Goal: Task Accomplishment & Management: Manage account settings

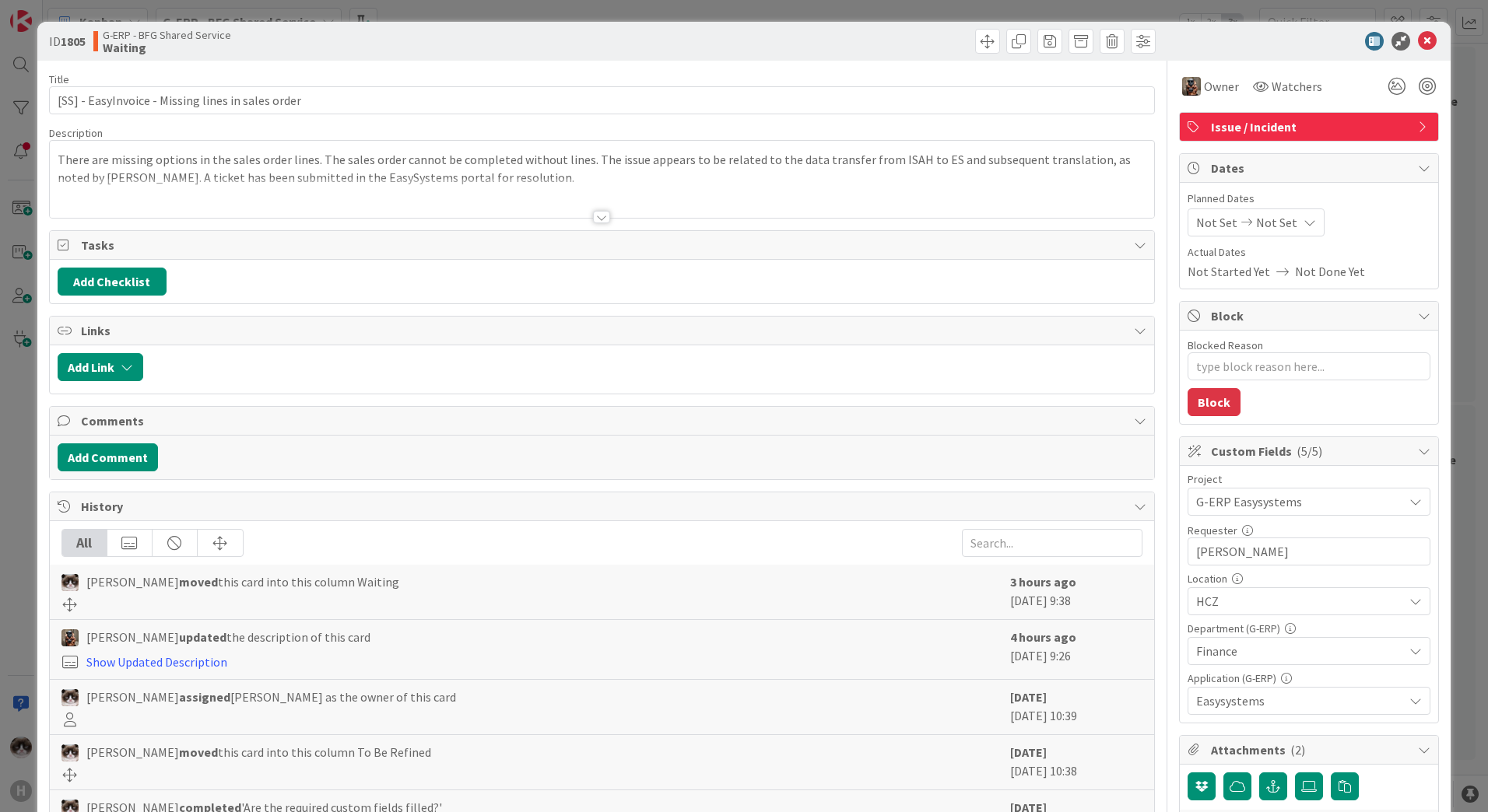
type textarea "x"
click at [1418, 42] on icon at bounding box center [1426, 41] width 18 height 18
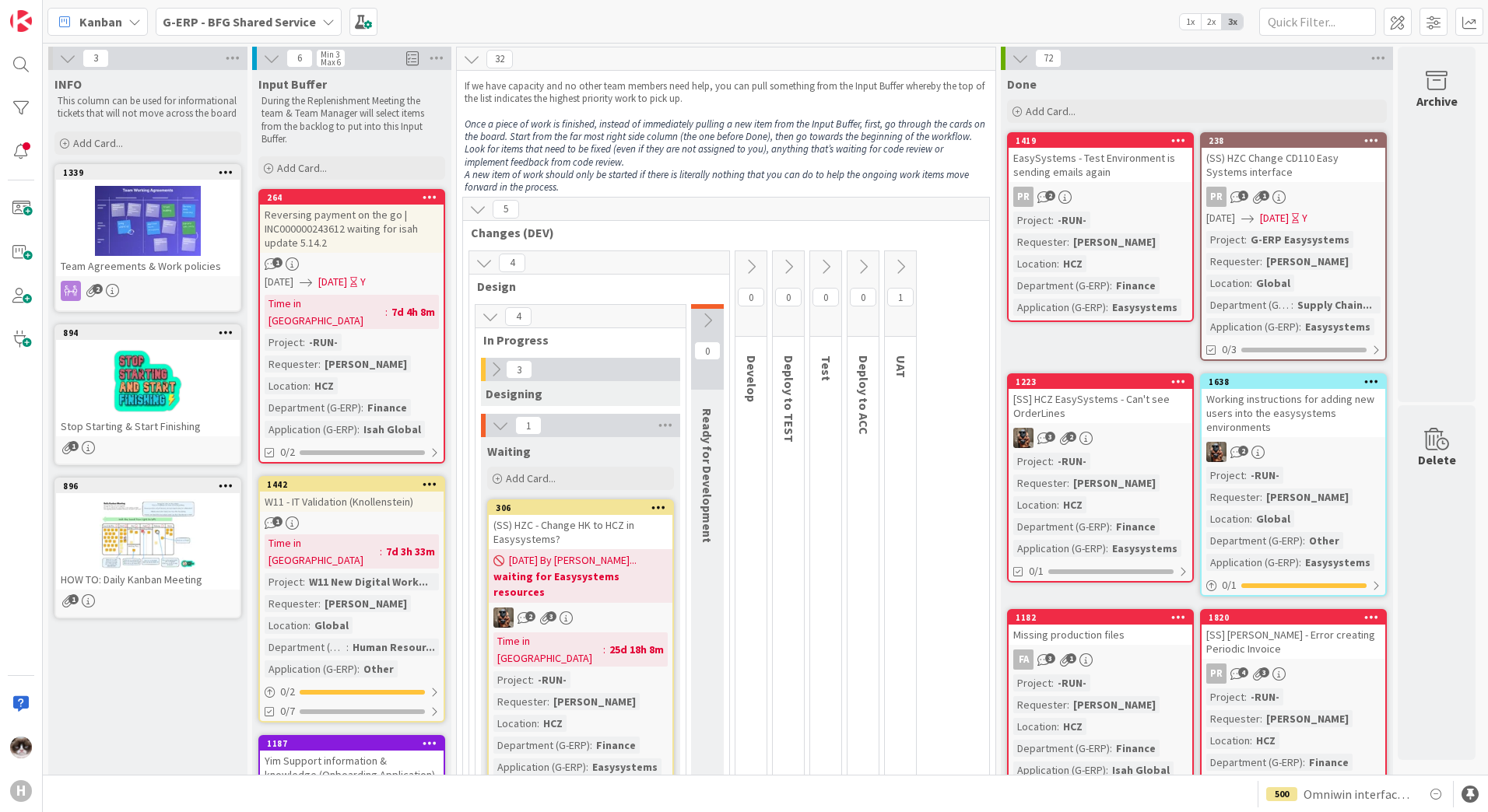
click at [295, 29] on b "G-ERP - BFG Shared Service" at bounding box center [239, 22] width 154 height 15
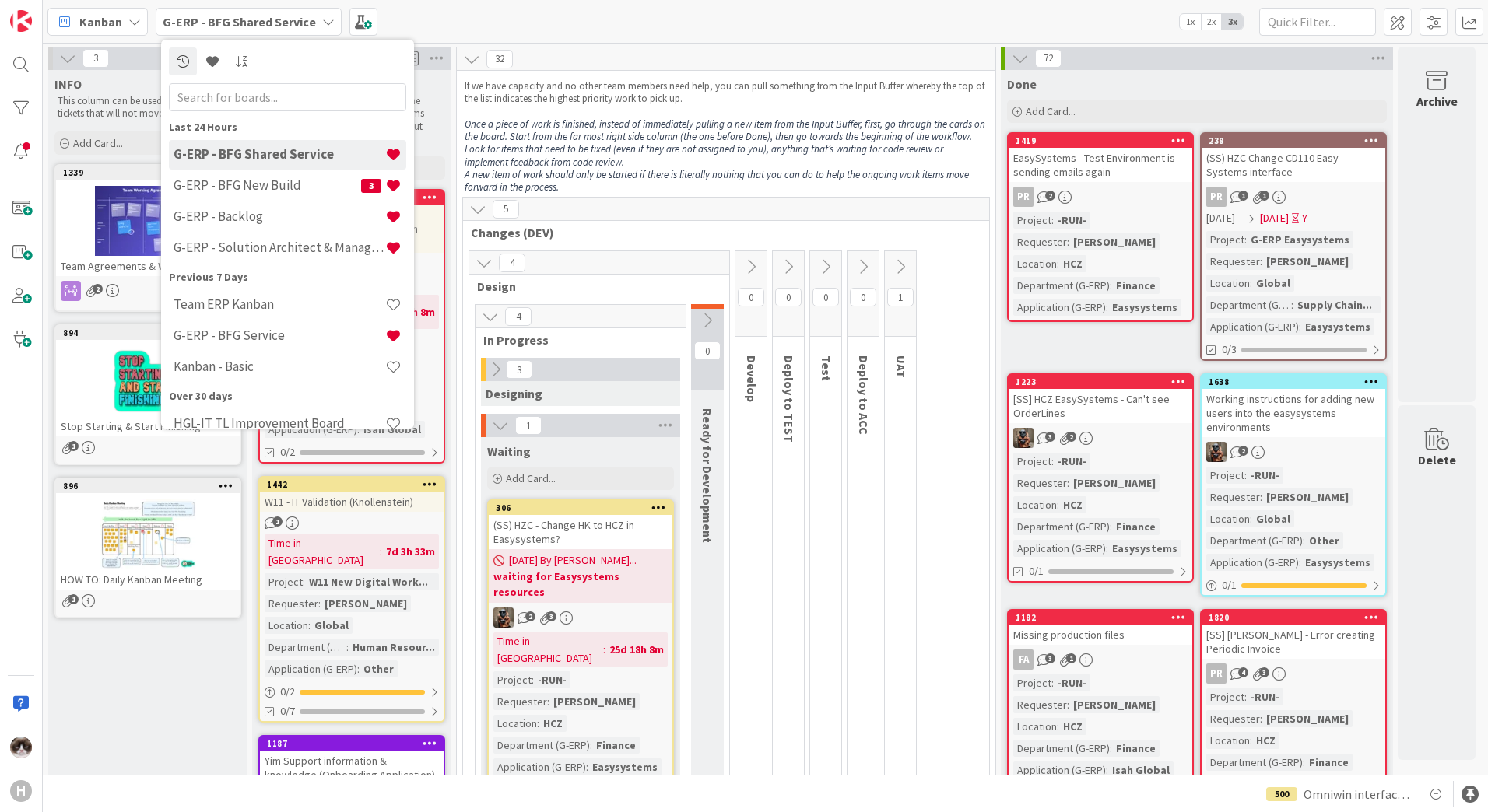
click at [294, 29] on b "G-ERP - BFG Shared Service" at bounding box center [239, 22] width 154 height 15
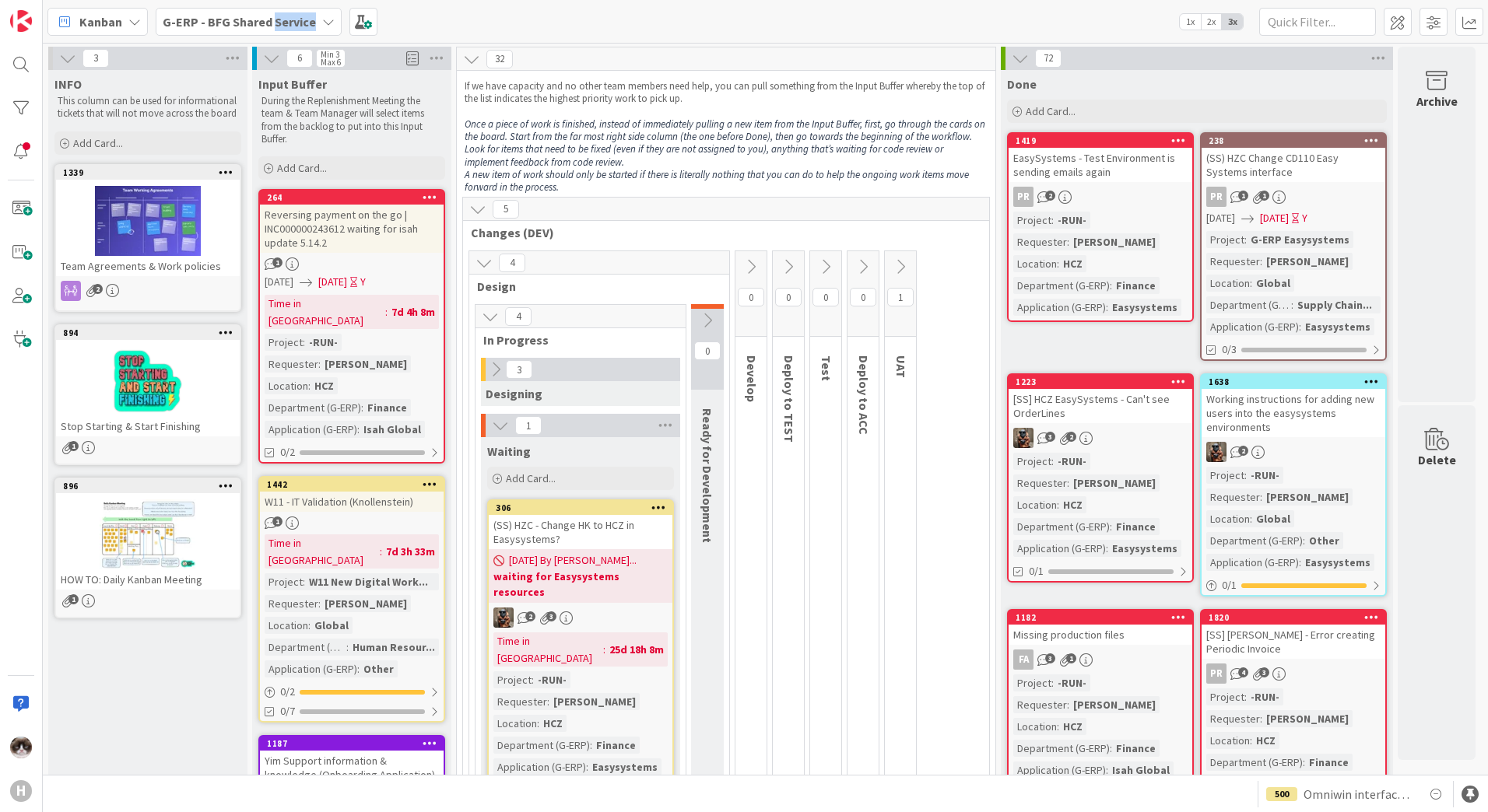
click at [294, 29] on b "G-ERP - BFG Shared Service" at bounding box center [239, 22] width 154 height 15
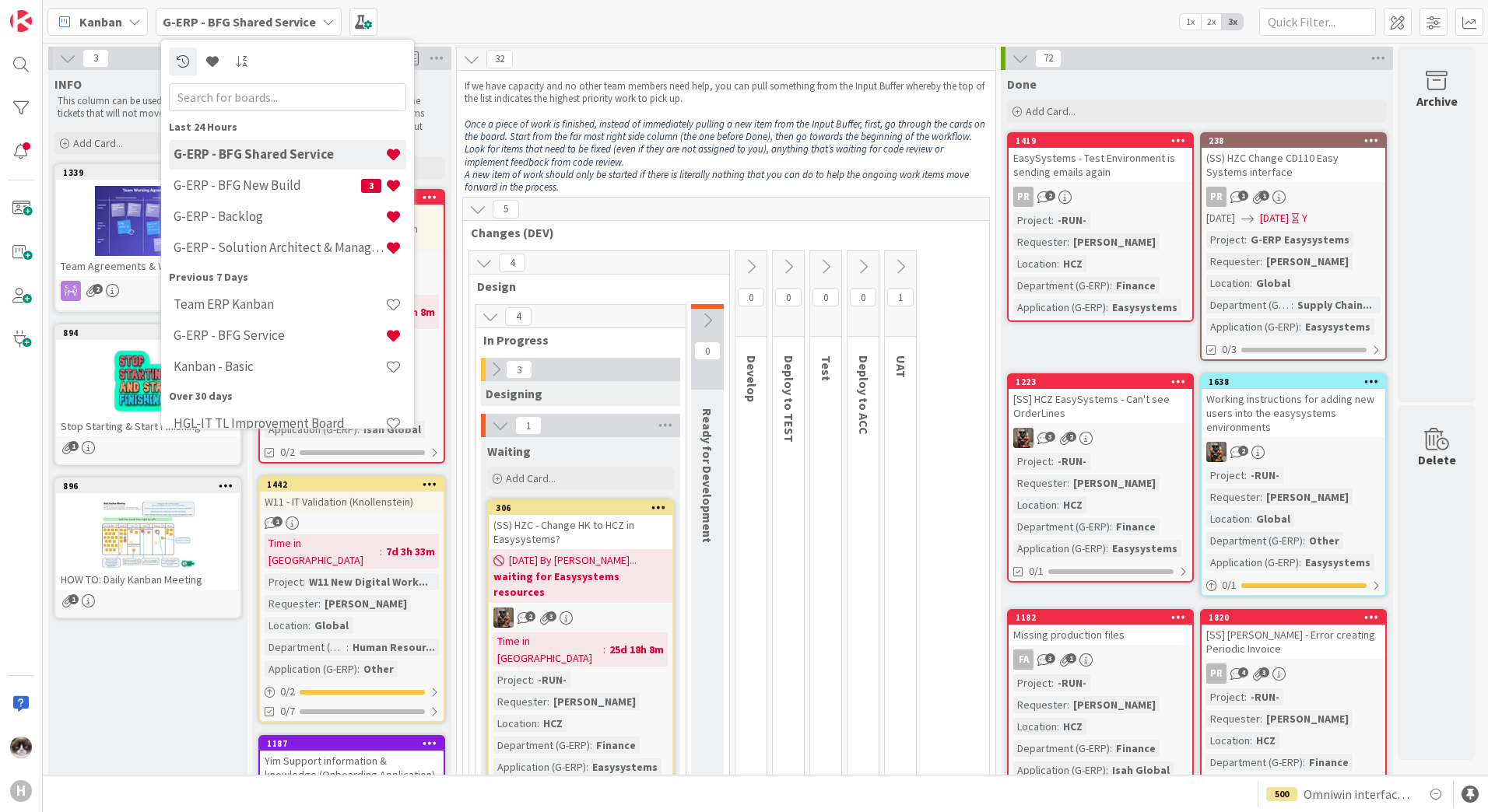
click at [292, 29] on b "G-ERP - BFG Shared Service" at bounding box center [239, 22] width 154 height 15
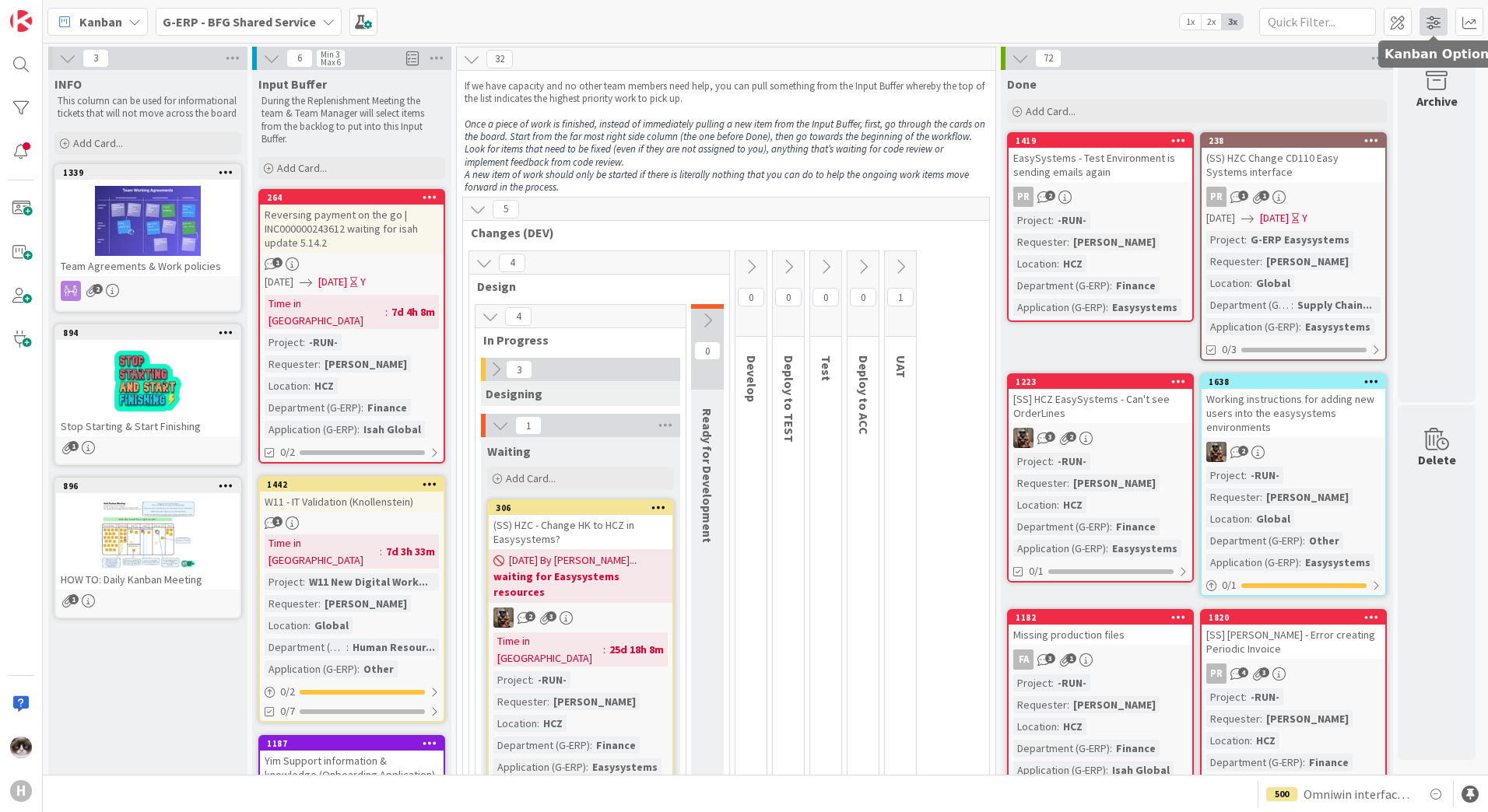
click at [1423, 30] on span at bounding box center [1433, 21] width 28 height 28
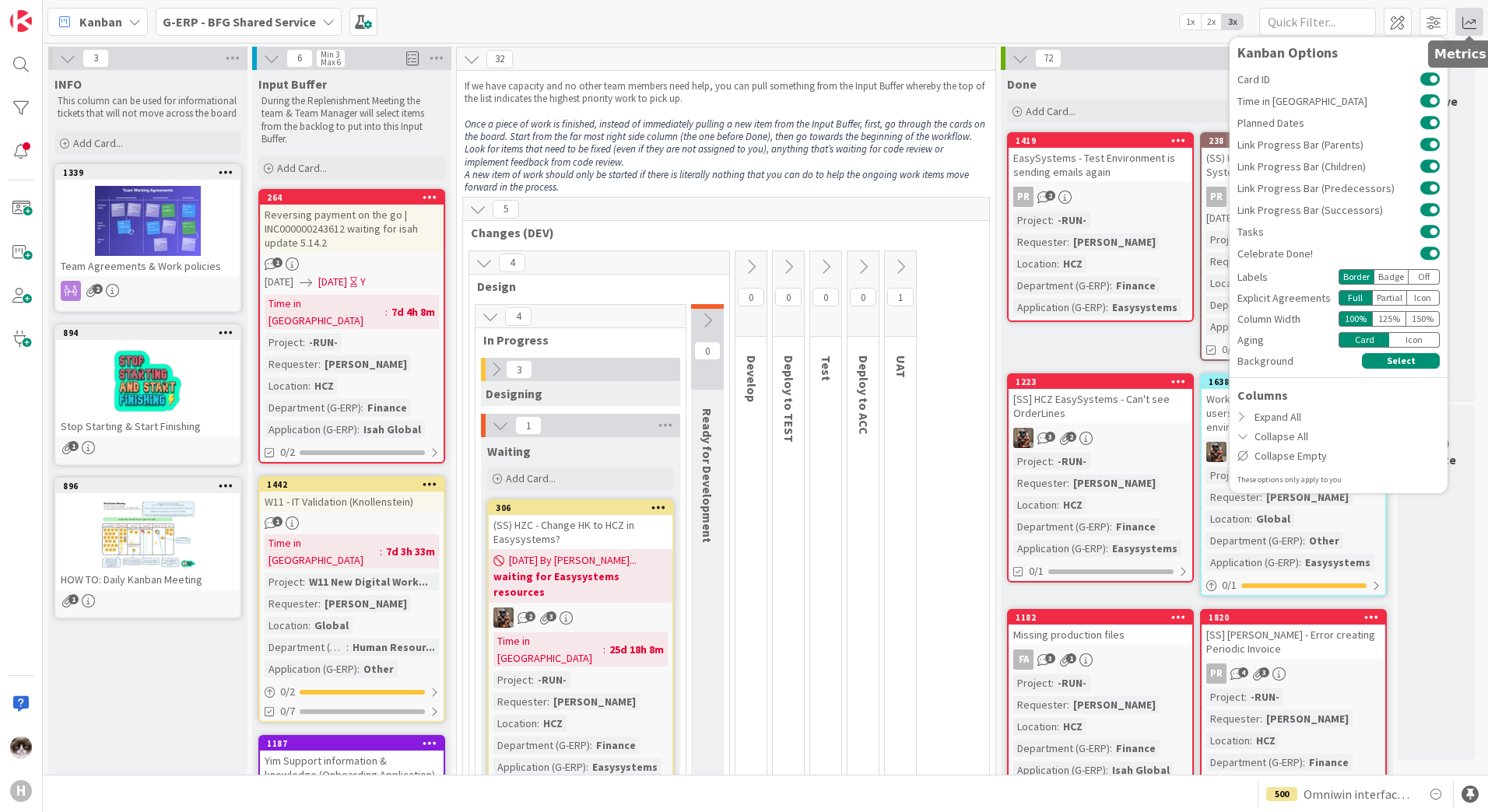
click at [1470, 30] on span at bounding box center [1469, 21] width 28 height 28
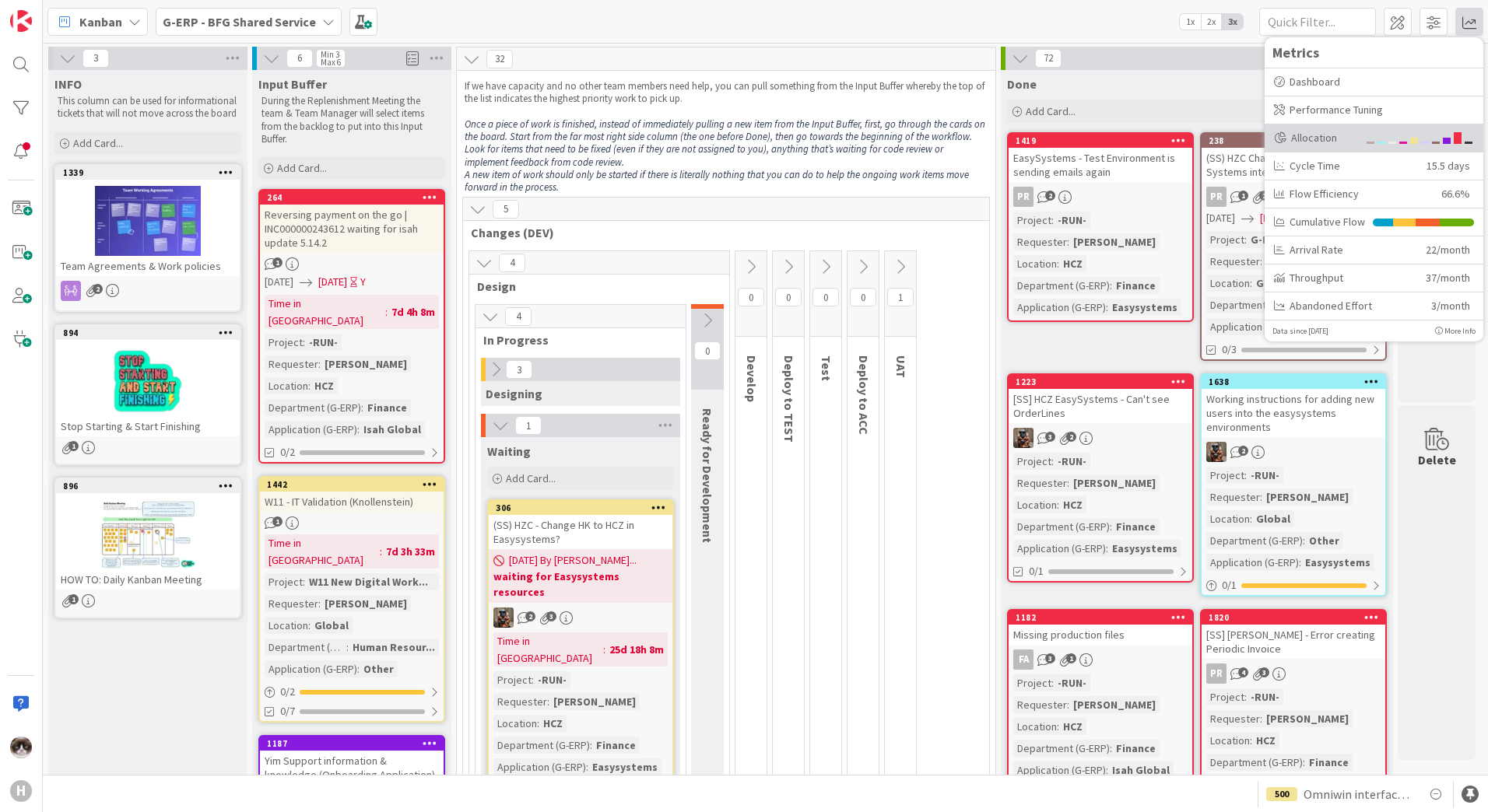
click at [1376, 139] on div at bounding box center [1418, 137] width 109 height 14
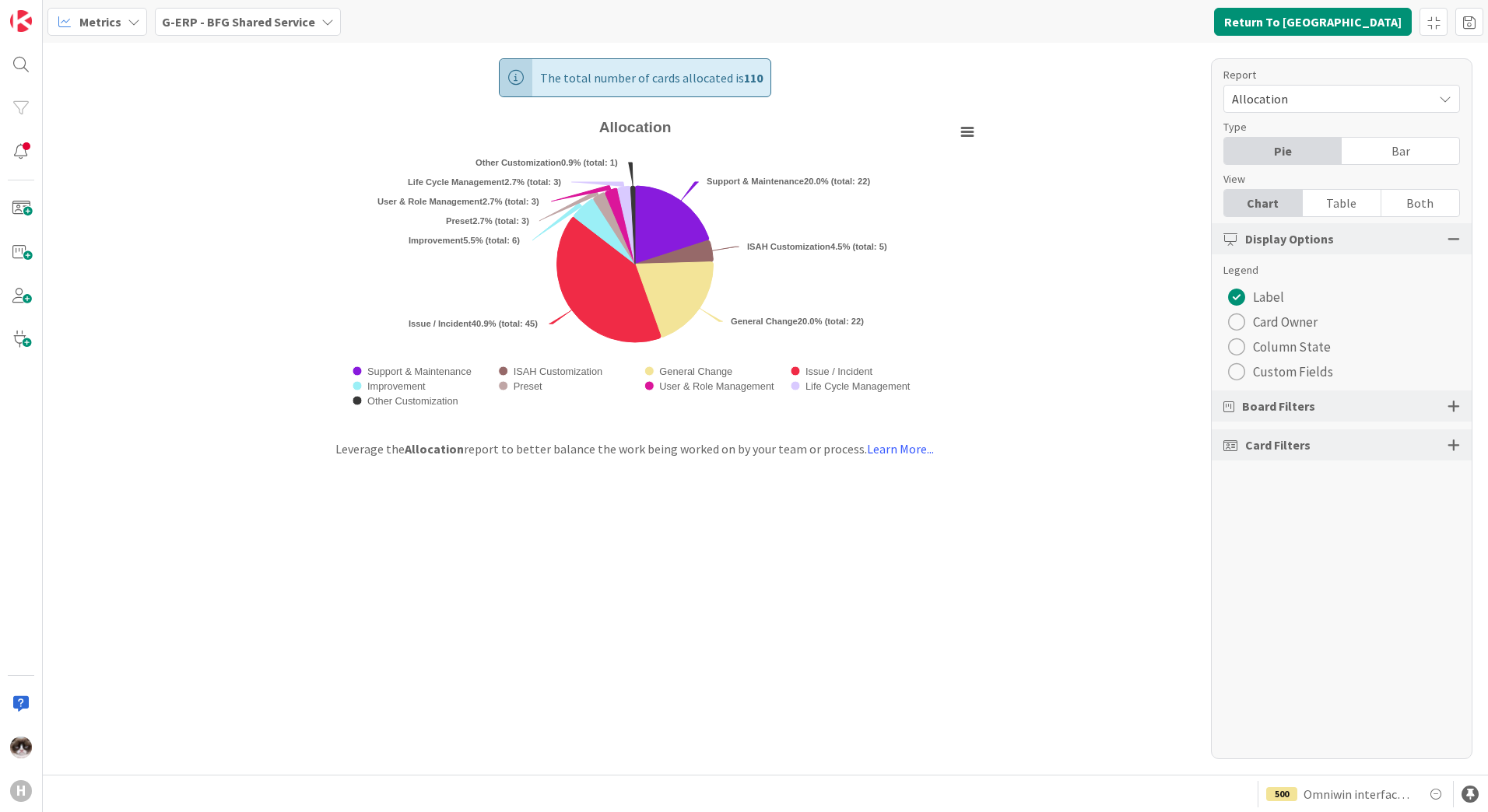
click at [1237, 324] on div "radio" at bounding box center [1237, 322] width 17 height 17
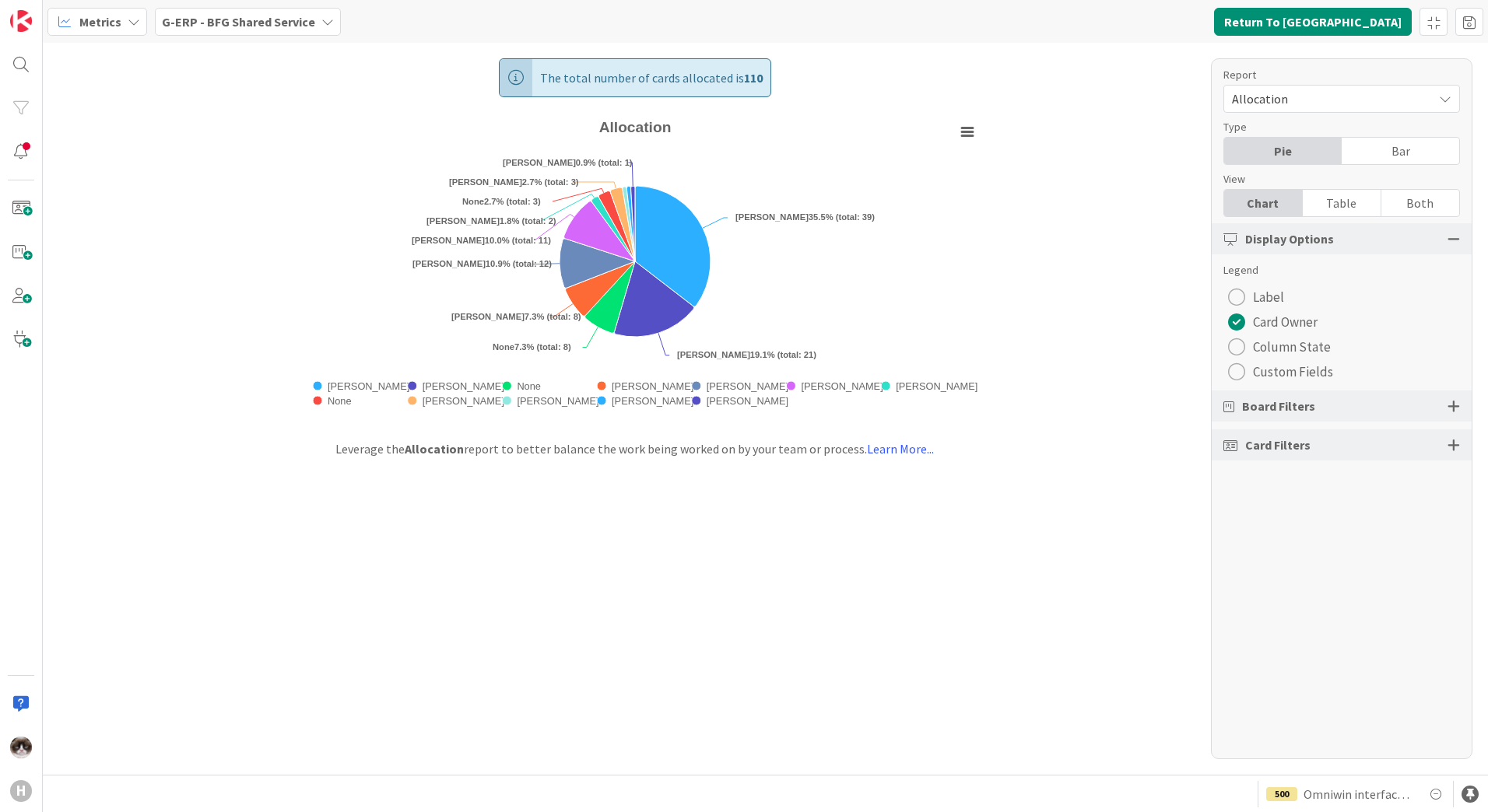
click at [1453, 403] on div at bounding box center [1453, 406] width 13 height 14
click at [1449, 416] on div "Board Filters" at bounding box center [1341, 406] width 260 height 31
click at [1468, 401] on div "Board Filters" at bounding box center [1341, 406] width 260 height 31
click at [1457, 402] on div at bounding box center [1453, 406] width 13 height 14
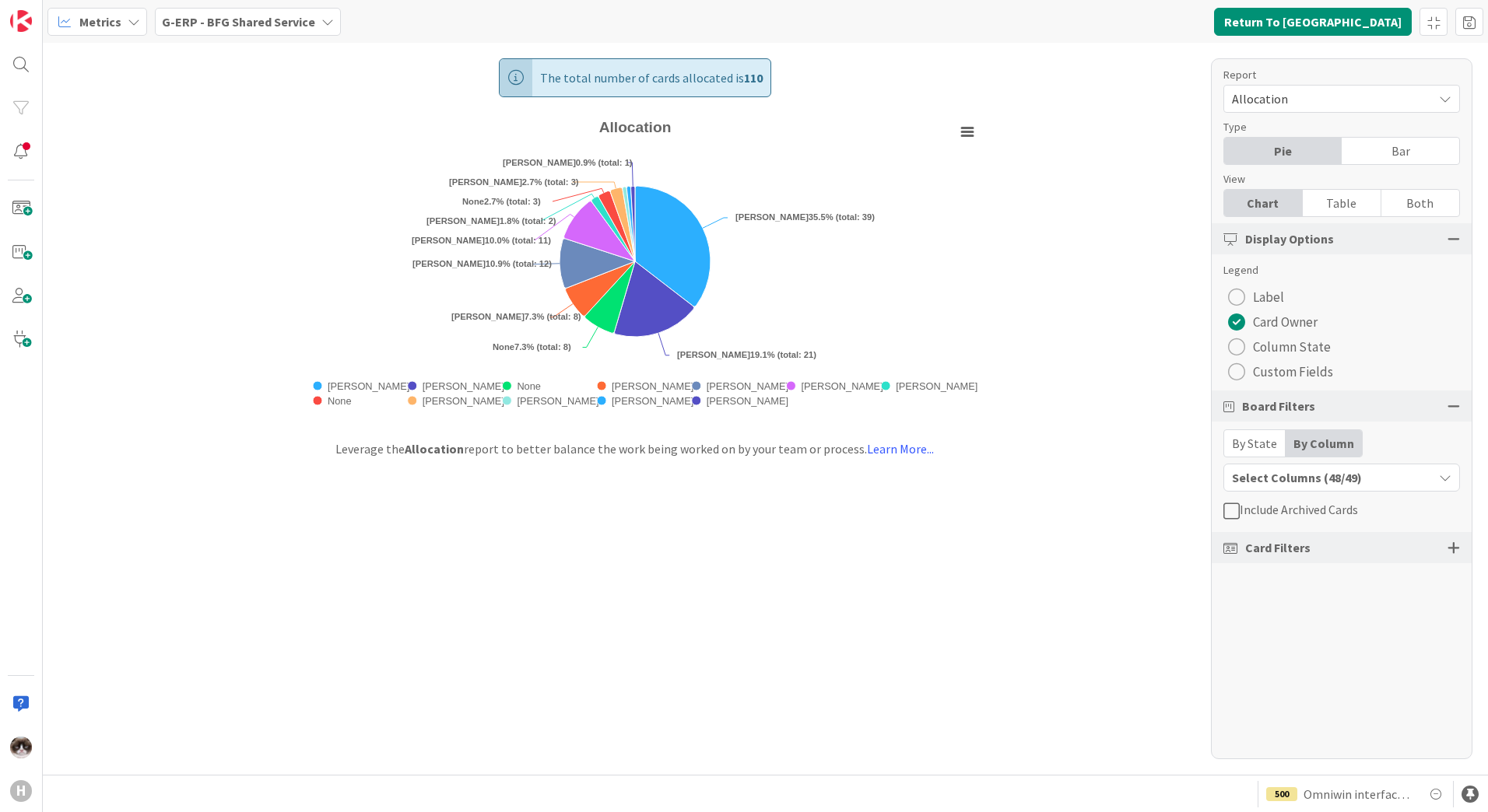
click at [1305, 479] on div "Select Columns (48/49)" at bounding box center [1329, 477] width 209 height 20
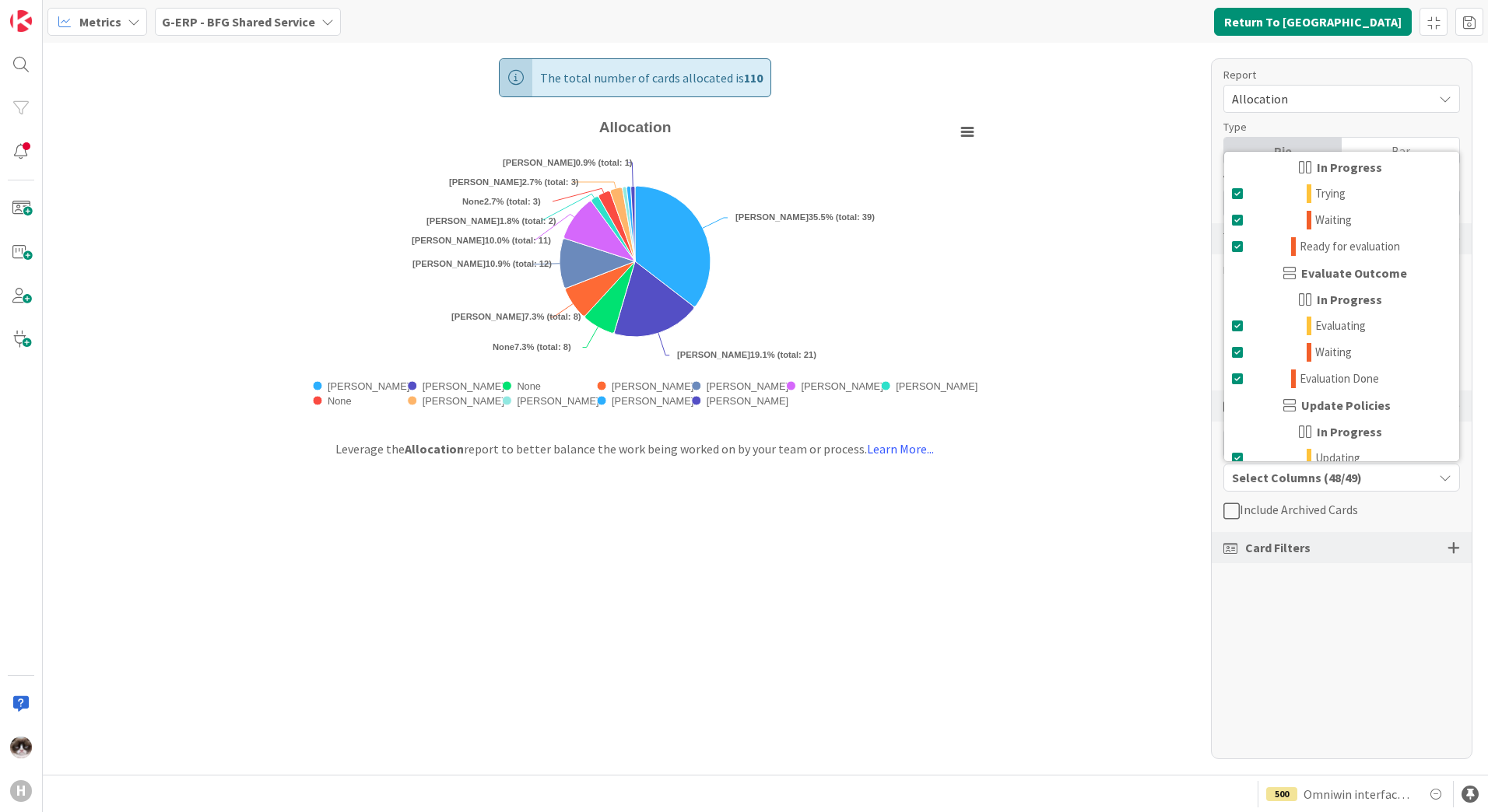
scroll to position [1951, 0]
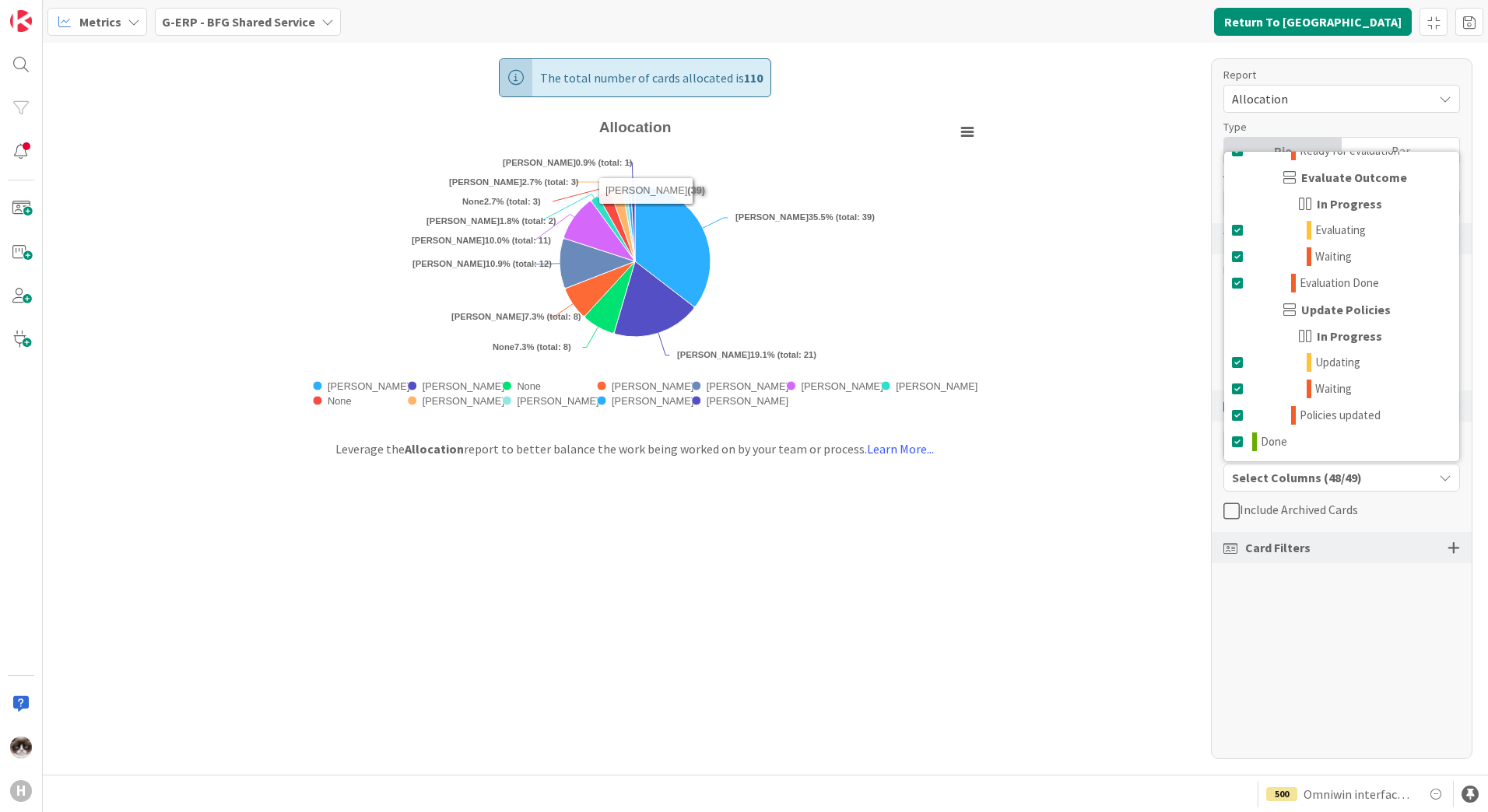
click at [130, 19] on icon at bounding box center [133, 21] width 13 height 13
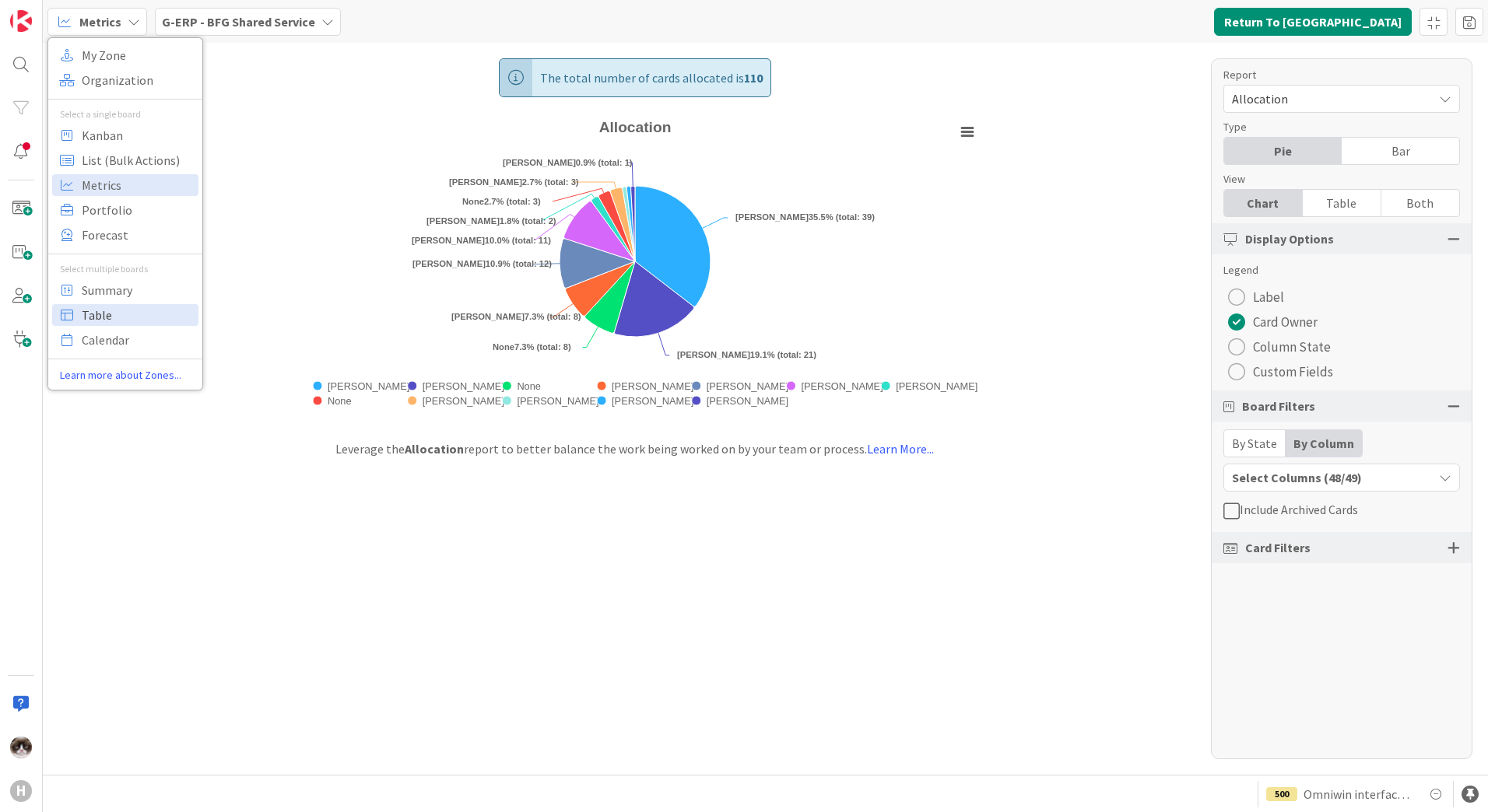
click at [113, 317] on span "Table" at bounding box center [138, 315] width 112 height 23
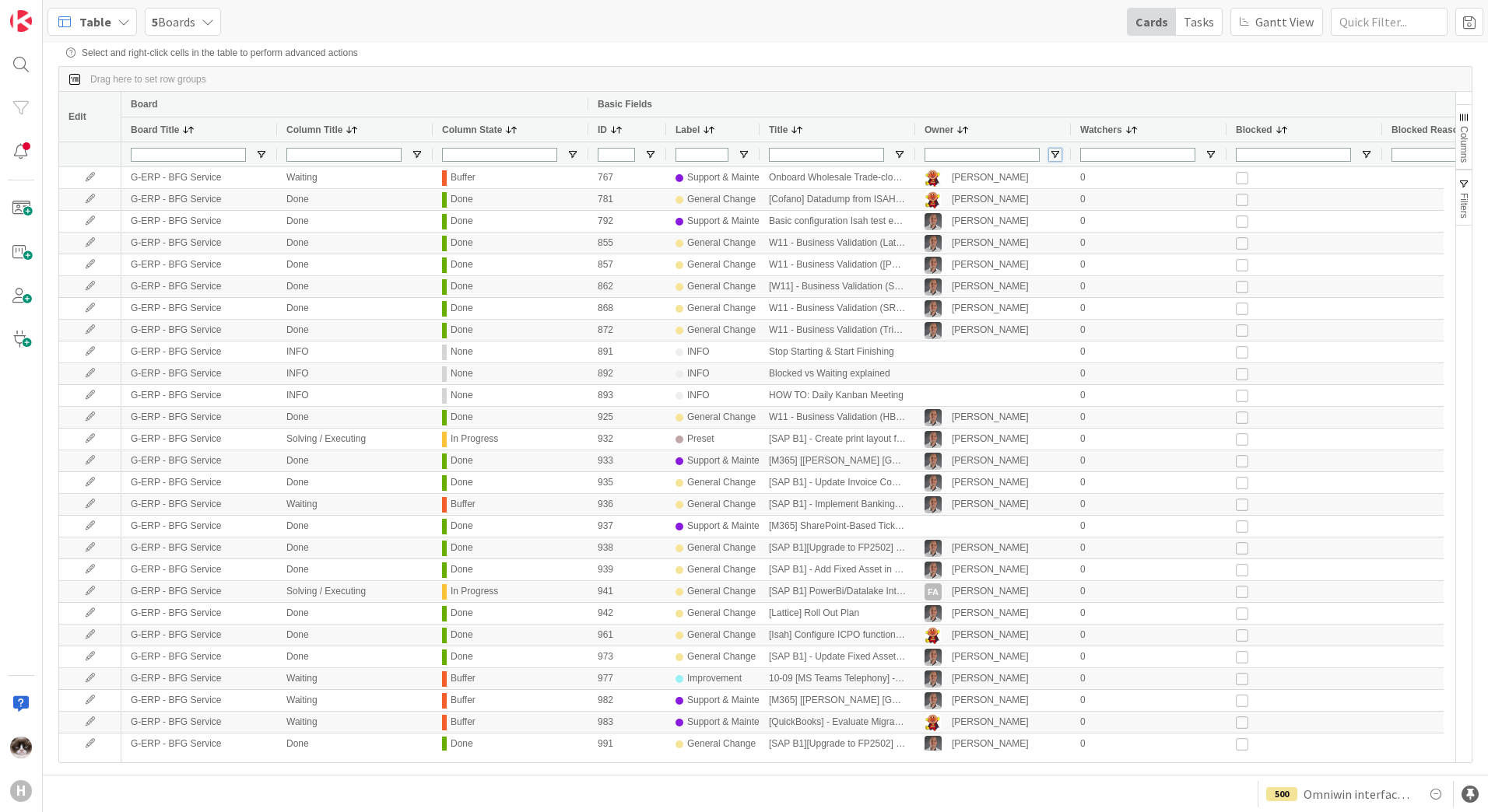
click at [1055, 154] on span "Open Filter Menu" at bounding box center [1054, 154] width 13 height 13
click at [1063, 244] on input "Filter List" at bounding box center [1056, 238] width 13 height 13
checkbox input "false"
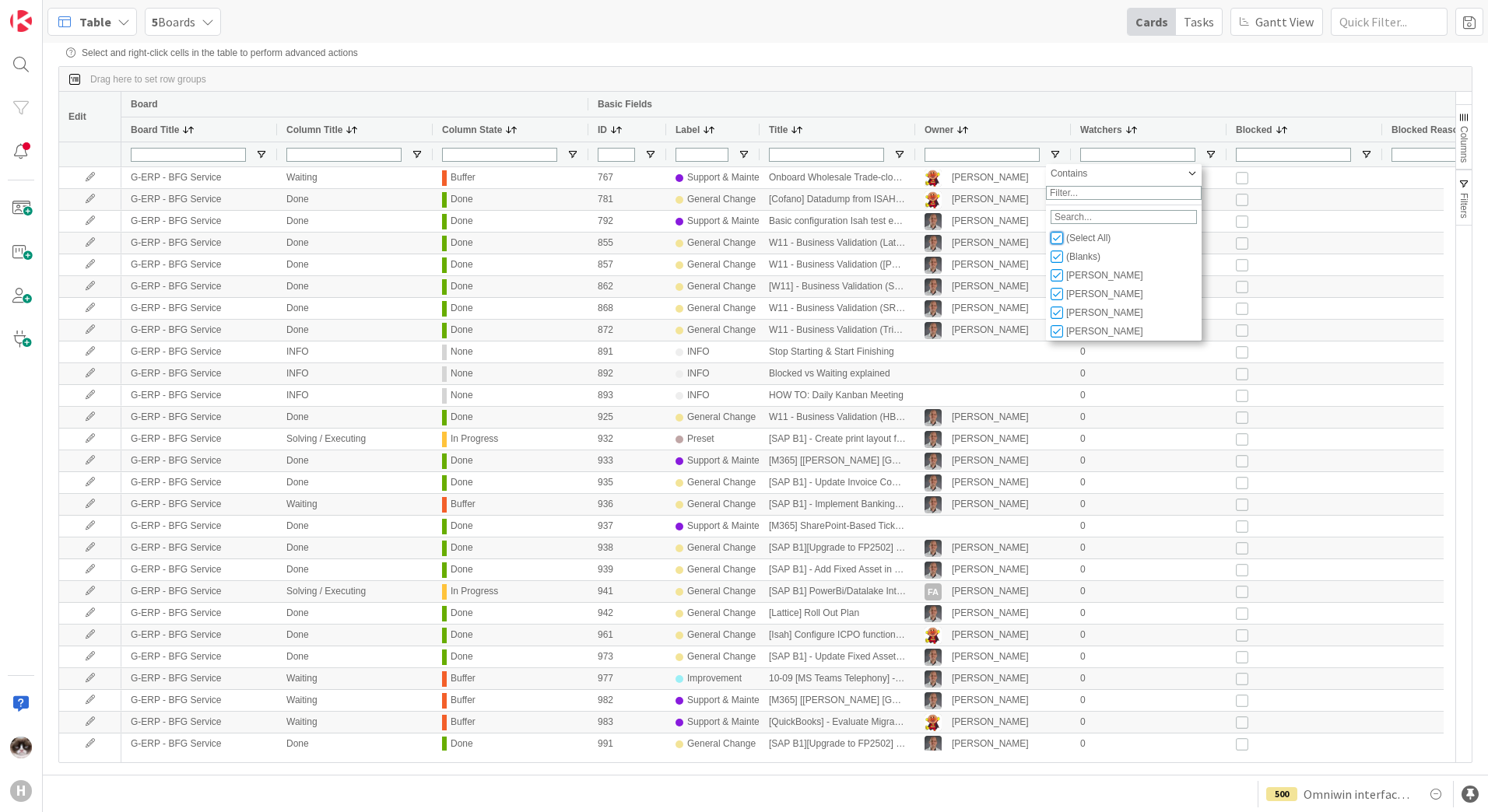
checkbox input "false"
type input "(0)"
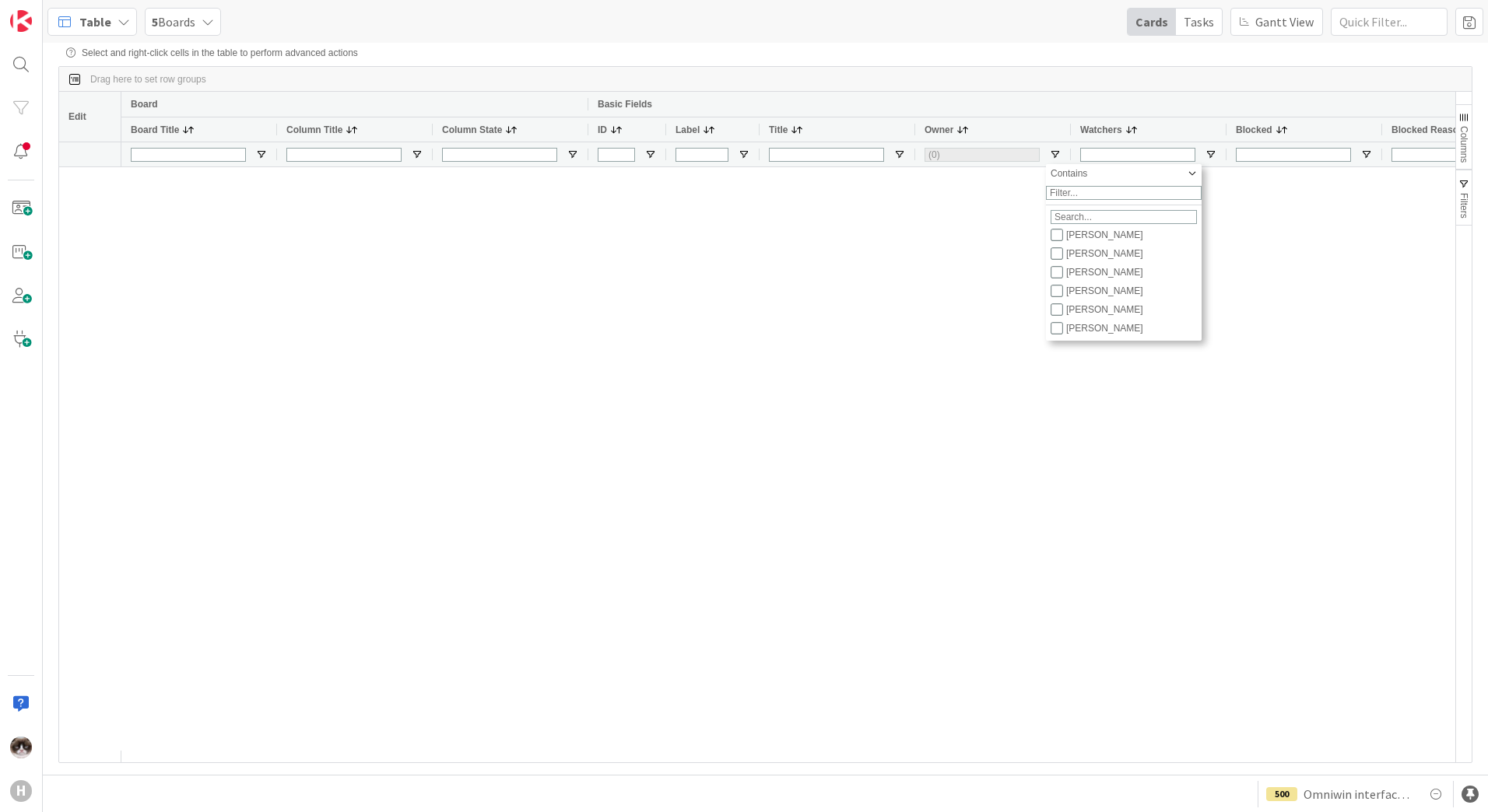
scroll to position [155, 0]
click at [1060, 275] on input "Filter List" at bounding box center [1056, 268] width 13 height 13
checkbox input "true"
type input "(1) Parveen Rana"
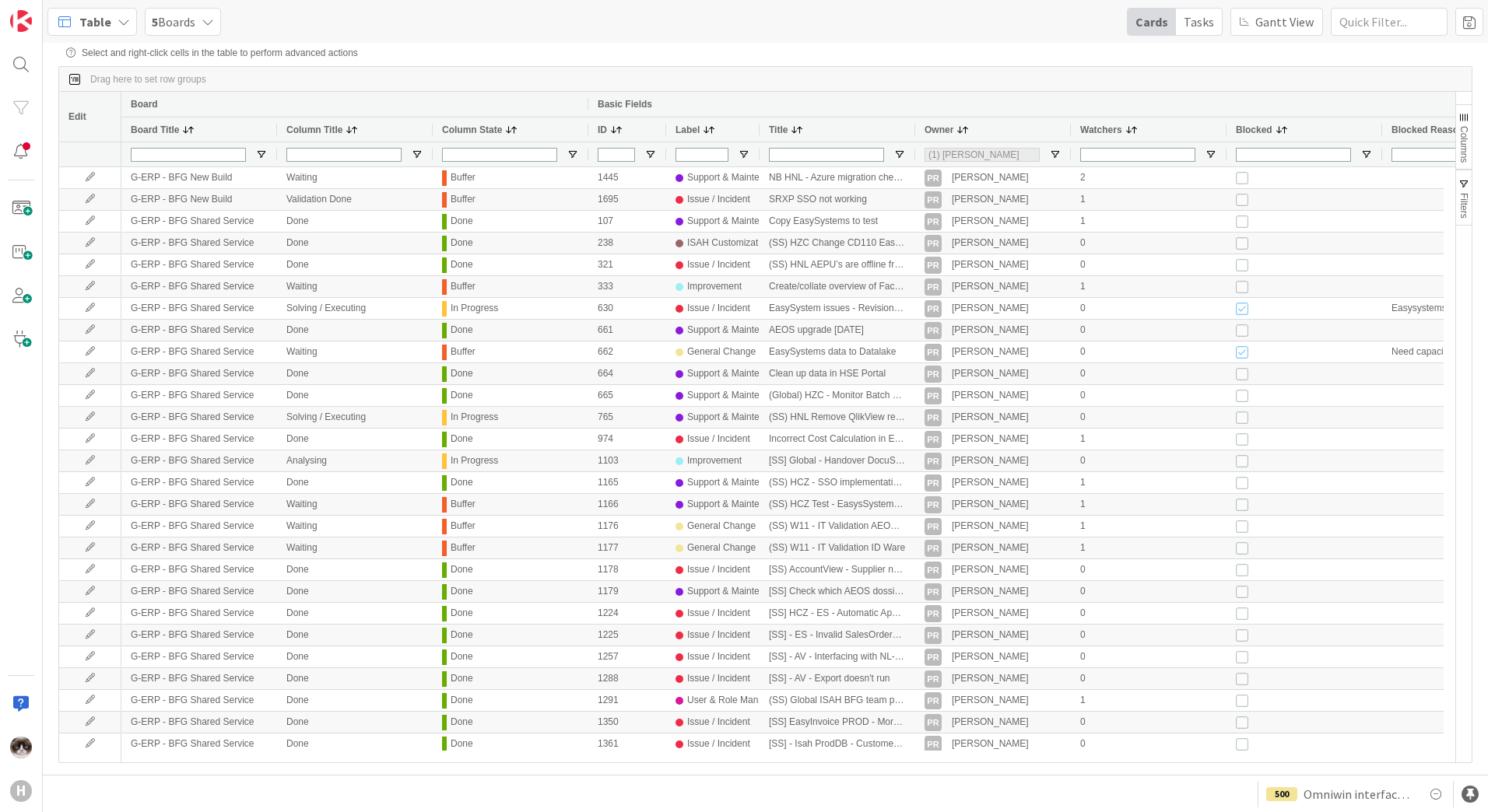
click at [938, 95] on div "Basic Fields" at bounding box center [1140, 104] width 1105 height 25
click at [570, 153] on span "Open Filter Menu" at bounding box center [573, 154] width 13 height 13
click at [578, 300] on input "Filter List" at bounding box center [574, 294] width 13 height 13
checkbox input "false"
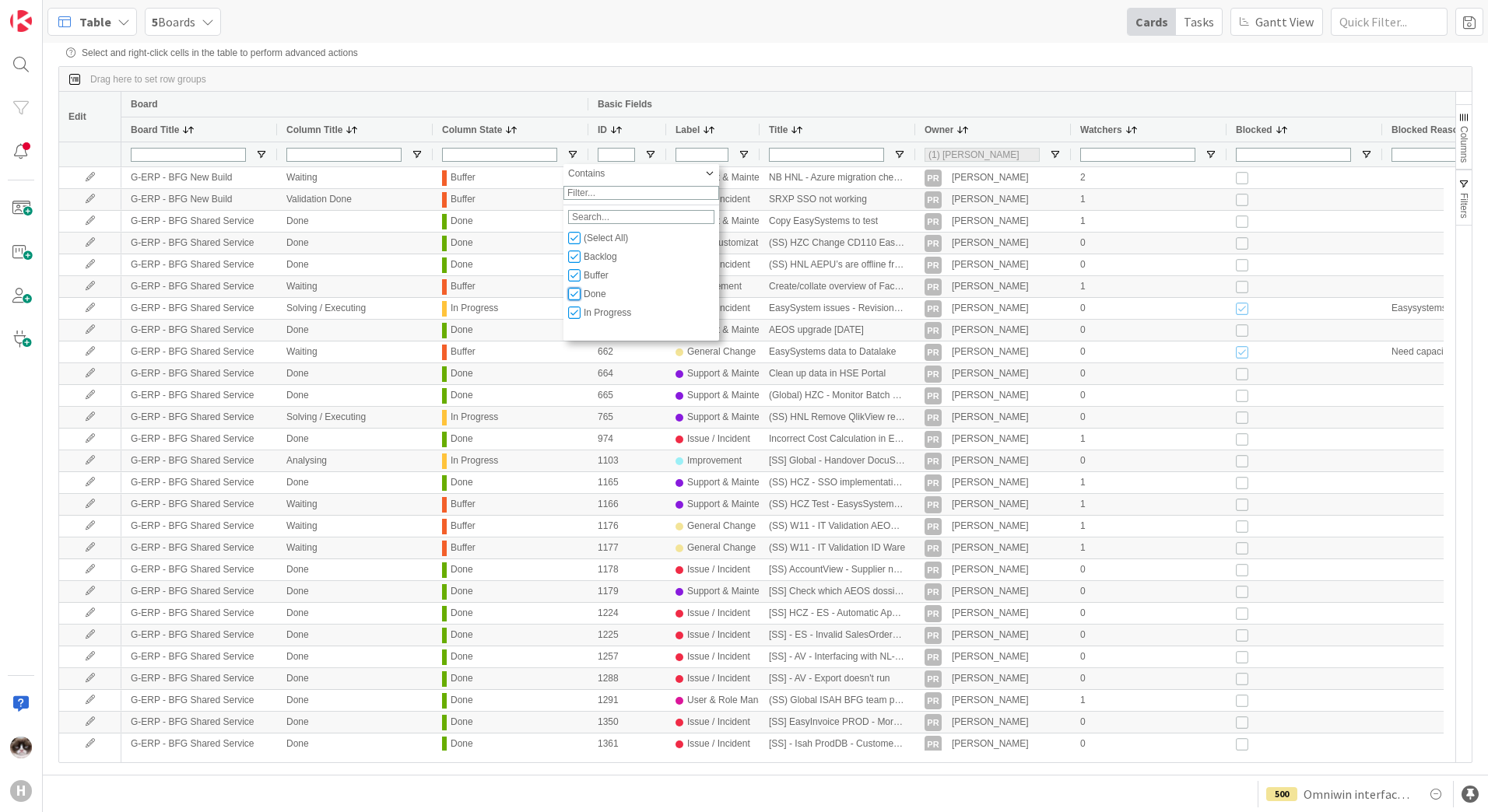
type input "(3) Backlog,Buffer,In Progress"
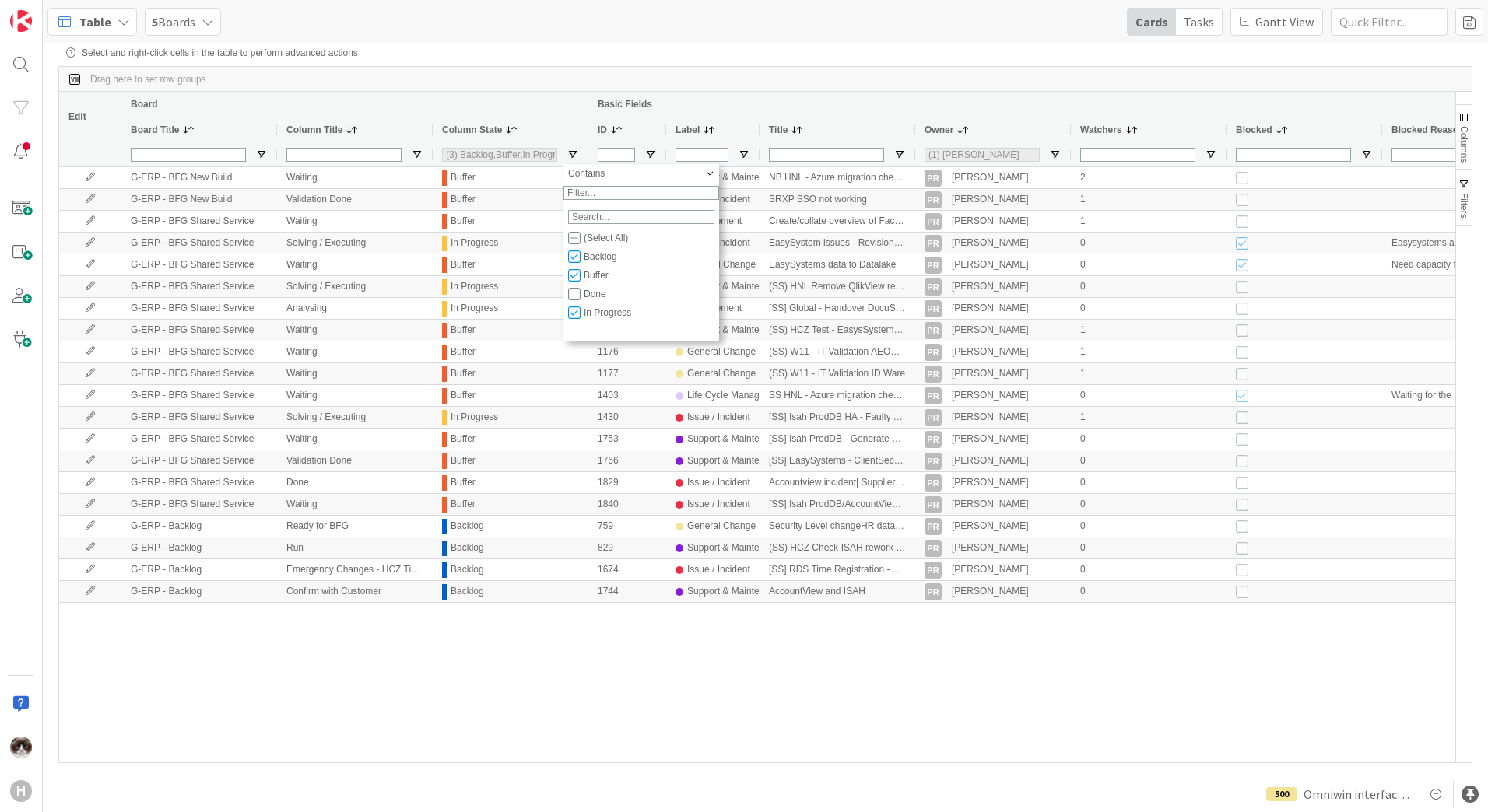
click at [623, 84] on div "Drag here to set row groups" at bounding box center [765, 79] width 1413 height 25
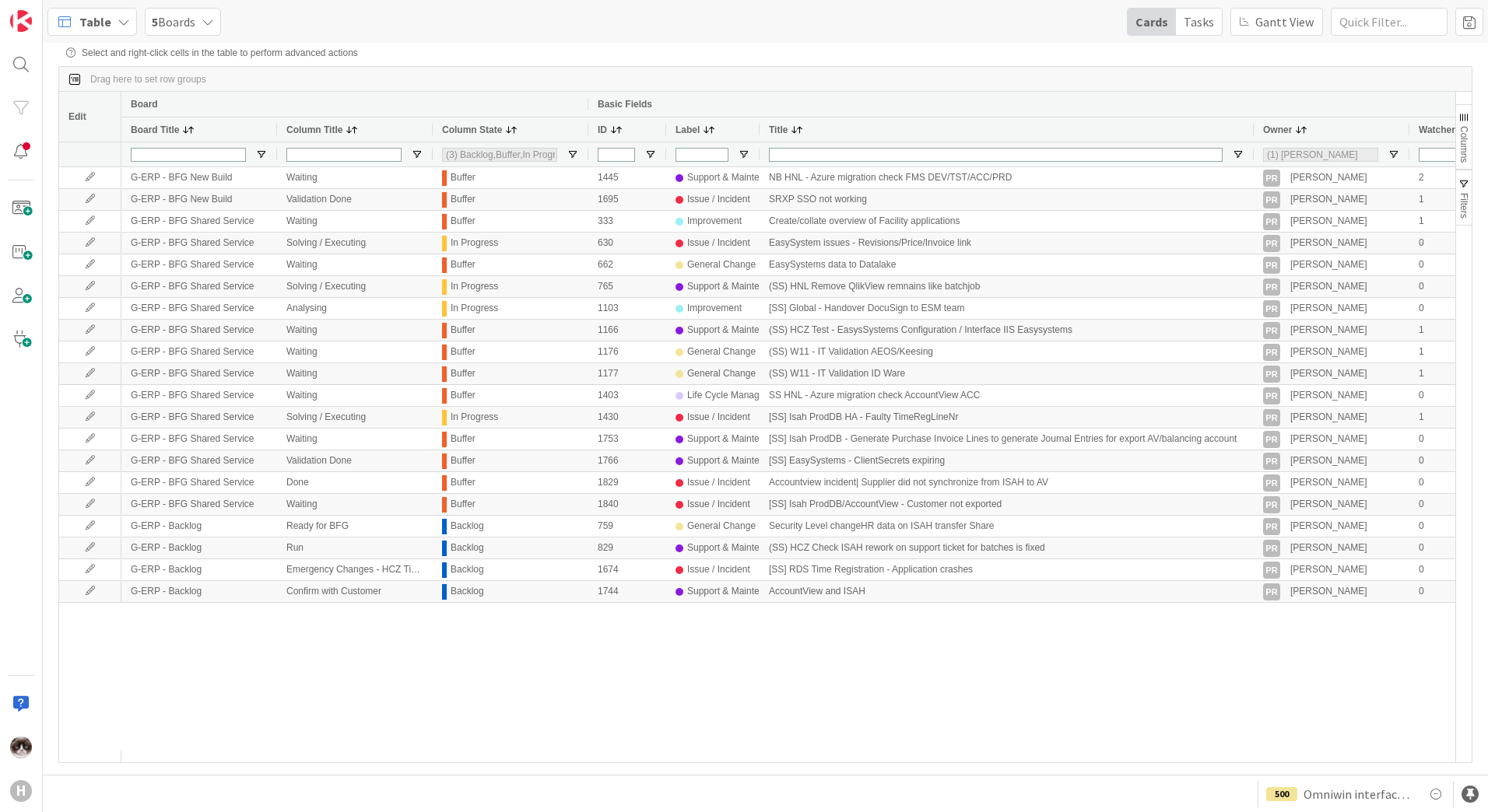
drag, startPoint x: 912, startPoint y: 130, endPoint x: 1251, endPoint y: 144, distance: 339.3
click at [1251, 144] on div "Board Basic Fields Board Title Column Title Column State ID Label Title Owner W…" at bounding box center [1077, 128] width 1910 height 74
click at [170, 17] on span "5 Boards" at bounding box center [173, 21] width 43 height 18
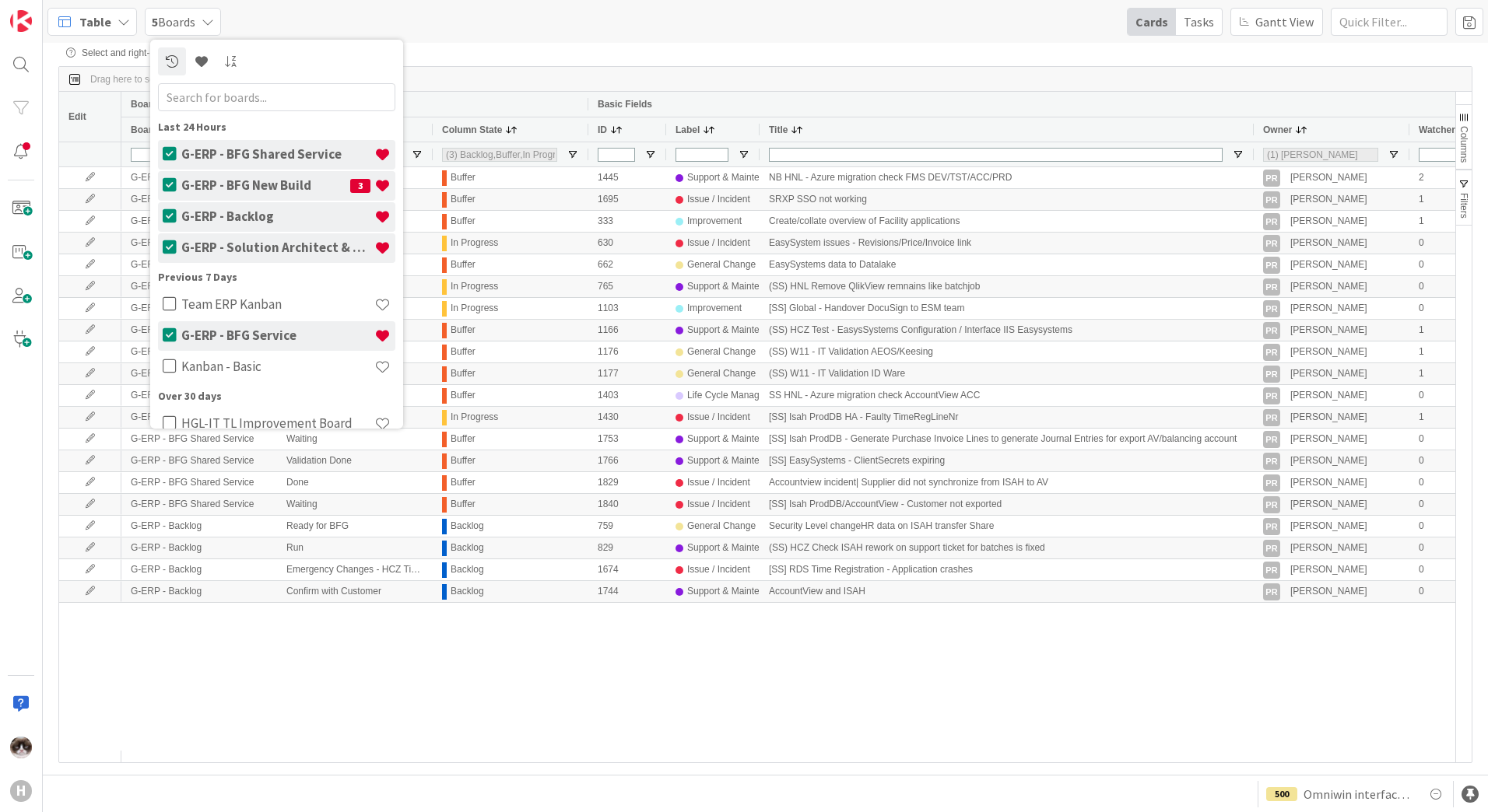
click at [97, 30] on span "Table" at bounding box center [95, 21] width 32 height 18
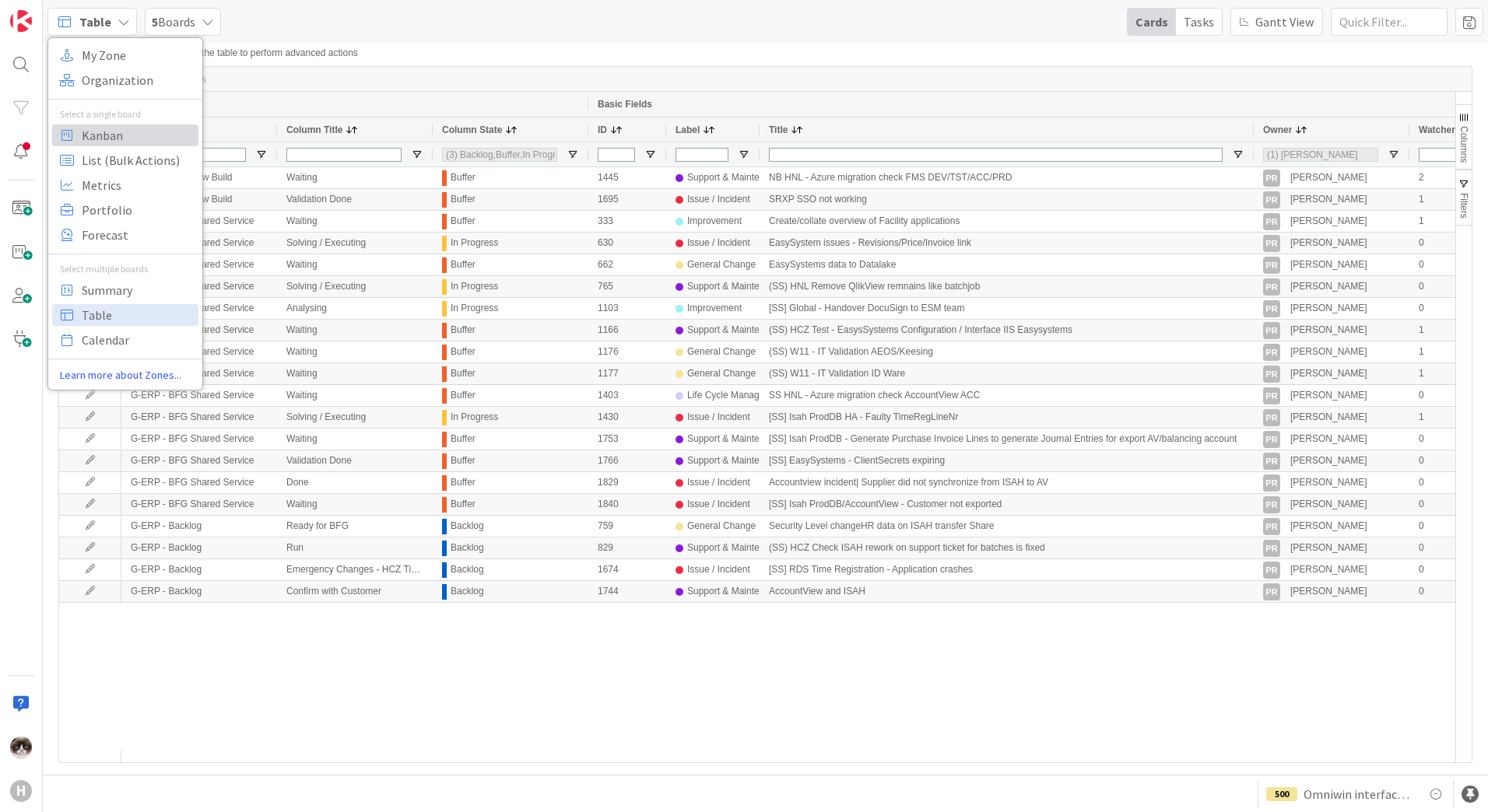
click at [122, 139] on span "Kanban" at bounding box center [138, 135] width 112 height 23
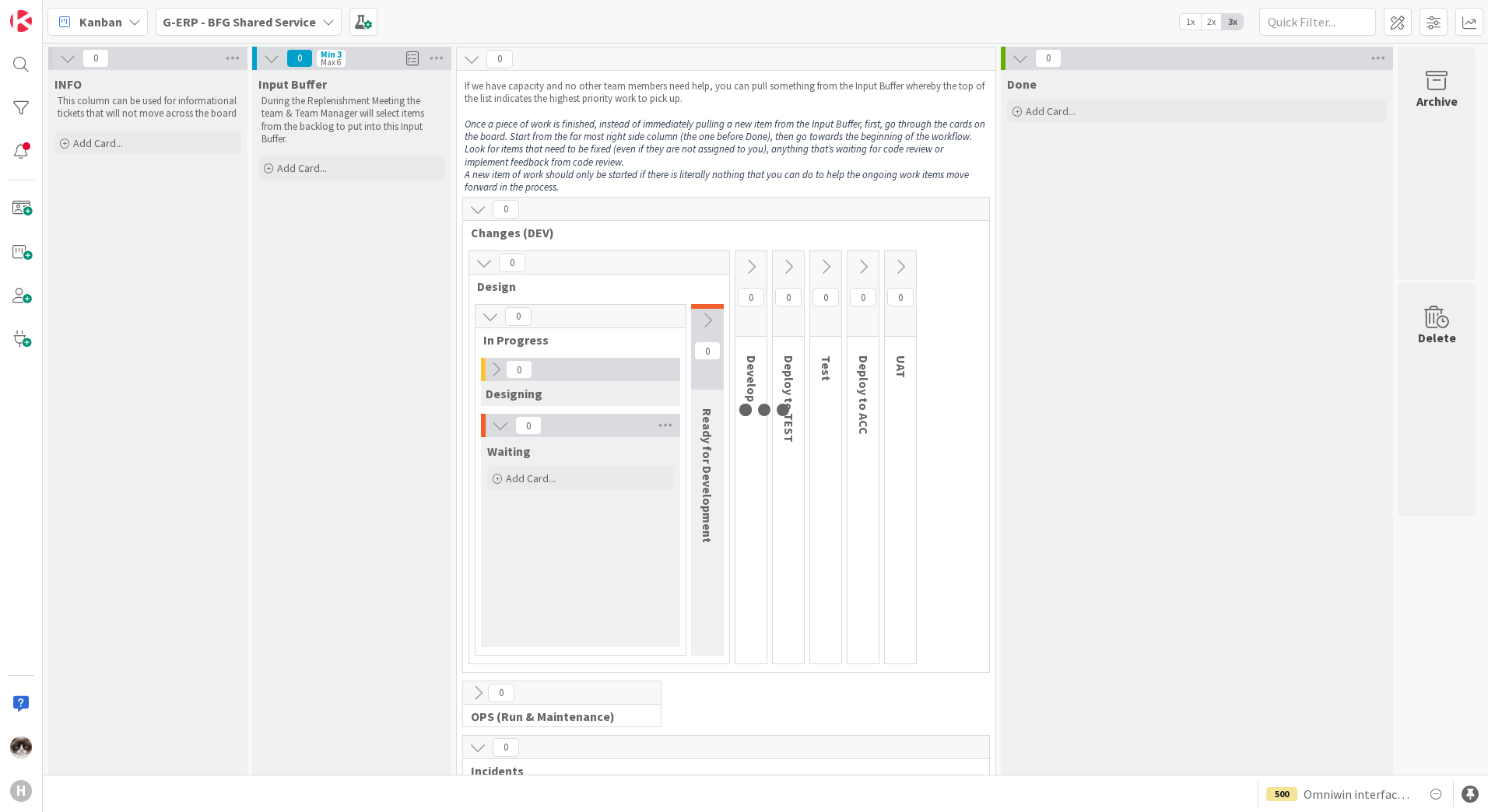
click at [207, 18] on b "G-ERP - BFG Shared Service" at bounding box center [239, 22] width 154 height 15
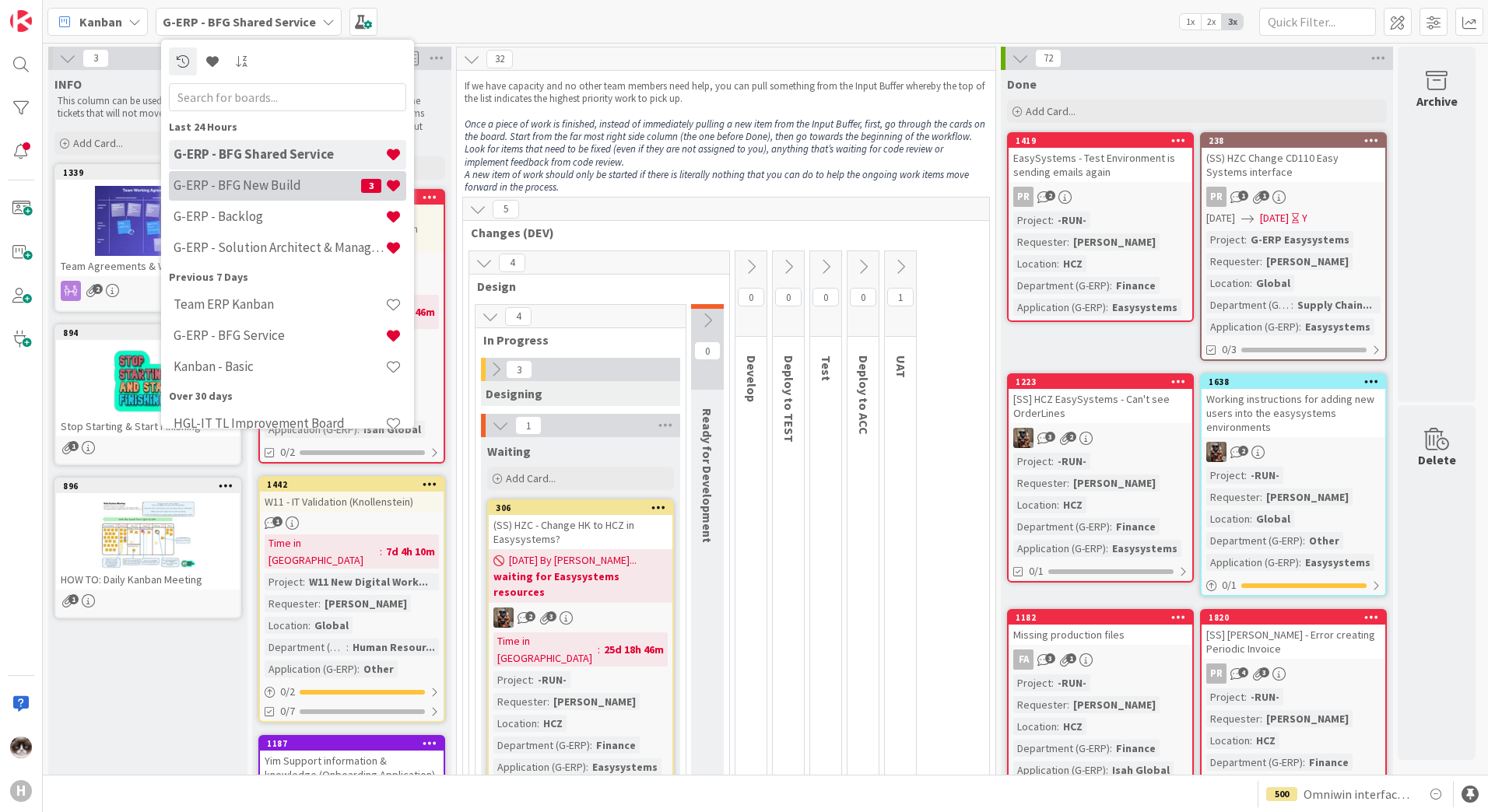
click at [253, 173] on div "G-ERP - BFG New Build 3" at bounding box center [288, 185] width 238 height 30
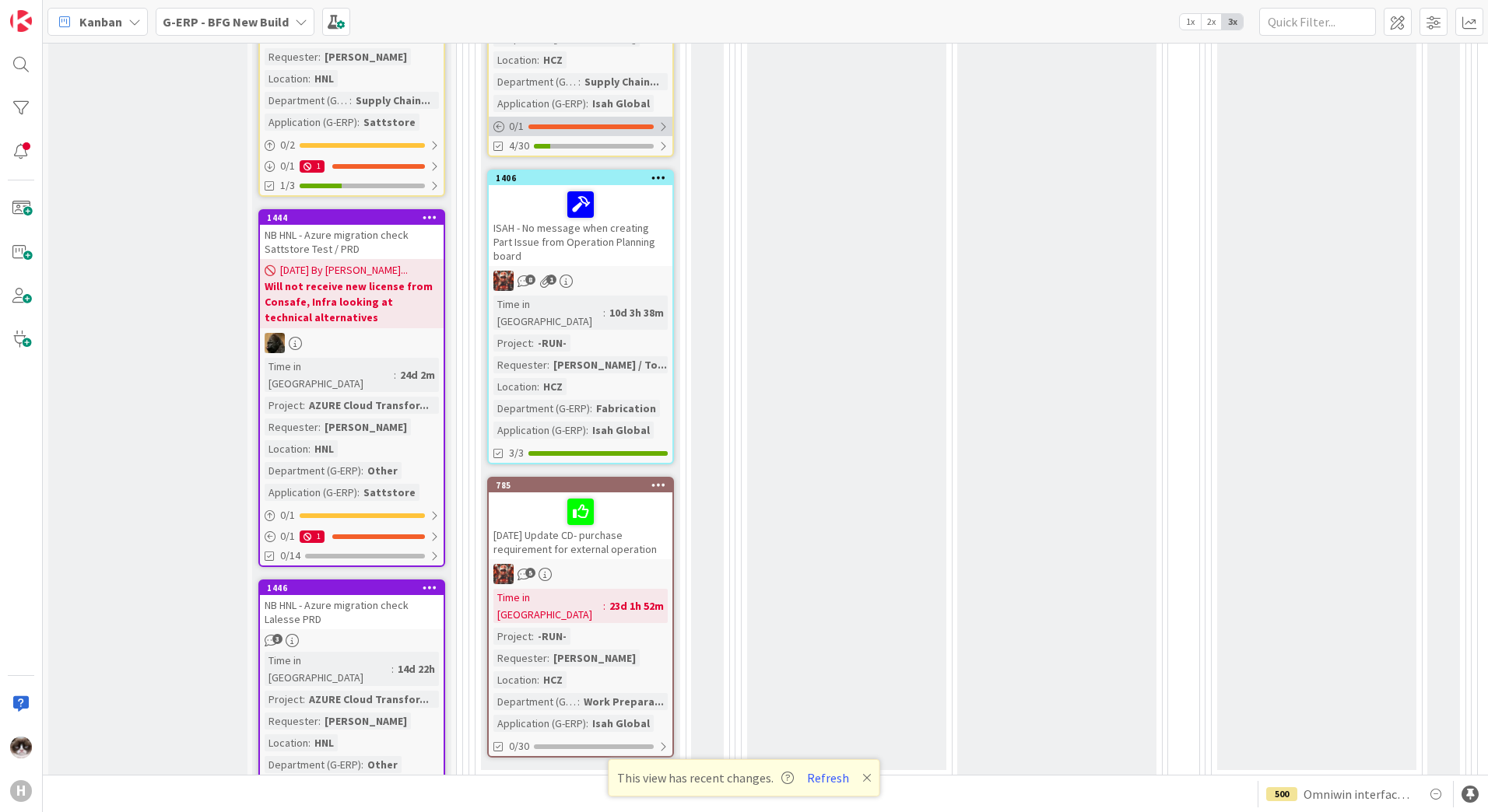
scroll to position [700, 0]
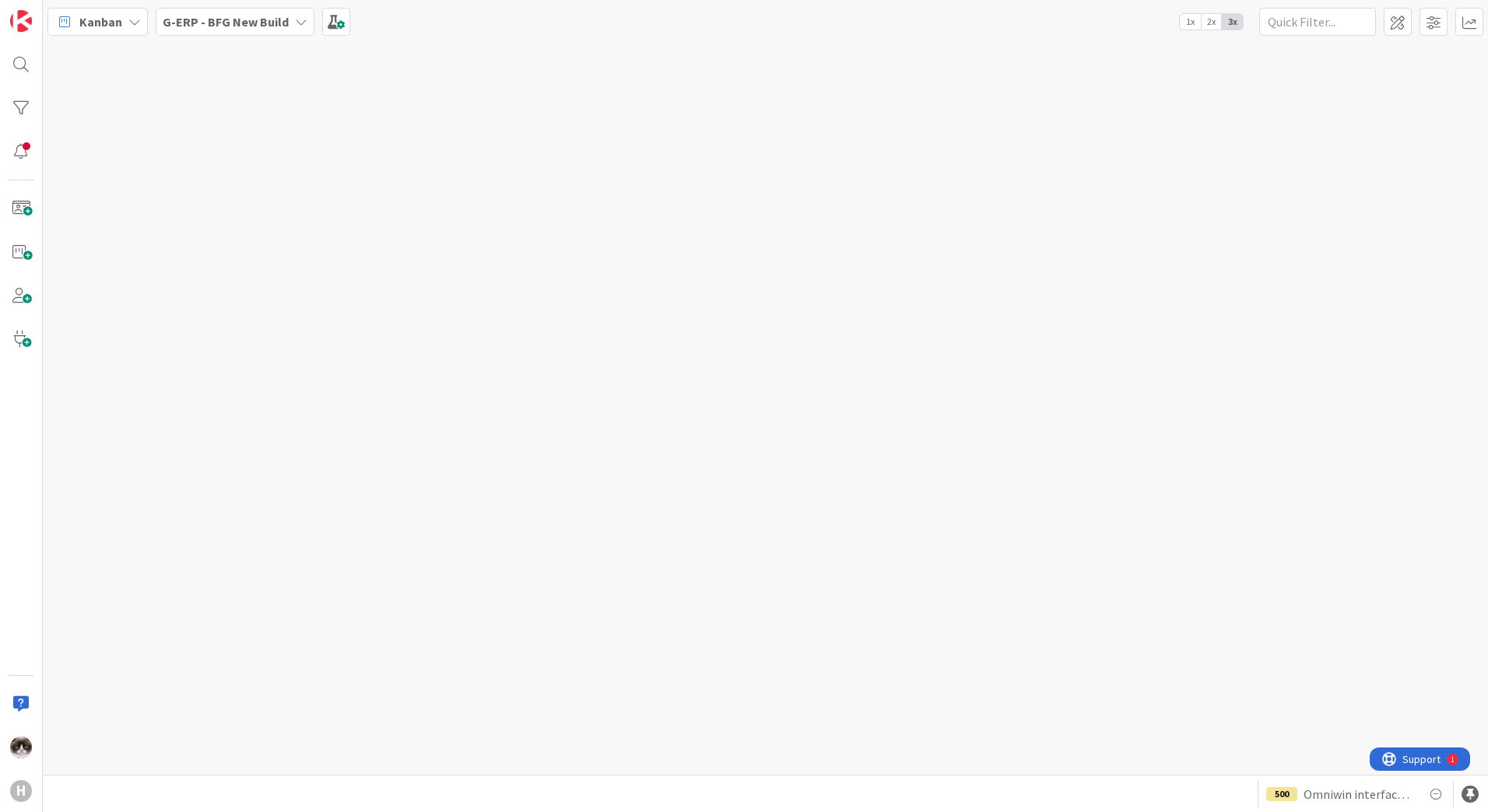
click at [221, 26] on b "G-ERP - BFG New Build" at bounding box center [225, 22] width 126 height 15
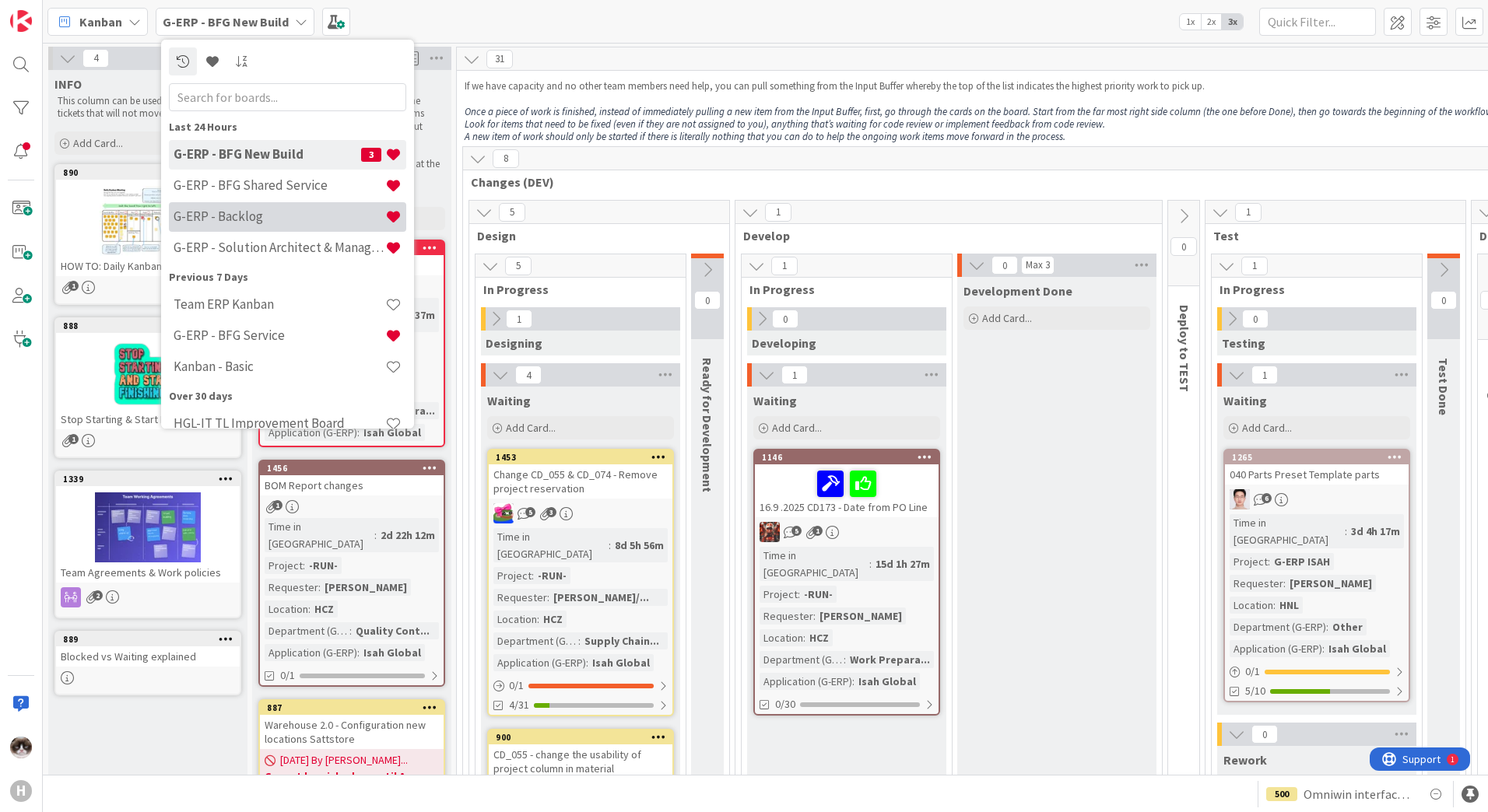
click at [291, 215] on h4 "G-ERP - Backlog" at bounding box center [279, 216] width 211 height 15
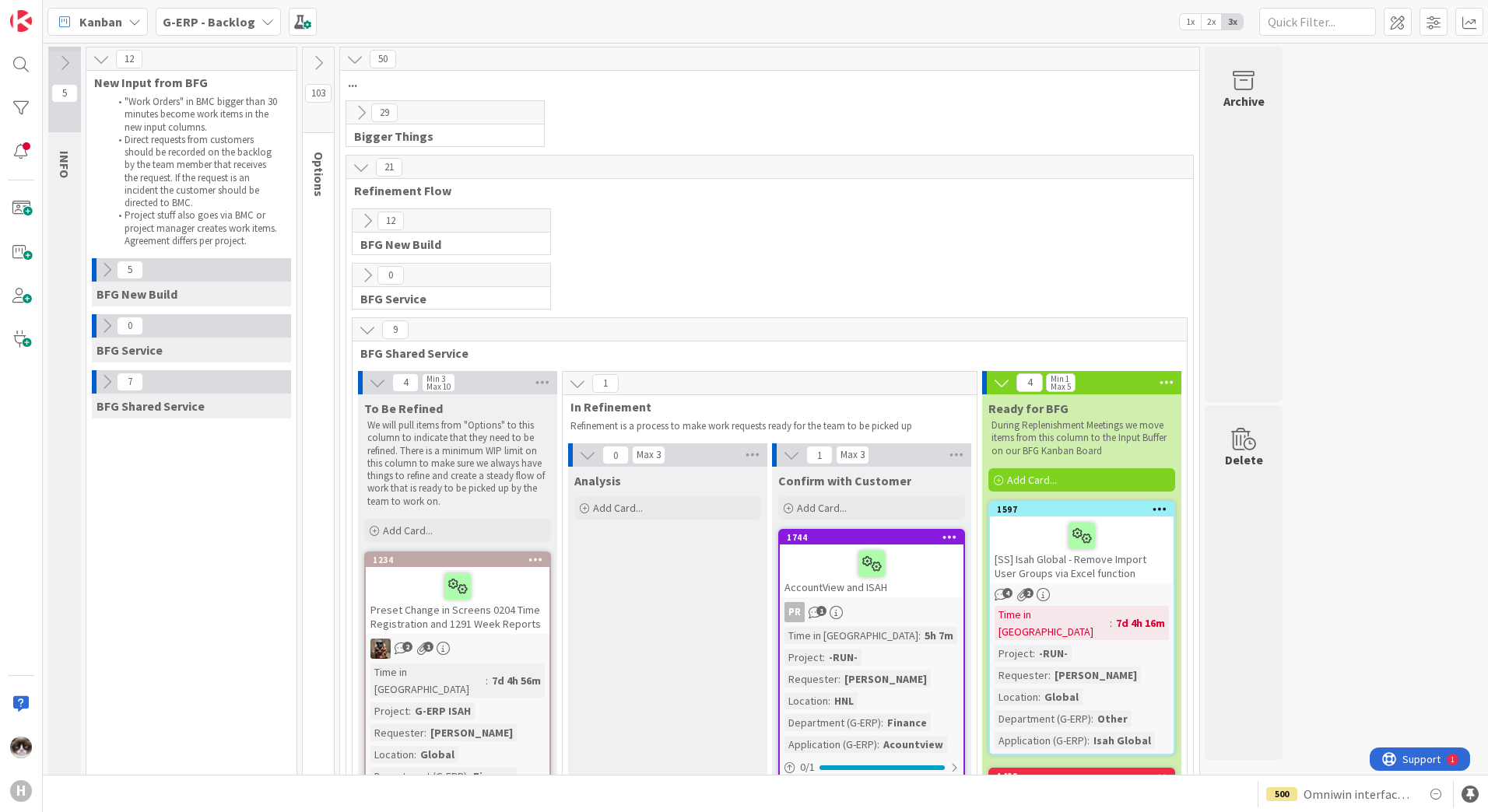
click at [325, 65] on icon at bounding box center [319, 63] width 17 height 17
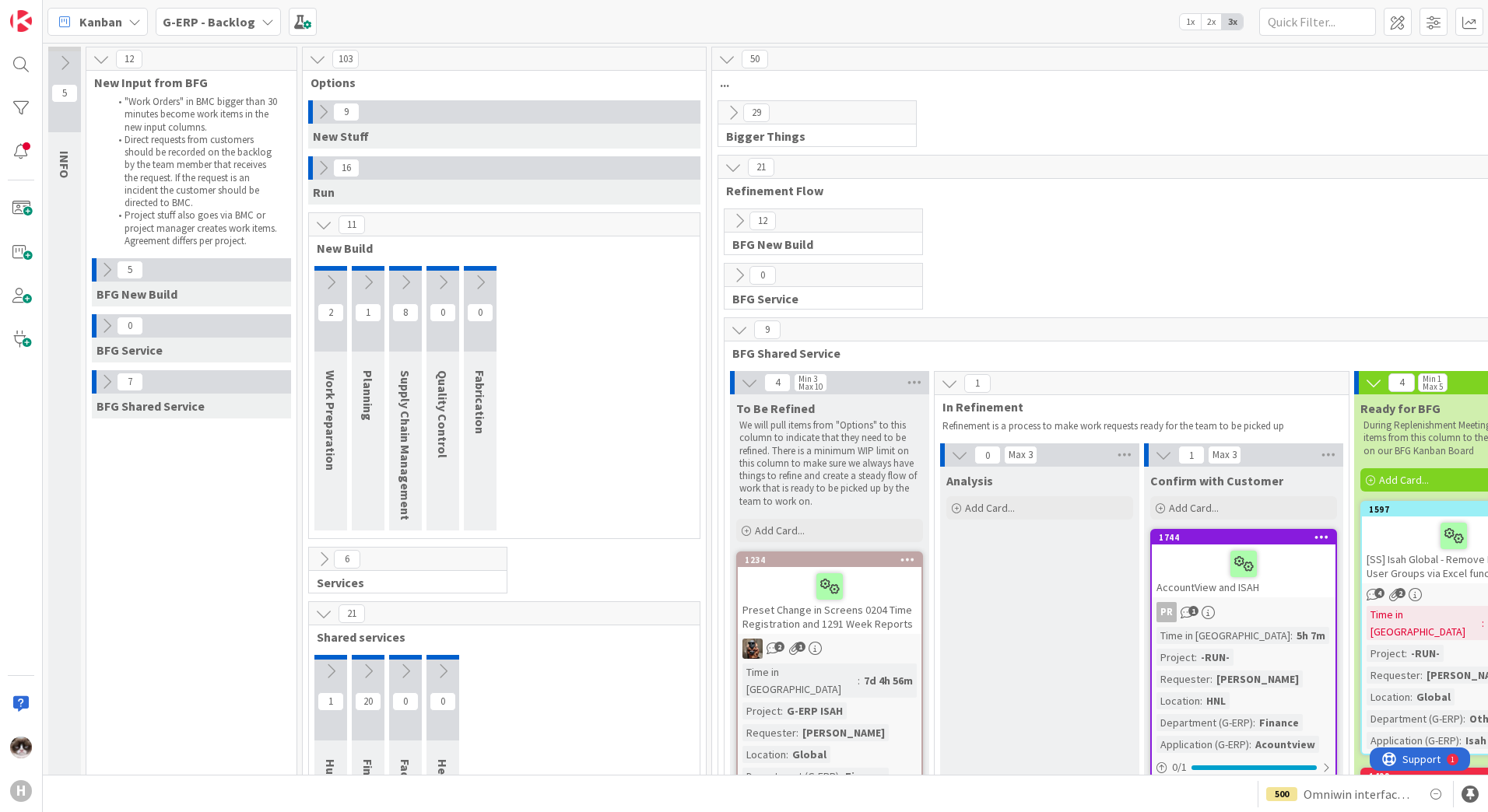
click at [325, 111] on icon at bounding box center [323, 112] width 17 height 17
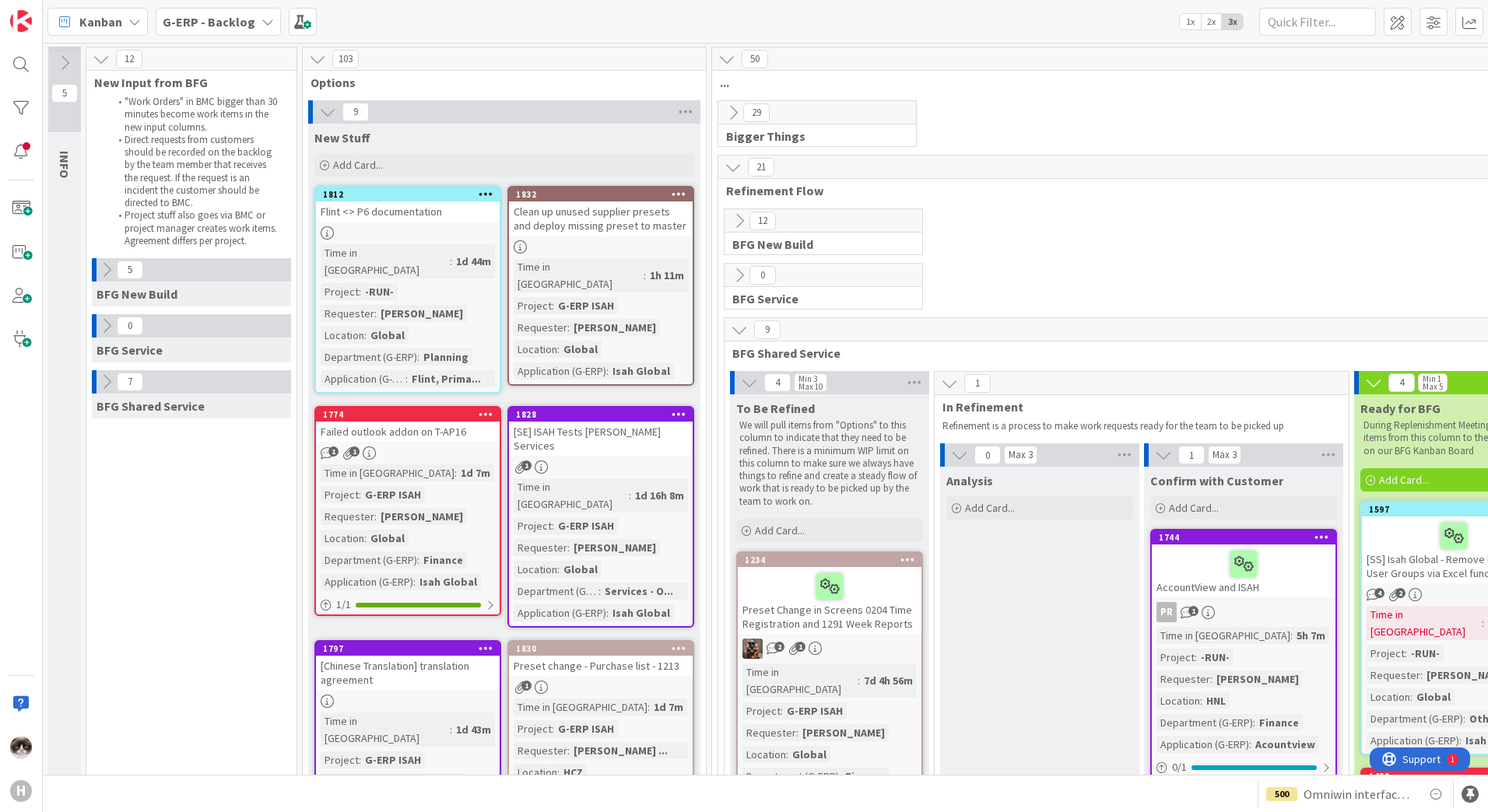
click at [480, 196] on icon at bounding box center [486, 193] width 14 height 11
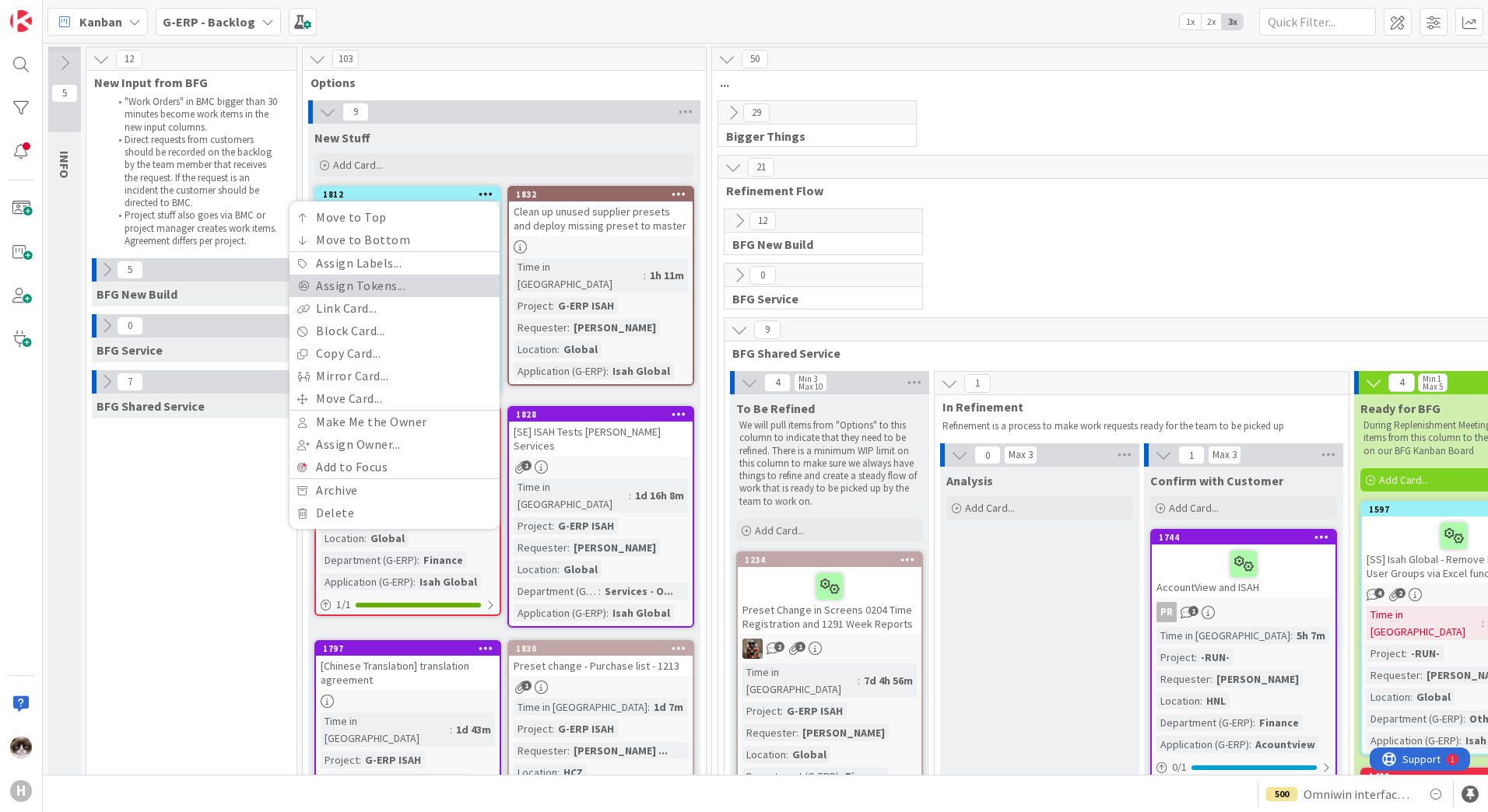
click at [414, 287] on link "Assign Tokens..." at bounding box center [395, 285] width 211 height 22
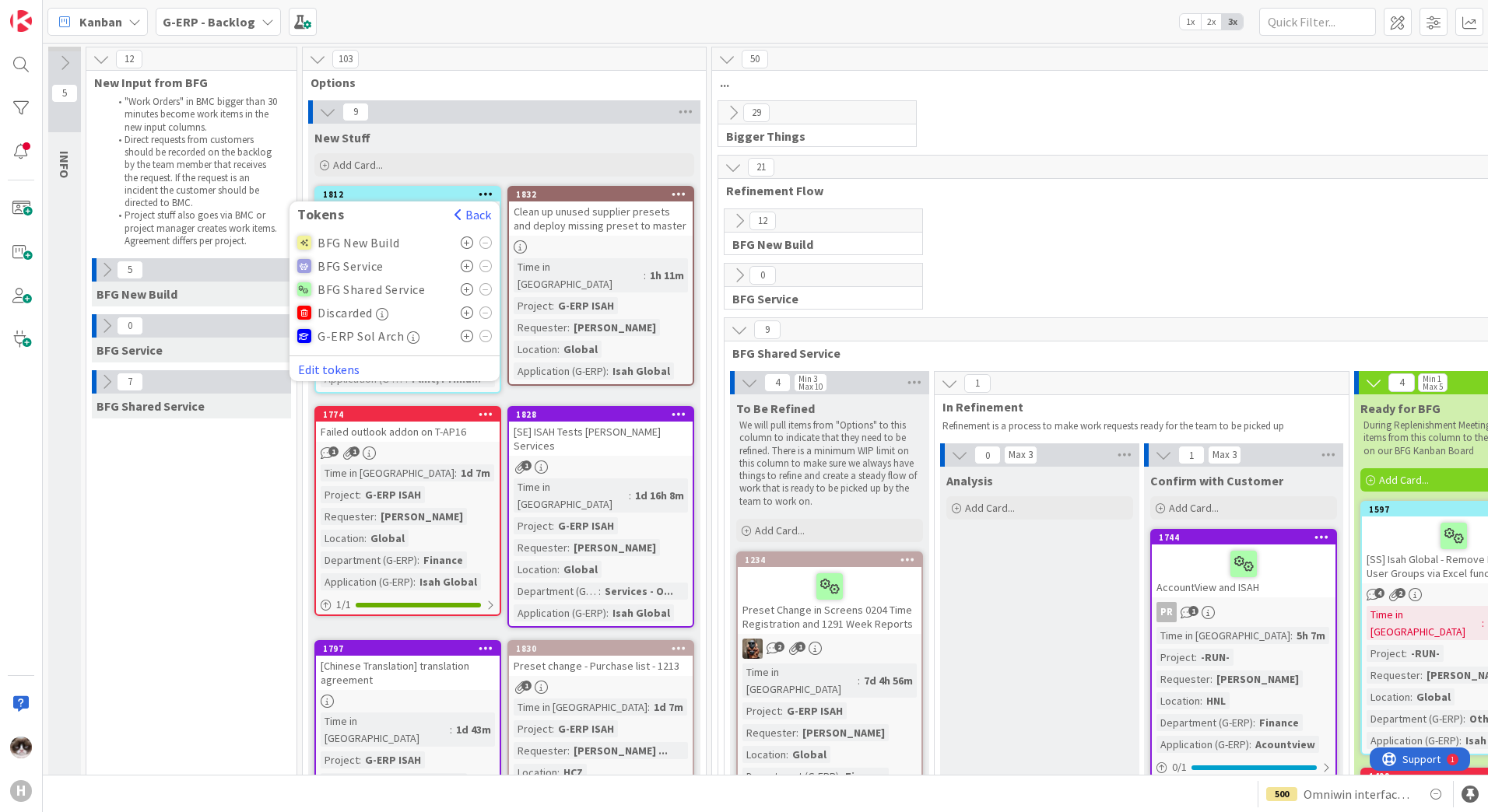
click at [466, 242] on icon at bounding box center [467, 242] width 14 height 13
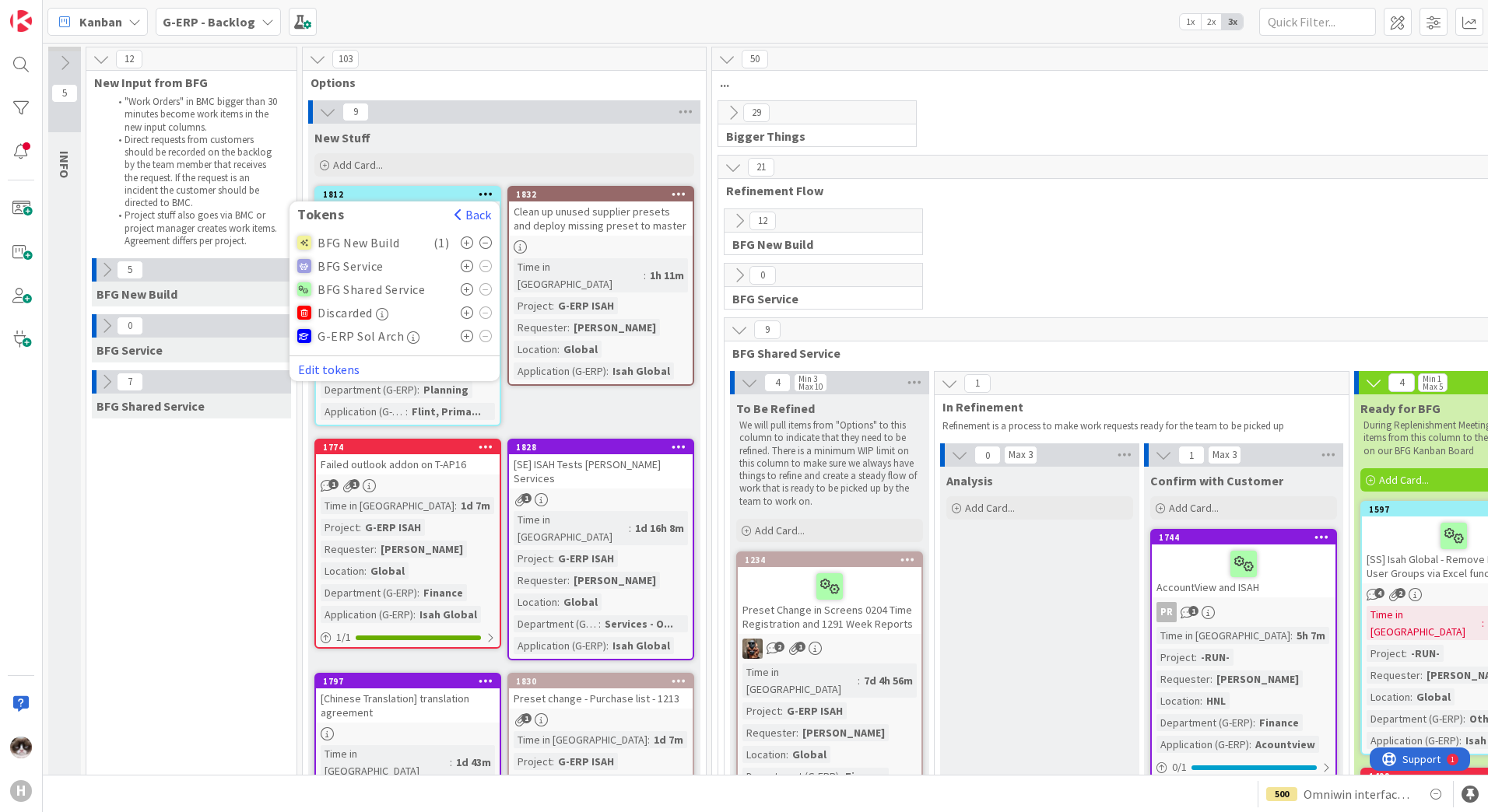
drag, startPoint x: 231, startPoint y: 546, endPoint x: 236, endPoint y: 541, distance: 7.1
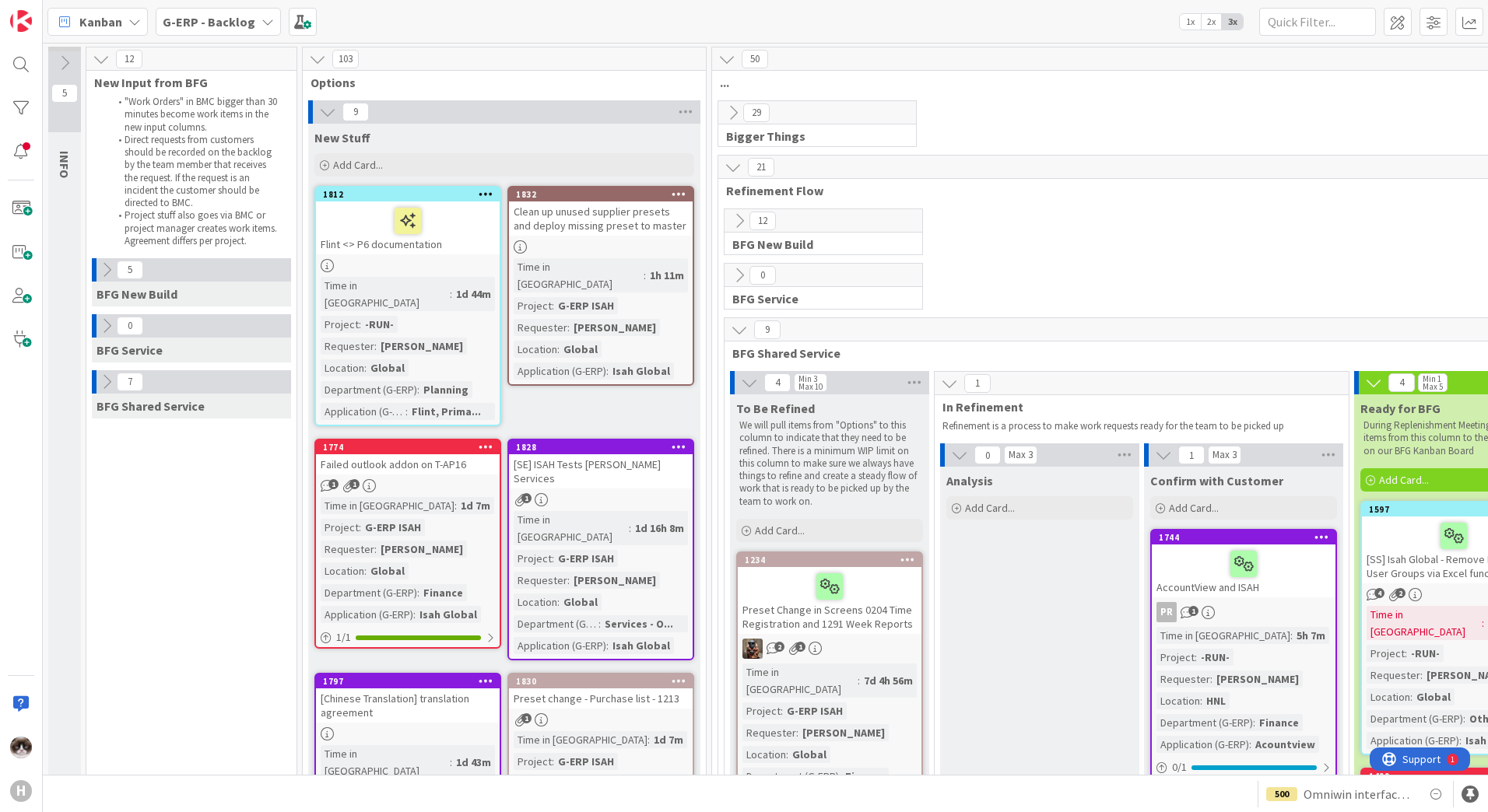
click at [487, 195] on icon at bounding box center [486, 193] width 14 height 11
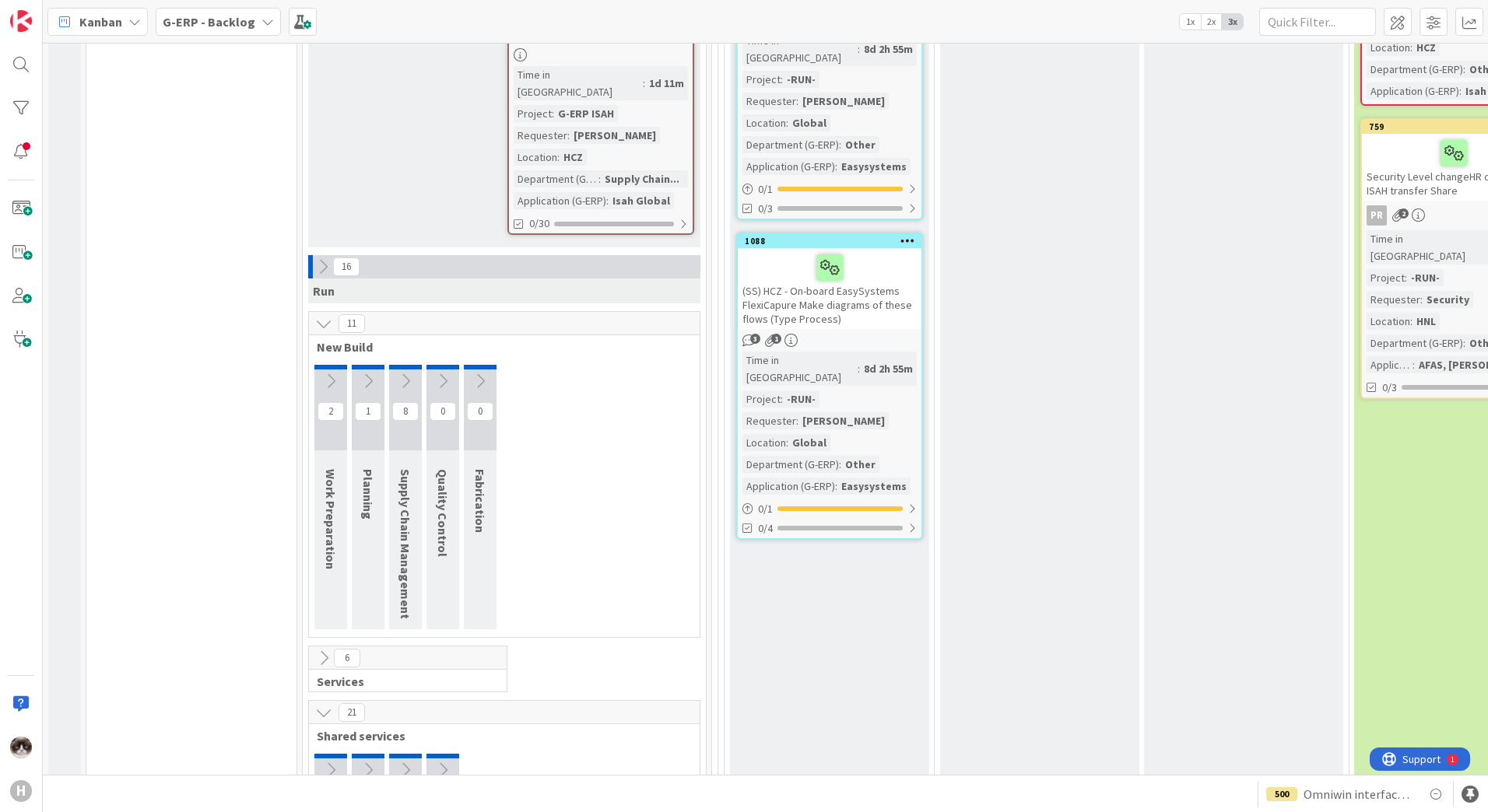
scroll to position [1089, 0]
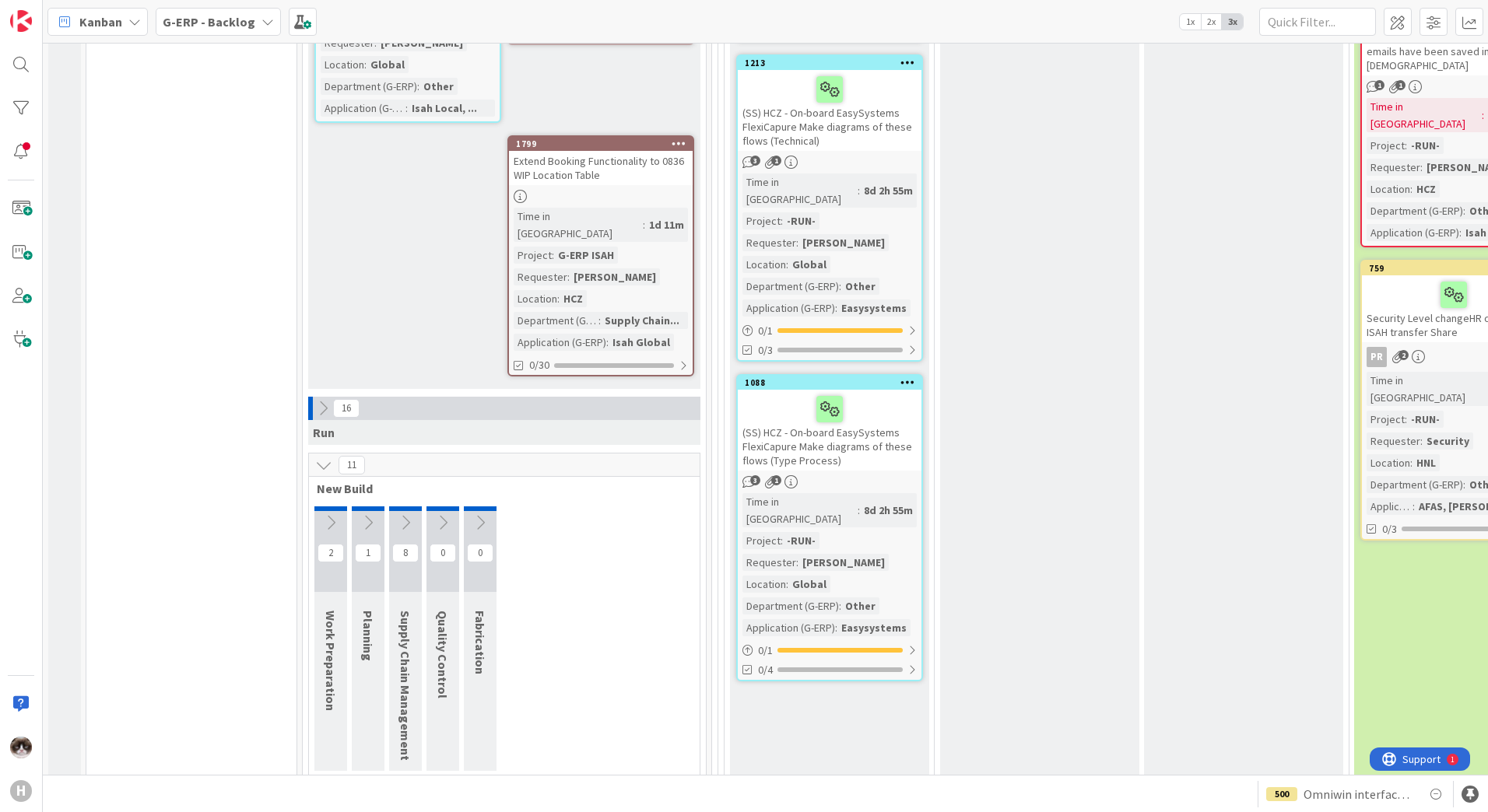
click at [319, 400] on icon at bounding box center [323, 408] width 17 height 17
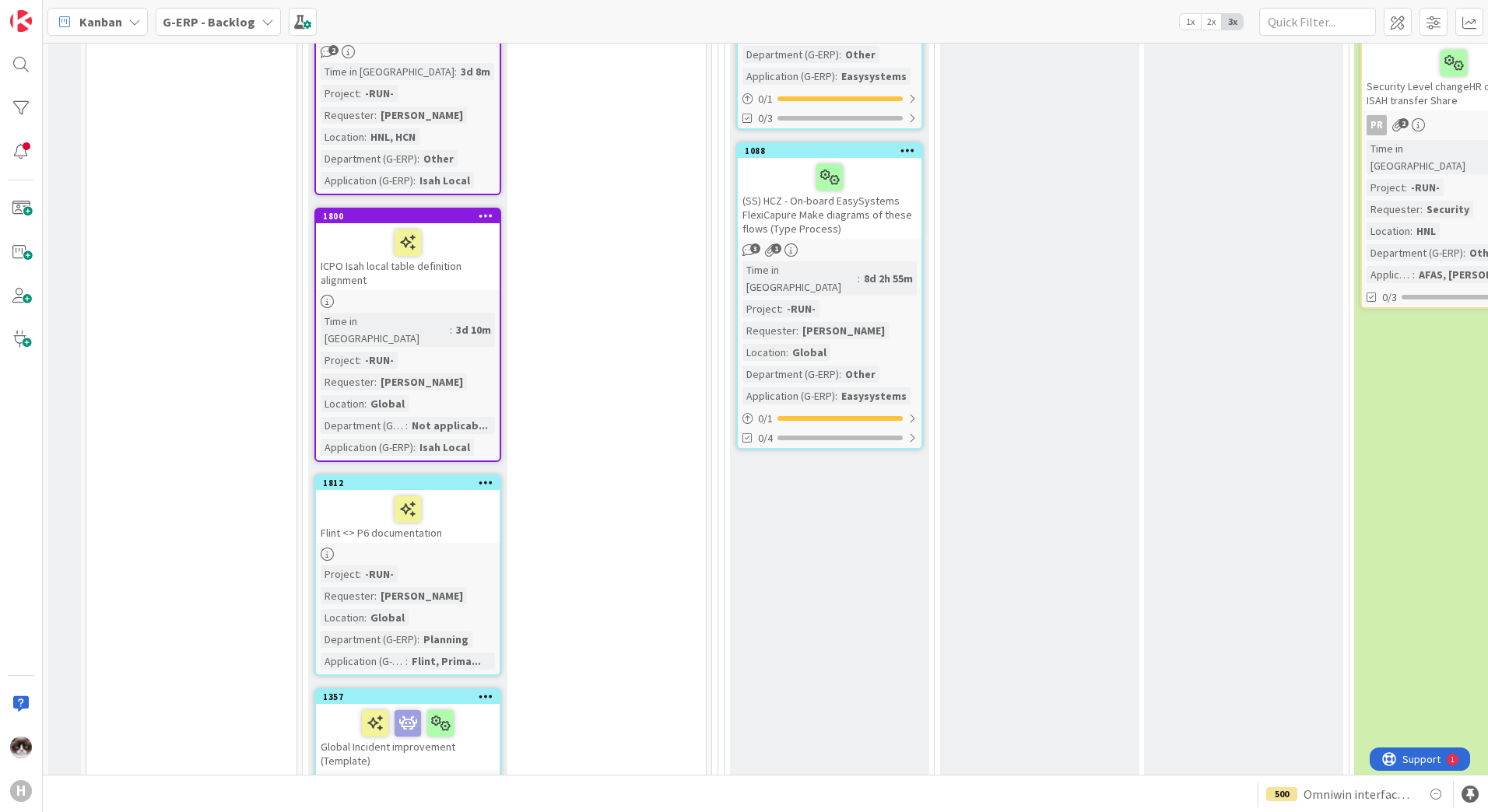
scroll to position [1400, 0]
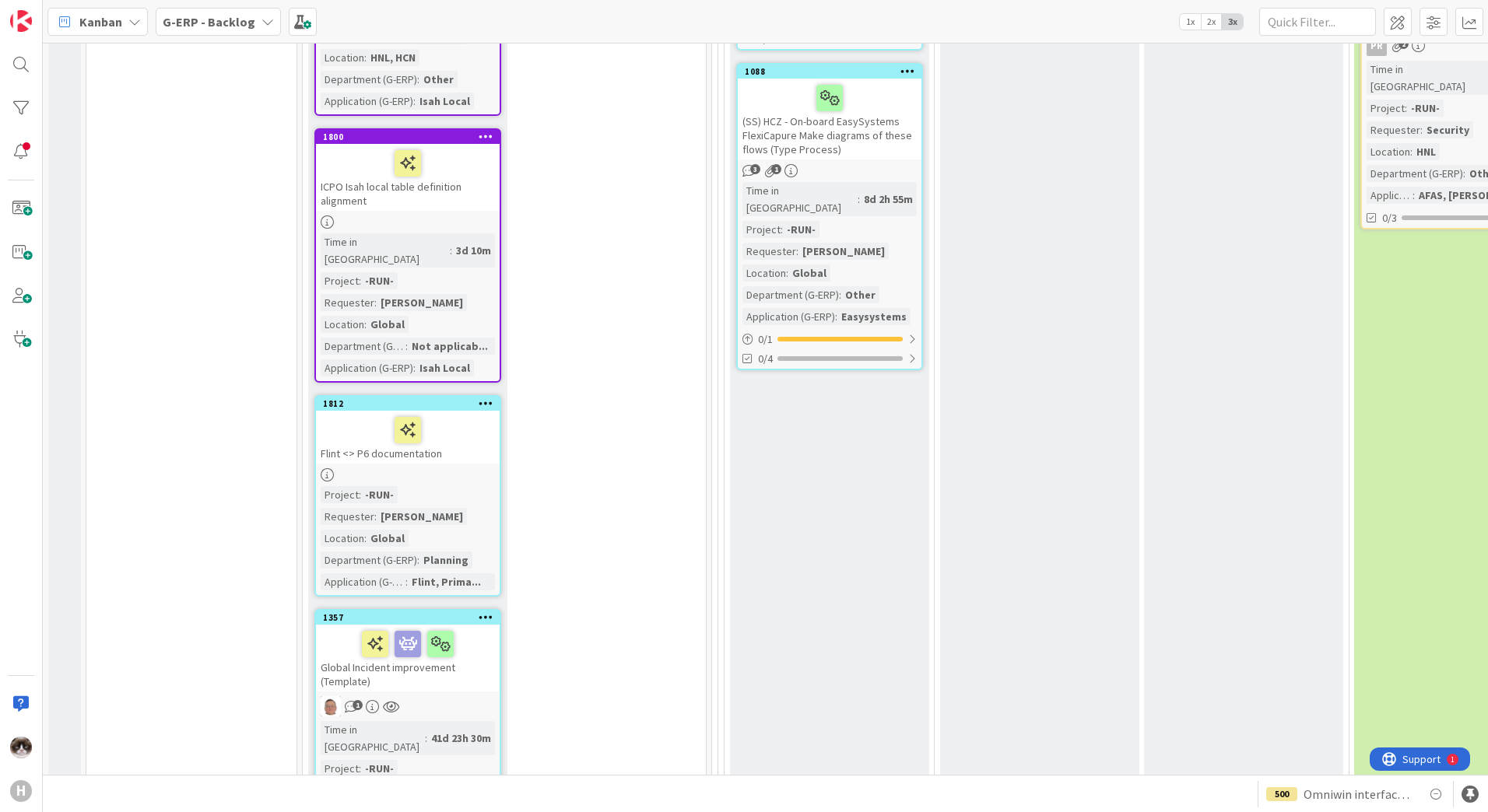
click at [475, 487] on div "Project : -RUN- Requester : [PERSON_NAME] Location : Global Department (G-ERP) …" at bounding box center [407, 539] width 175 height 104
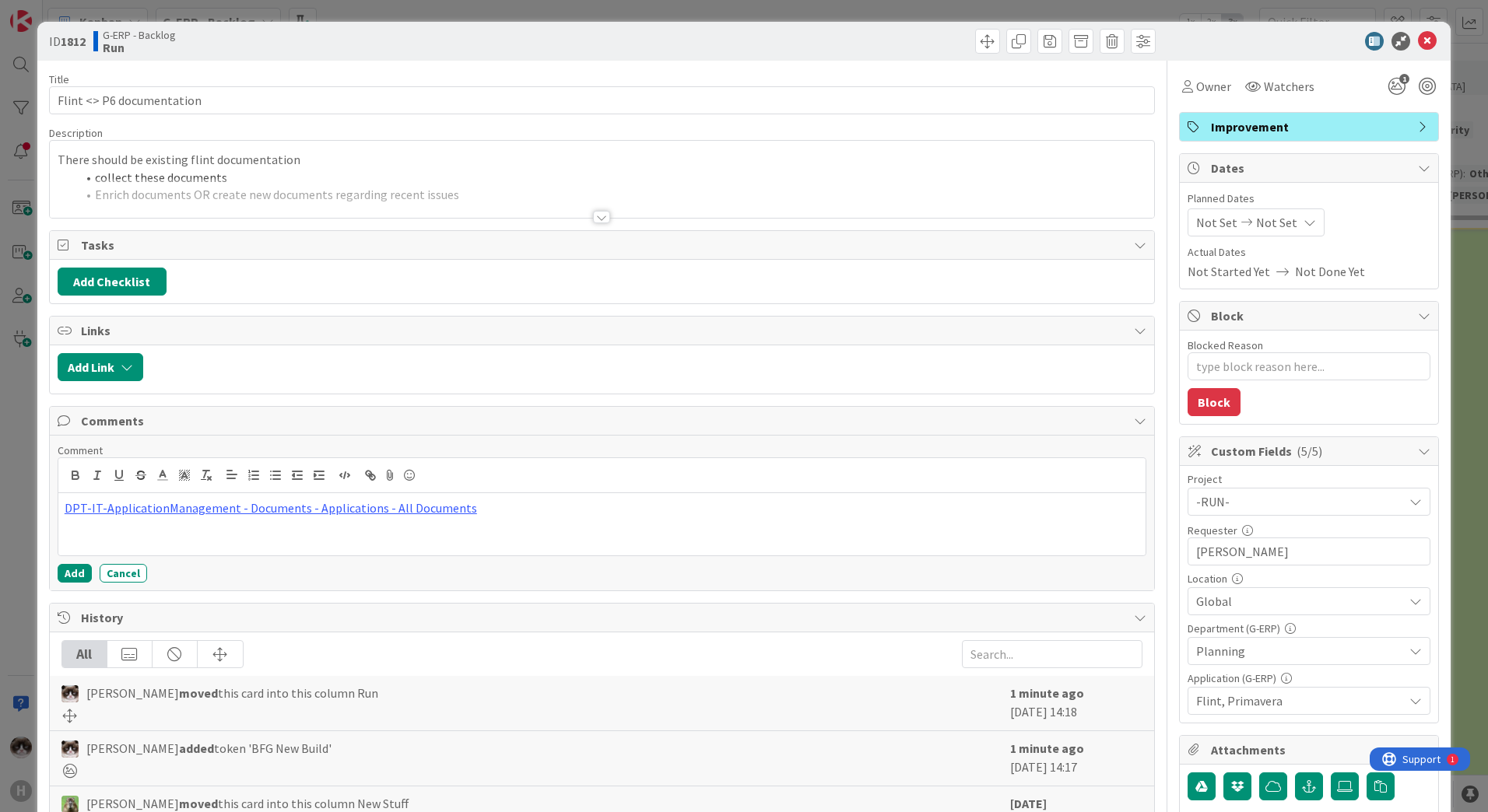
type textarea "x"
click at [84, 577] on button "Add" at bounding box center [74, 573] width 34 height 18
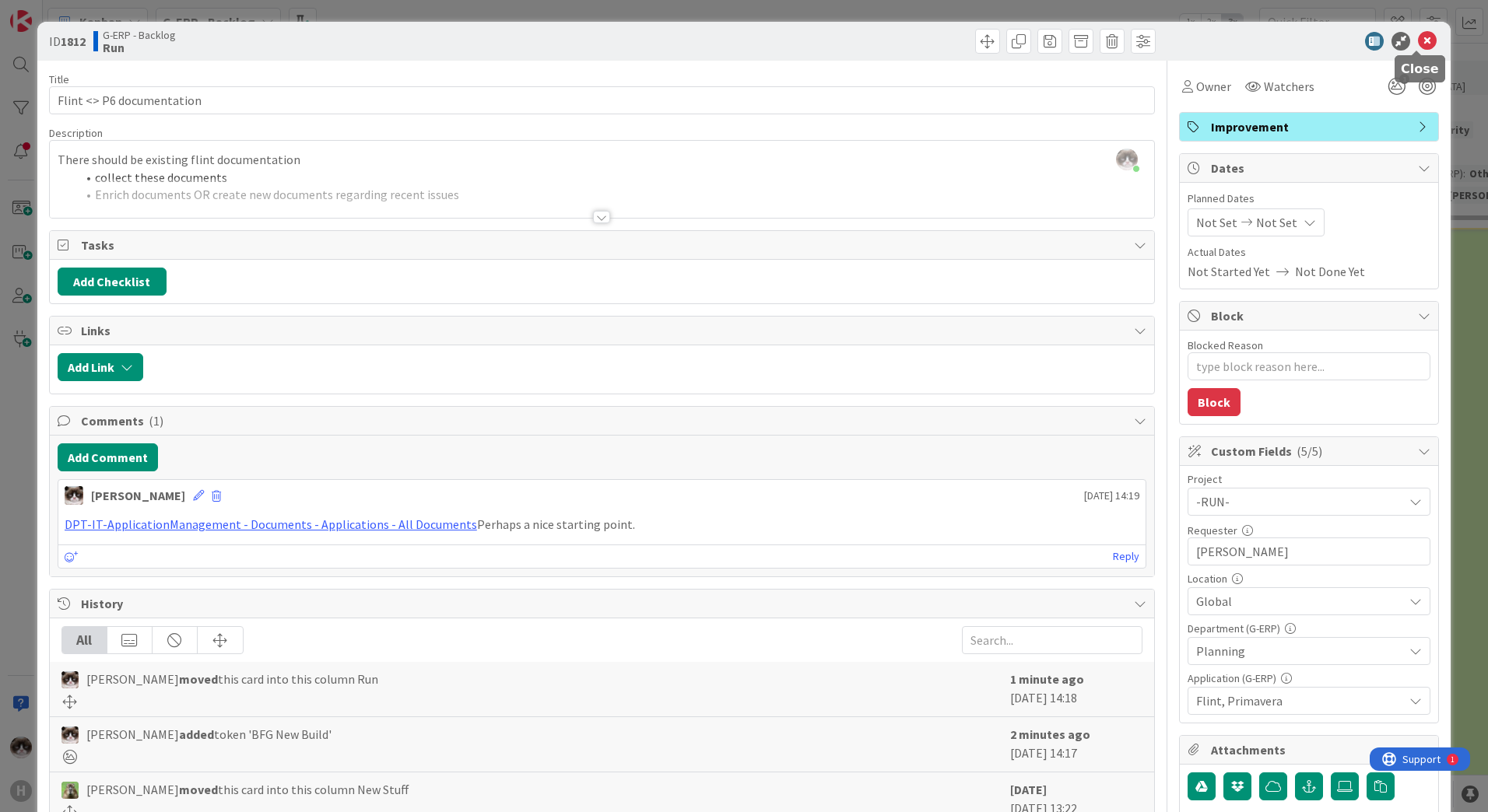
click at [1418, 42] on icon at bounding box center [1426, 41] width 18 height 18
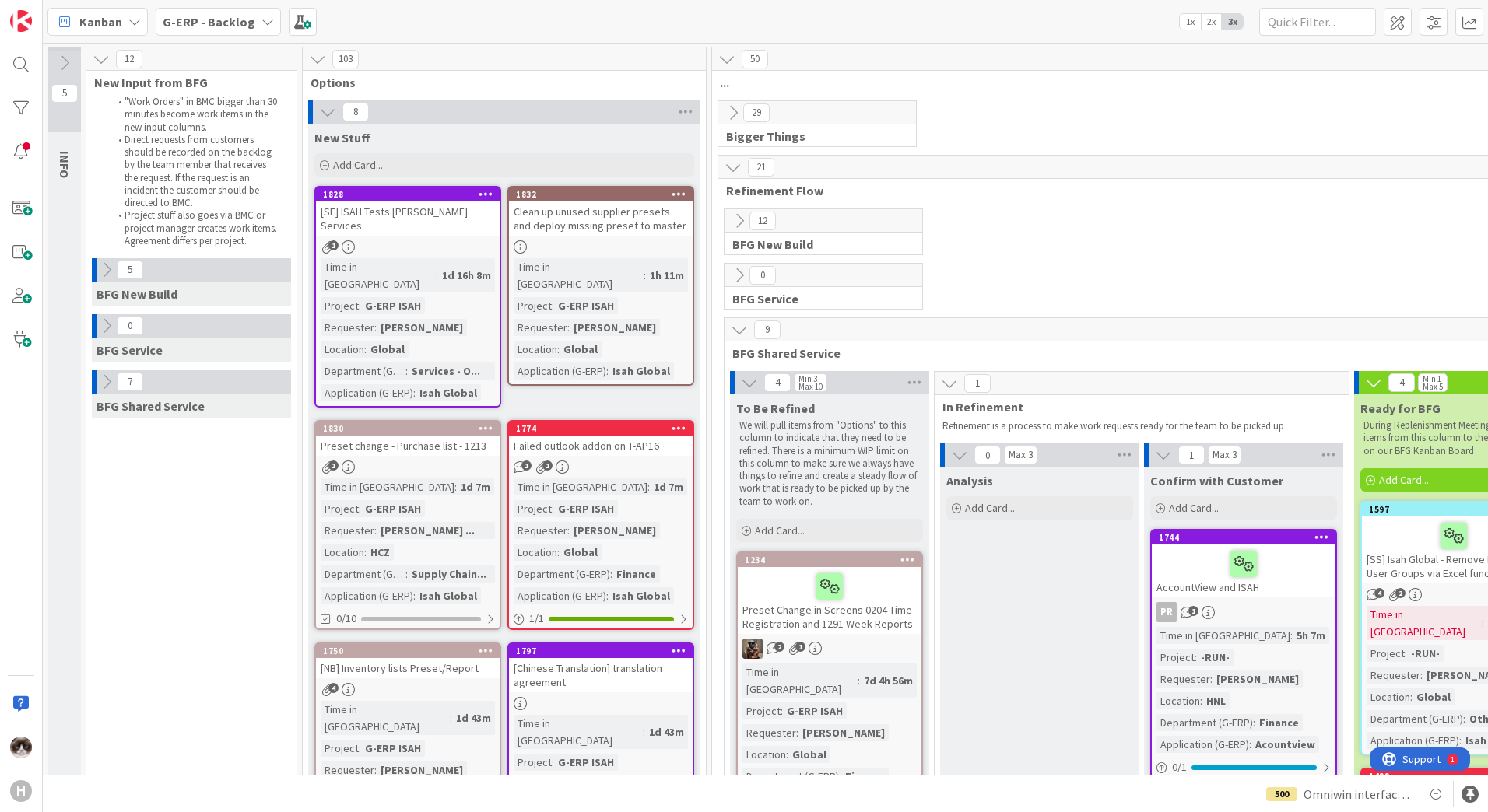
click at [463, 240] on div "1" at bounding box center [407, 247] width 183 height 14
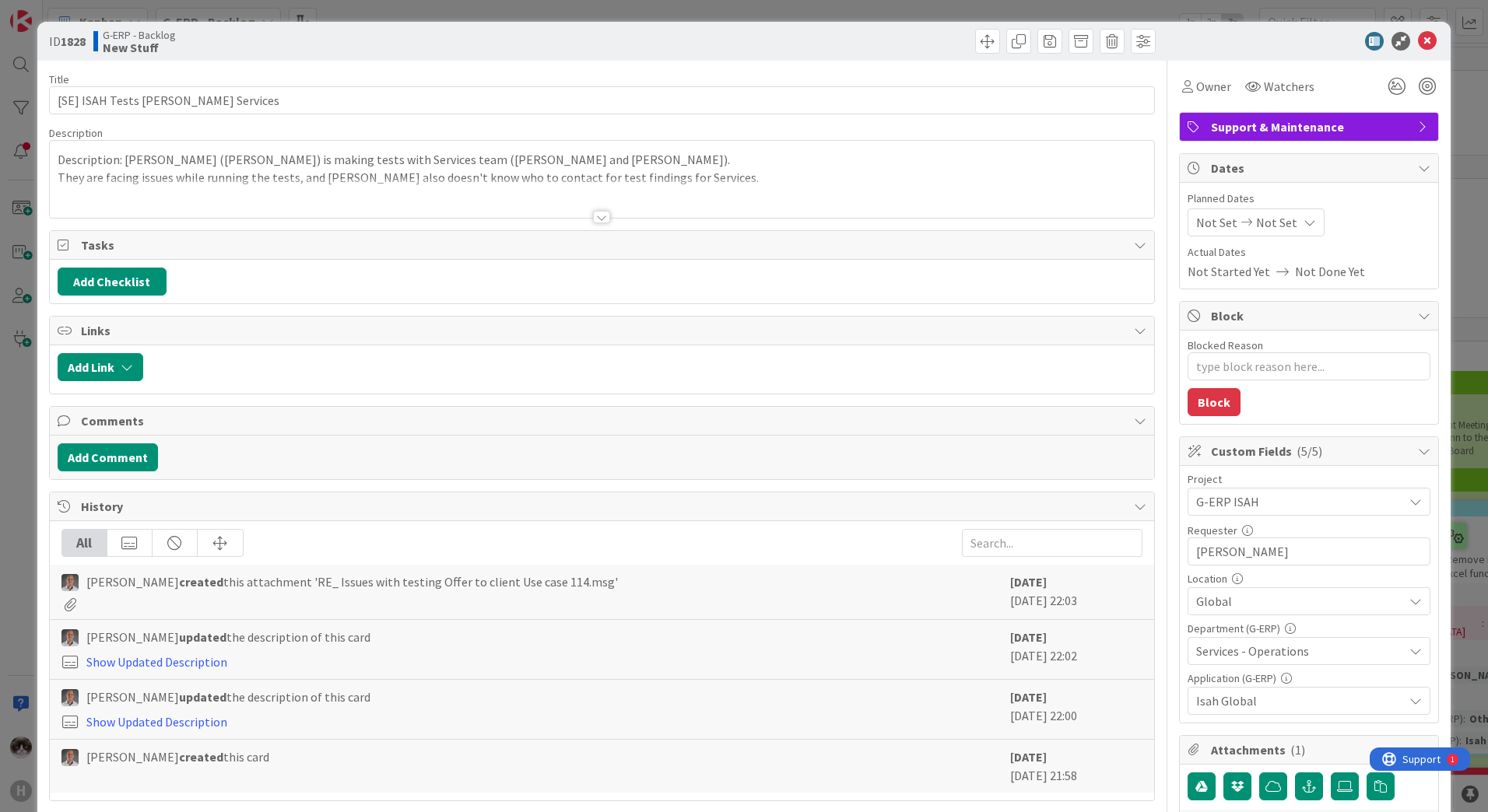
click at [583, 200] on div at bounding box center [602, 198] width 1104 height 40
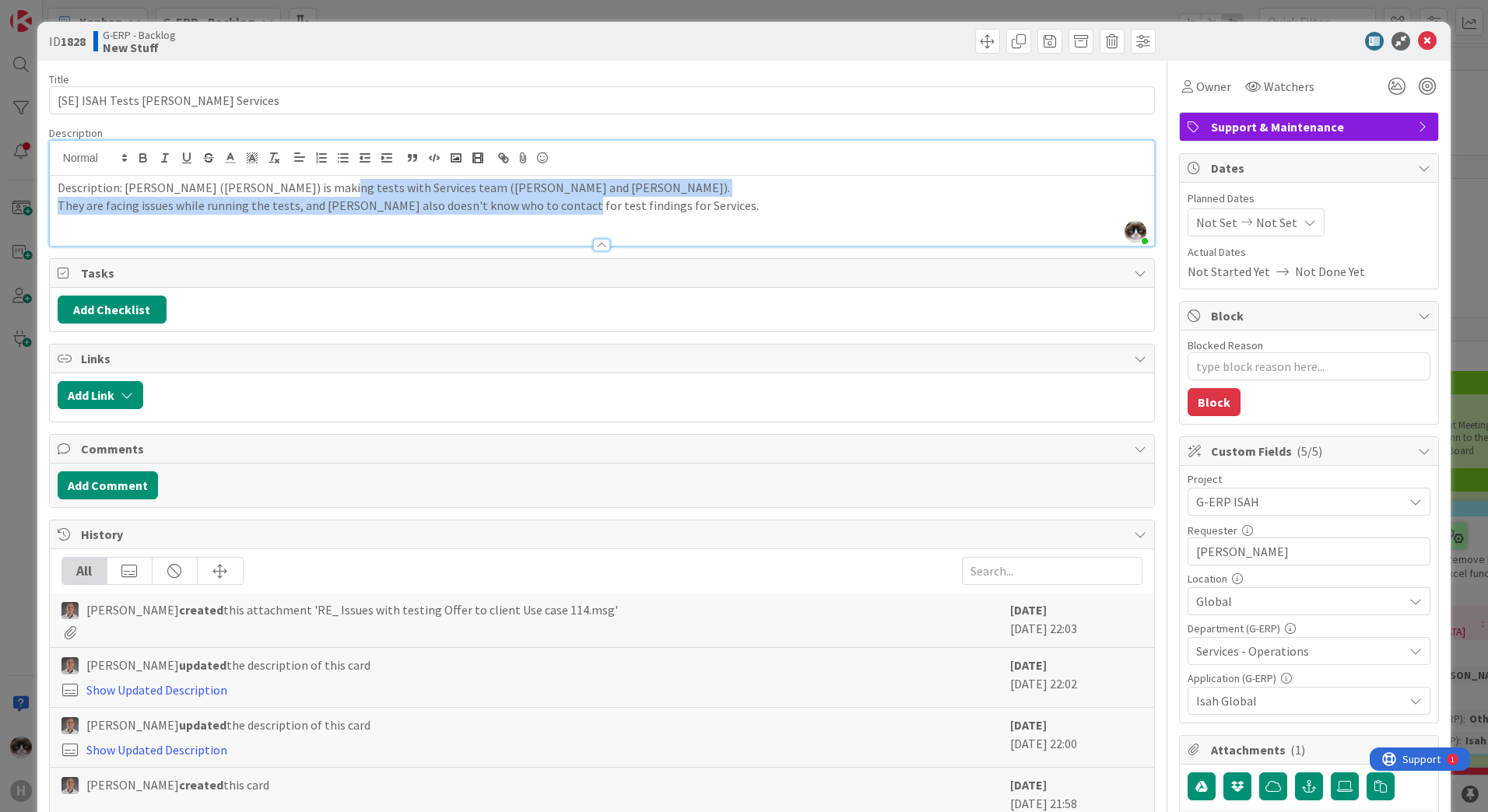
drag, startPoint x: 309, startPoint y: 189, endPoint x: 615, endPoint y: 218, distance: 307.4
click at [607, 210] on div "Description: [PERSON_NAME] ([PERSON_NAME]) is making tests with Services team (…" at bounding box center [602, 210] width 1104 height 70
click at [218, 217] on div "Description: [PERSON_NAME] ([PERSON_NAME]) is making tests with Services team (…" at bounding box center [602, 210] width 1104 height 70
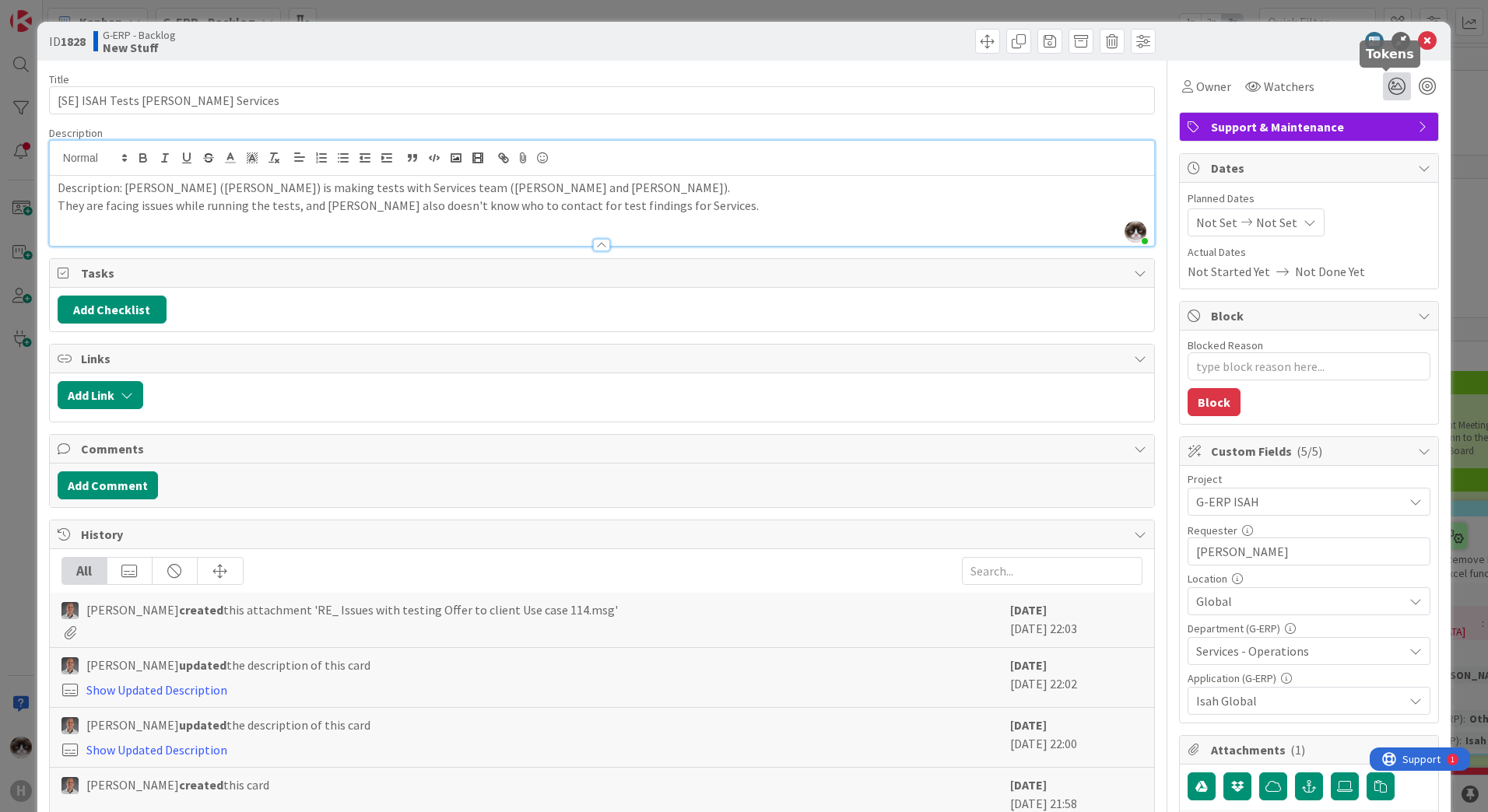
click at [1392, 74] on icon at bounding box center [1396, 86] width 28 height 28
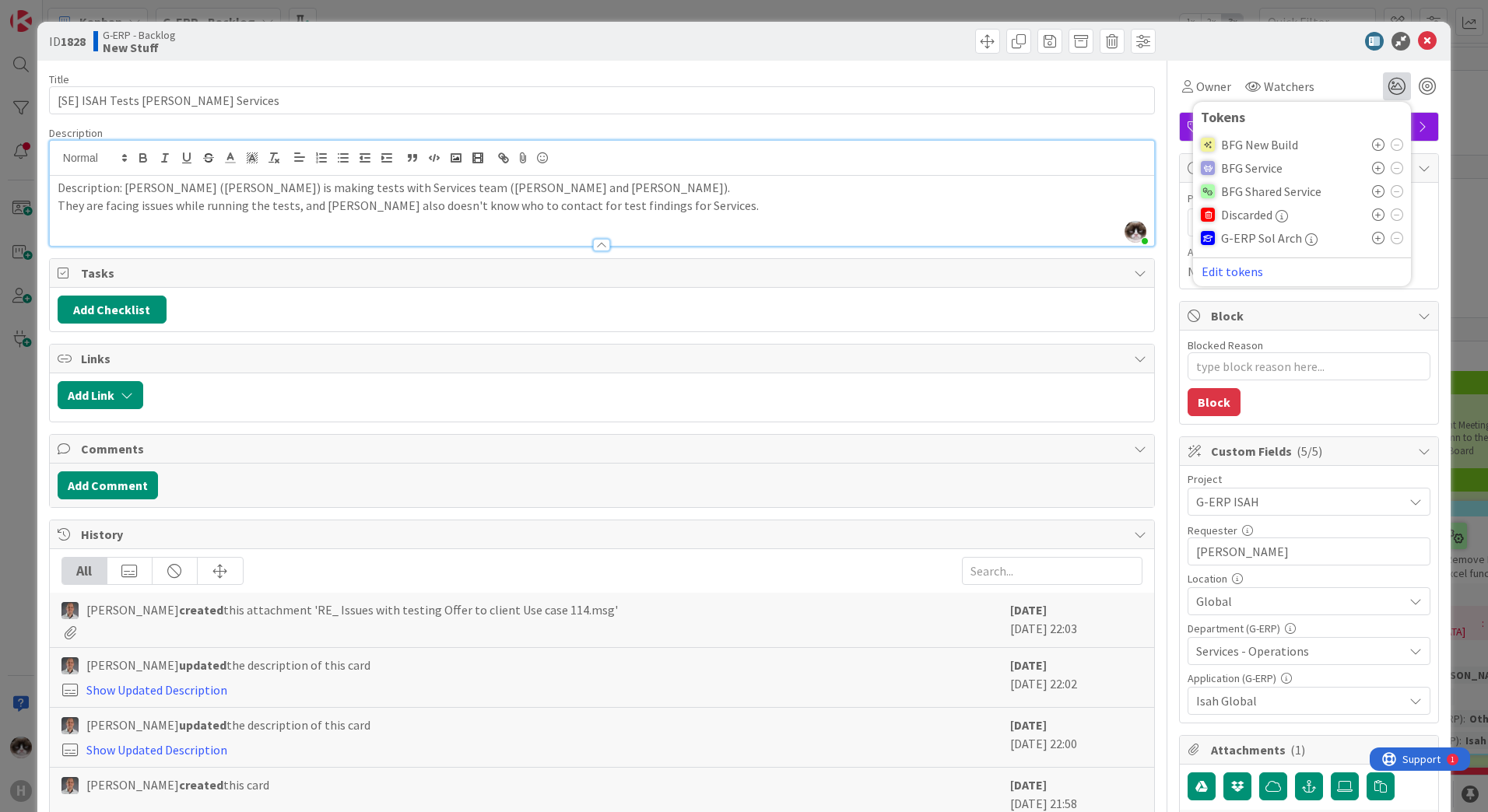
click at [1372, 191] on icon at bounding box center [1378, 191] width 13 height 13
click at [1418, 44] on icon at bounding box center [1426, 41] width 18 height 18
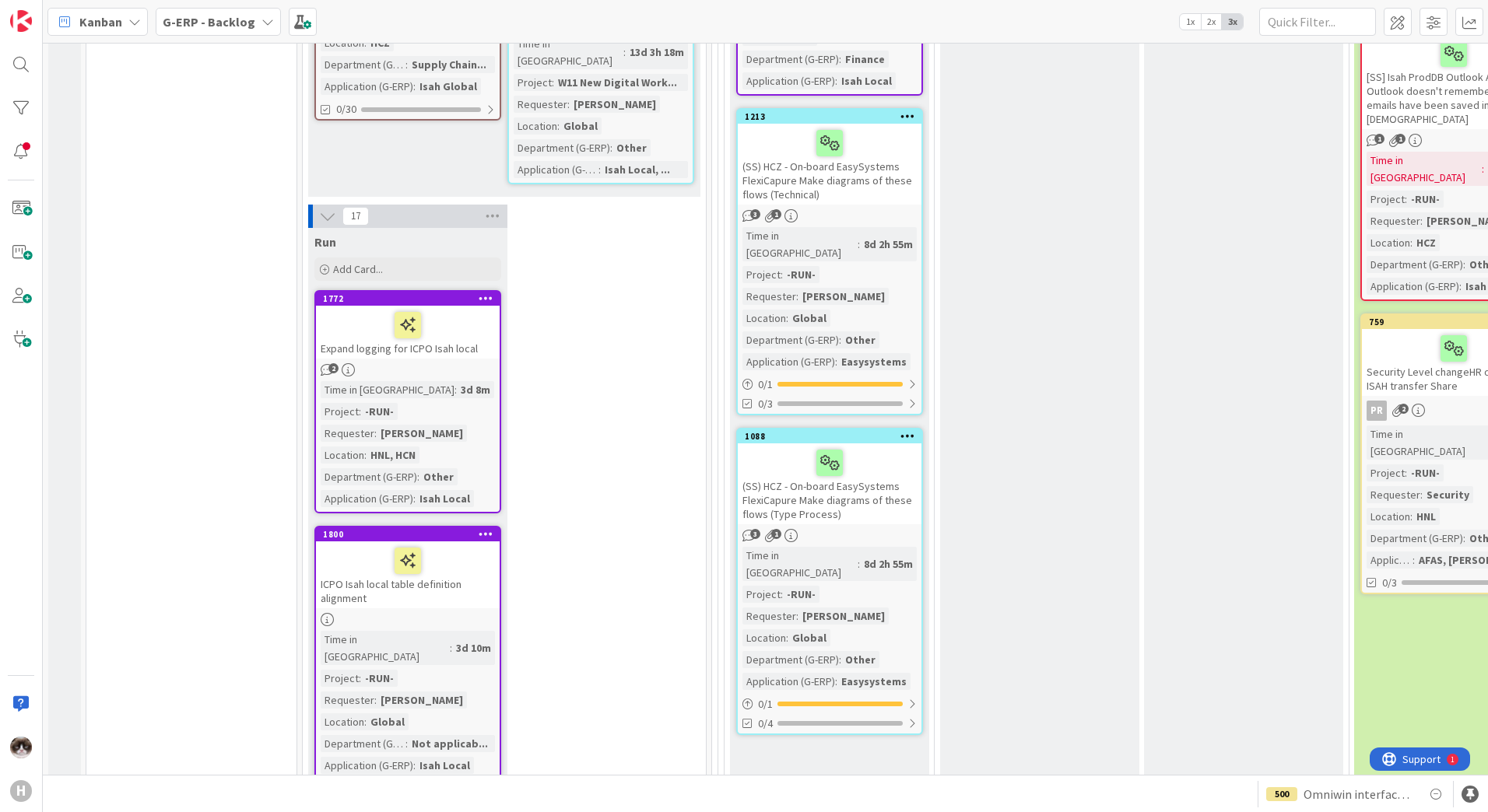
scroll to position [1089, 0]
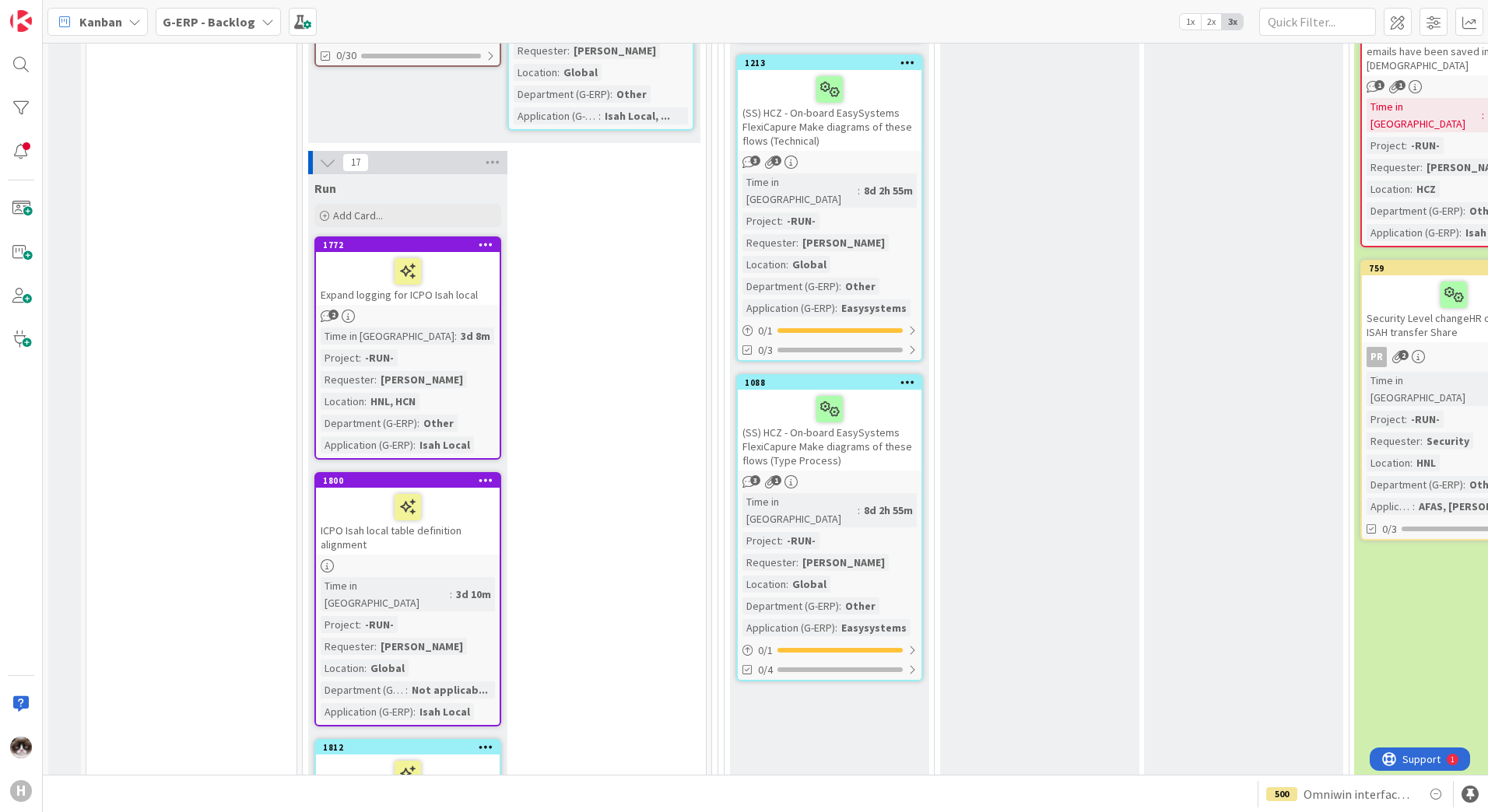
click at [327, 154] on icon at bounding box center [327, 163] width 17 height 17
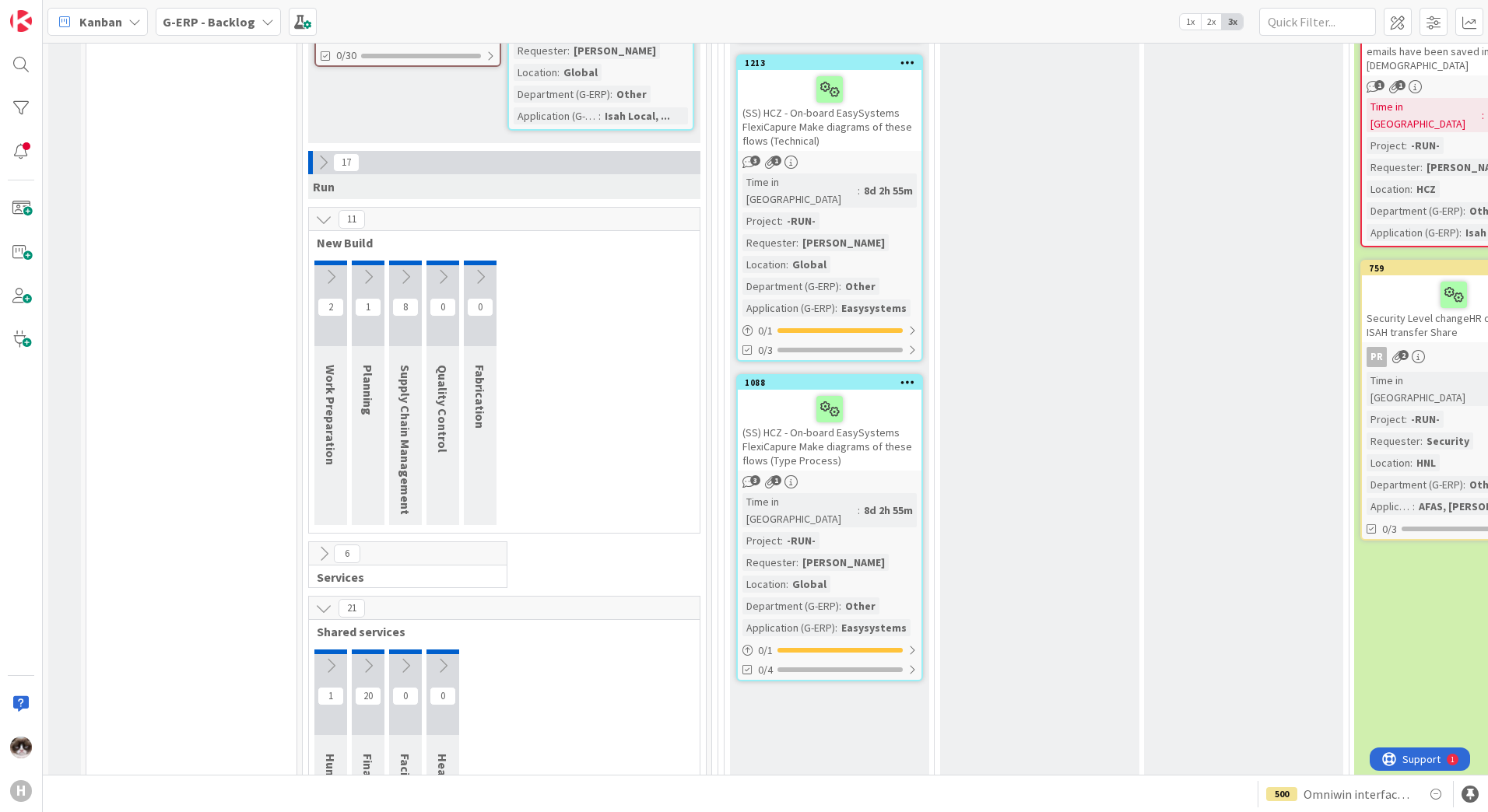
click at [315, 544] on button at bounding box center [323, 553] width 20 height 20
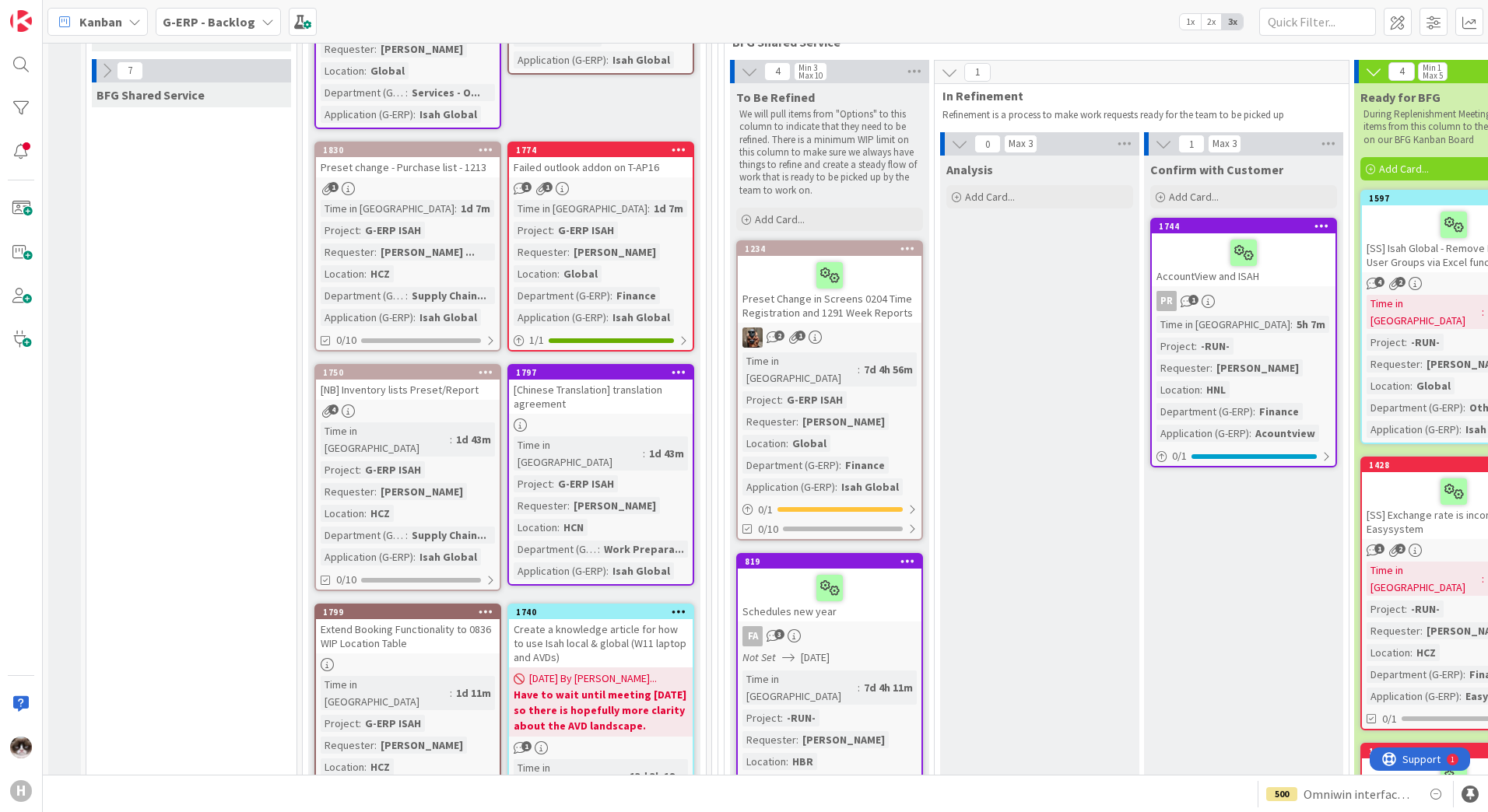
scroll to position [0, 0]
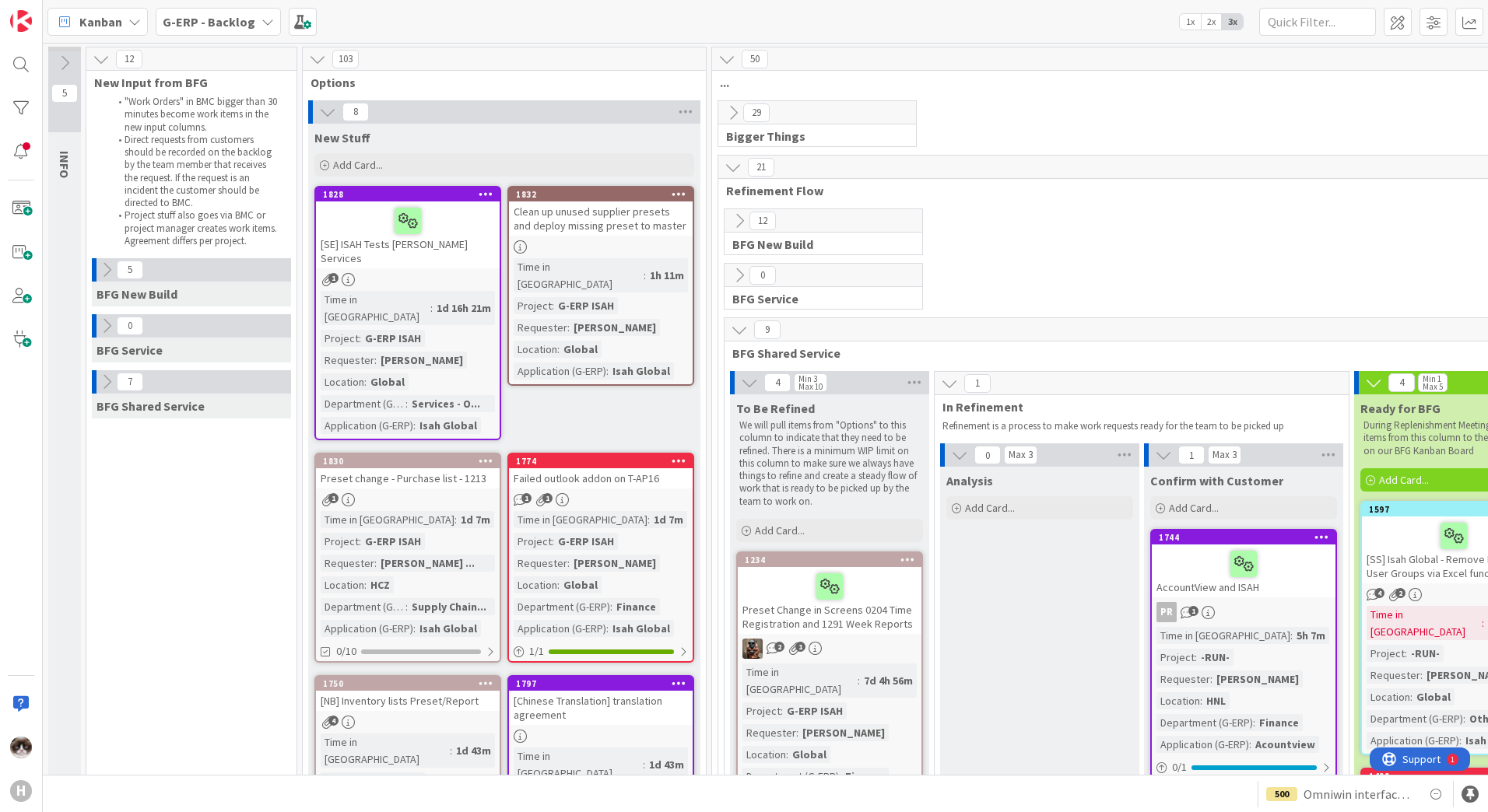
click at [471, 248] on div "[SE] ISAH Tests [PERSON_NAME] Services" at bounding box center [407, 235] width 183 height 67
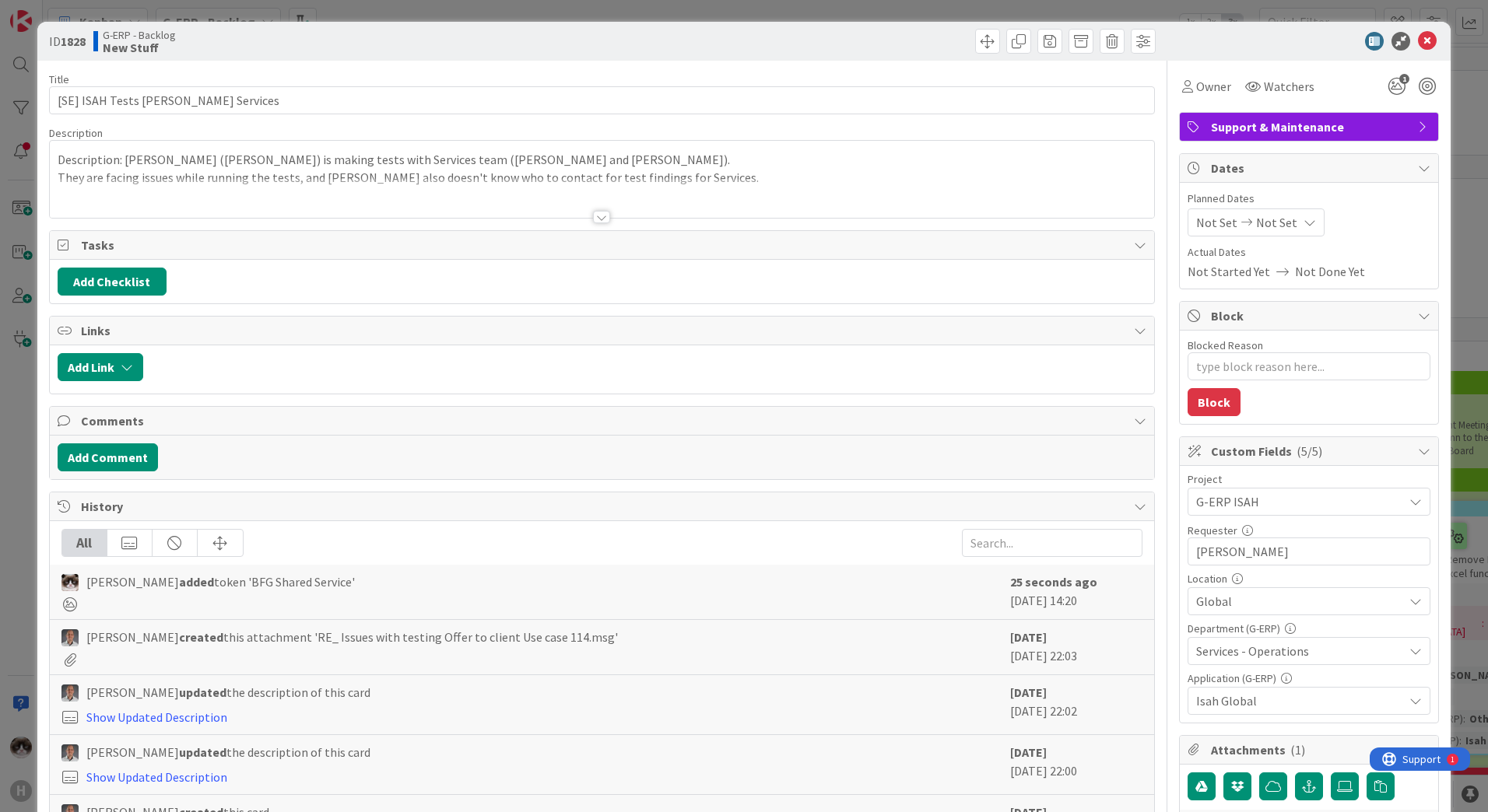
click at [597, 220] on div at bounding box center [602, 216] width 17 height 13
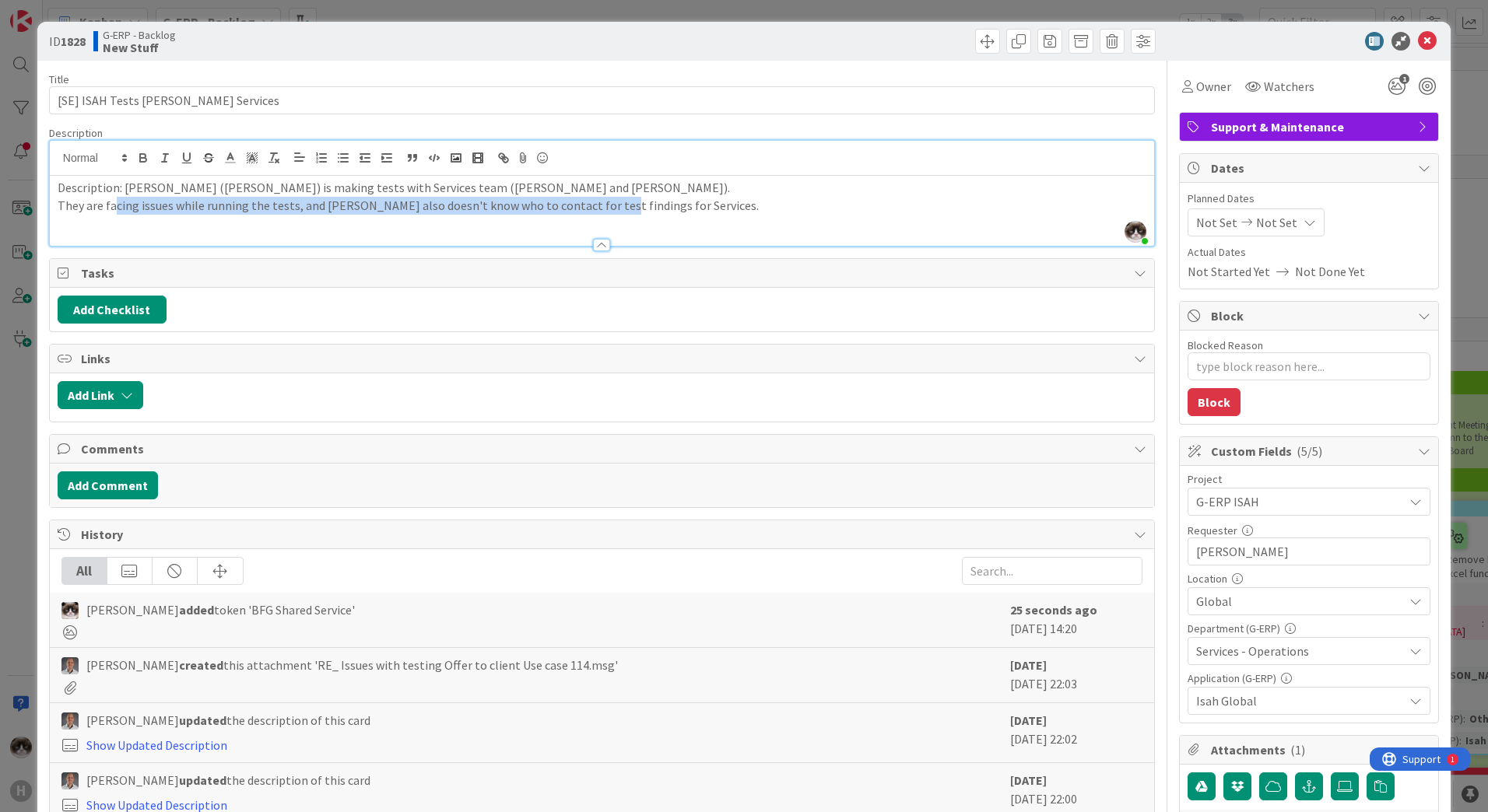
drag, startPoint x: 114, startPoint y: 214, endPoint x: 627, endPoint y: 210, distance: 513.0
click at [627, 210] on div "Description: [PERSON_NAME] ([PERSON_NAME]) is making tests with Services team (…" at bounding box center [602, 210] width 1104 height 70
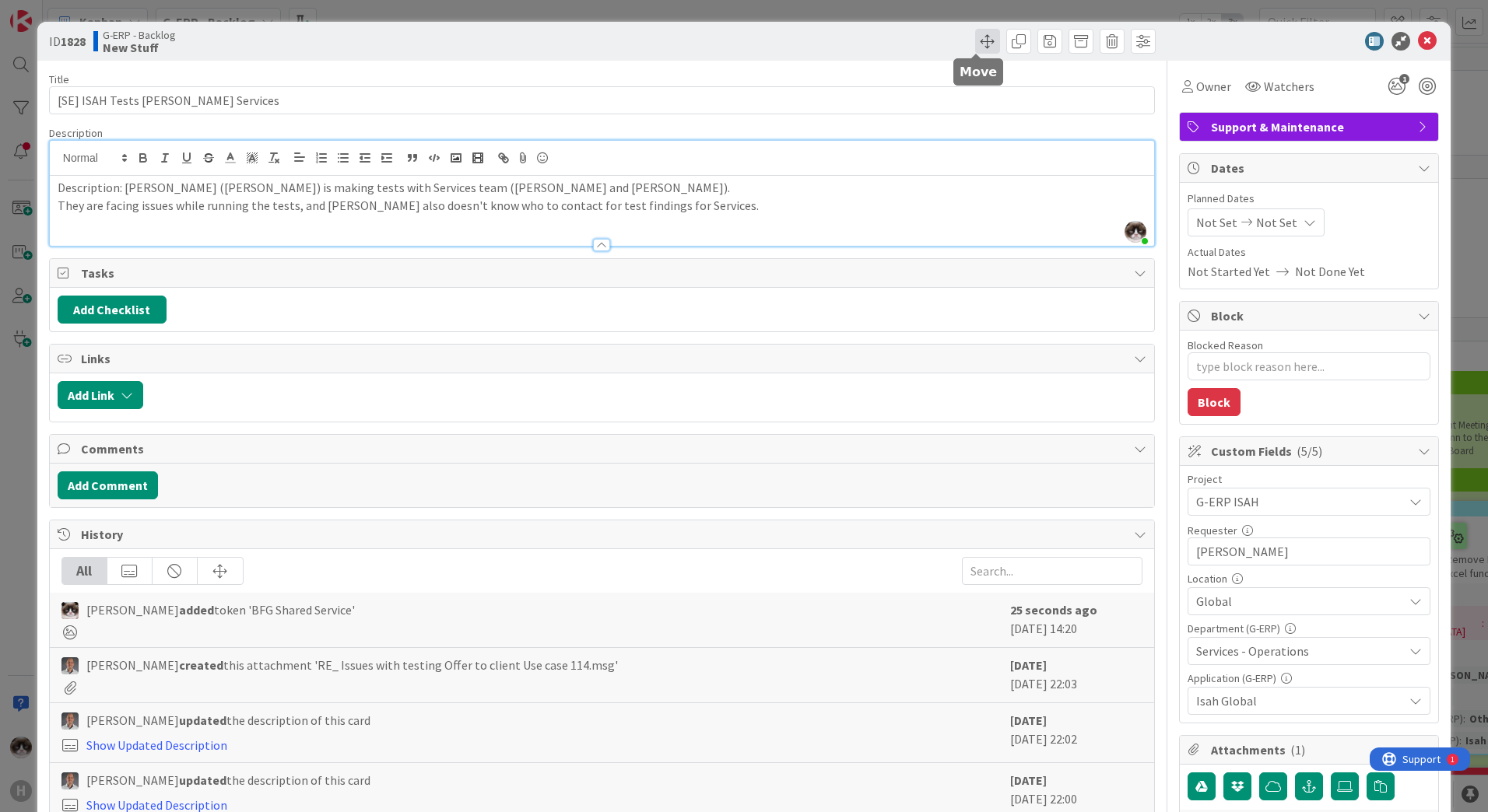
click at [975, 42] on span at bounding box center [988, 42] width 25 height 25
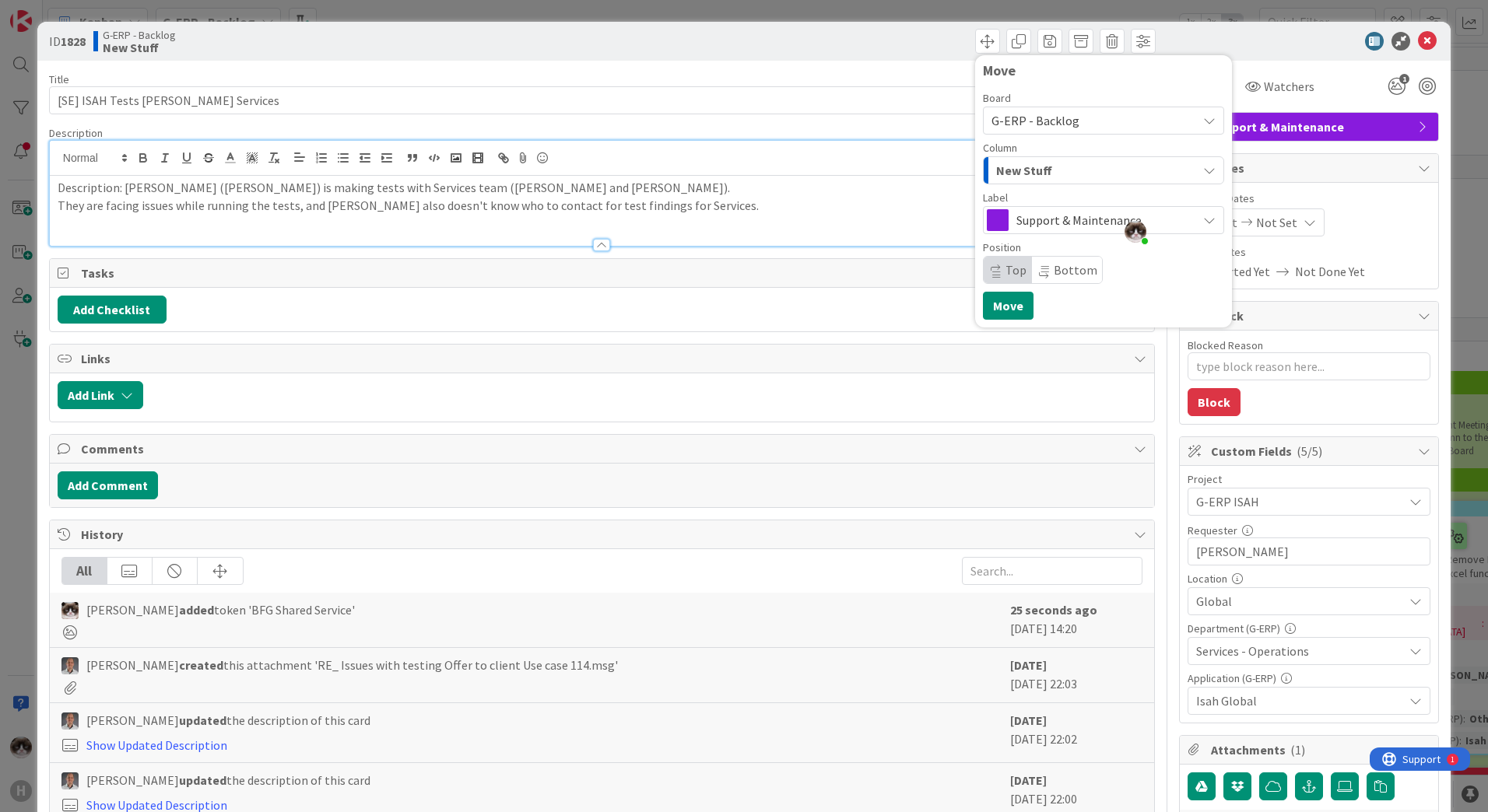
click at [561, 208] on p "They are facing issues while running the tests, and [PERSON_NAME] also doesn't …" at bounding box center [602, 206] width 1088 height 18
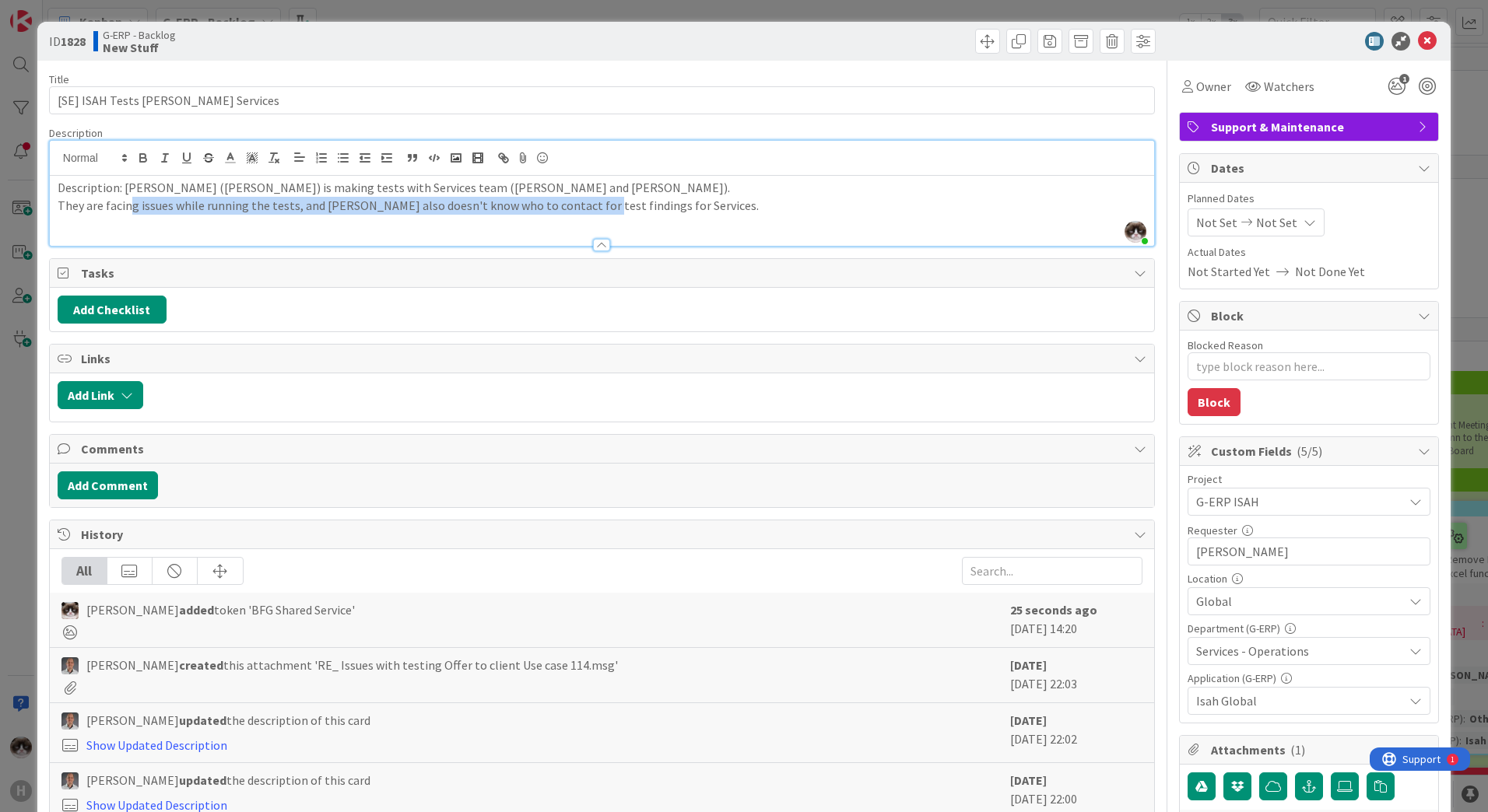
drag, startPoint x: 130, startPoint y: 210, endPoint x: 604, endPoint y: 213, distance: 474.0
click at [596, 211] on p "They are facing issues while running the tests, and [PERSON_NAME] also doesn't …" at bounding box center [602, 206] width 1088 height 18
click at [451, 222] on div "Description: [PERSON_NAME] ([PERSON_NAME]) is making tests with Services team (…" at bounding box center [602, 210] width 1104 height 70
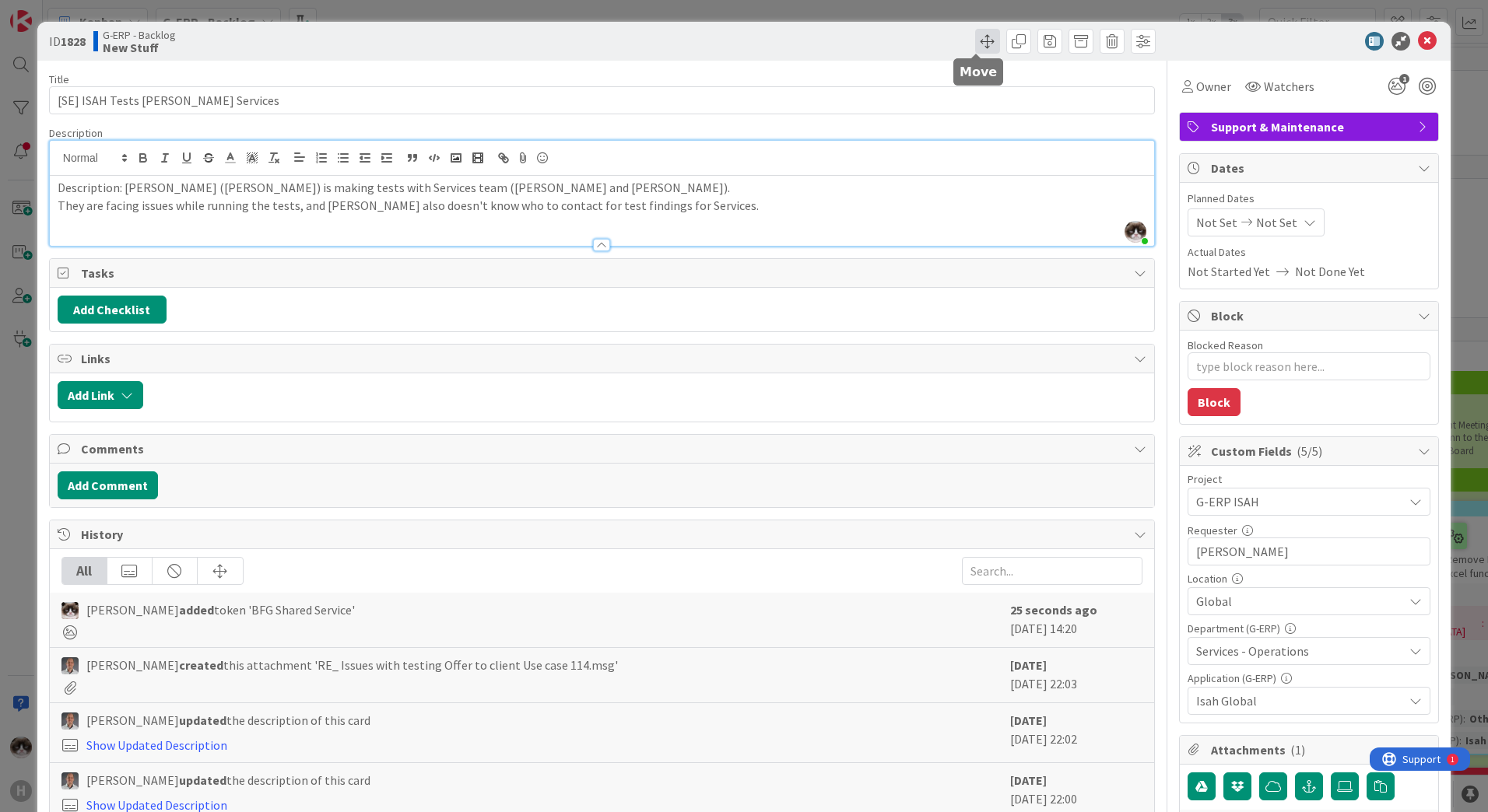
click at [977, 36] on span at bounding box center [988, 42] width 25 height 25
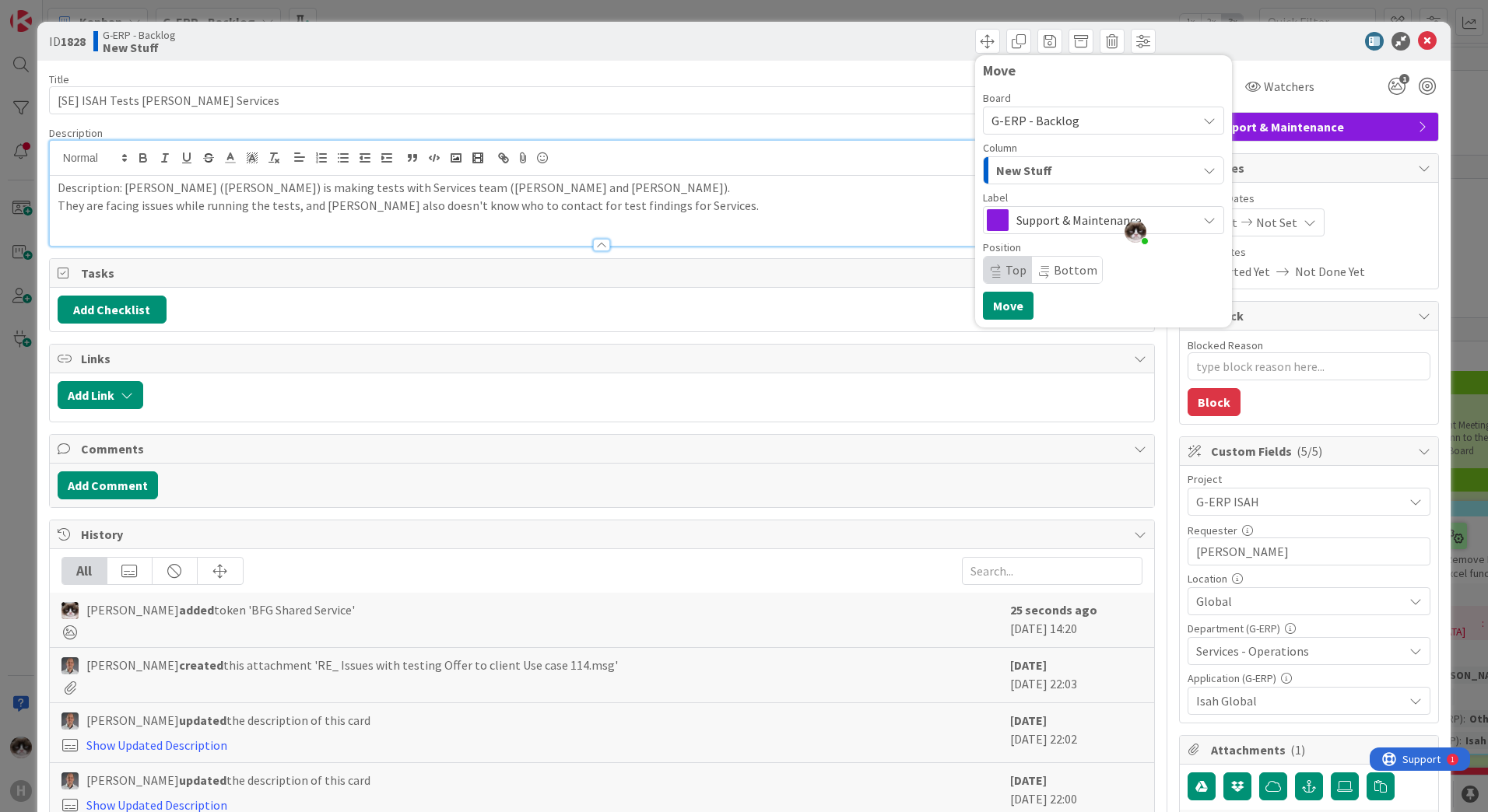
click at [1064, 145] on div "Column" at bounding box center [1104, 147] width 241 height 11
click at [1054, 164] on div "New Stuff" at bounding box center [1094, 171] width 205 height 25
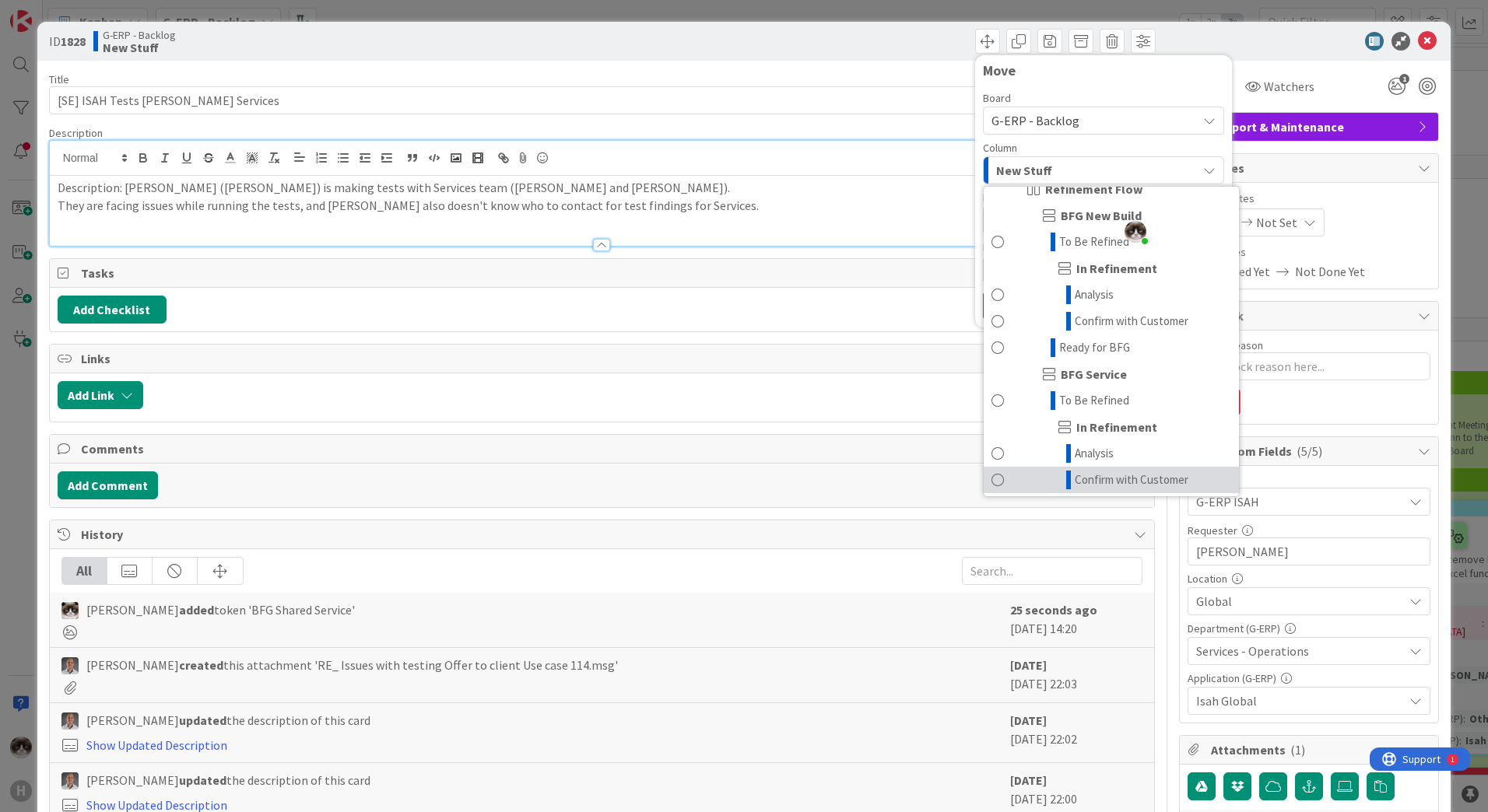
scroll to position [1089, 0]
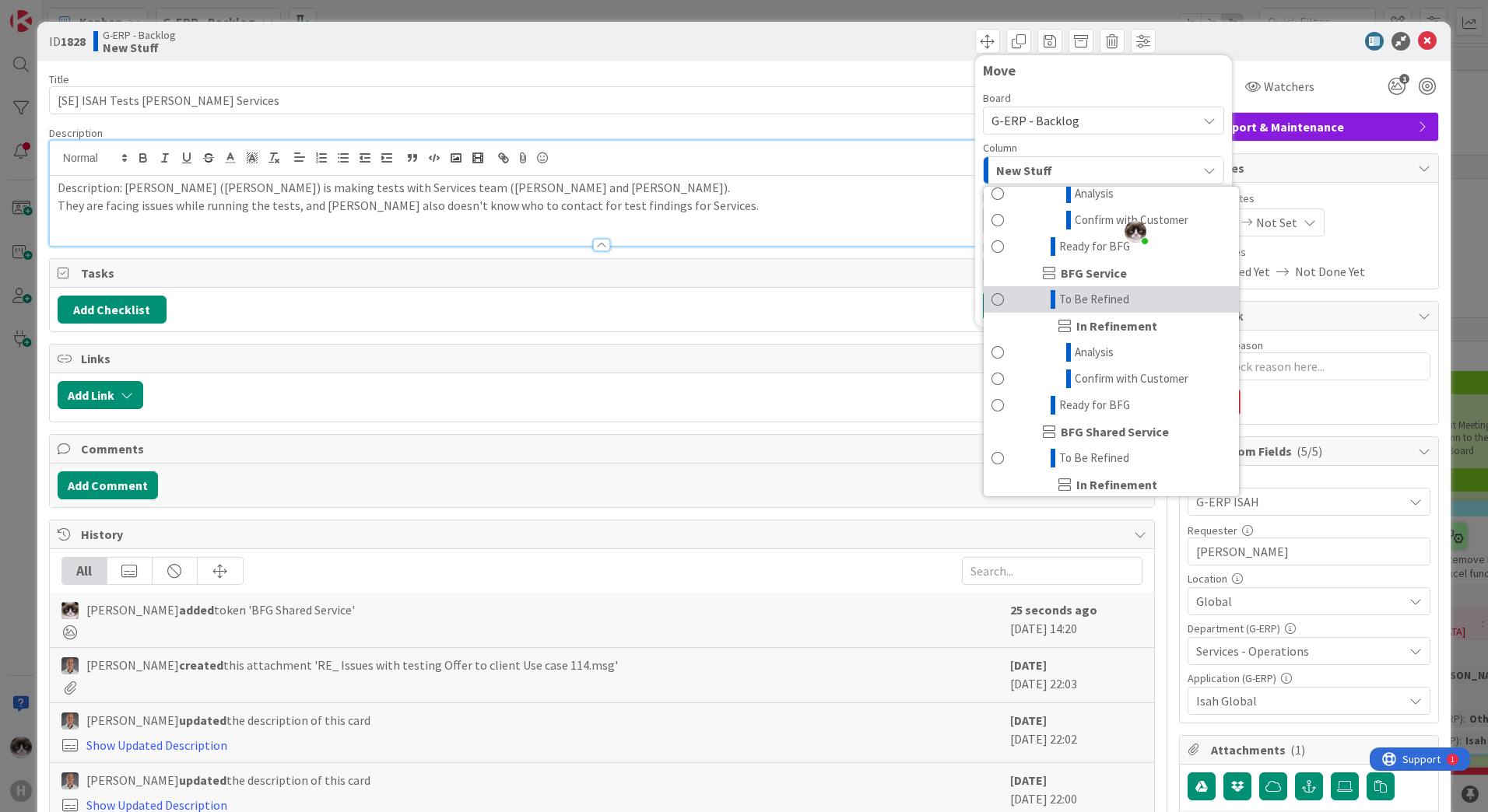
click at [1116, 313] on link "To Be Refined" at bounding box center [1111, 299] width 255 height 26
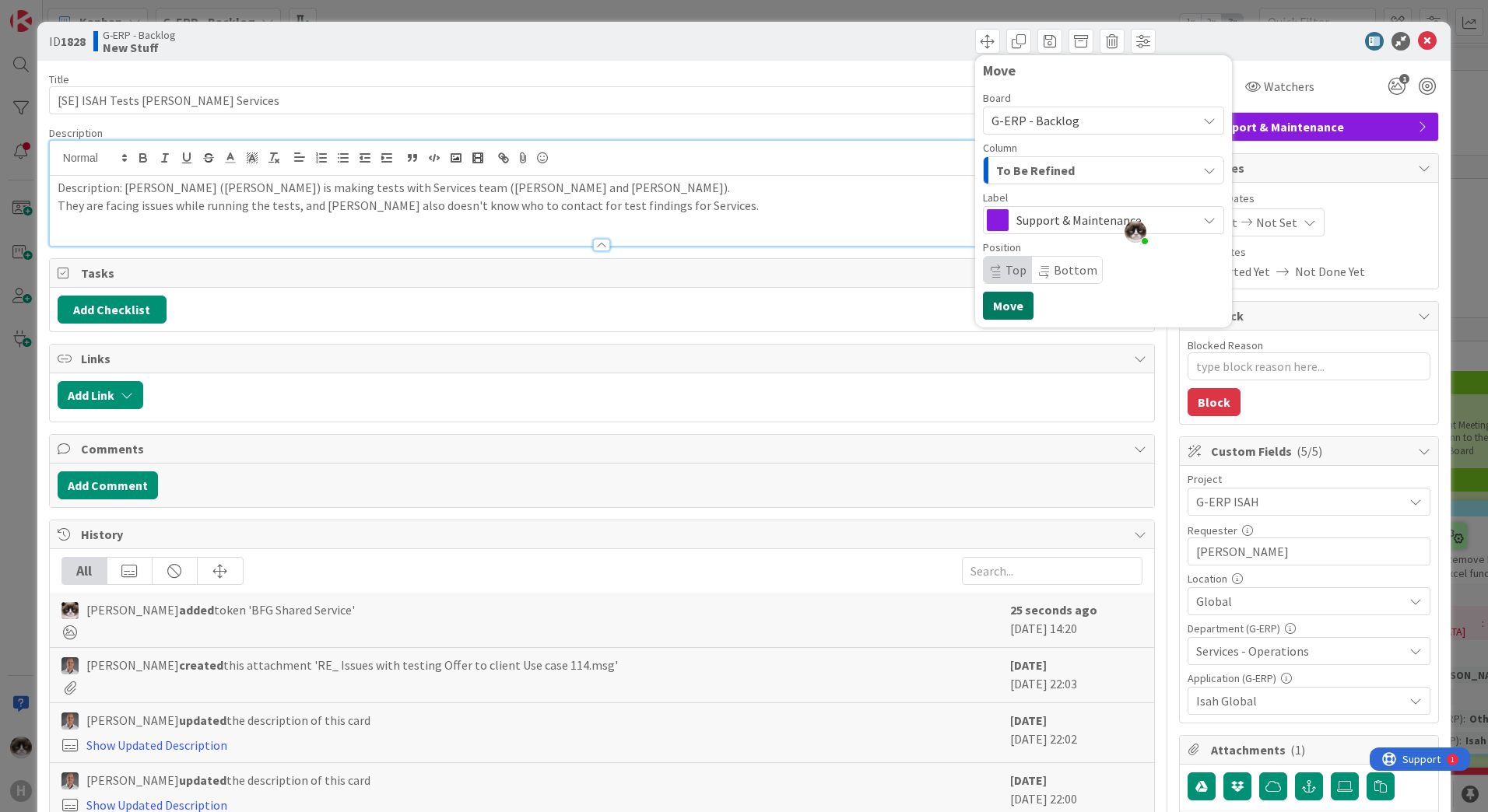
click at [1001, 305] on button "Move" at bounding box center [1008, 305] width 50 height 28
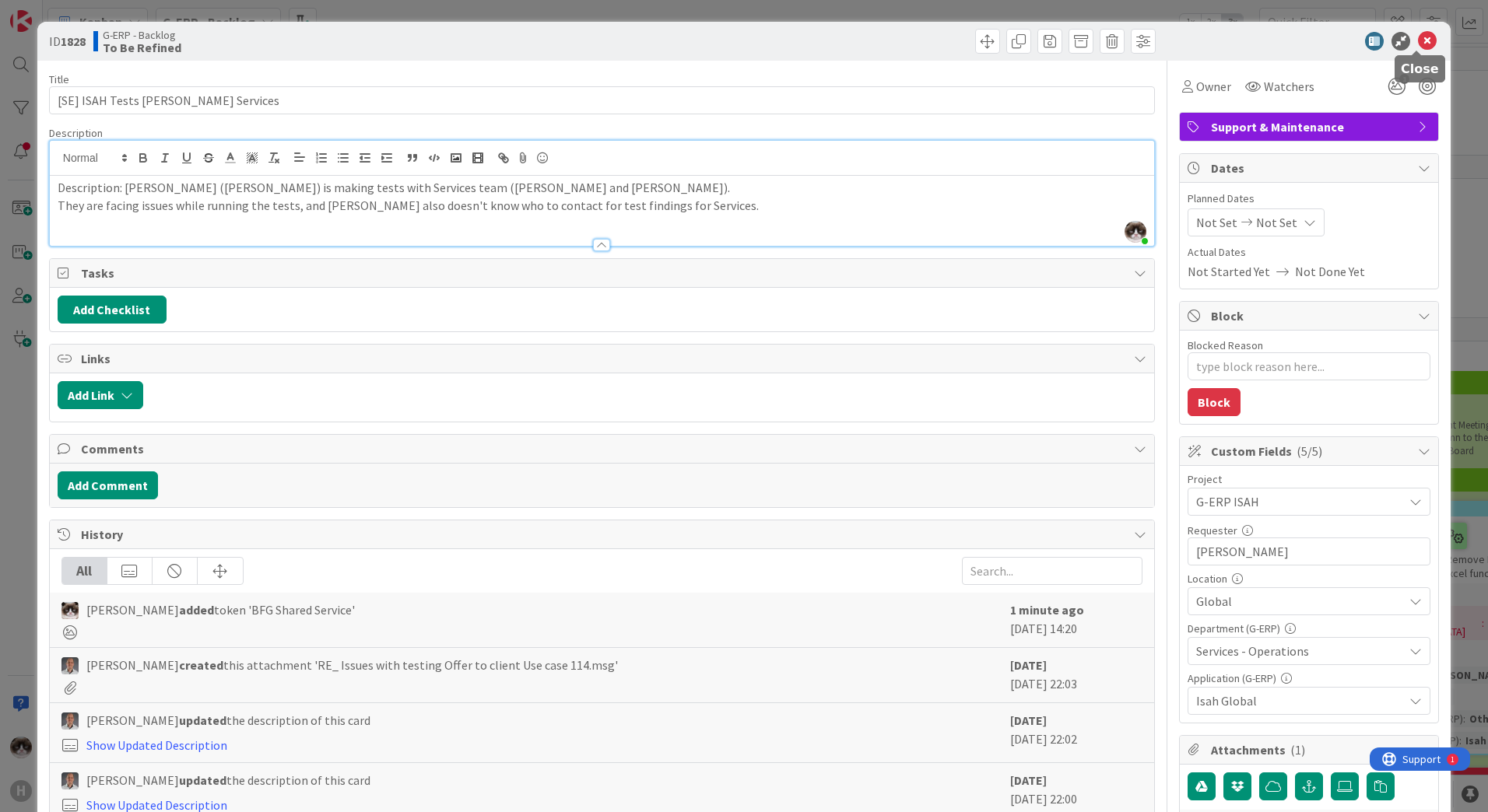
click at [1418, 37] on icon at bounding box center [1426, 41] width 18 height 18
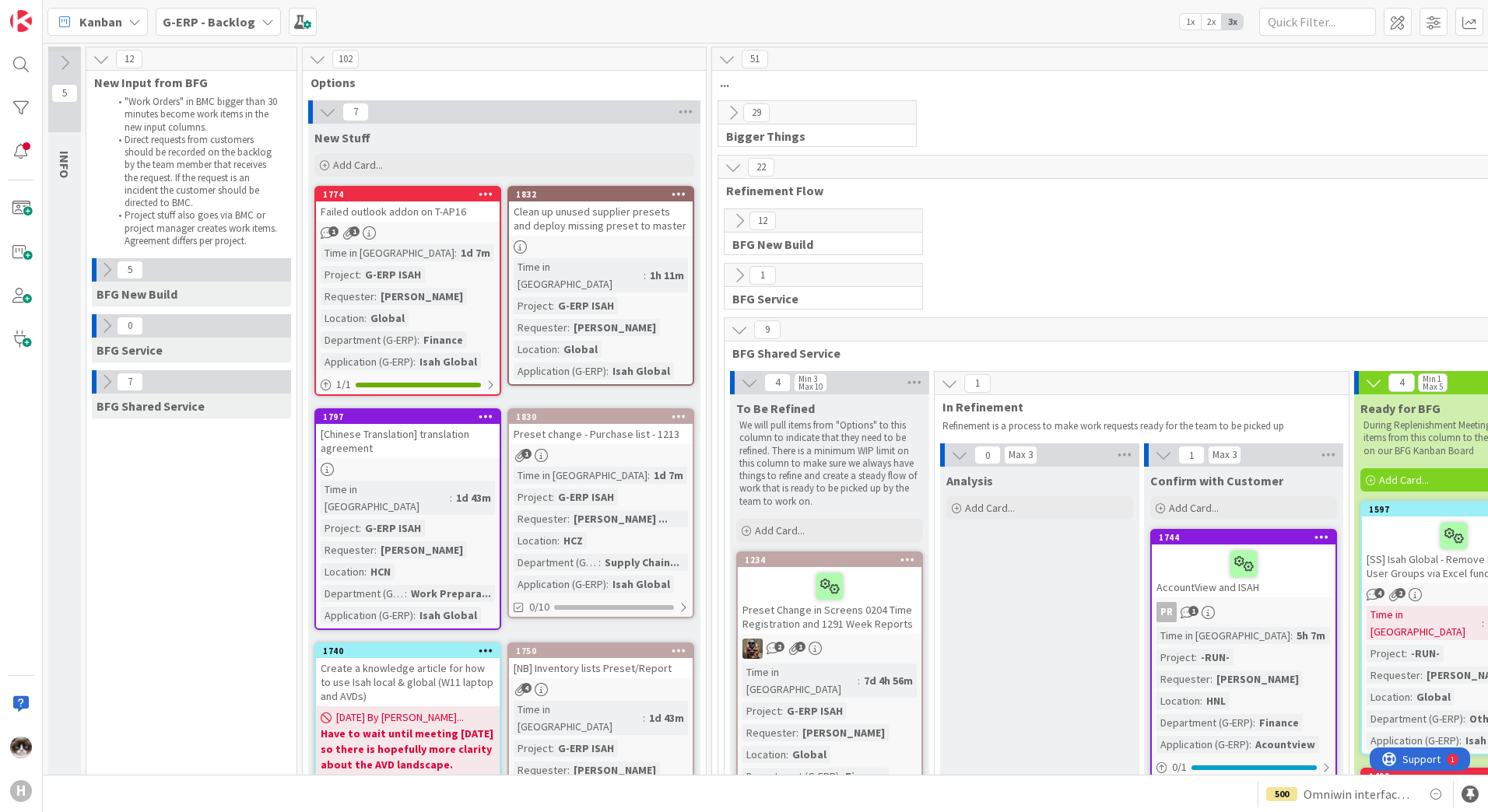
click at [415, 237] on div "1 1" at bounding box center [407, 233] width 183 height 14
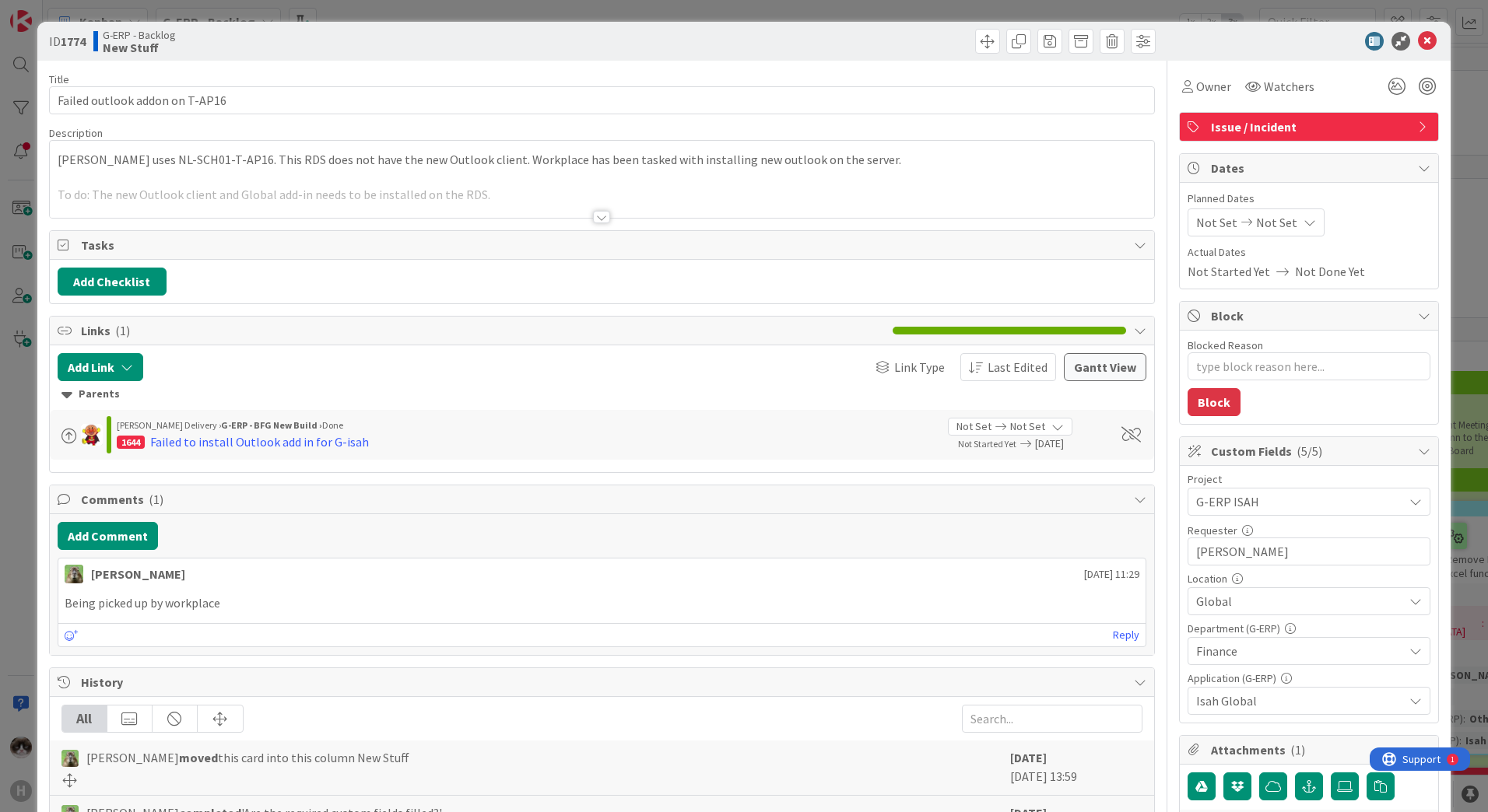
click at [619, 218] on div at bounding box center [602, 210] width 1106 height 17
click at [599, 217] on div at bounding box center [602, 216] width 17 height 13
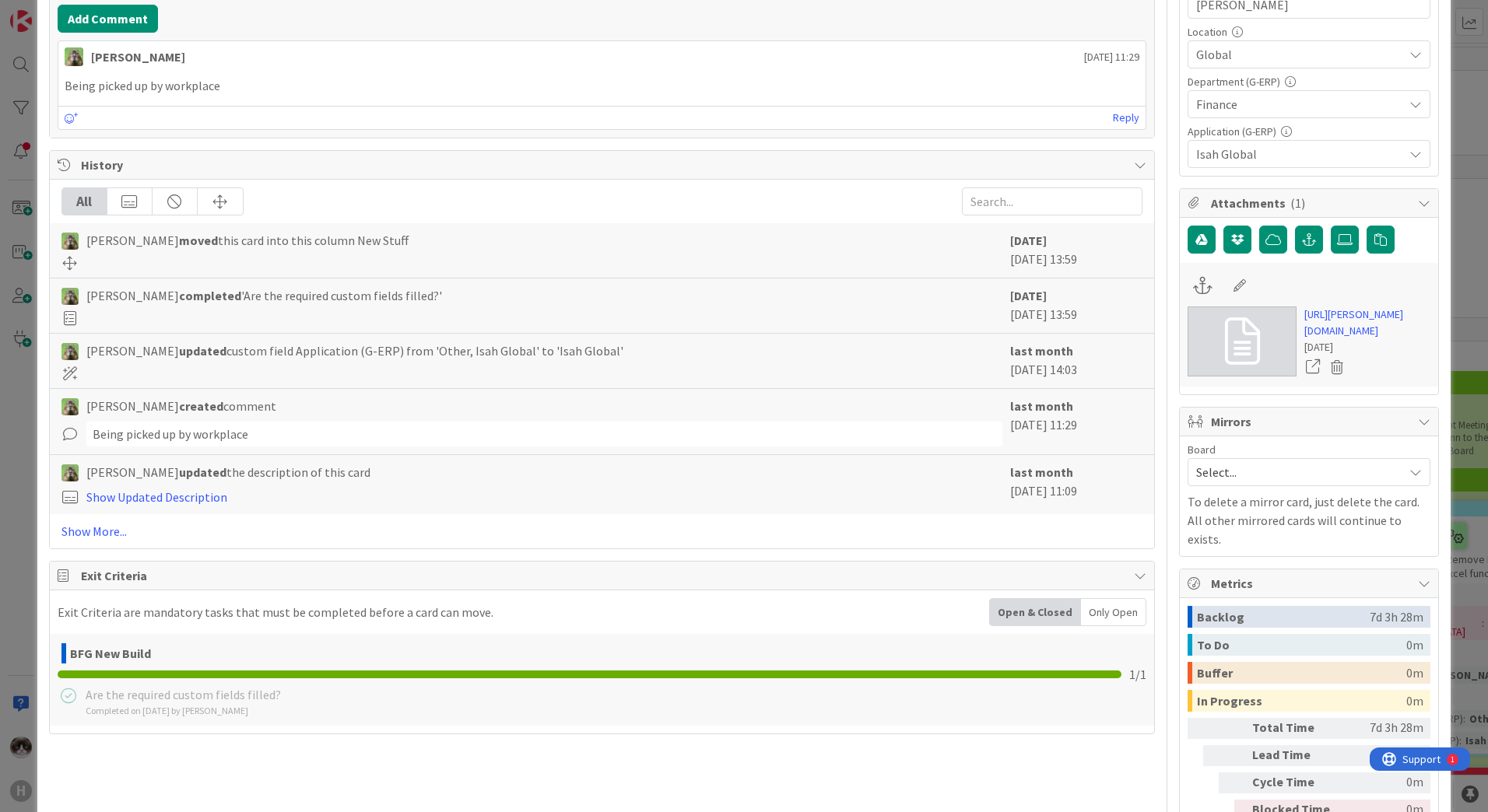
scroll to position [662, 0]
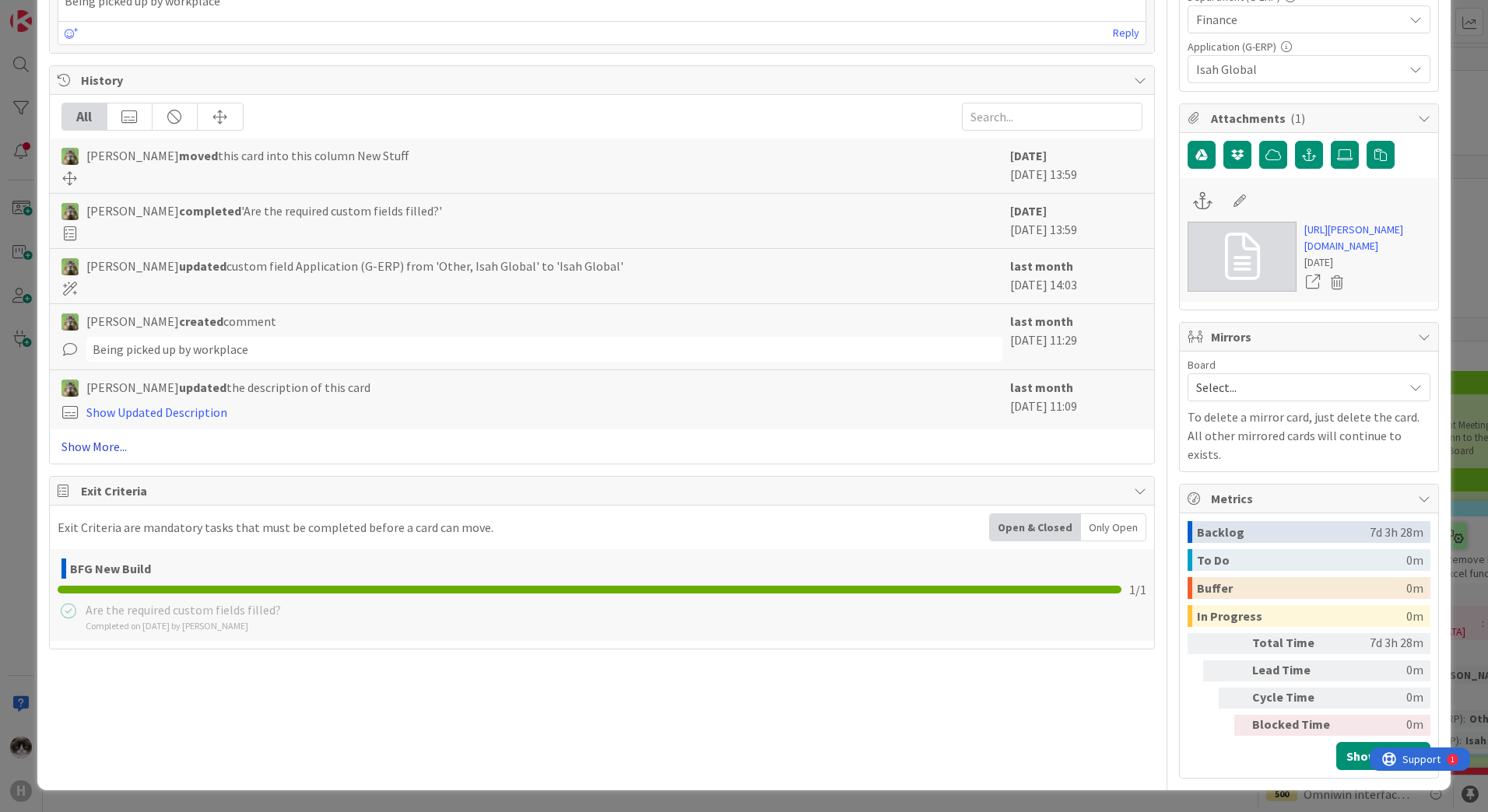
click at [114, 437] on link "Show More..." at bounding box center [602, 446] width 1081 height 18
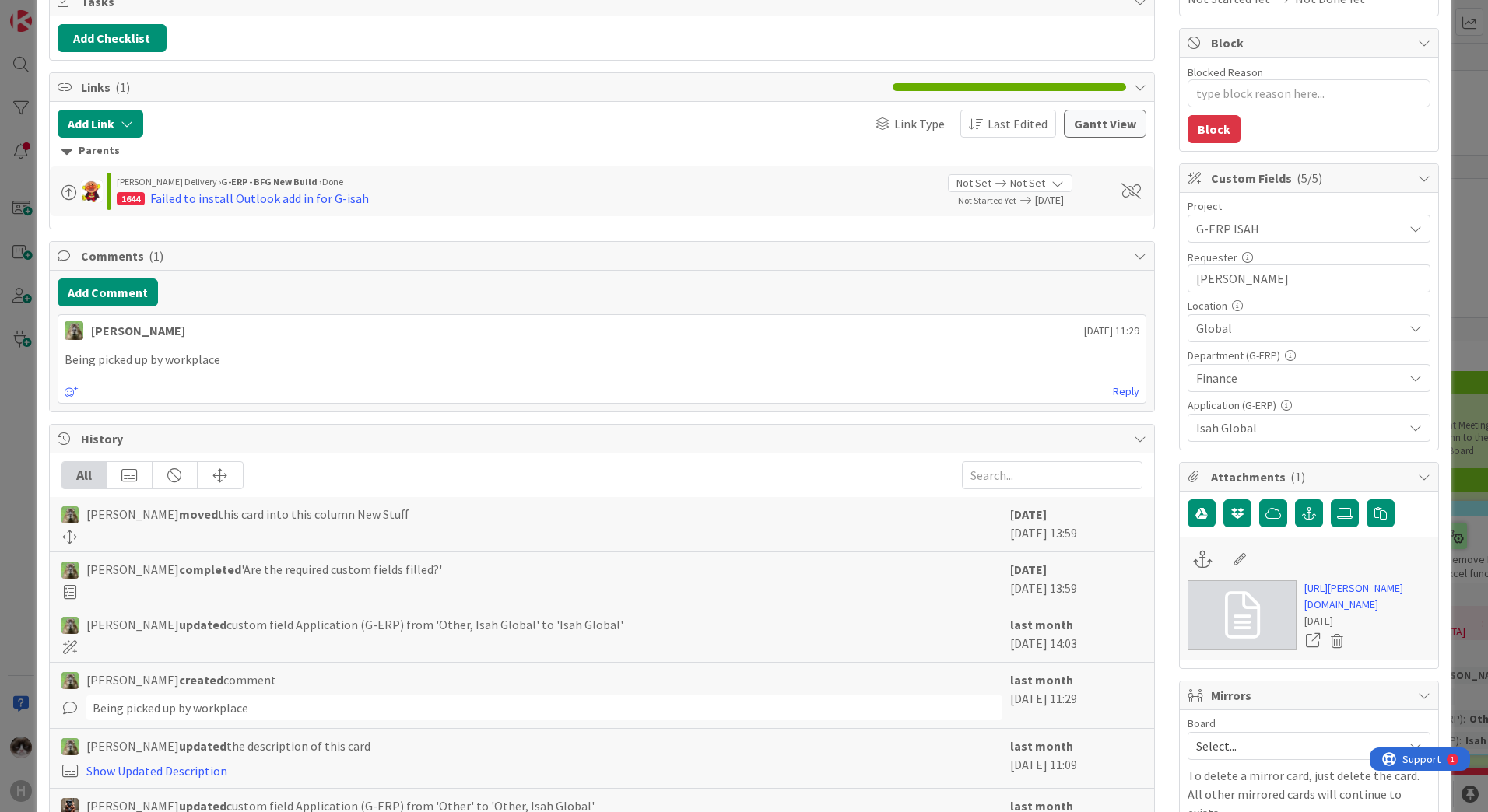
scroll to position [466, 0]
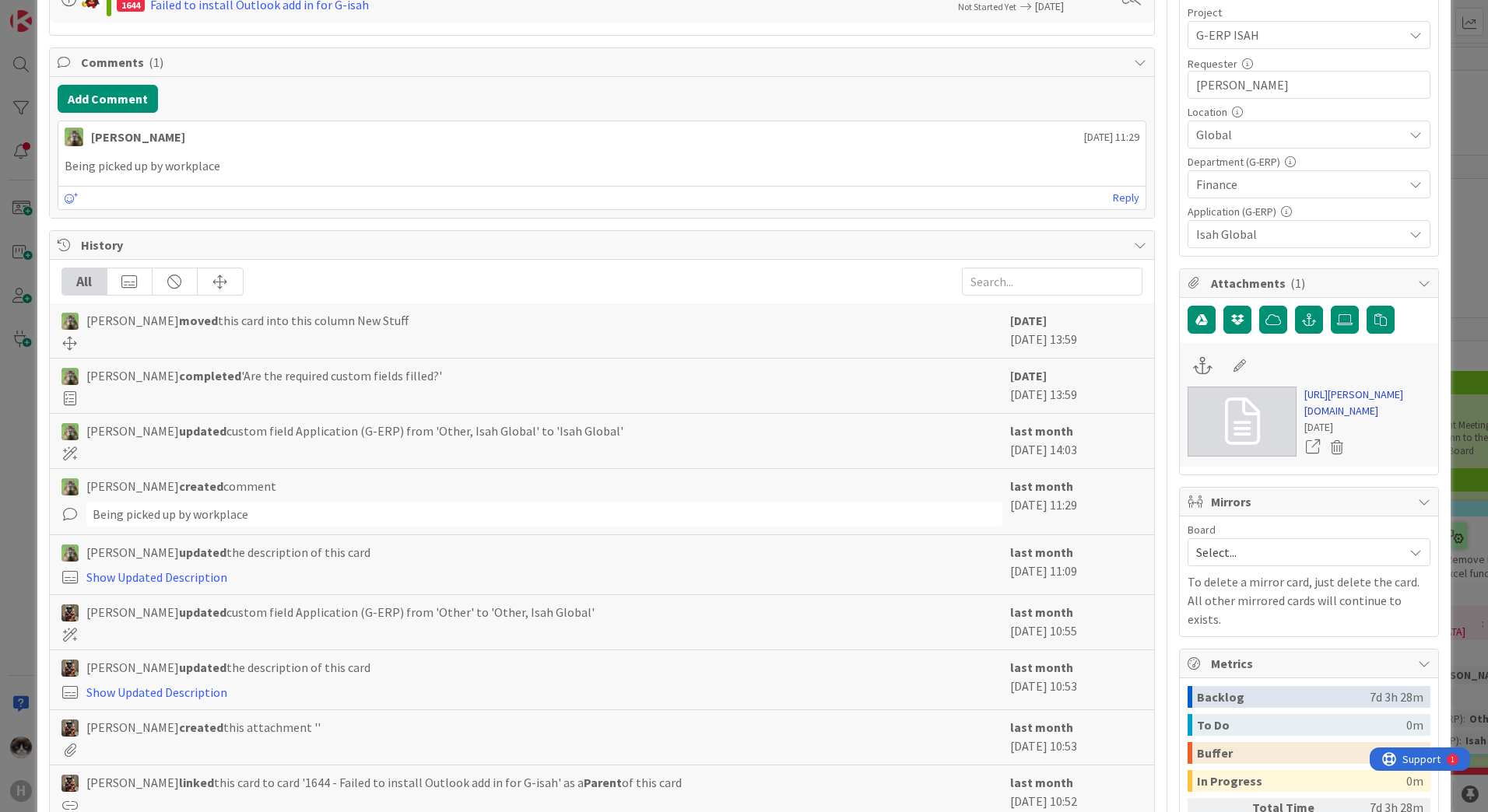
click at [1322, 419] on link "[URL][PERSON_NAME][DOMAIN_NAME]" at bounding box center [1367, 403] width 126 height 33
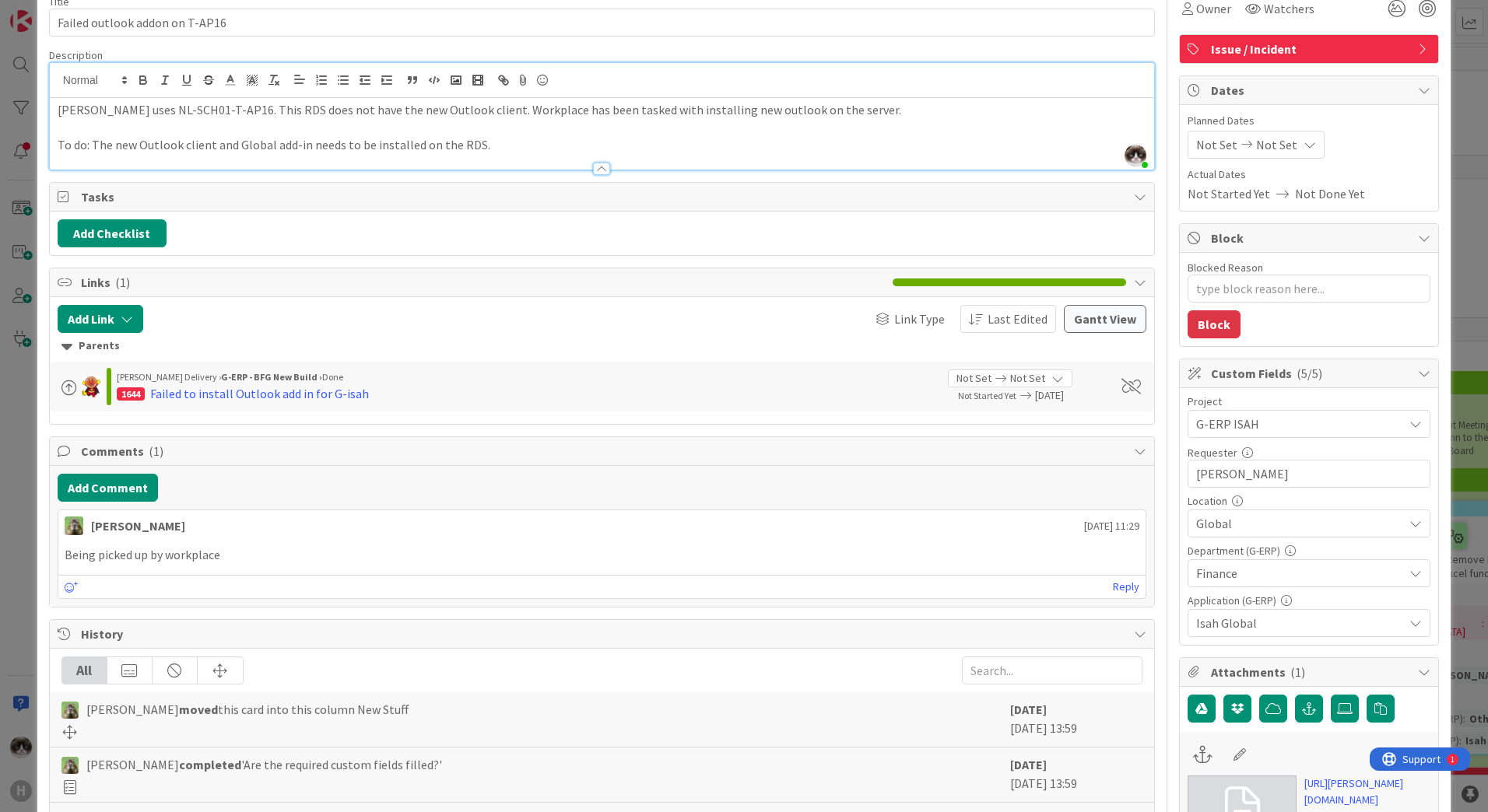
scroll to position [0, 0]
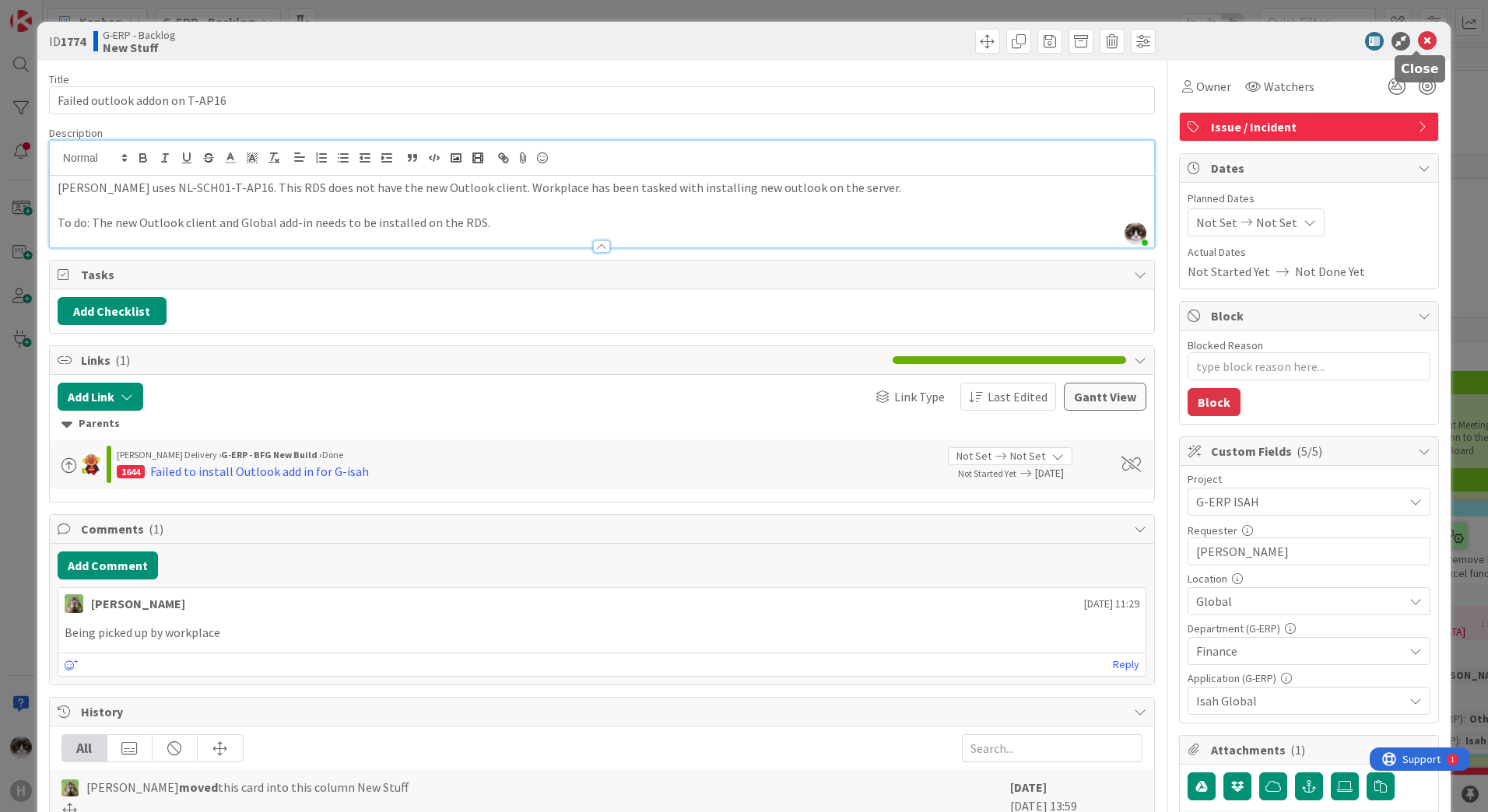
click at [1418, 35] on icon at bounding box center [1426, 41] width 18 height 18
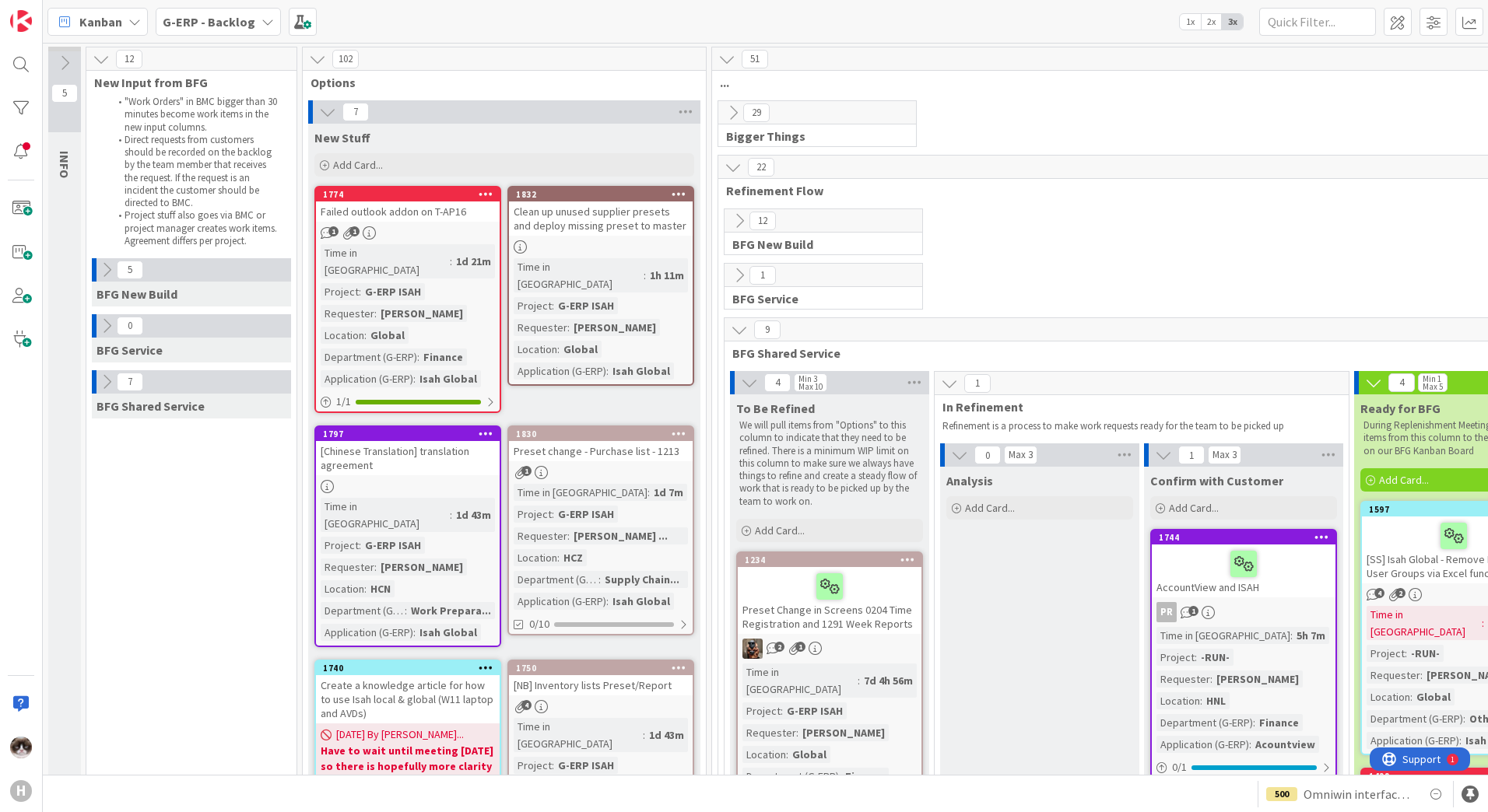
click at [615, 242] on div at bounding box center [601, 247] width 183 height 14
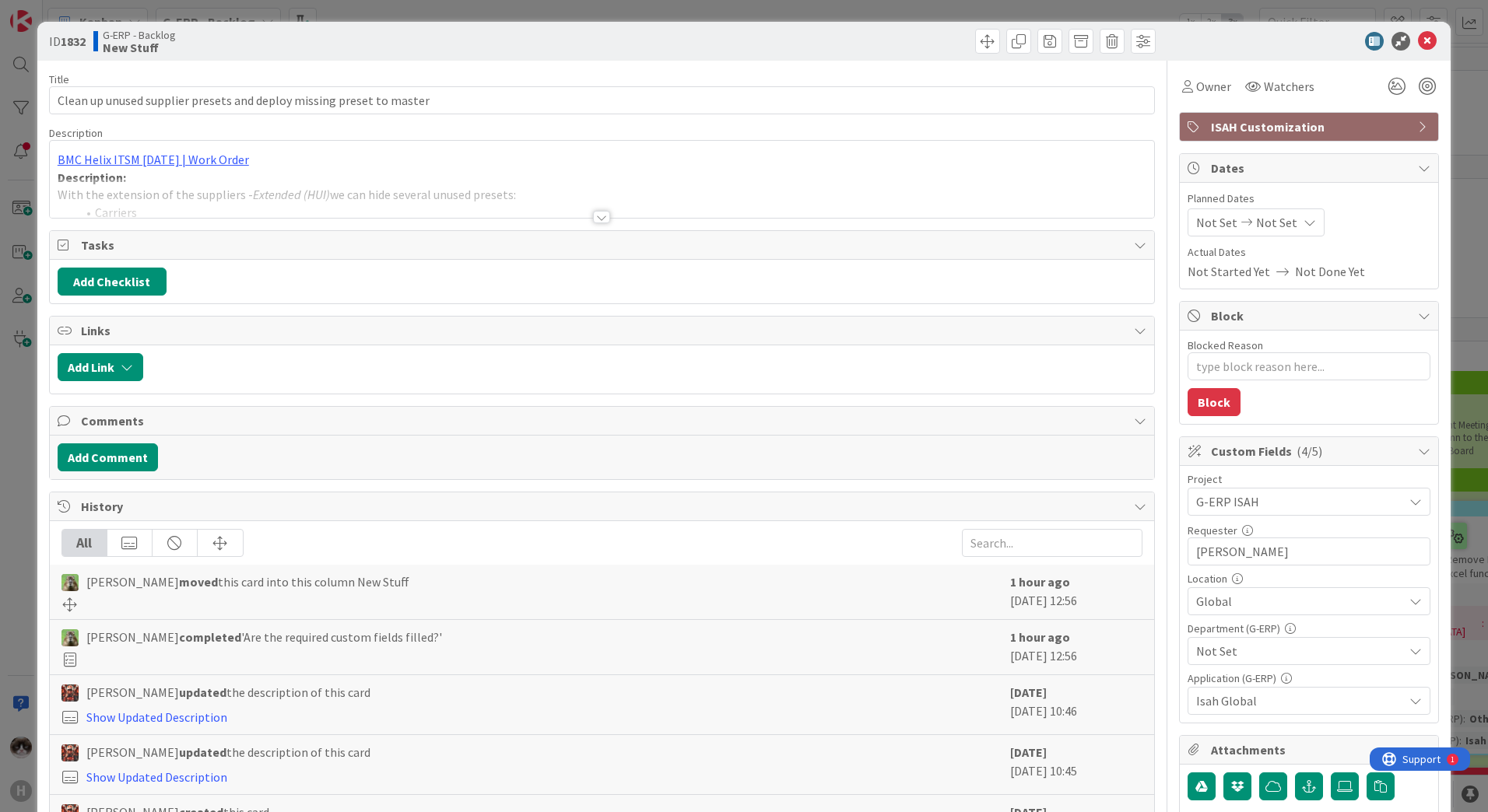
click at [595, 218] on div at bounding box center [602, 216] width 17 height 13
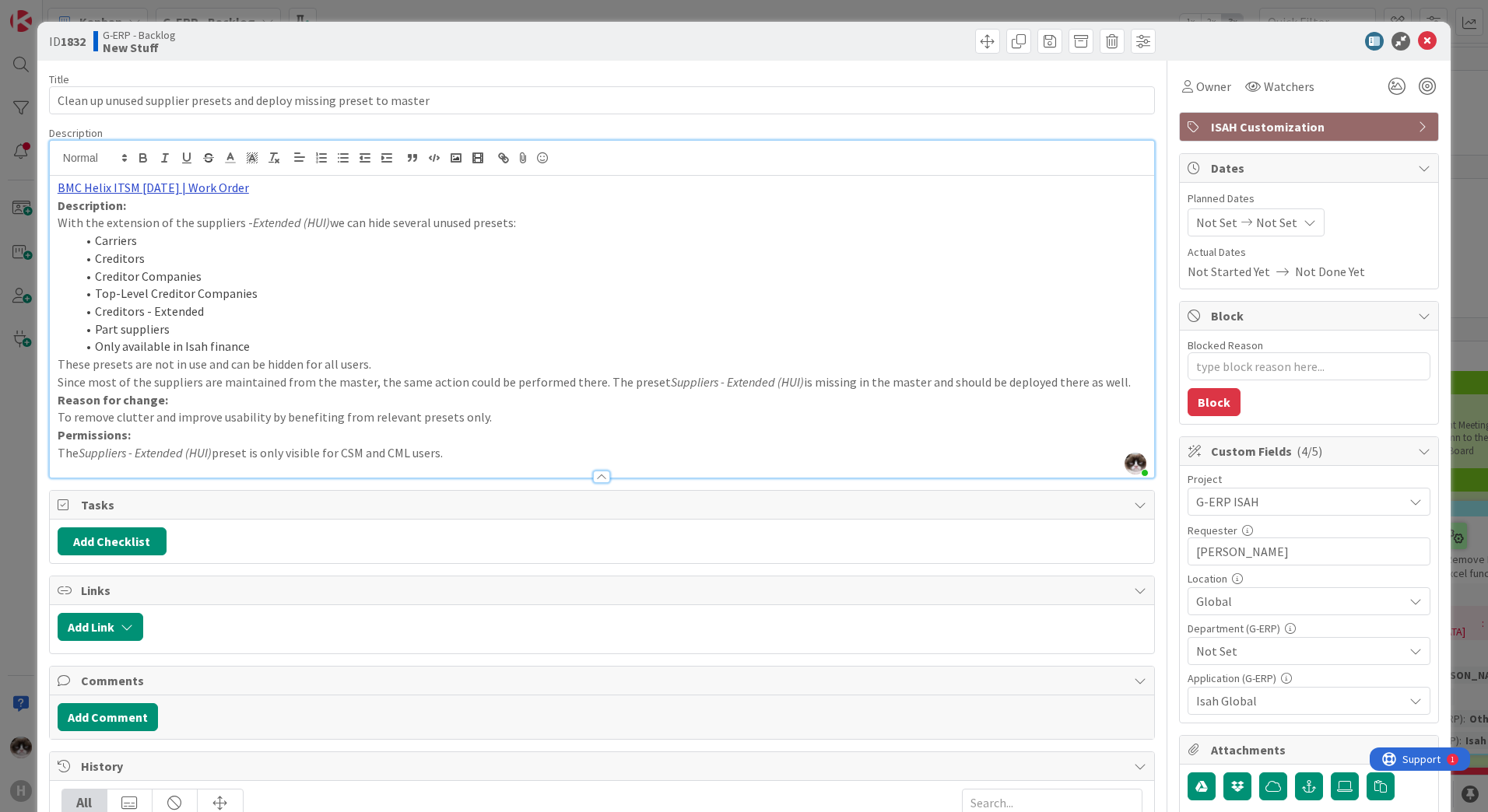
click at [173, 192] on link "BMC Helix ITSM [DATE] | Work Order" at bounding box center [154, 187] width 191 height 15
click at [147, 219] on link "[URL][PERSON_NAME][DOMAIN_NAME]" at bounding box center [139, 217] width 155 height 20
click at [399, 322] on li "Part suppliers" at bounding box center [611, 329] width 1070 height 18
drag, startPoint x: 188, startPoint y: 222, endPoint x: 537, endPoint y: 224, distance: 349.0
click at [537, 224] on p "With the extension of the suppliers - Extended (HUI) we can hide several unused…" at bounding box center [602, 223] width 1088 height 18
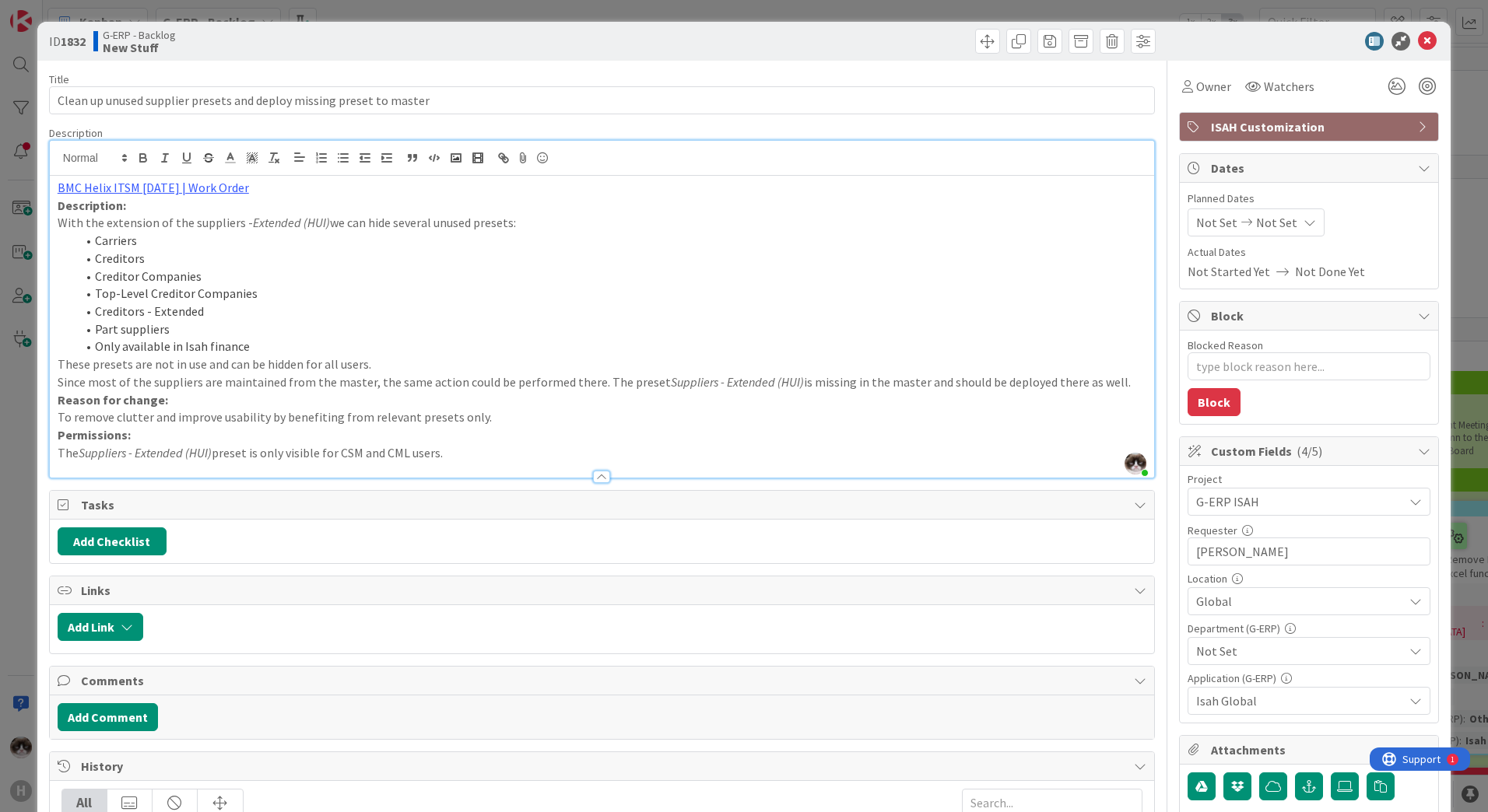
click at [277, 270] on li "Creditor Companies" at bounding box center [611, 276] width 1070 height 18
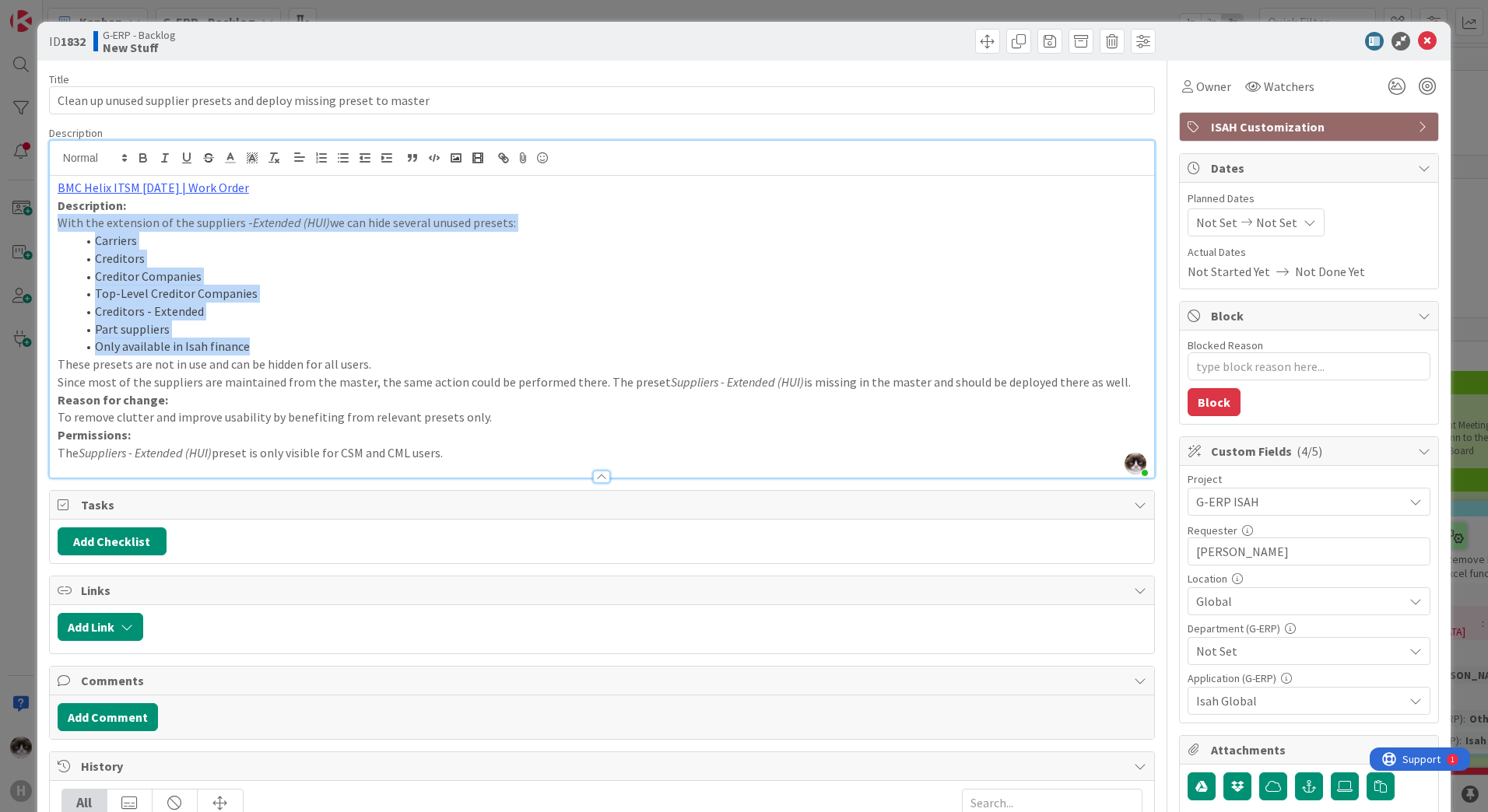
drag, startPoint x: 276, startPoint y: 347, endPoint x: 29, endPoint y: 223, distance: 276.4
click at [29, 223] on div "ID 1832 G-ERP - Backlog New Stuff Title 68 / 128 Clean up unused supplier prese…" at bounding box center [744, 406] width 1488 height 812
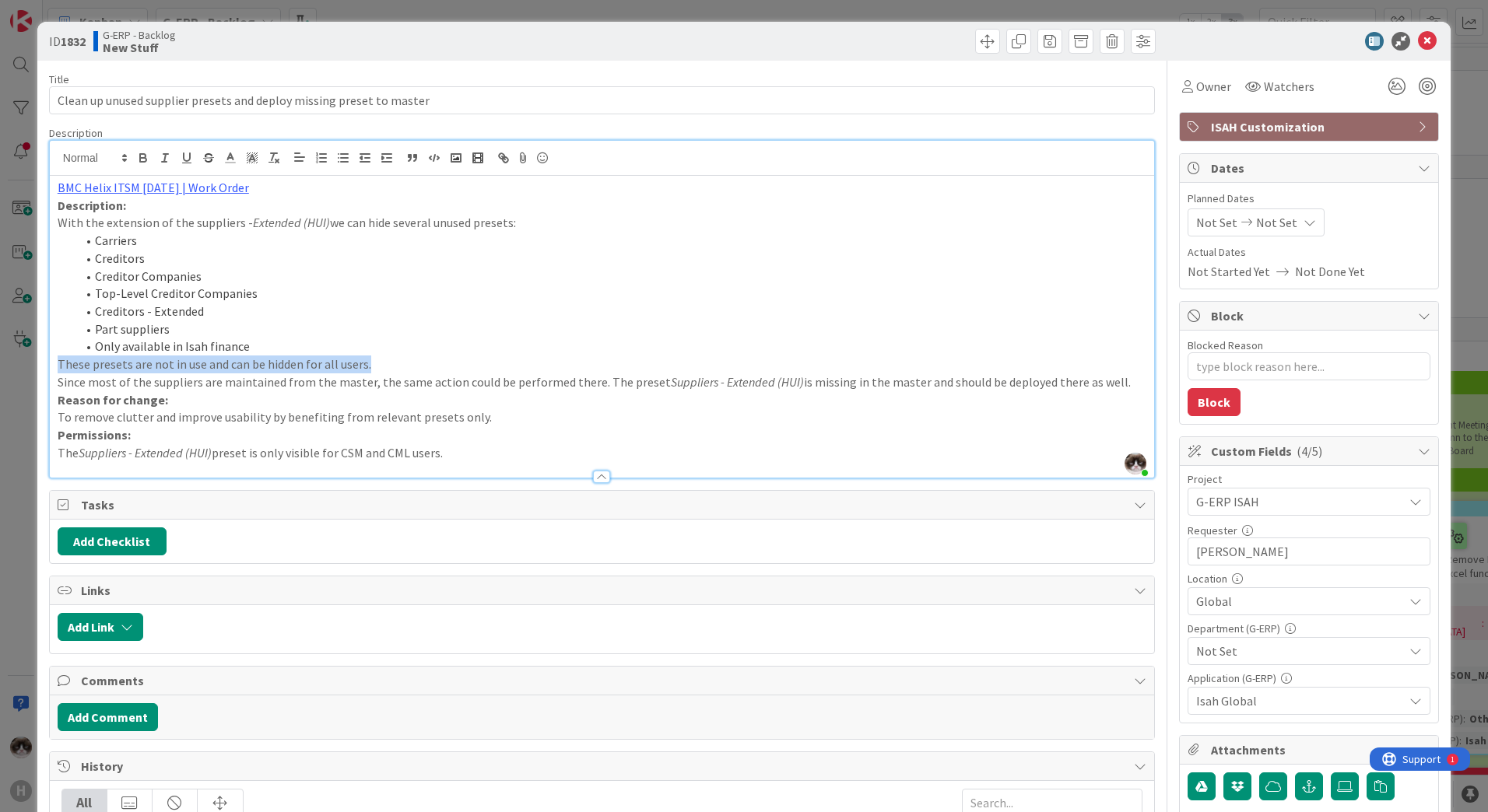
drag, startPoint x: 55, startPoint y: 359, endPoint x: 442, endPoint y: 358, distance: 387.0
click at [442, 358] on div "BMC Helix ITSM [DATE] | Work Order Description: With the extension of the suppl…" at bounding box center [602, 326] width 1104 height 302
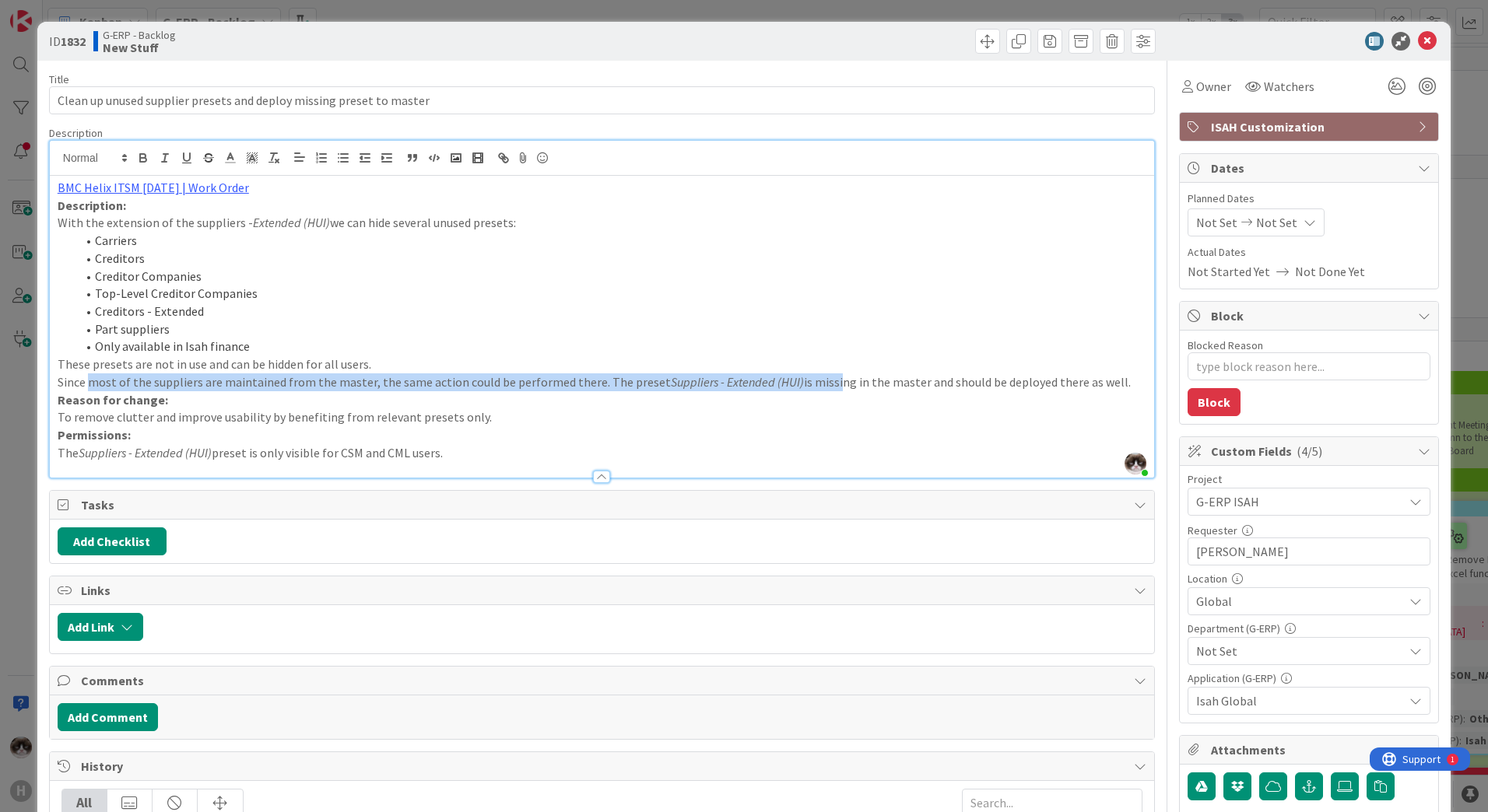
drag, startPoint x: 92, startPoint y: 382, endPoint x: 819, endPoint y: 376, distance: 727.0
click at [819, 376] on p "Since most of the suppliers are maintained from the master, the same action cou…" at bounding box center [602, 382] width 1088 height 18
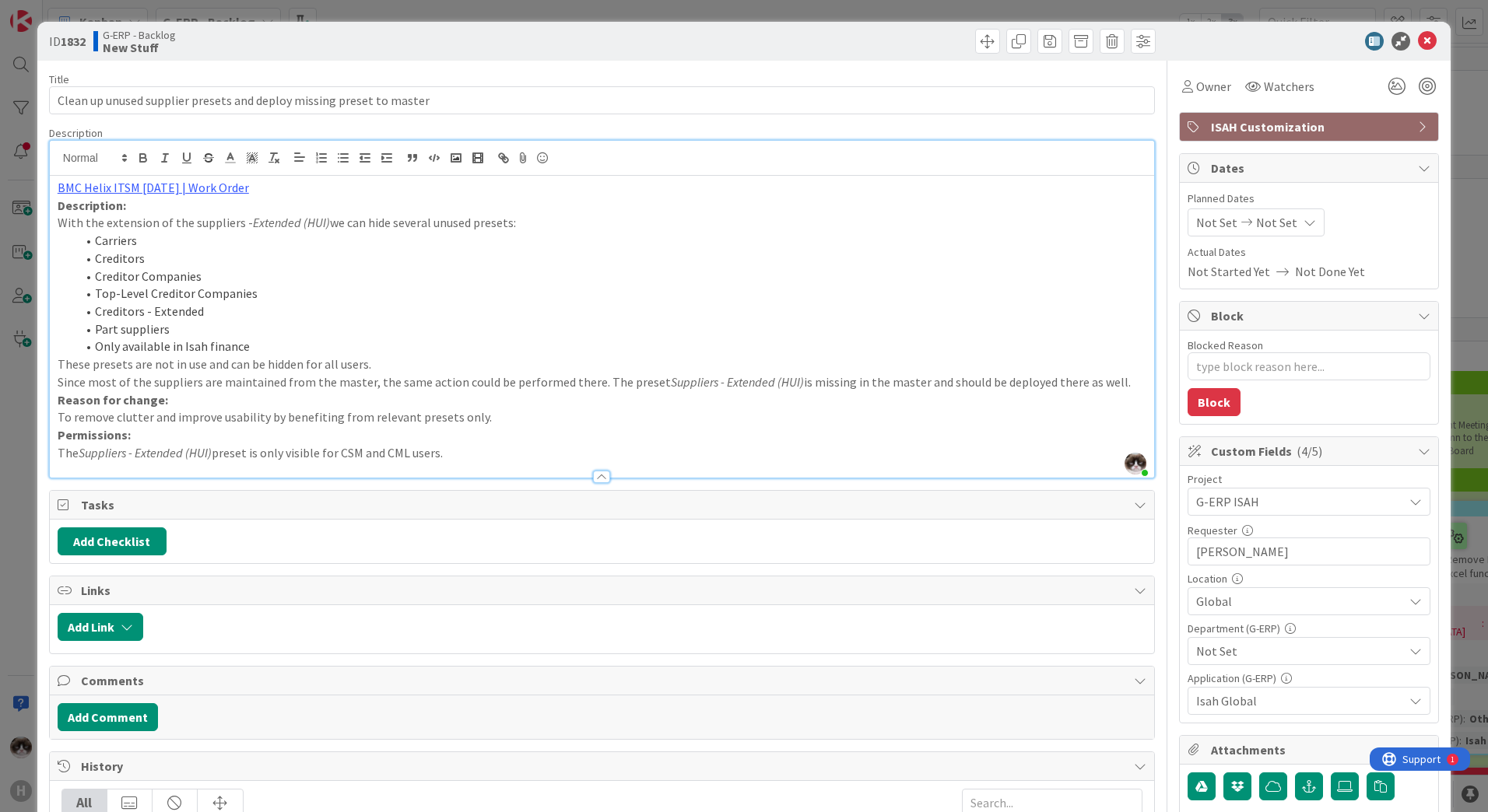
drag, startPoint x: 259, startPoint y: 429, endPoint x: 455, endPoint y: 439, distance: 196.3
click at [455, 439] on p "Permissions:" at bounding box center [602, 435] width 1088 height 18
click at [1211, 125] on span "ISAH Customization" at bounding box center [1310, 126] width 199 height 18
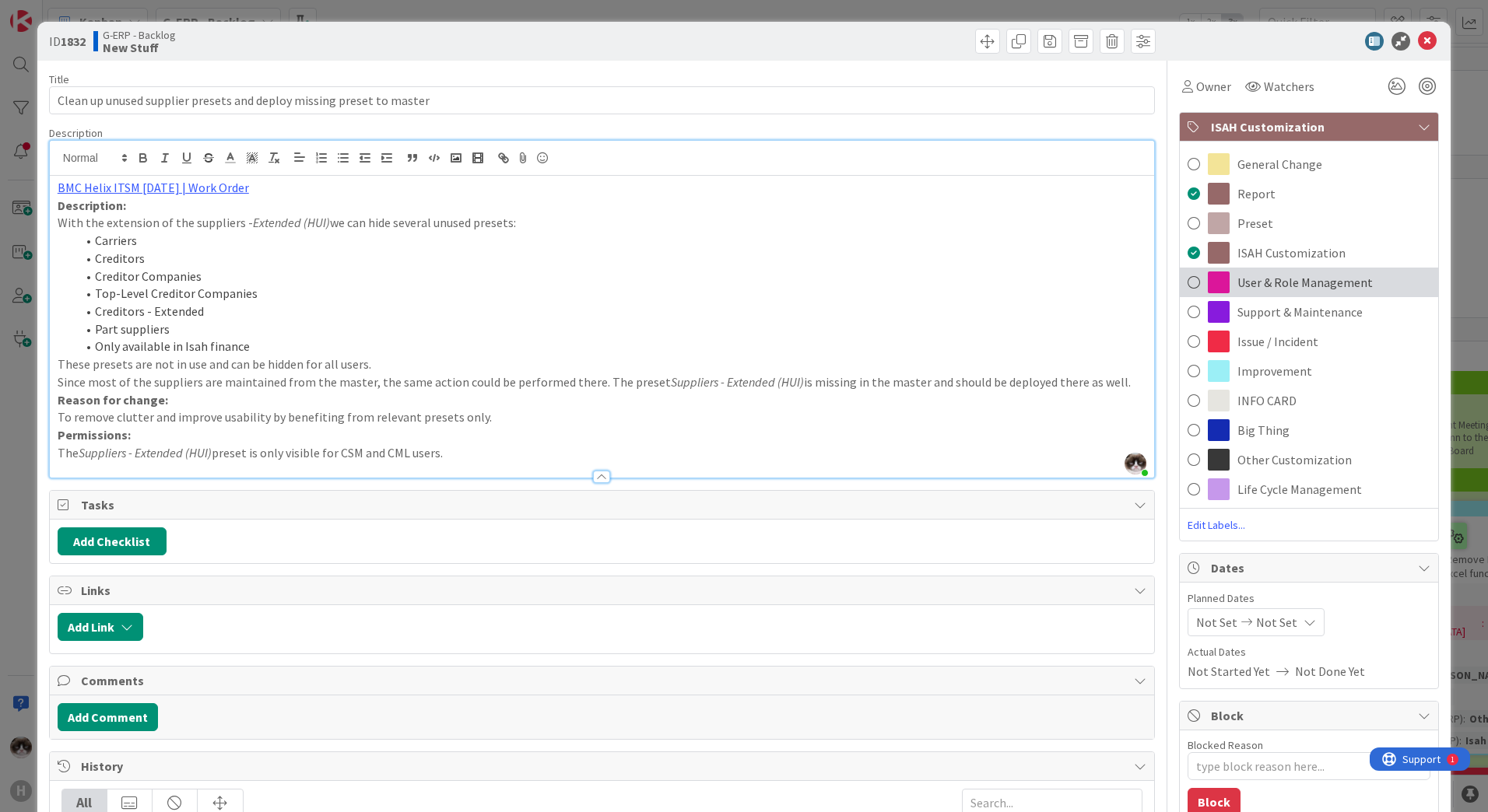
click at [1278, 278] on span "User & Role Management" at bounding box center [1305, 282] width 135 height 18
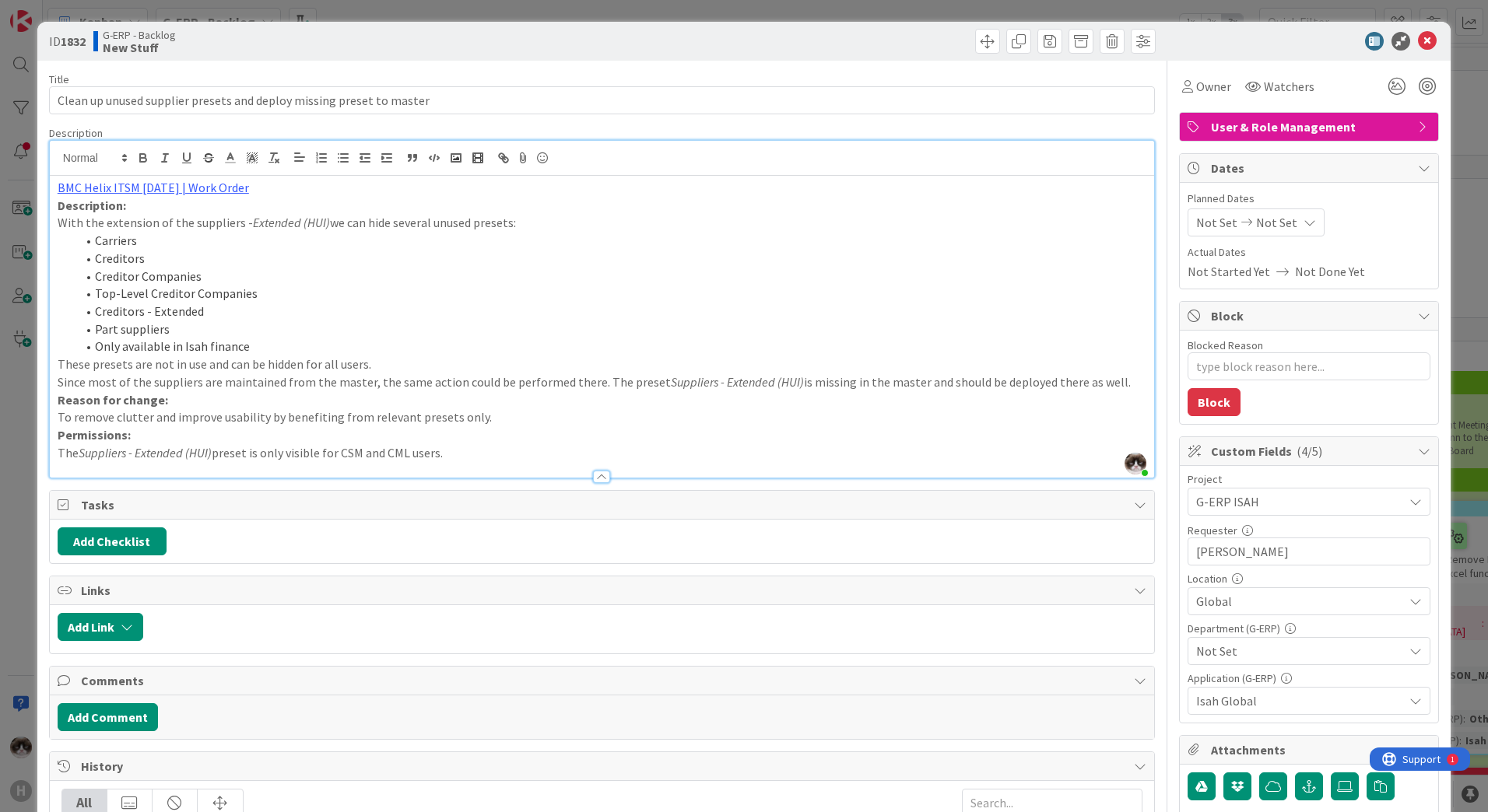
click at [1260, 134] on span "User & Role Management" at bounding box center [1310, 126] width 199 height 18
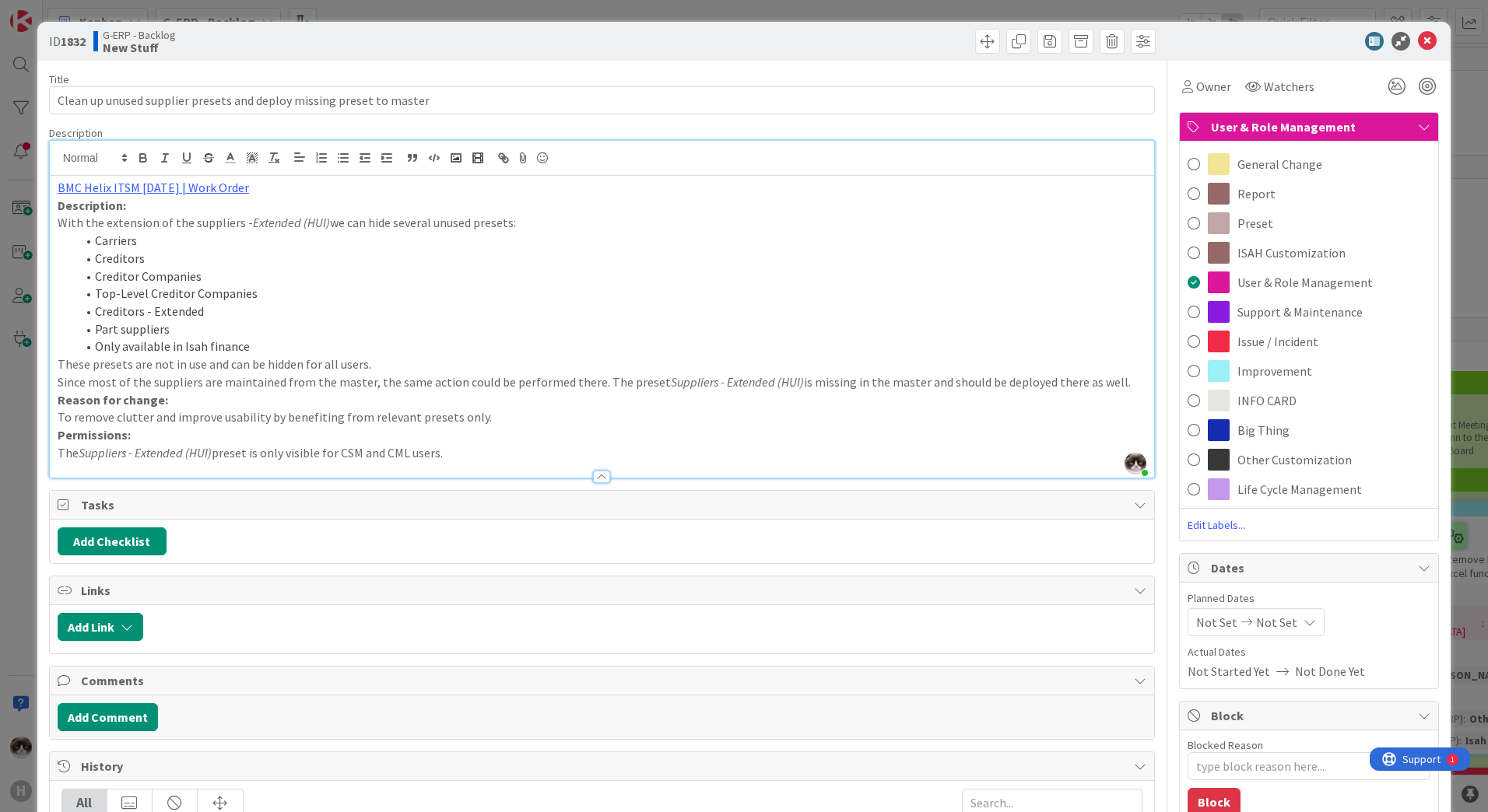
click at [840, 244] on li "Carriers" at bounding box center [611, 240] width 1070 height 18
click at [1037, 298] on li "Top-Level Creditor Companies" at bounding box center [611, 294] width 1070 height 18
click at [1405, 46] on div at bounding box center [1301, 41] width 275 height 18
click at [1385, 81] on icon at bounding box center [1396, 86] width 28 height 28
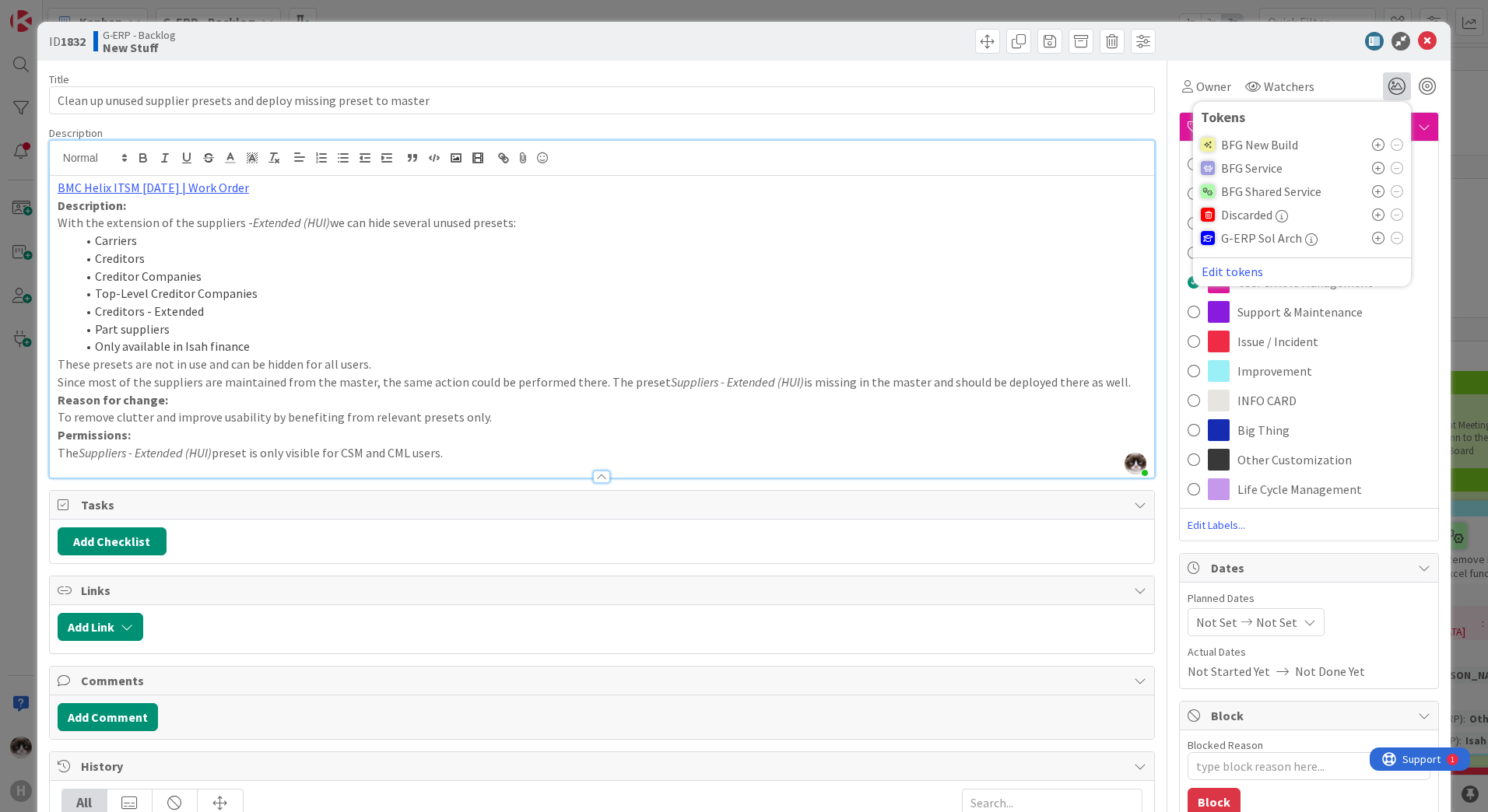
click at [1372, 141] on icon at bounding box center [1378, 144] width 13 height 13
click at [1372, 171] on icon at bounding box center [1378, 172] width 13 height 13
click at [1372, 203] on icon at bounding box center [1378, 200] width 13 height 13
click at [1390, 202] on icon at bounding box center [1396, 203] width 13 height 13
click at [1390, 175] on icon at bounding box center [1396, 175] width 13 height 13
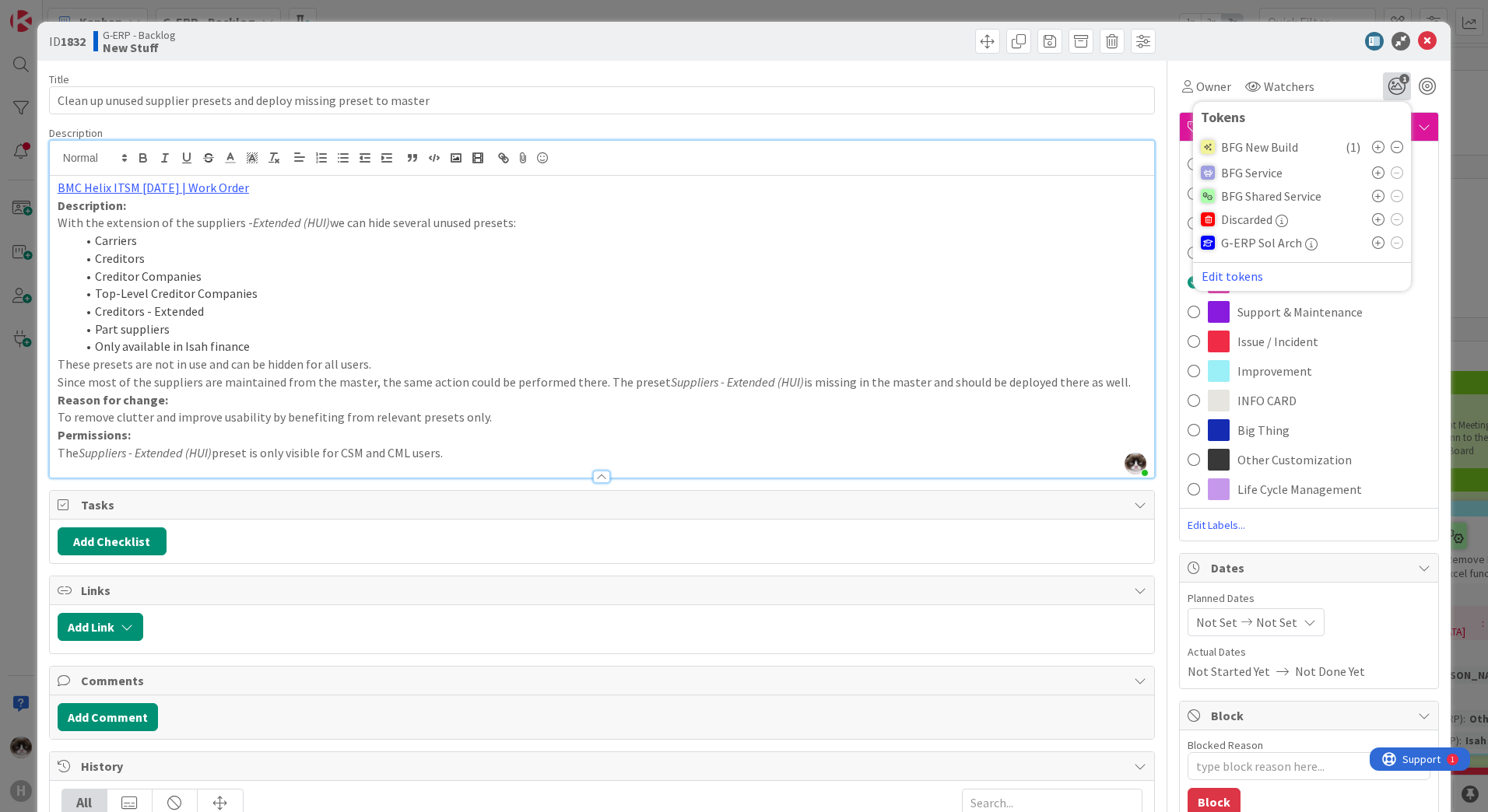
click at [1084, 226] on p "With the extension of the suppliers - Extended (HUI) we can hide several unused…" at bounding box center [602, 223] width 1088 height 18
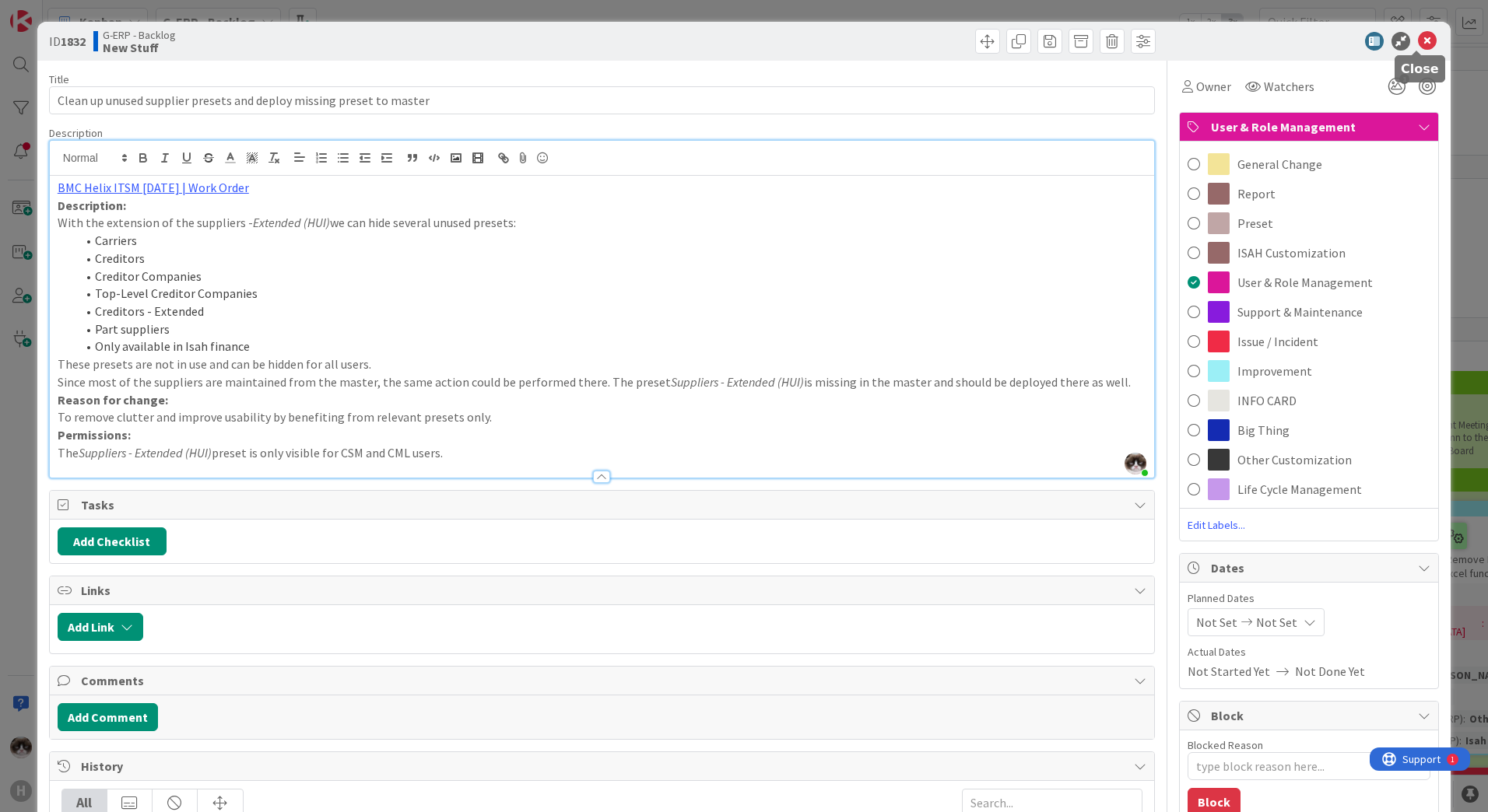
click at [1418, 43] on icon at bounding box center [1426, 41] width 18 height 18
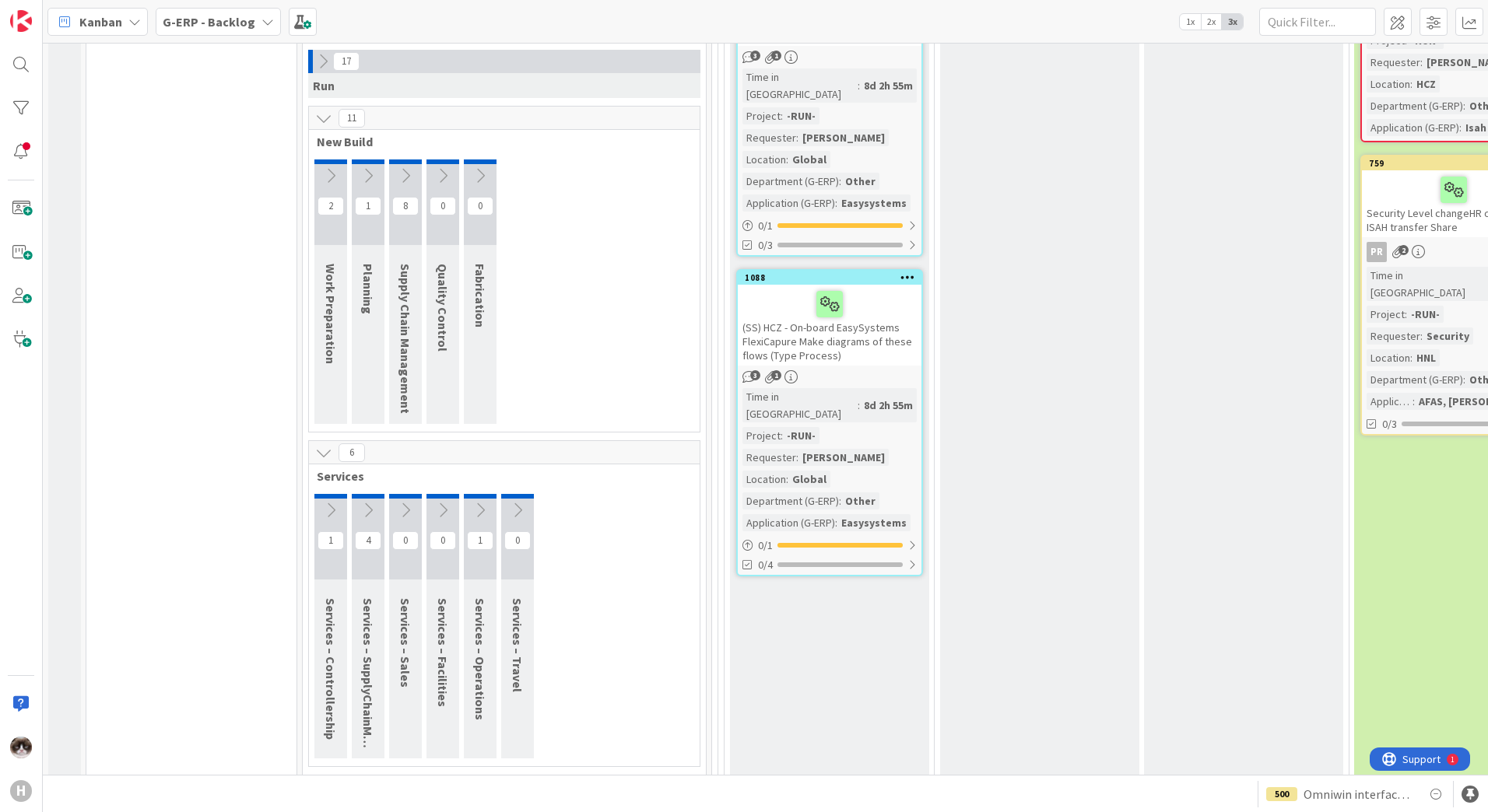
scroll to position [1089, 0]
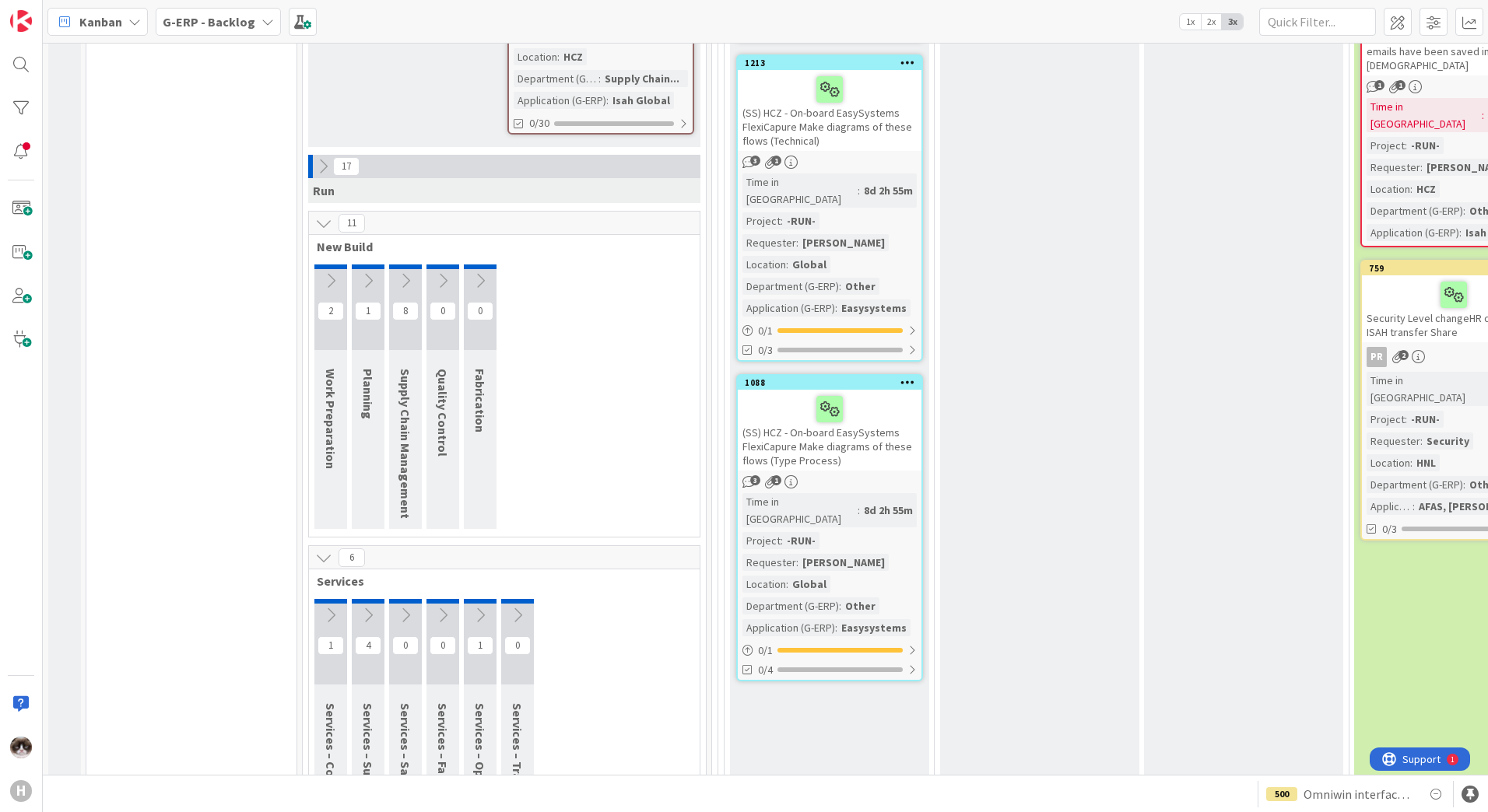
click at [326, 214] on icon at bounding box center [323, 223] width 17 height 17
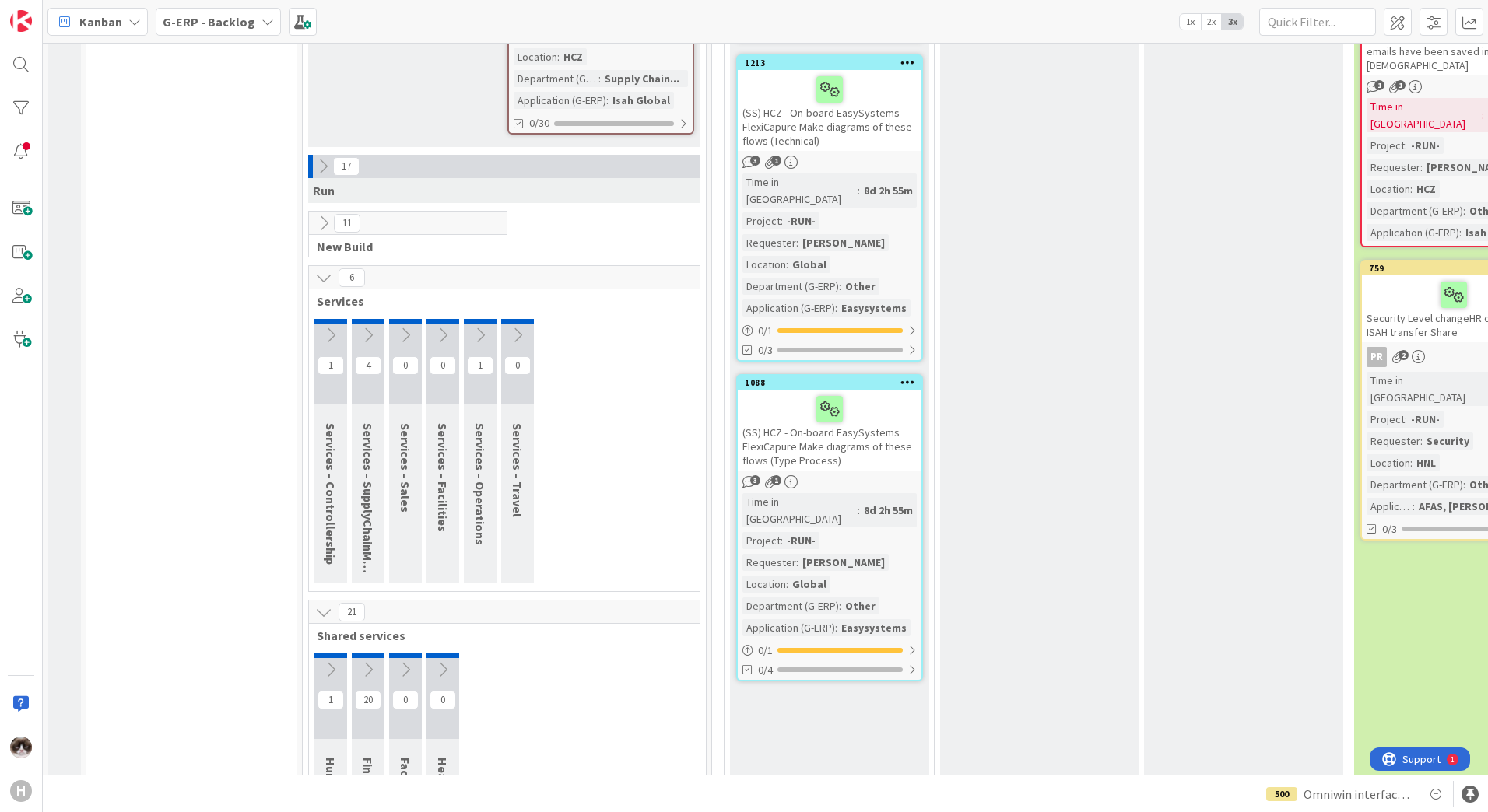
click at [326, 269] on icon at bounding box center [323, 278] width 17 height 17
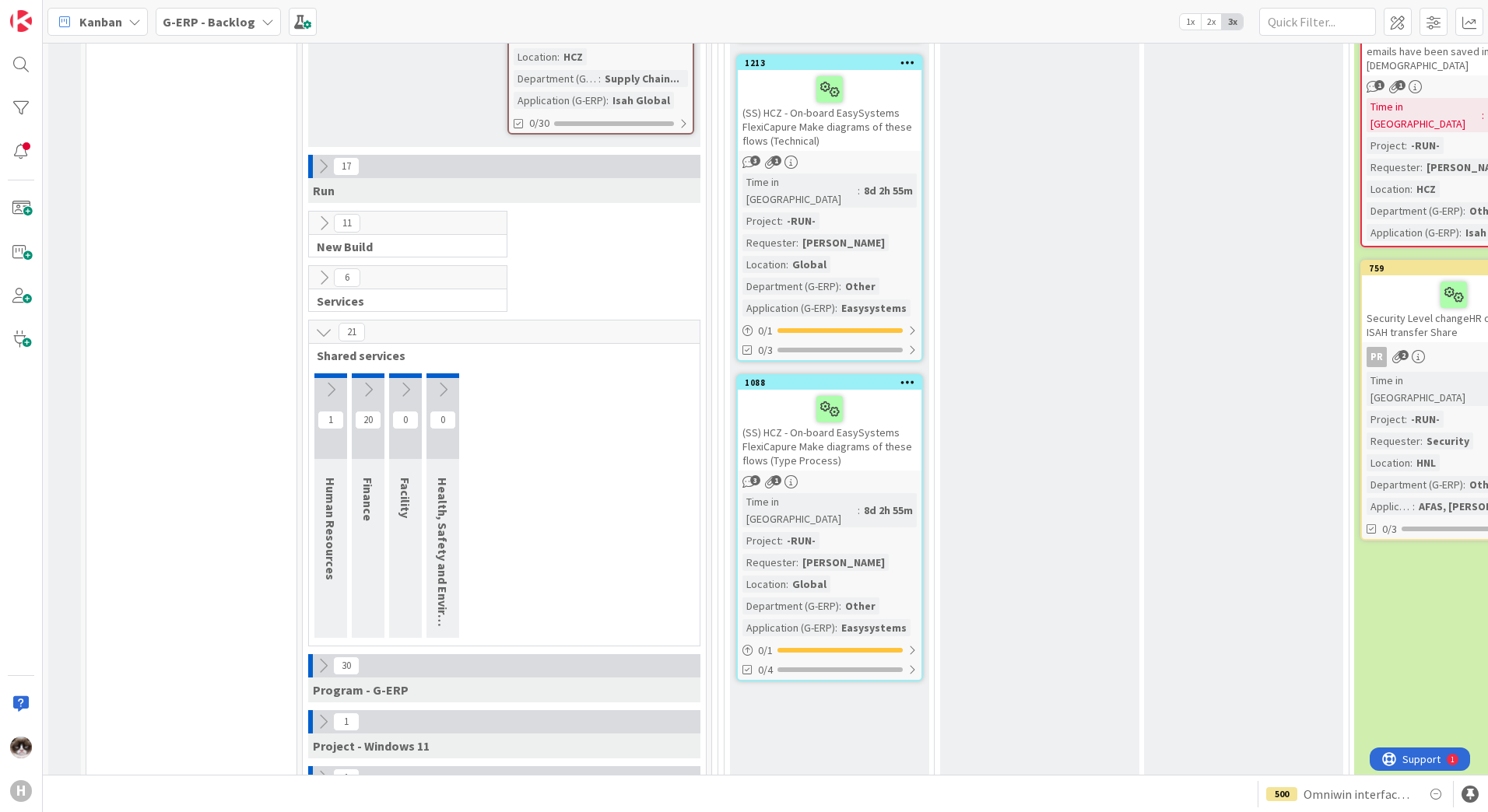
click at [322, 323] on icon at bounding box center [323, 332] width 17 height 17
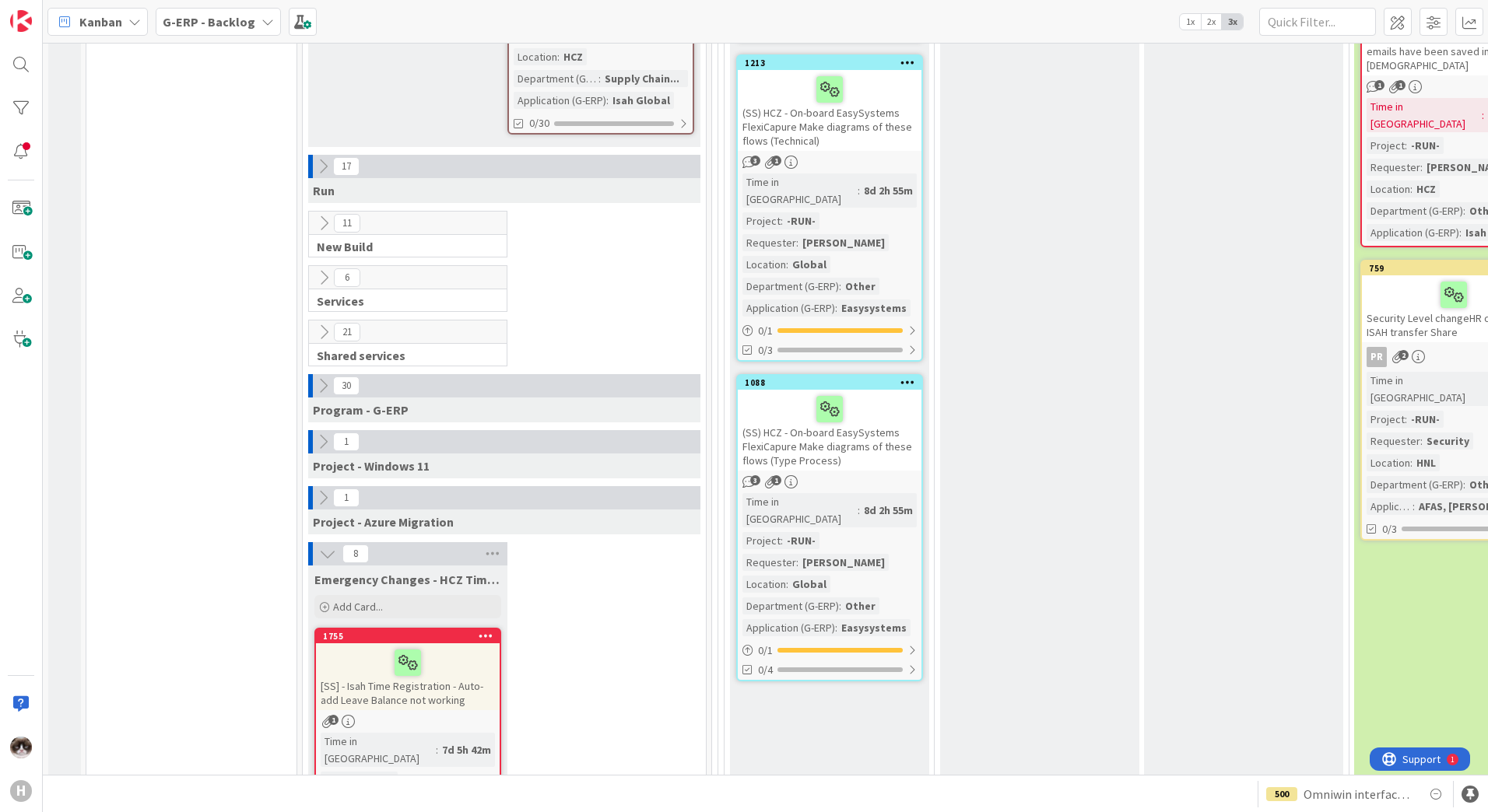
click at [321, 378] on icon at bounding box center [323, 386] width 17 height 17
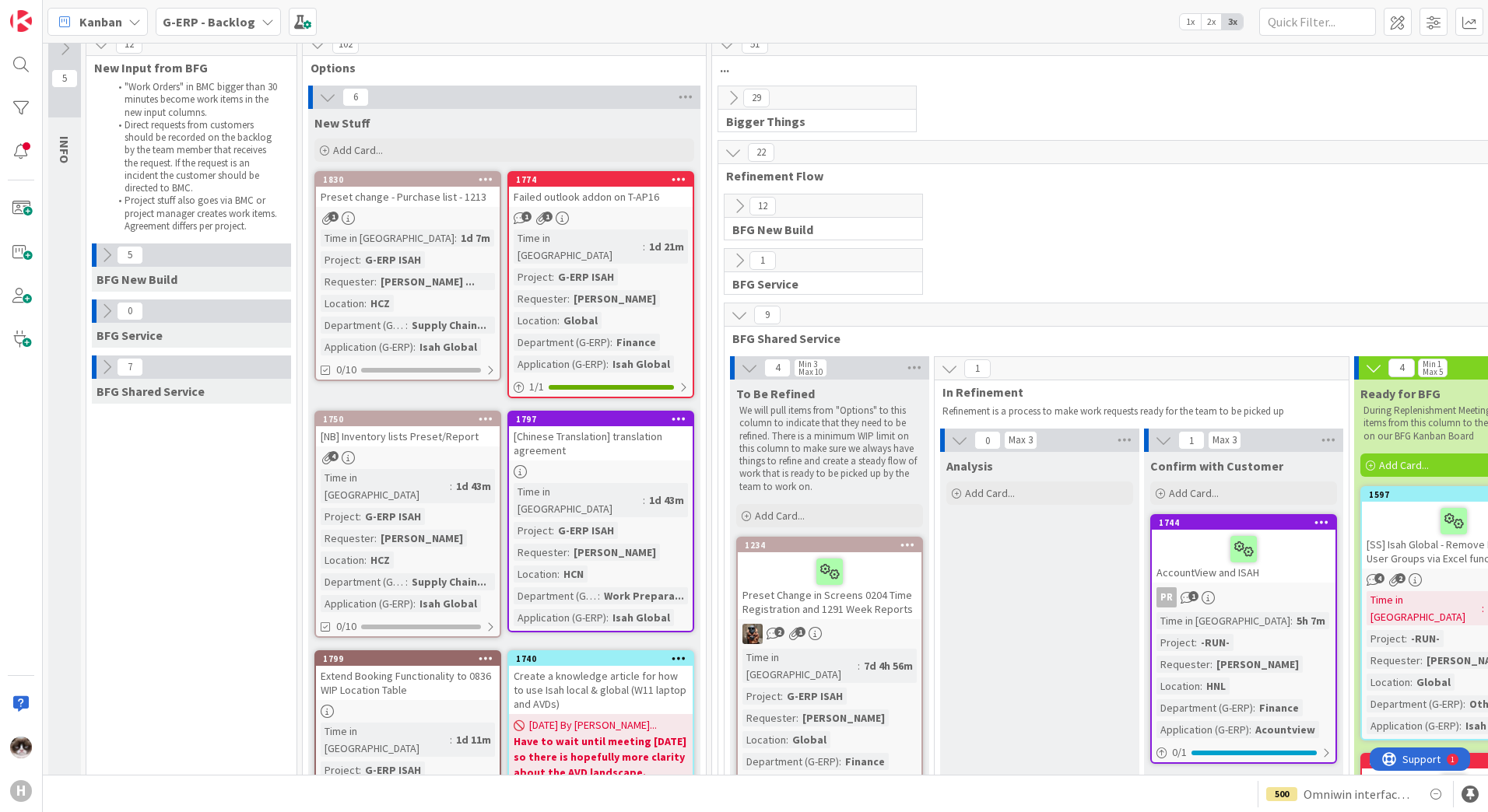
scroll to position [0, 0]
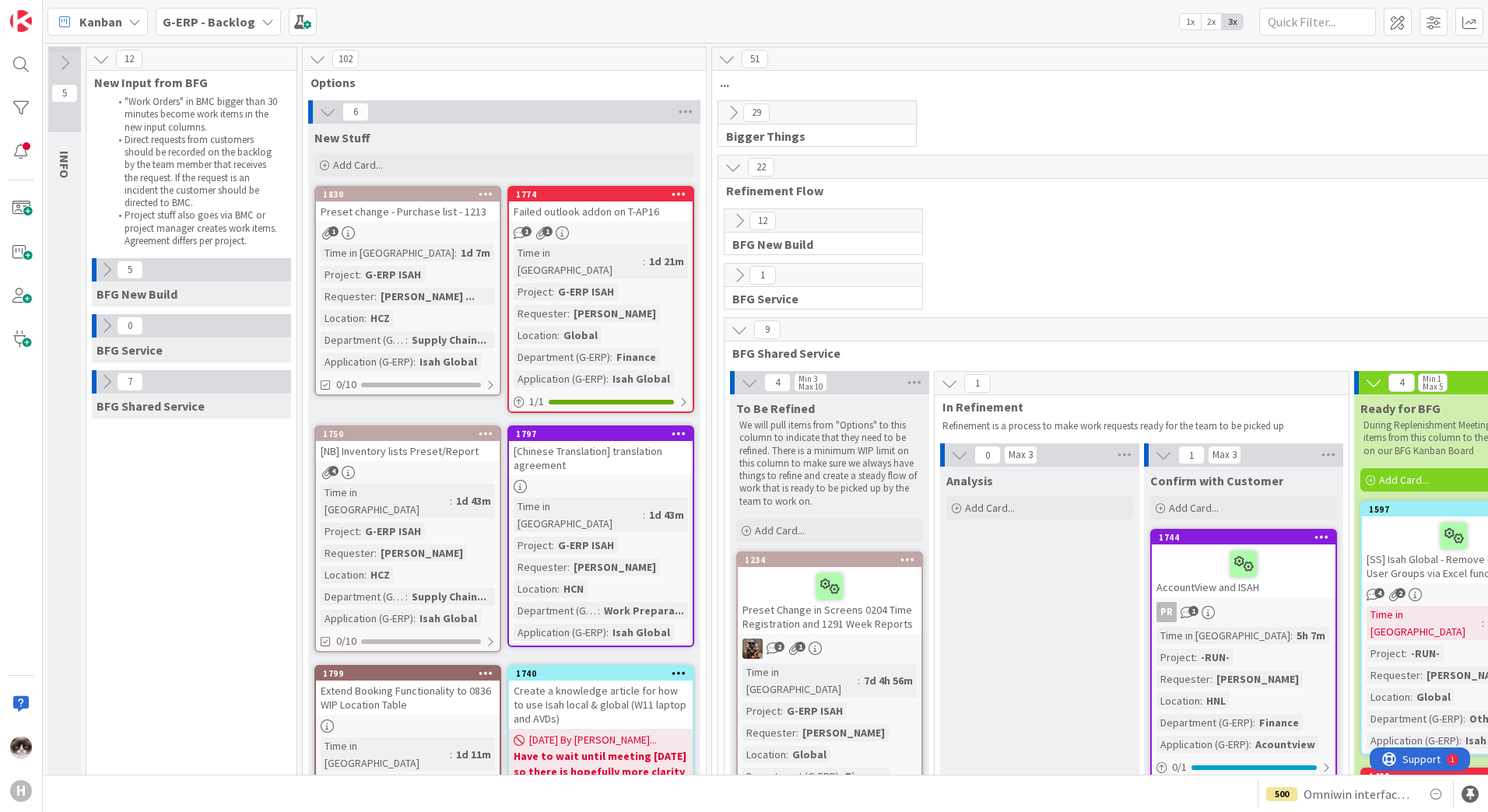
click at [441, 251] on div "Time in Column : 1d 7m Project : G-ERP ISAH Requester : [PERSON_NAME] ... Locat…" at bounding box center [407, 307] width 175 height 126
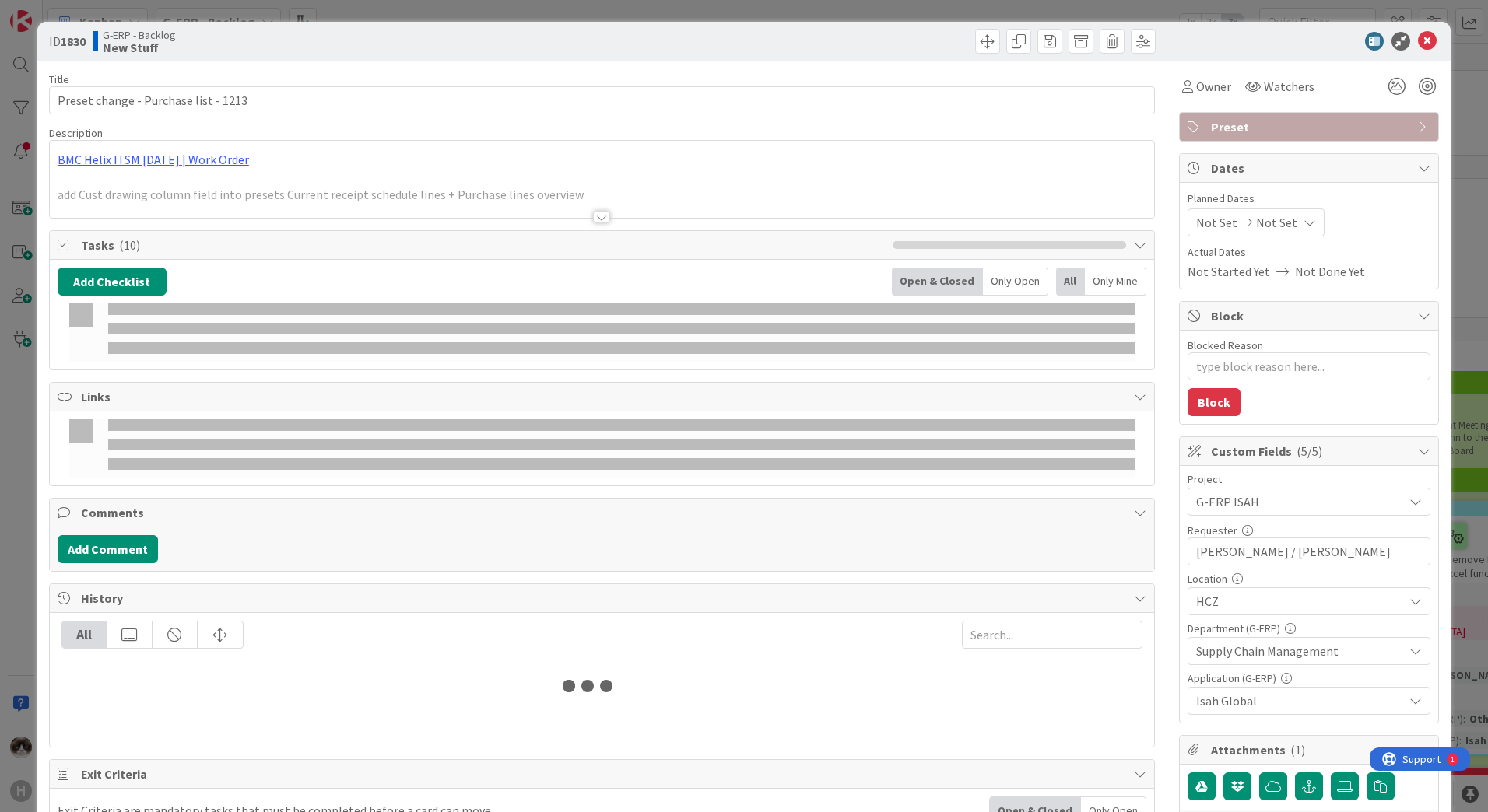
click at [577, 219] on div "Title 37 / 128 Preset change - Purchase list - 1213 Description BMC Helix ITSM …" at bounding box center [602, 631] width 1106 height 1142
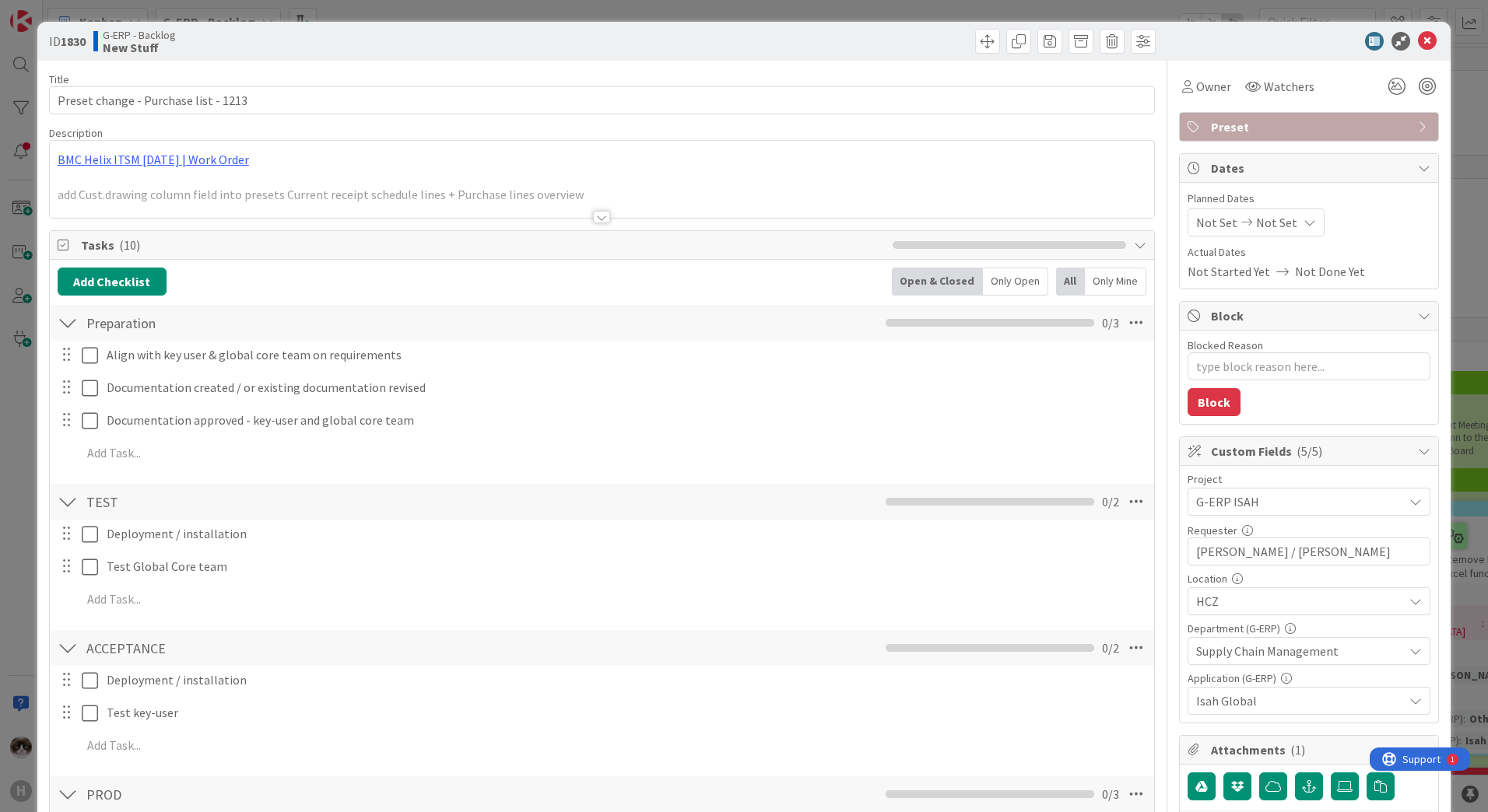
click at [593, 220] on div at bounding box center [602, 216] width 17 height 13
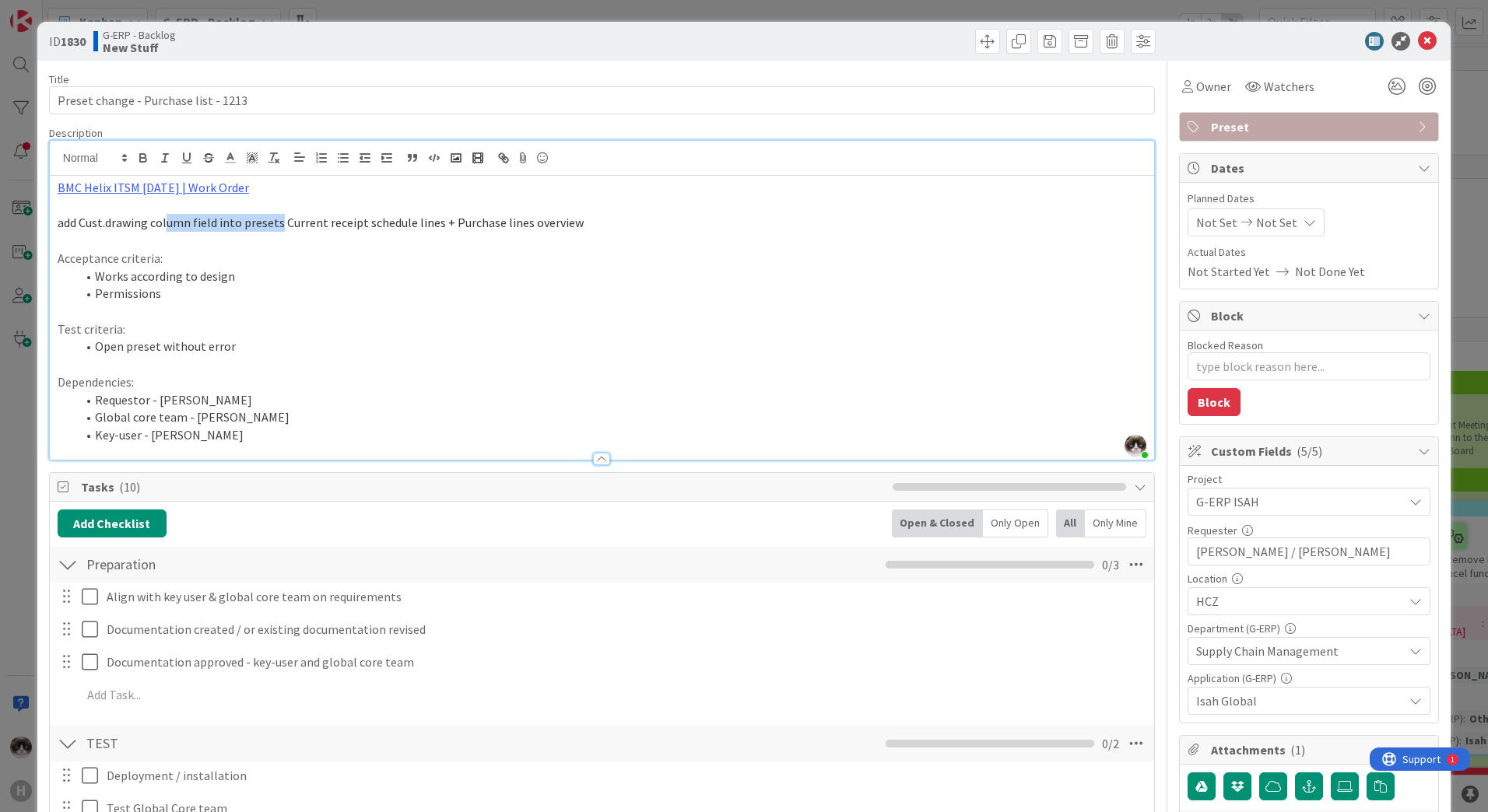
drag, startPoint x: 166, startPoint y: 226, endPoint x: 277, endPoint y: 226, distance: 111.0
click at [277, 226] on span "add Cust.drawing column field into presets Current receipt schedule lines + Pur…" at bounding box center [321, 222] width 526 height 15
click at [1383, 83] on icon at bounding box center [1396, 86] width 28 height 28
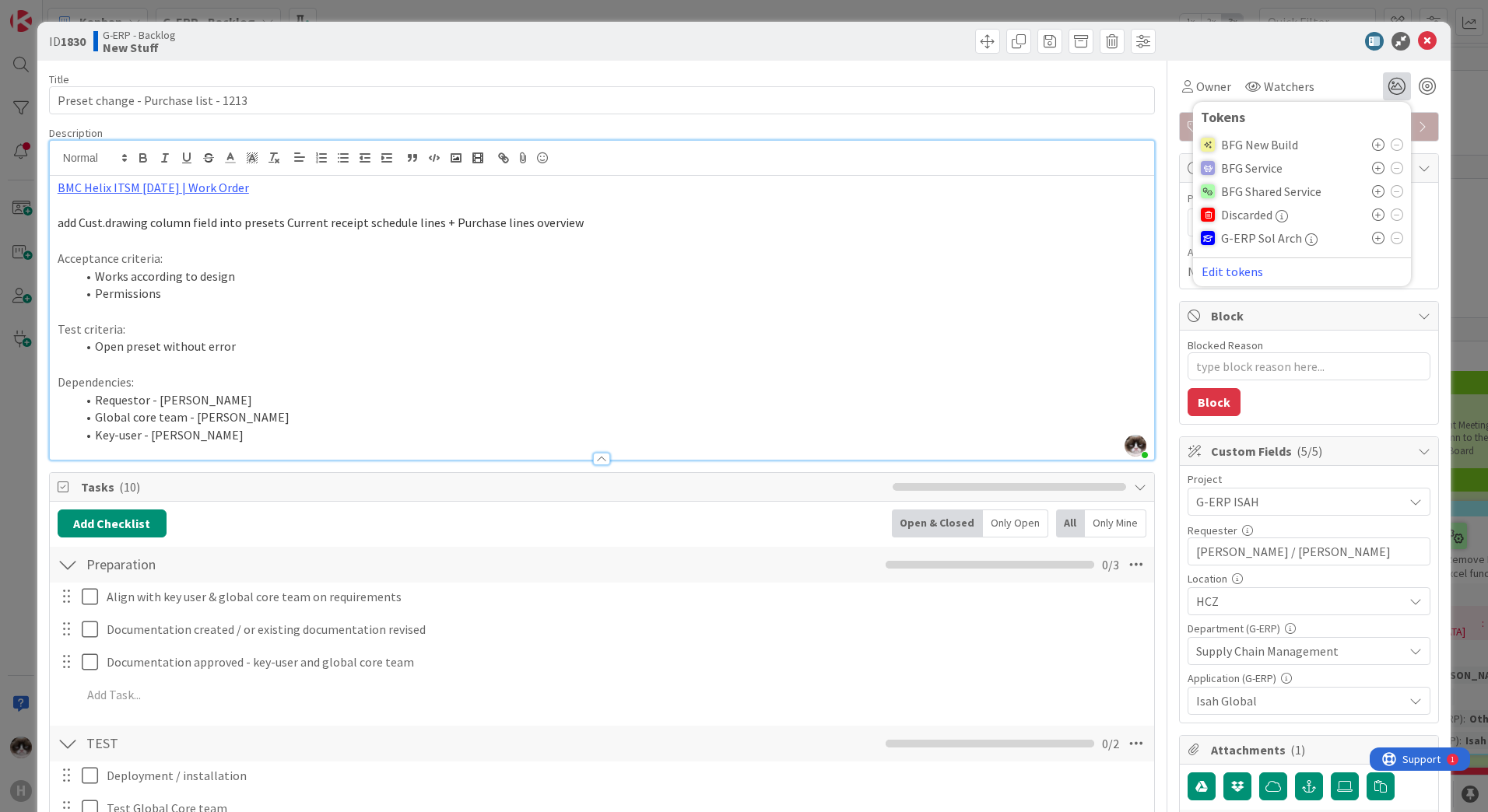
click at [1372, 148] on icon at bounding box center [1378, 144] width 13 height 13
click at [991, 289] on li "Permissions" at bounding box center [611, 294] width 1070 height 18
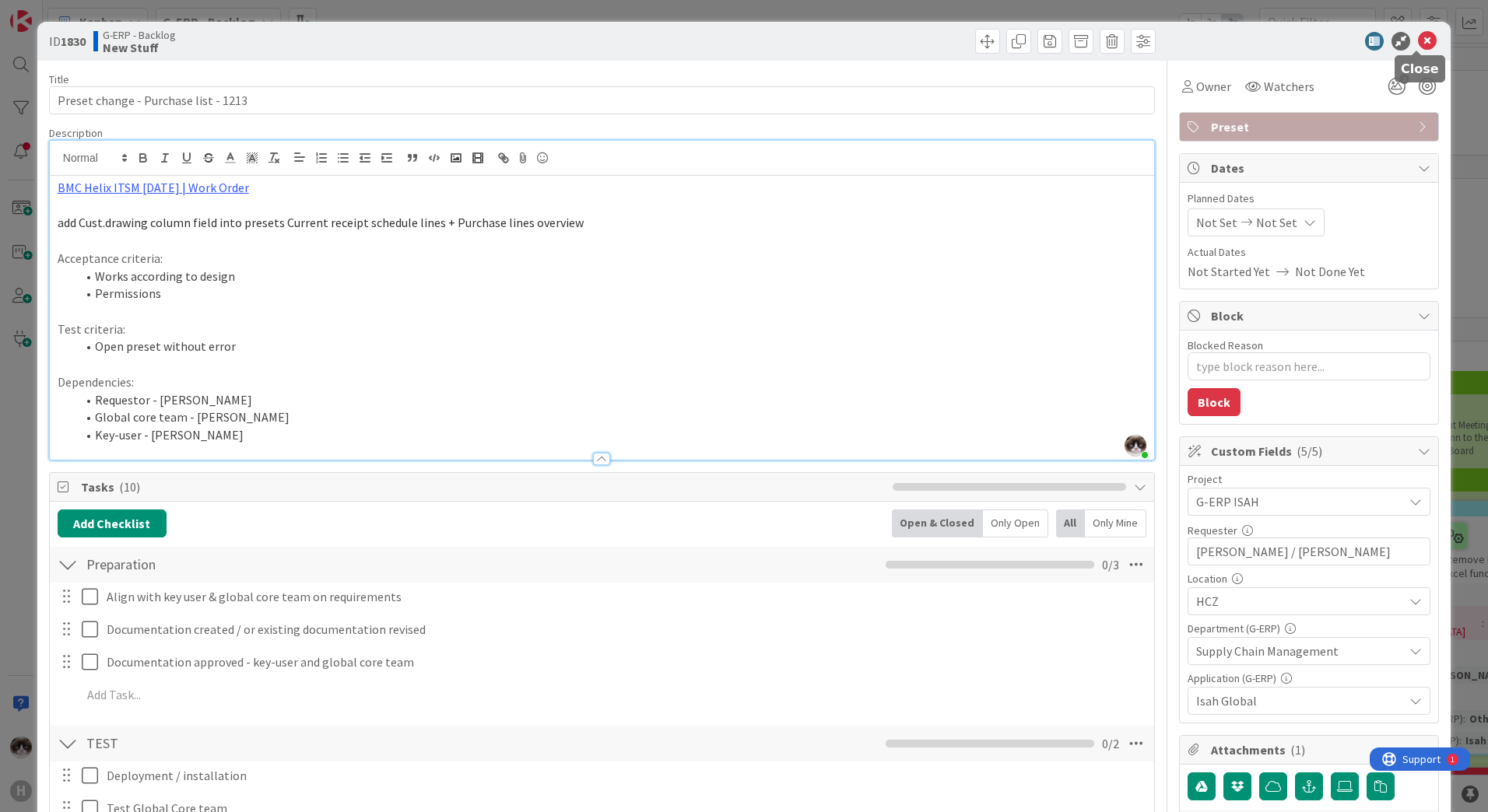
click at [1419, 39] on icon at bounding box center [1426, 41] width 18 height 18
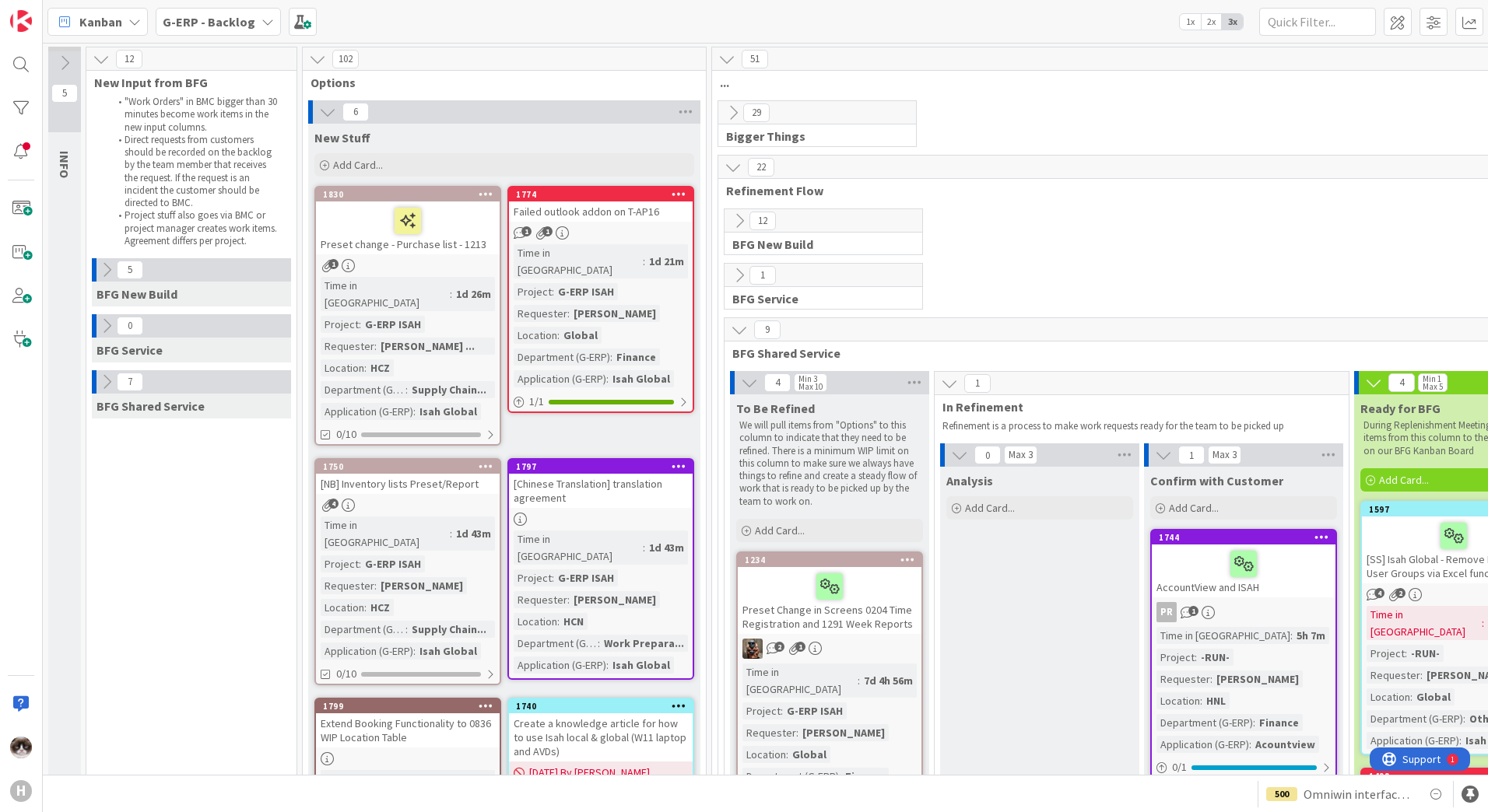
click at [481, 190] on icon at bounding box center [486, 193] width 14 height 11
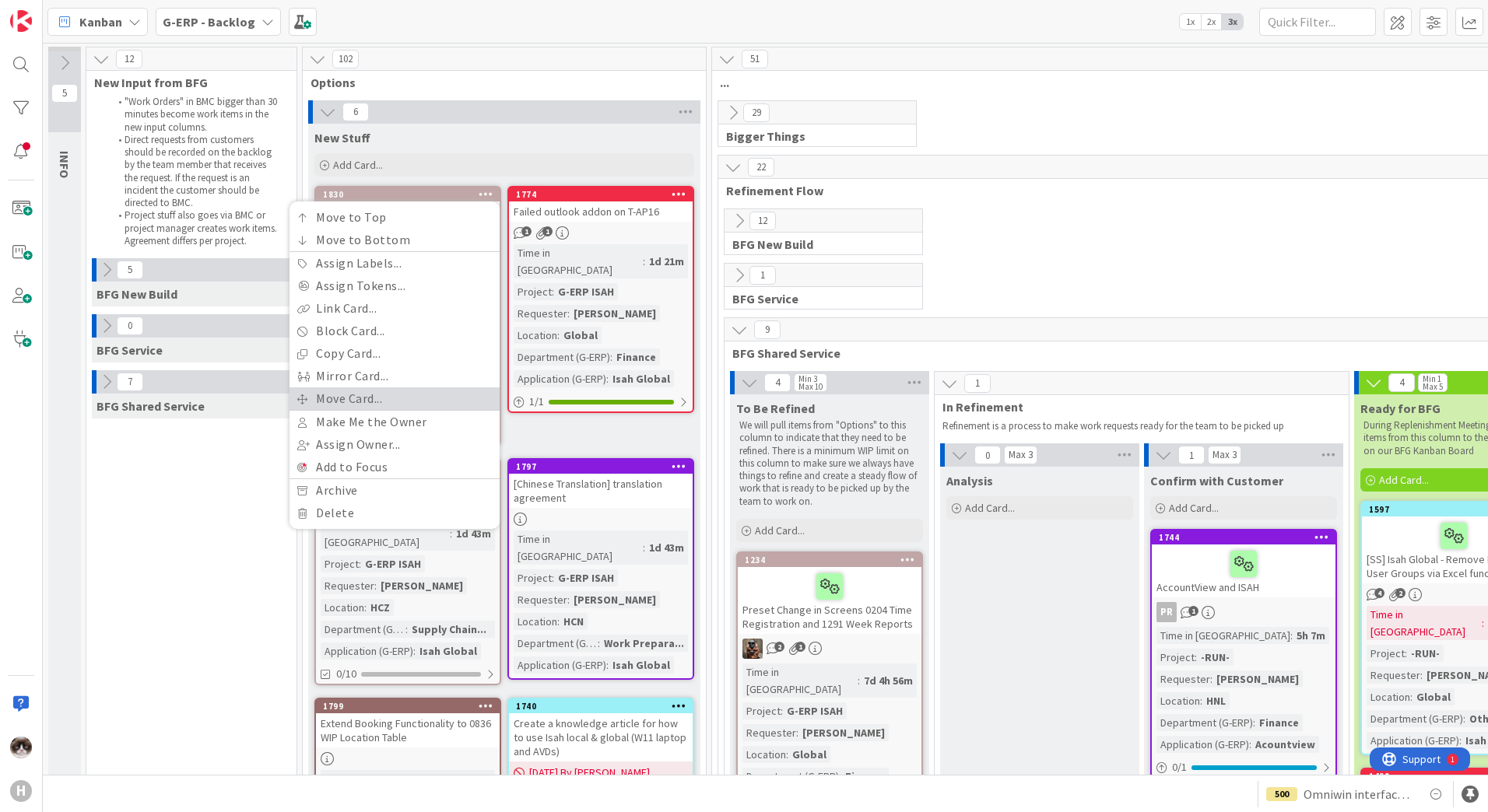
click at [399, 391] on link "Move Card..." at bounding box center [395, 398] width 211 height 22
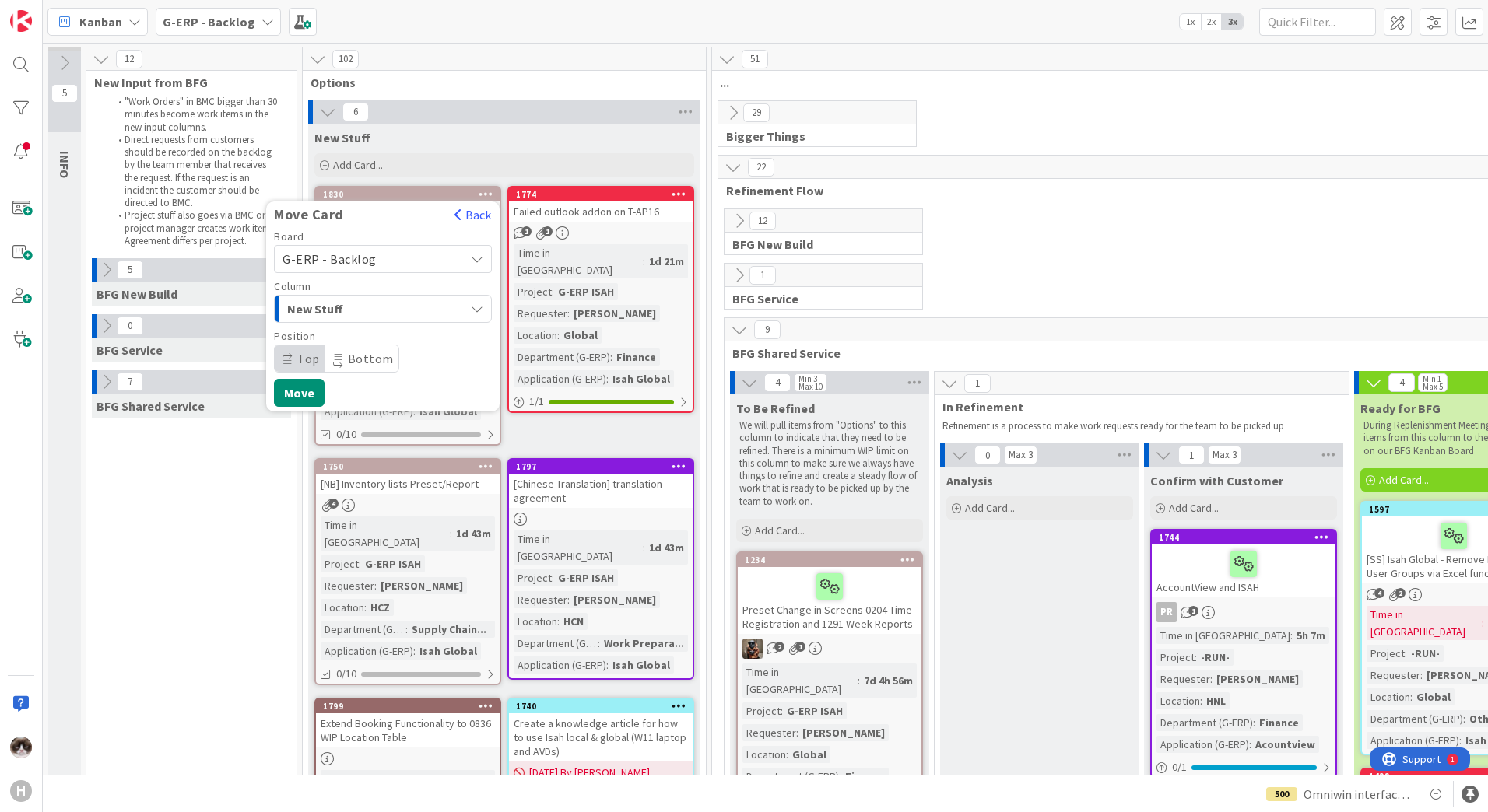
click at [410, 302] on div "New Stuff" at bounding box center [374, 309] width 182 height 25
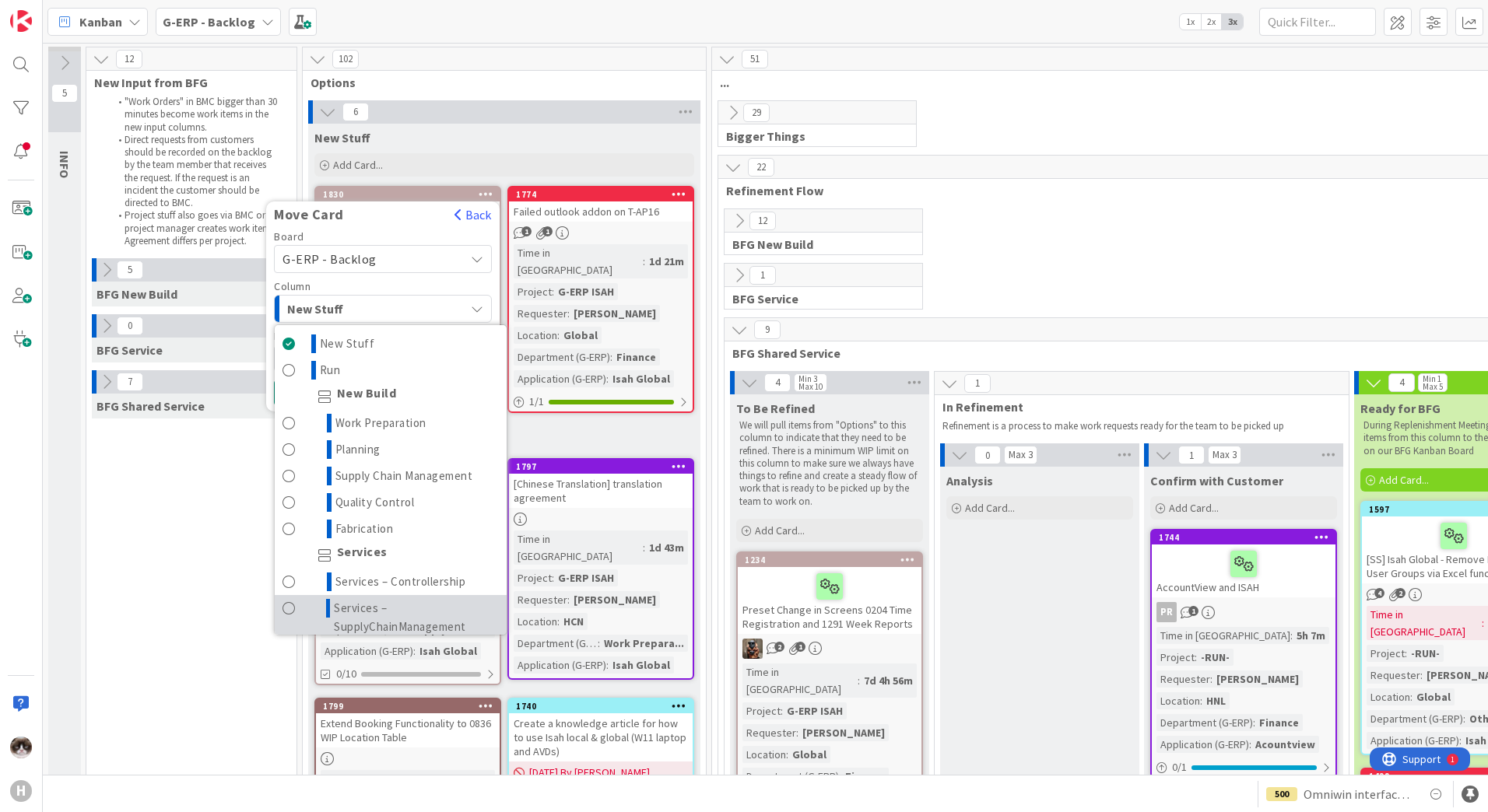
scroll to position [155, 0]
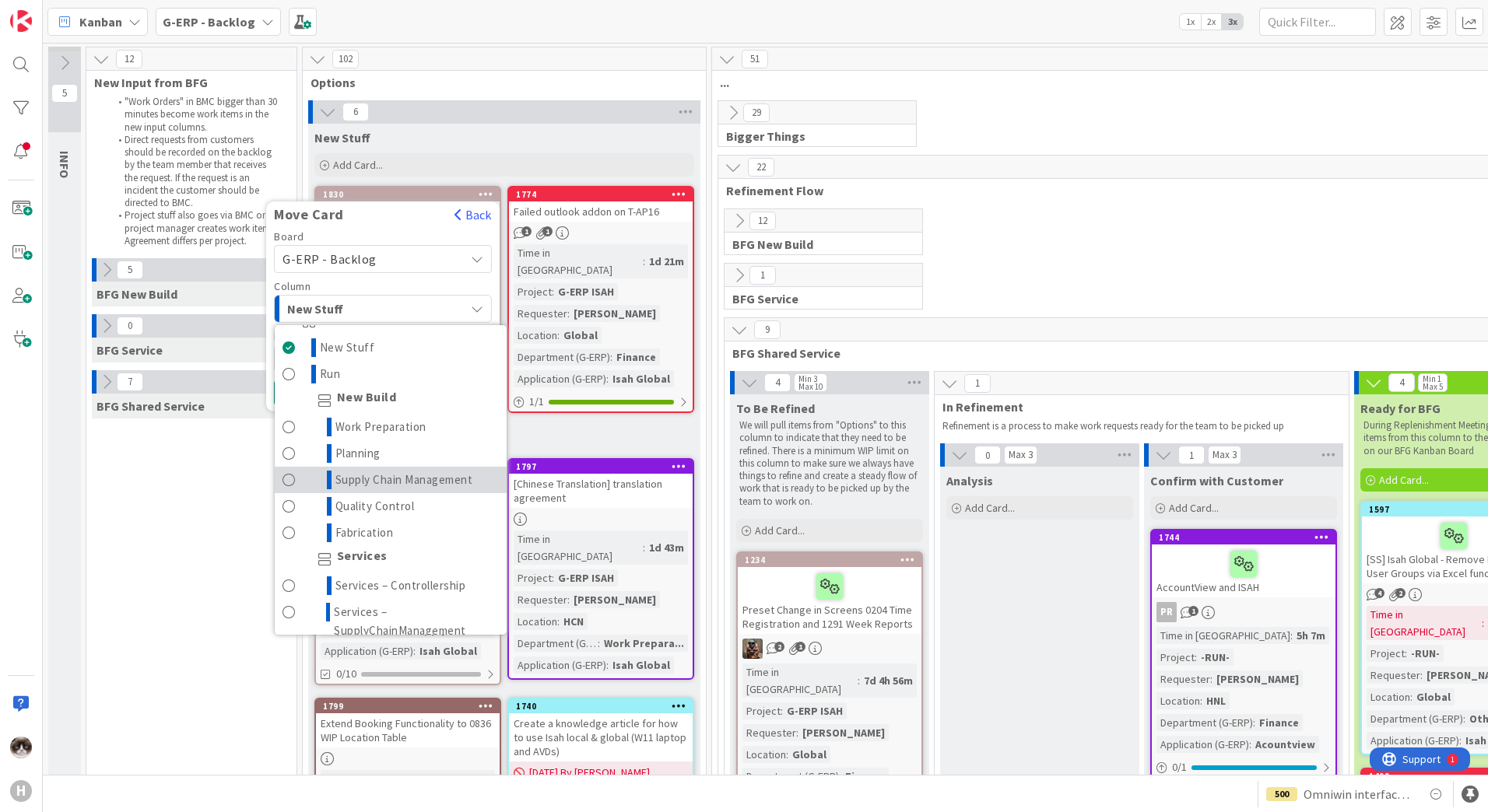
click at [429, 483] on span "Supply Chain Management" at bounding box center [404, 480] width 138 height 18
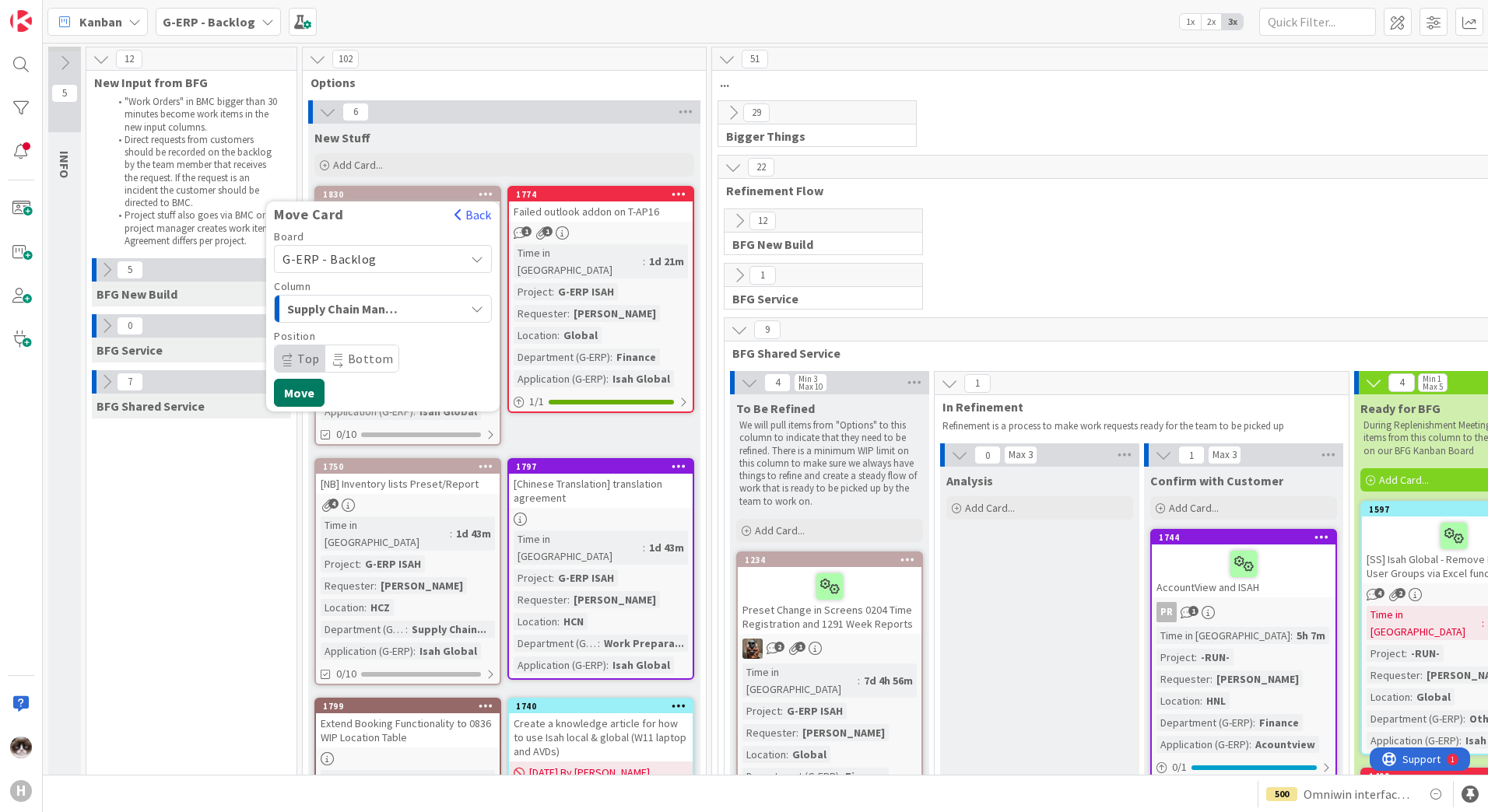
click at [311, 395] on button "Move" at bounding box center [299, 392] width 50 height 28
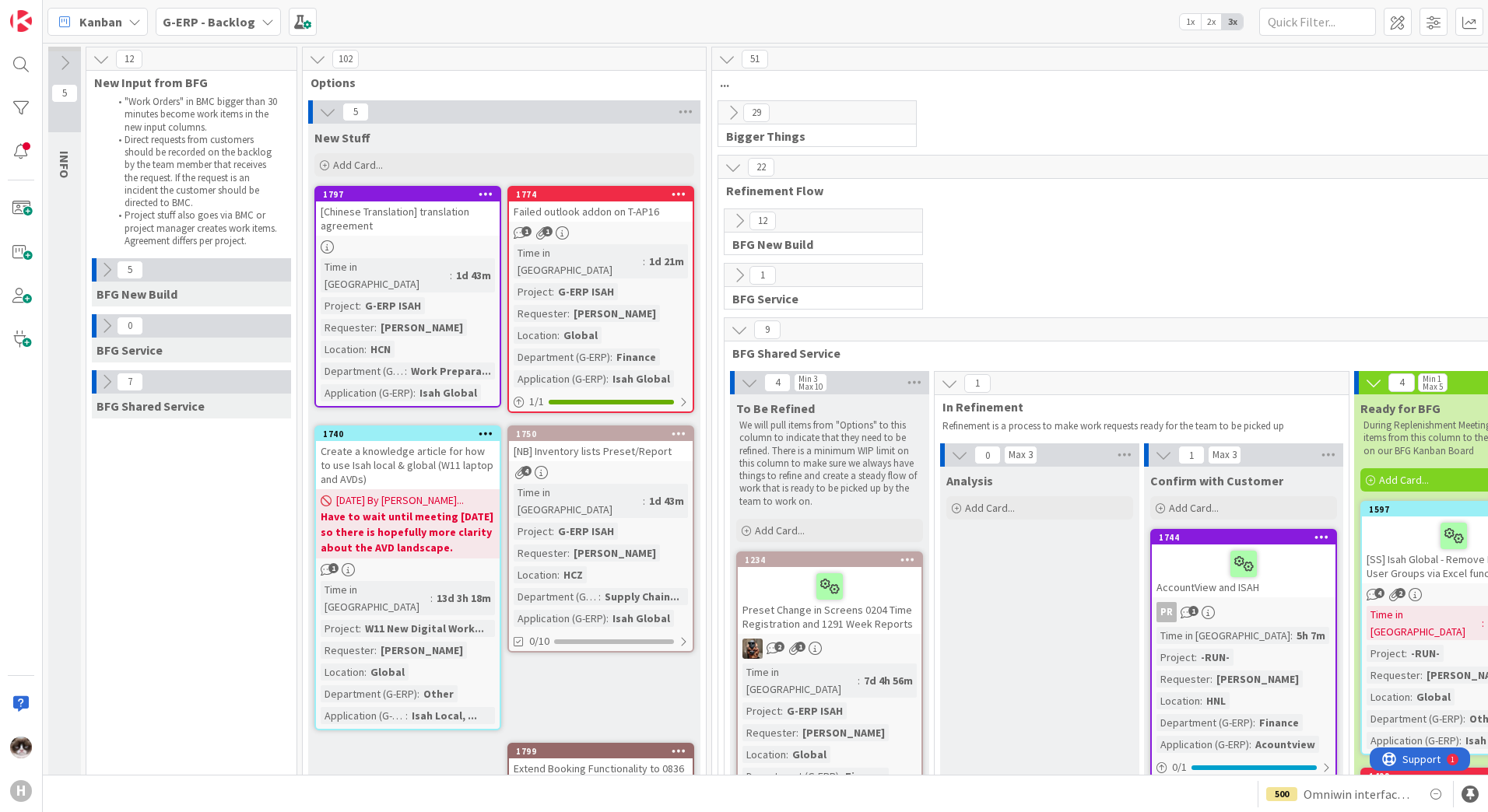
click at [488, 194] on icon at bounding box center [486, 193] width 14 height 11
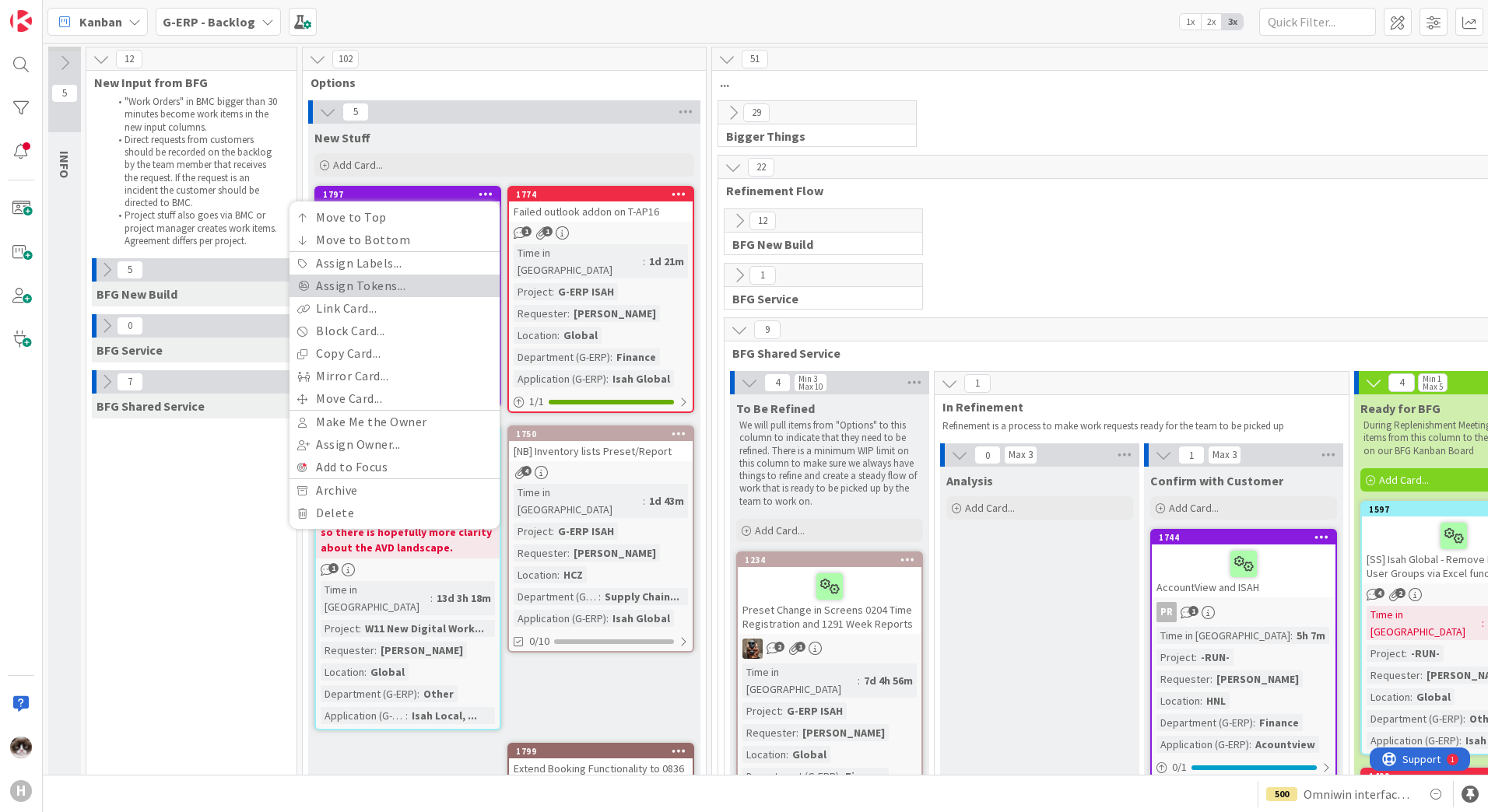
click at [416, 278] on link "Assign Tokens..." at bounding box center [395, 285] width 211 height 22
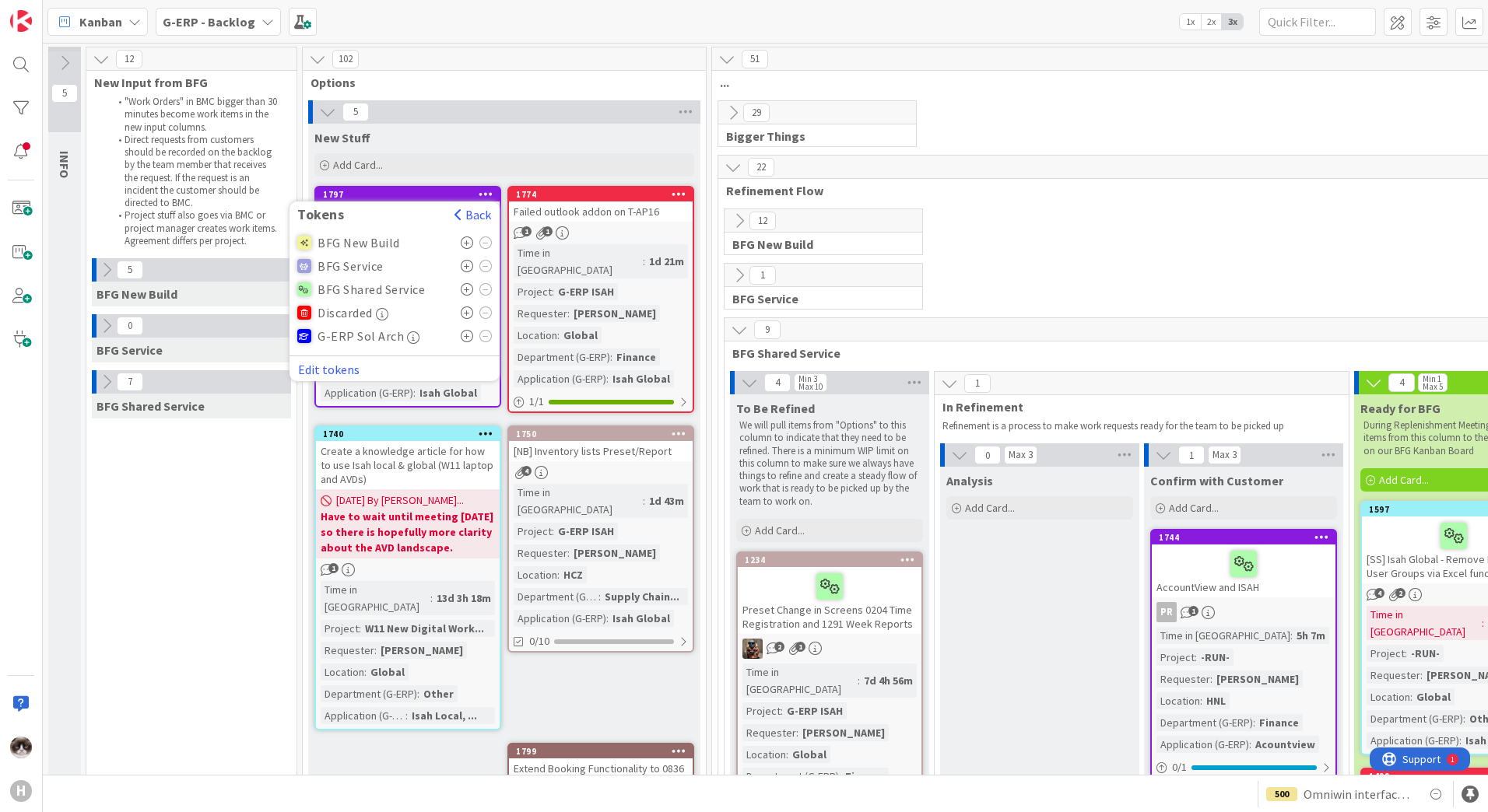
click at [464, 241] on icon at bounding box center [467, 242] width 14 height 13
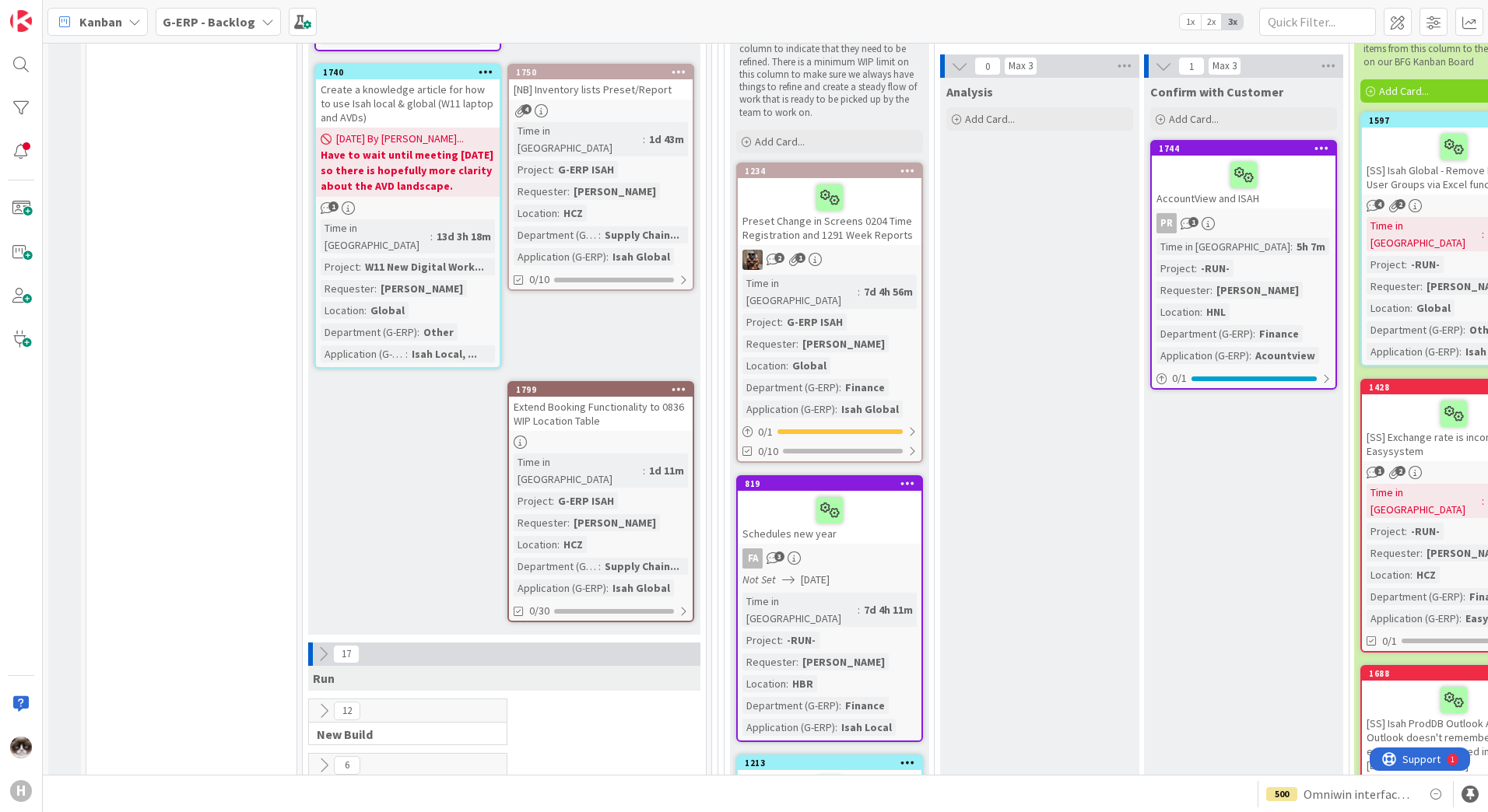
scroll to position [0, 0]
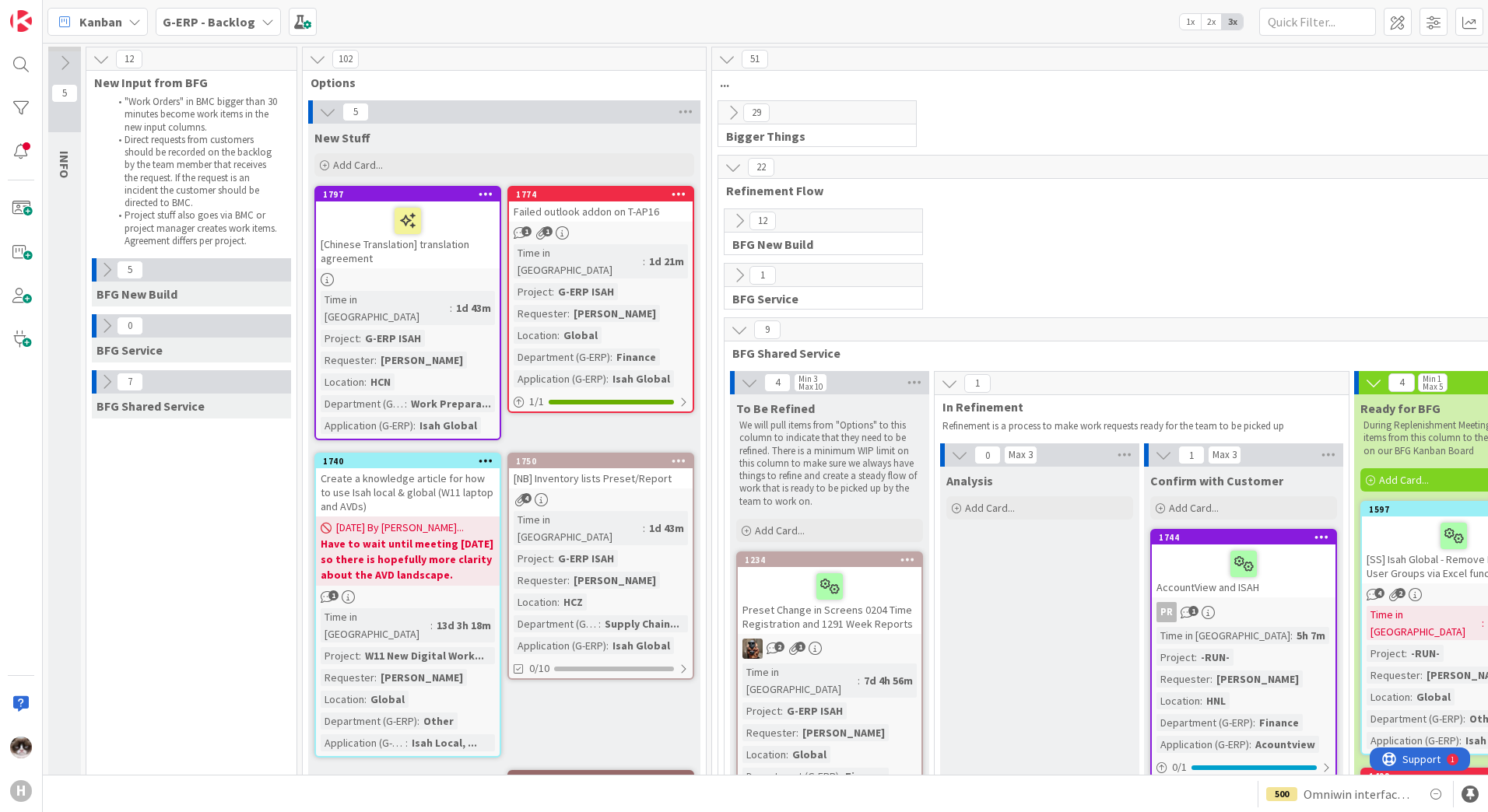
click at [467, 259] on div "[Chinese Translation] translation agreement" at bounding box center [407, 235] width 183 height 67
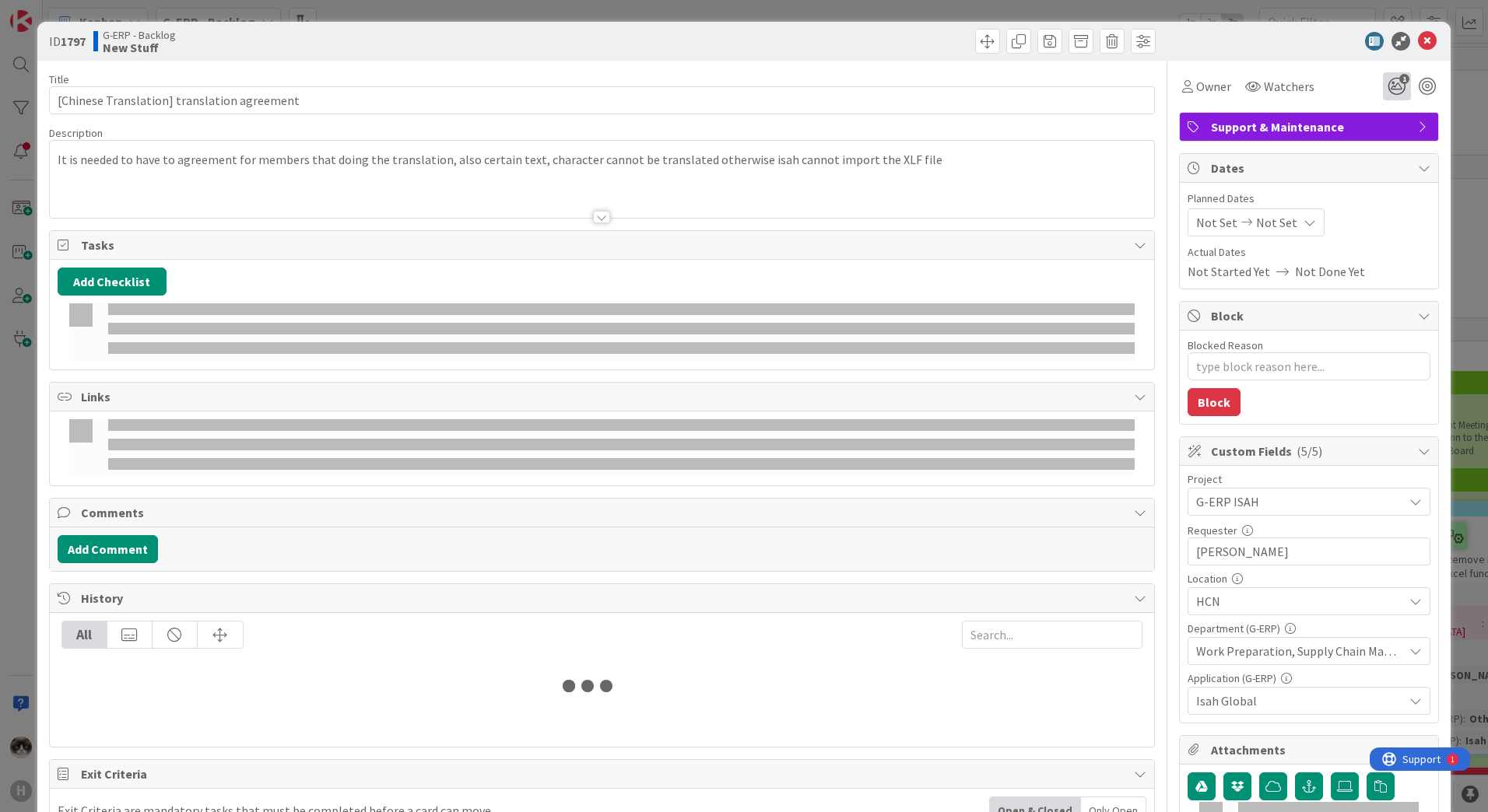
click at [1383, 86] on icon "1" at bounding box center [1396, 86] width 28 height 28
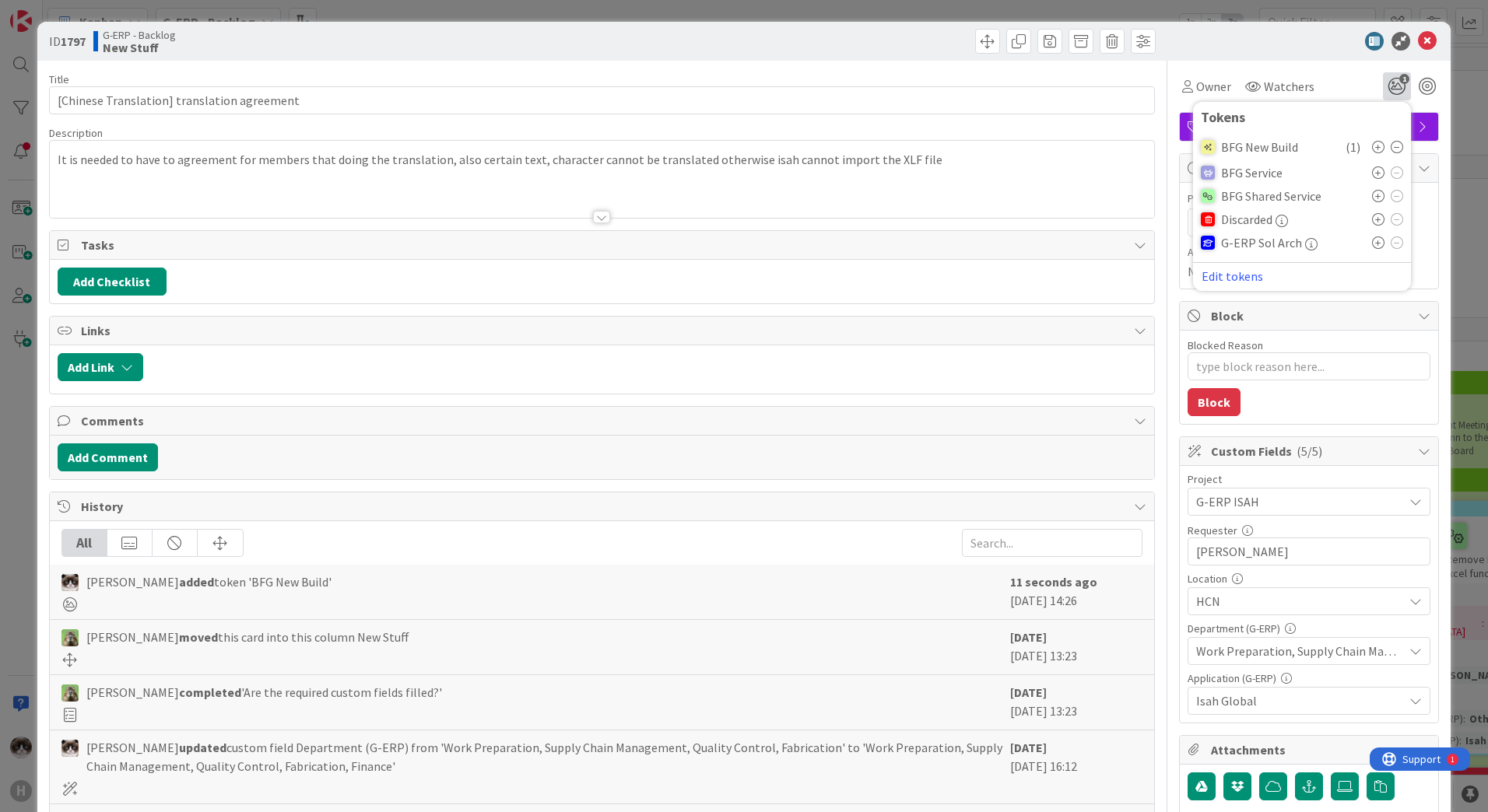
click at [1372, 174] on icon at bounding box center [1378, 172] width 13 height 13
click at [1418, 40] on icon at bounding box center [1426, 41] width 18 height 18
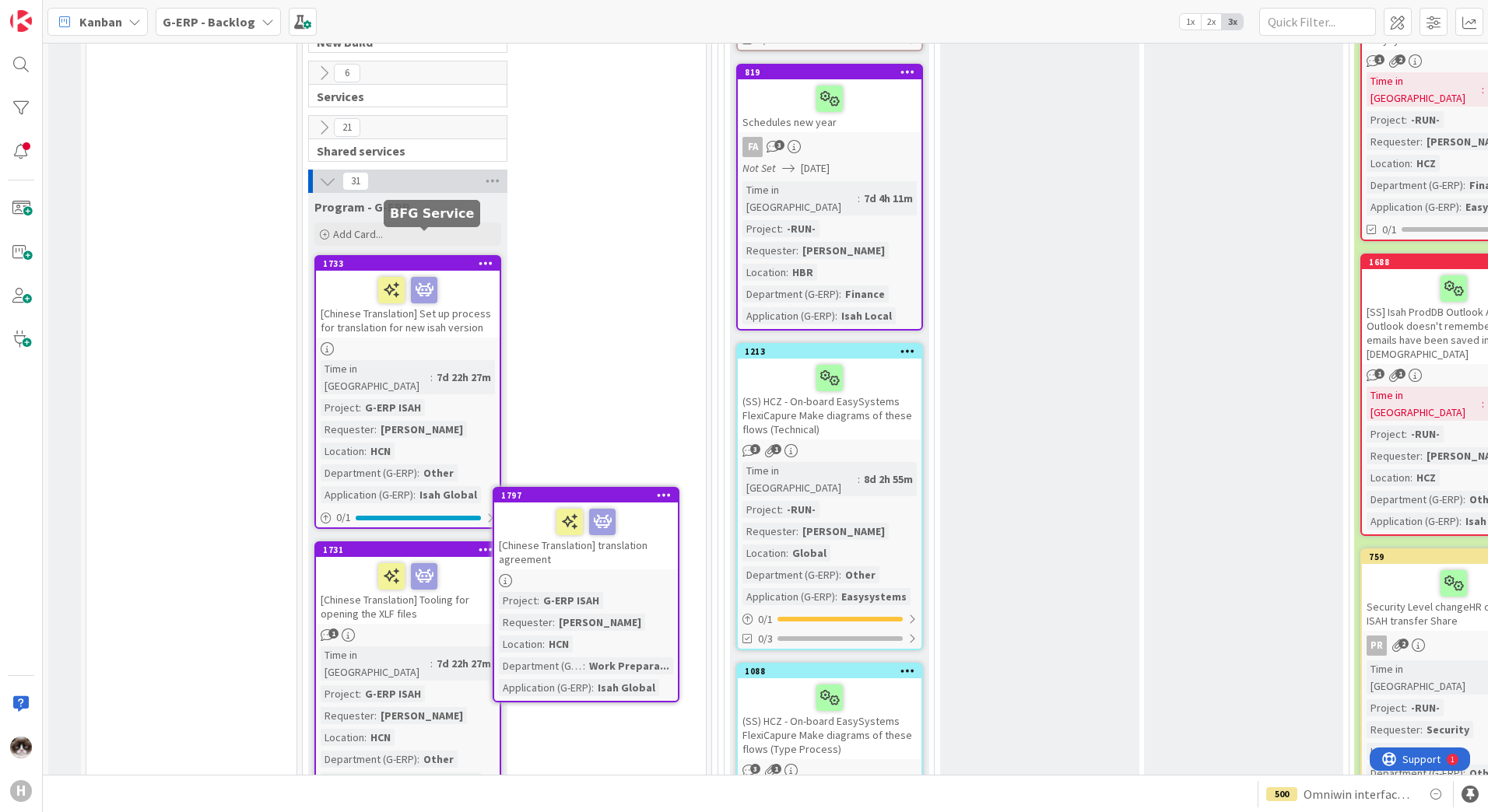
scroll to position [817, 0]
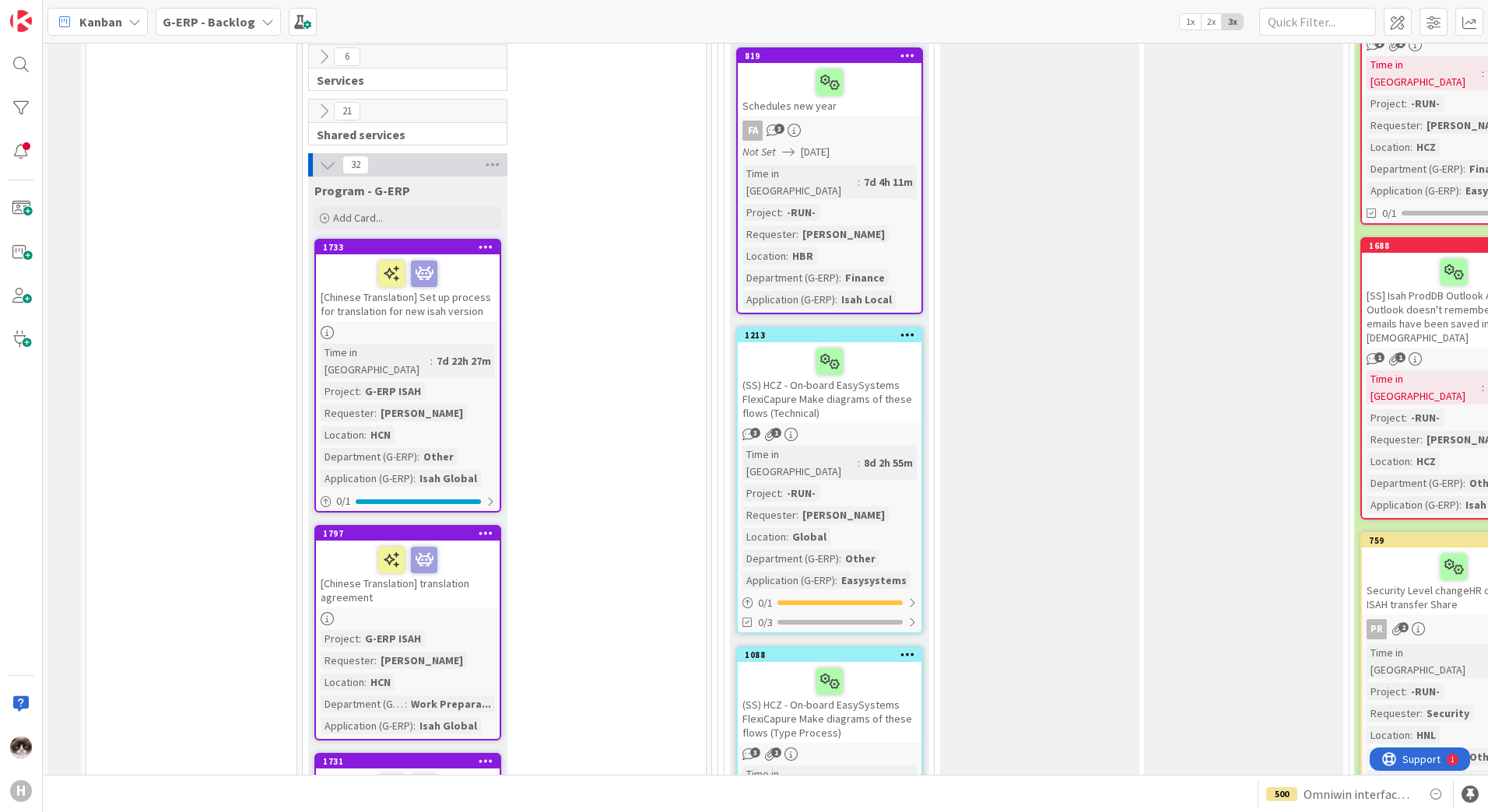
click at [463, 541] on div "[Chinese Translation] translation agreement" at bounding box center [407, 574] width 183 height 67
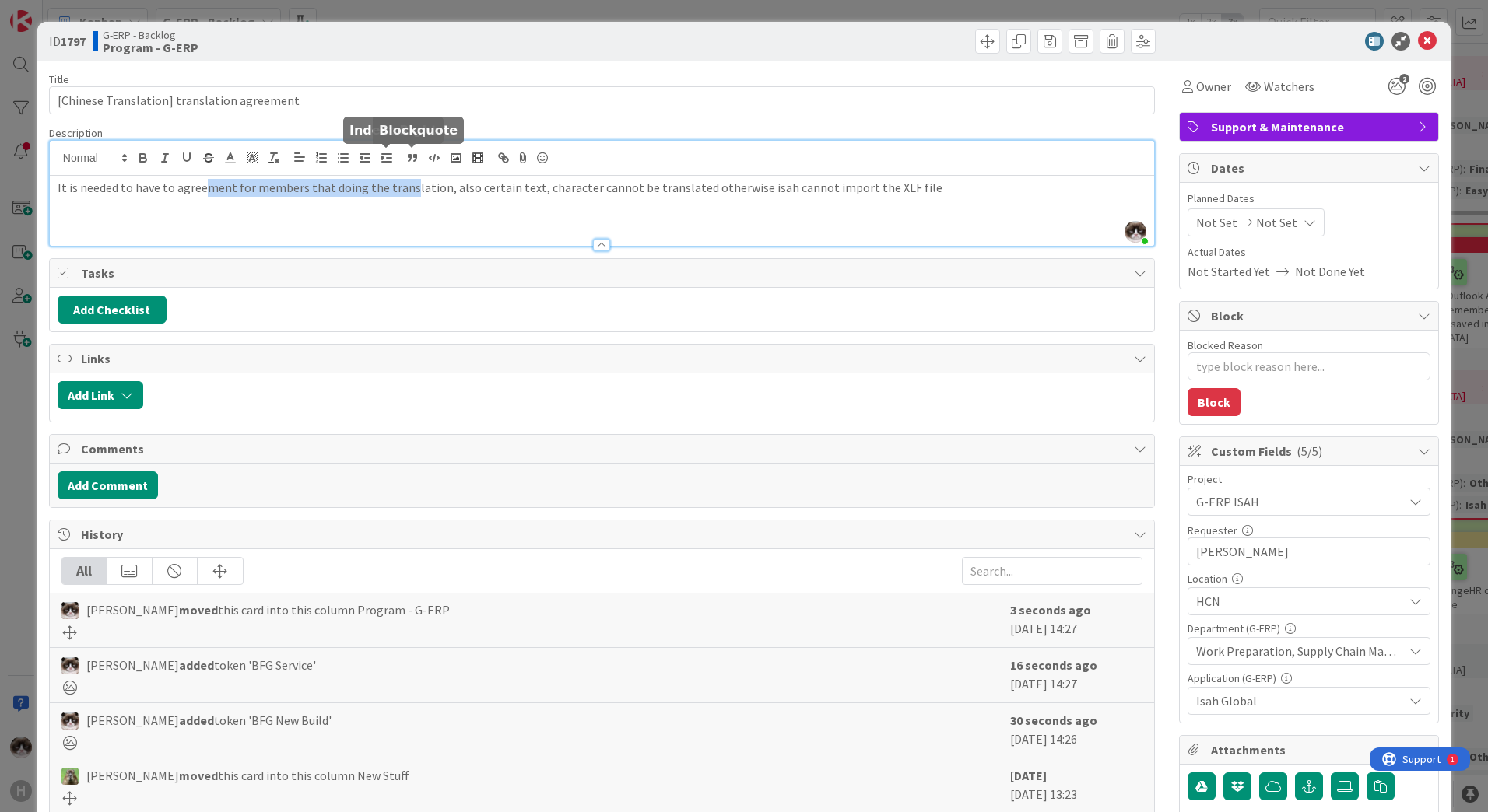
drag, startPoint x: 338, startPoint y: 161, endPoint x: 405, endPoint y: 161, distance: 67.0
click at [405, 161] on div "[PERSON_NAME] just joined It is needed to have to agreement for members that do…" at bounding box center [602, 193] width 1104 height 105
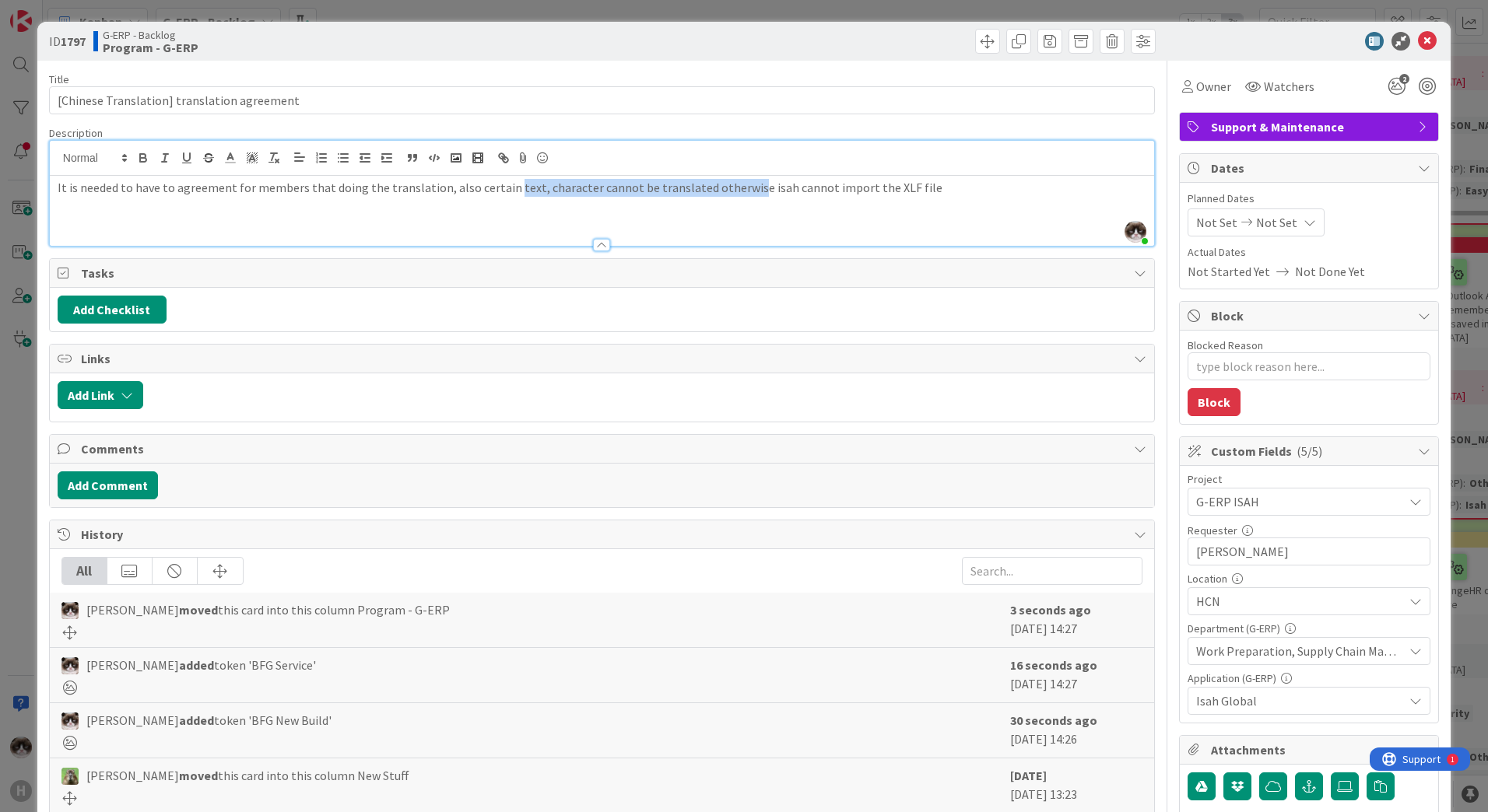
drag, startPoint x: 503, startPoint y: 194, endPoint x: 734, endPoint y: 199, distance: 231.1
click at [734, 199] on div "It is needed to have to agreement for members that doing the translation, also …" at bounding box center [602, 210] width 1104 height 70
click at [1424, 44] on icon at bounding box center [1426, 41] width 18 height 18
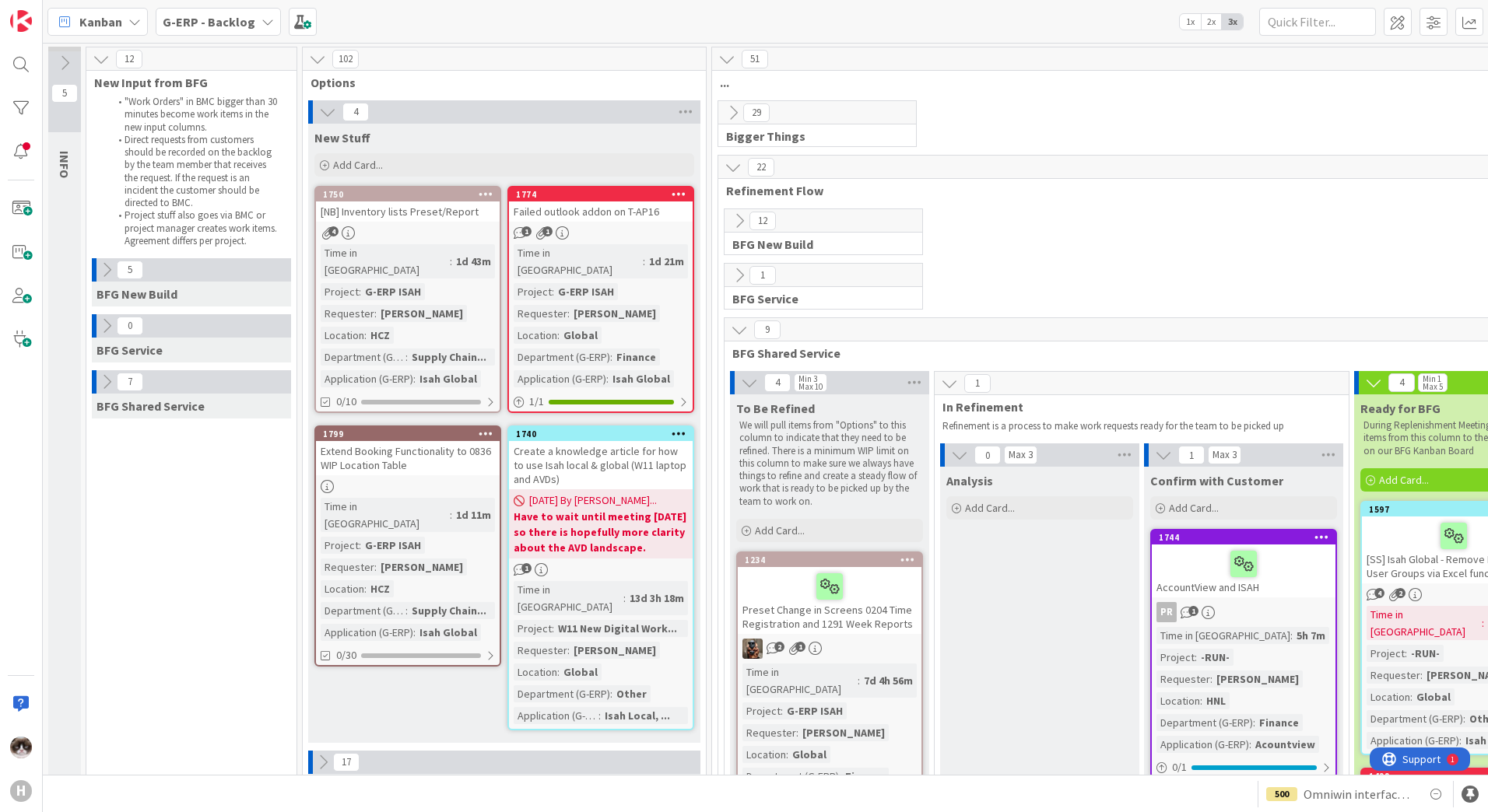
click at [468, 243] on link "1750 [NB] Inventory lists Preset/Report 4 Time in Column : 1d 43m Project : G-E…" at bounding box center [407, 299] width 186 height 227
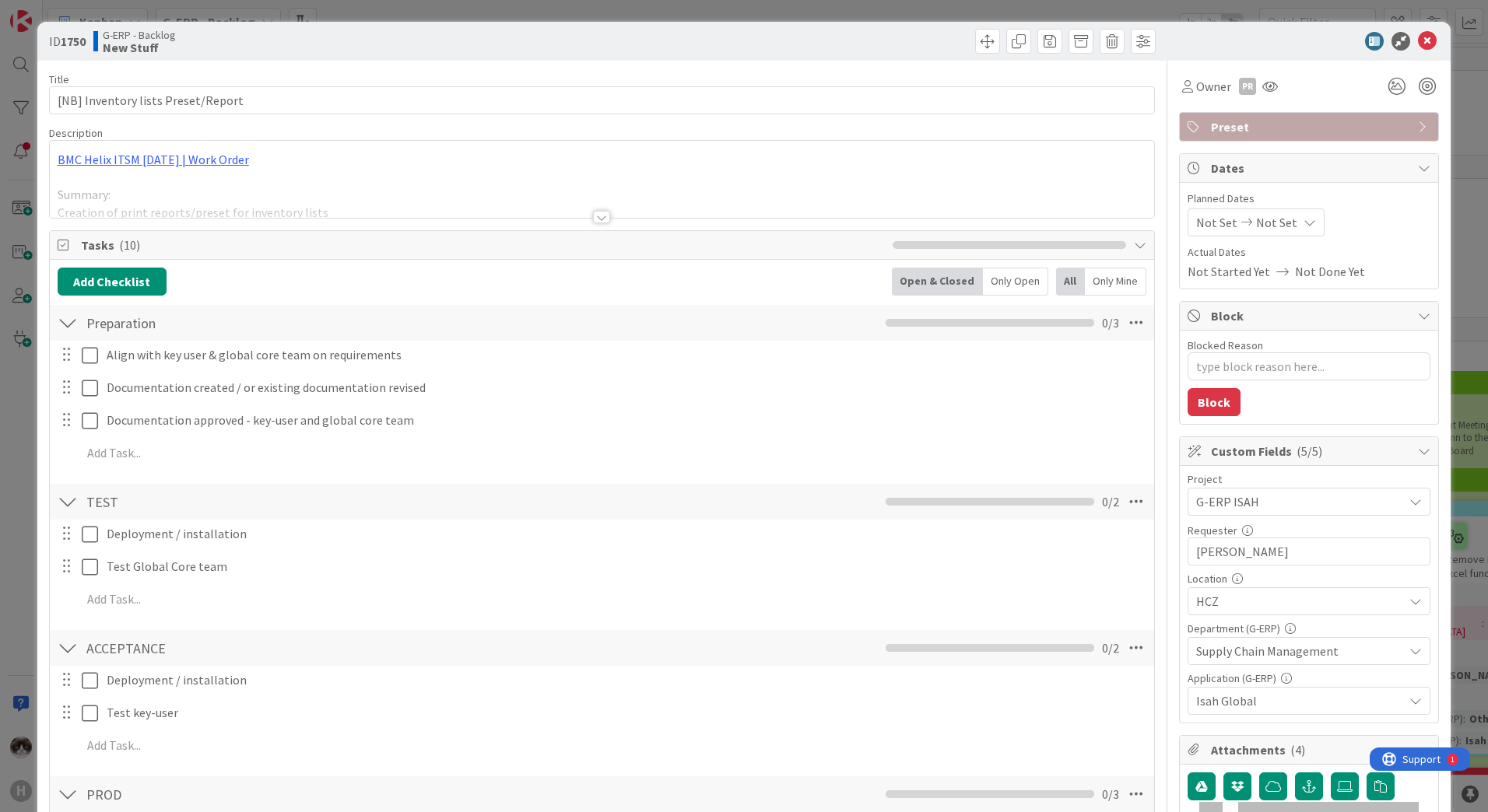
click at [599, 218] on div at bounding box center [602, 216] width 17 height 13
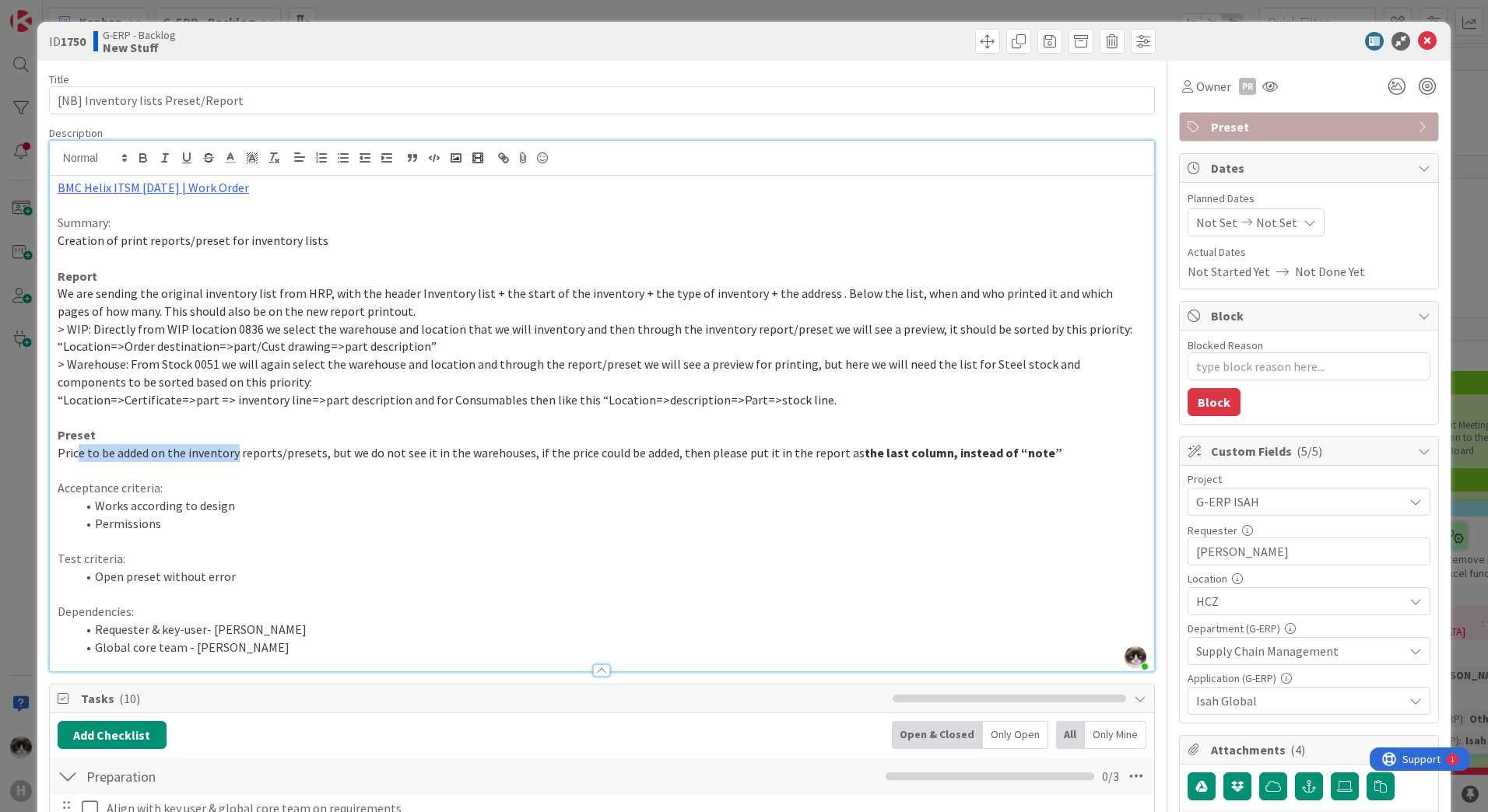
drag, startPoint x: 82, startPoint y: 461, endPoint x: 236, endPoint y: 458, distance: 154.0
click at [236, 458] on p "Price to be added on the inventory reports/presets, but we do not see it in the…" at bounding box center [602, 453] width 1088 height 18
click at [1383, 92] on icon at bounding box center [1396, 86] width 28 height 28
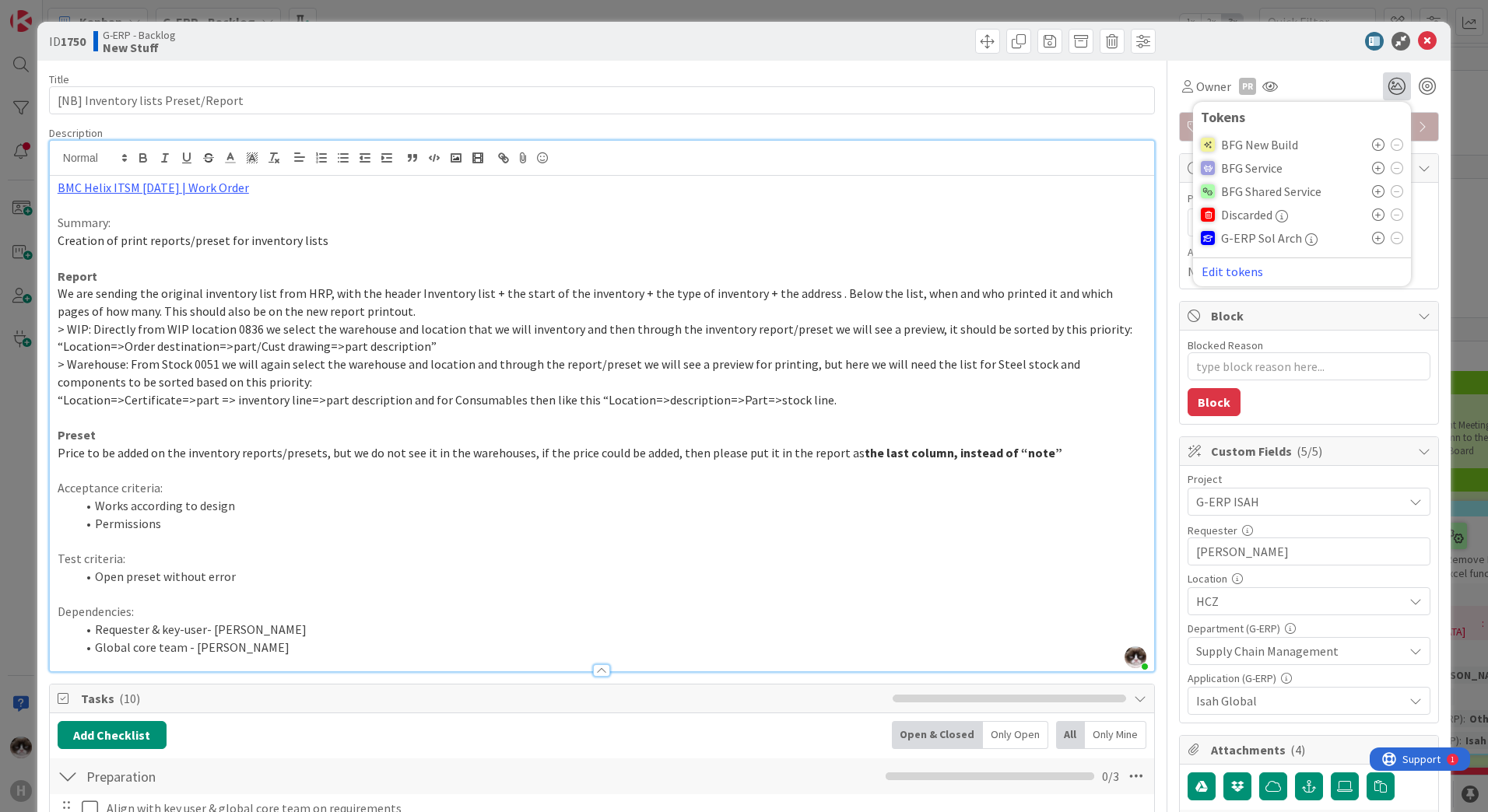
click at [1361, 146] on div "BFG New Build" at bounding box center [1302, 145] width 203 height 23
click at [1372, 147] on icon at bounding box center [1378, 144] width 13 height 13
click at [1003, 256] on p at bounding box center [602, 259] width 1088 height 18
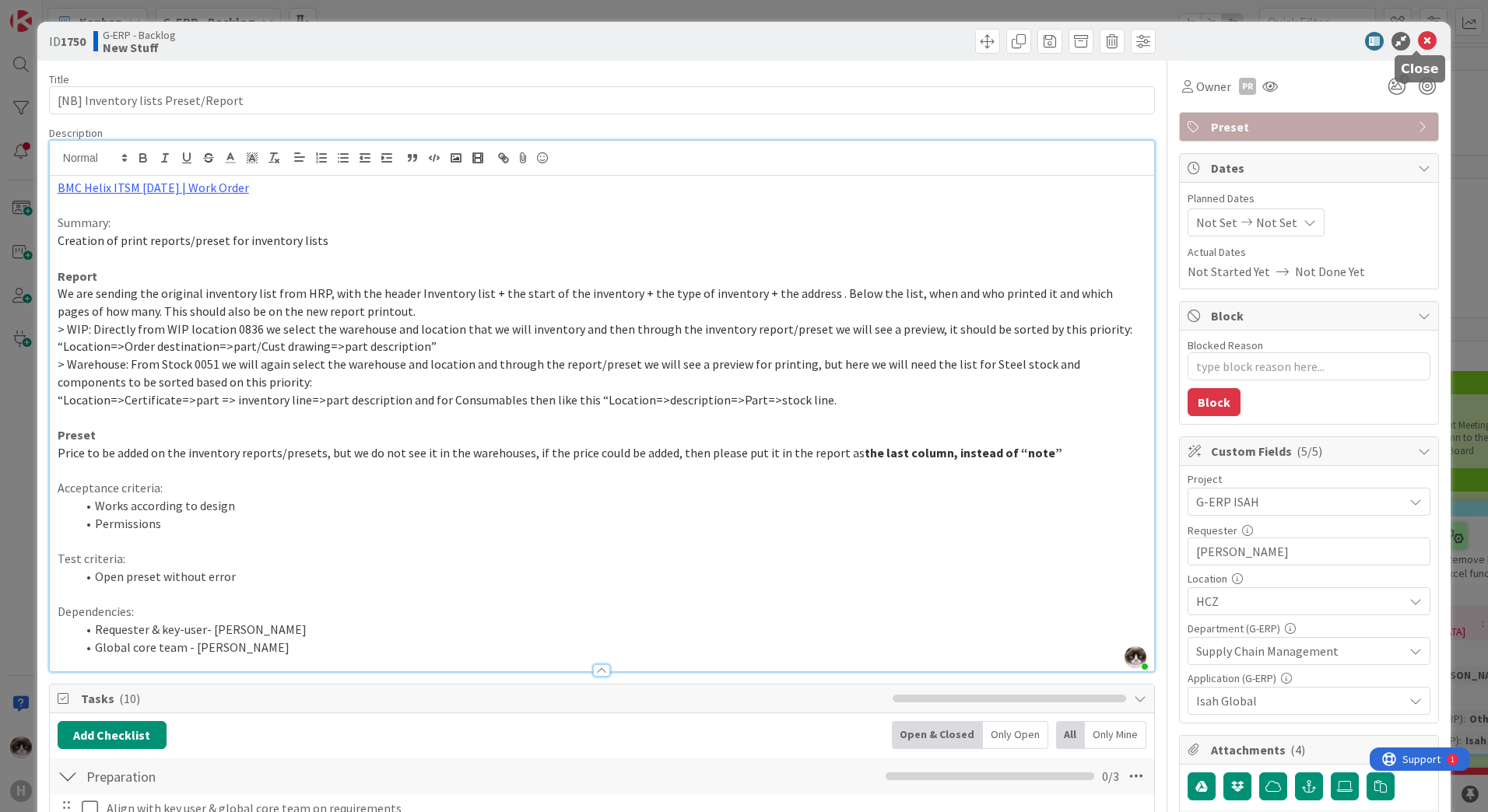
click at [1418, 42] on icon at bounding box center [1426, 41] width 18 height 18
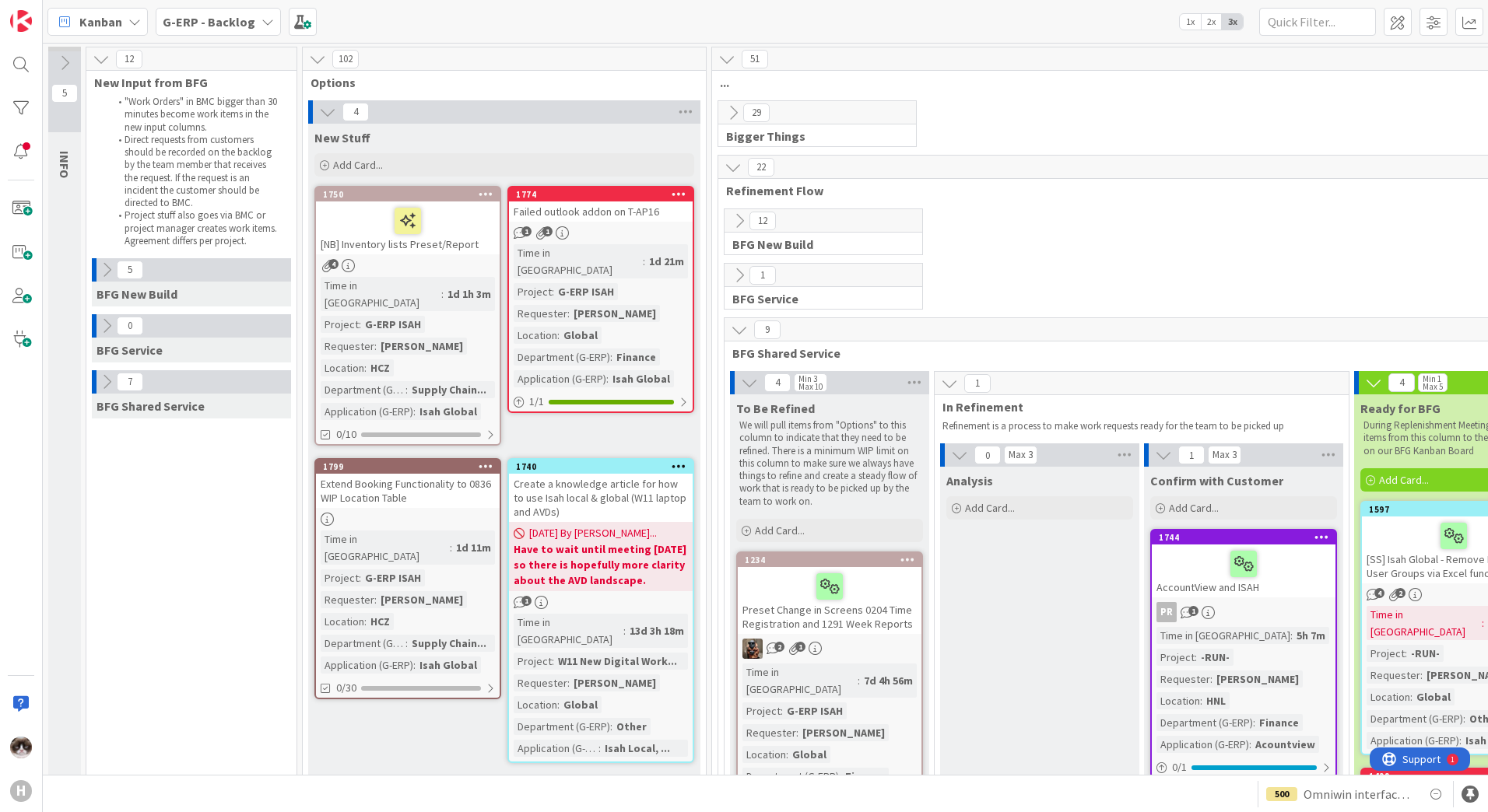
click at [485, 195] on icon at bounding box center [486, 193] width 14 height 11
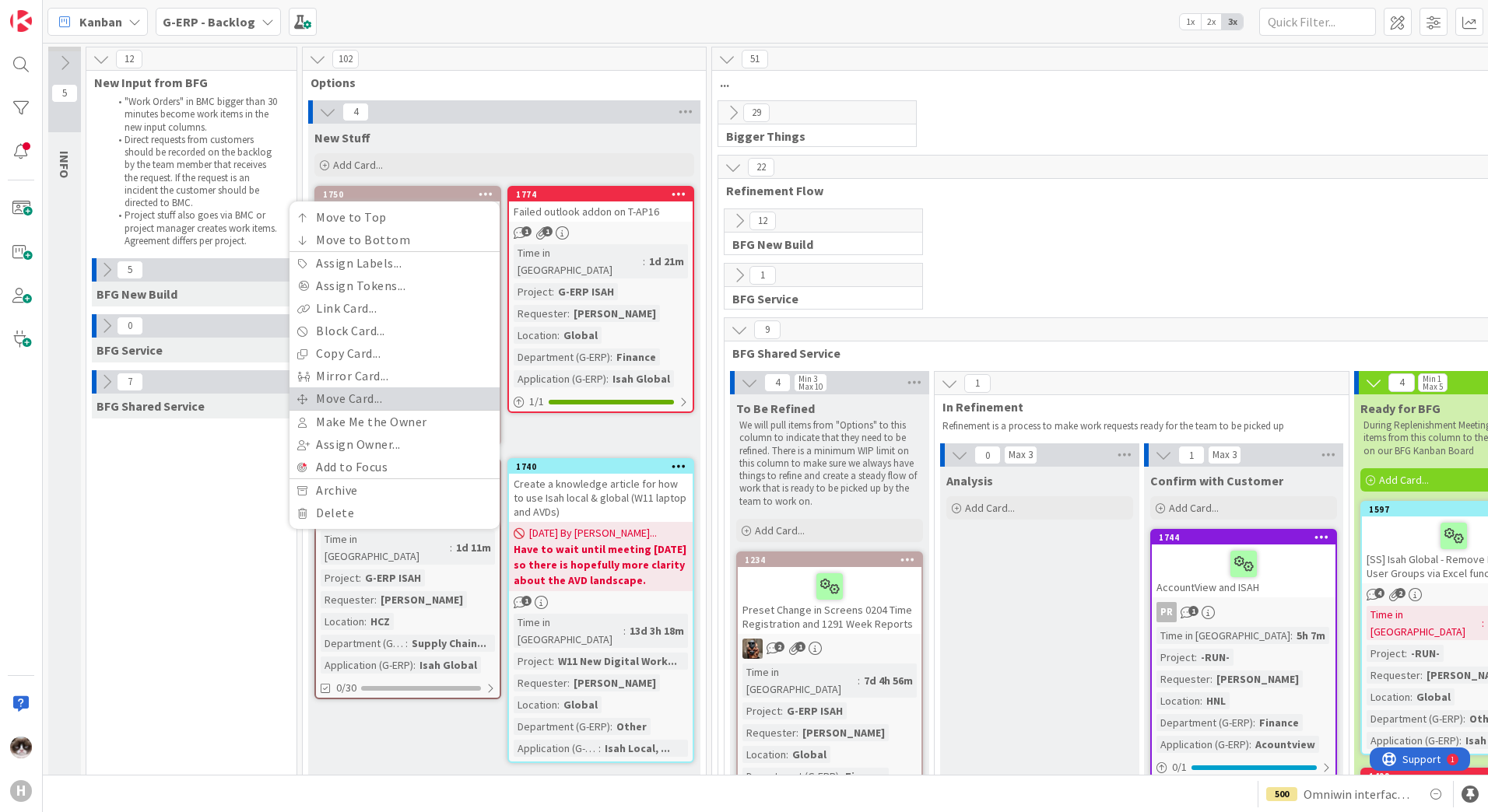
click at [415, 391] on link "Move Card..." at bounding box center [395, 398] width 211 height 22
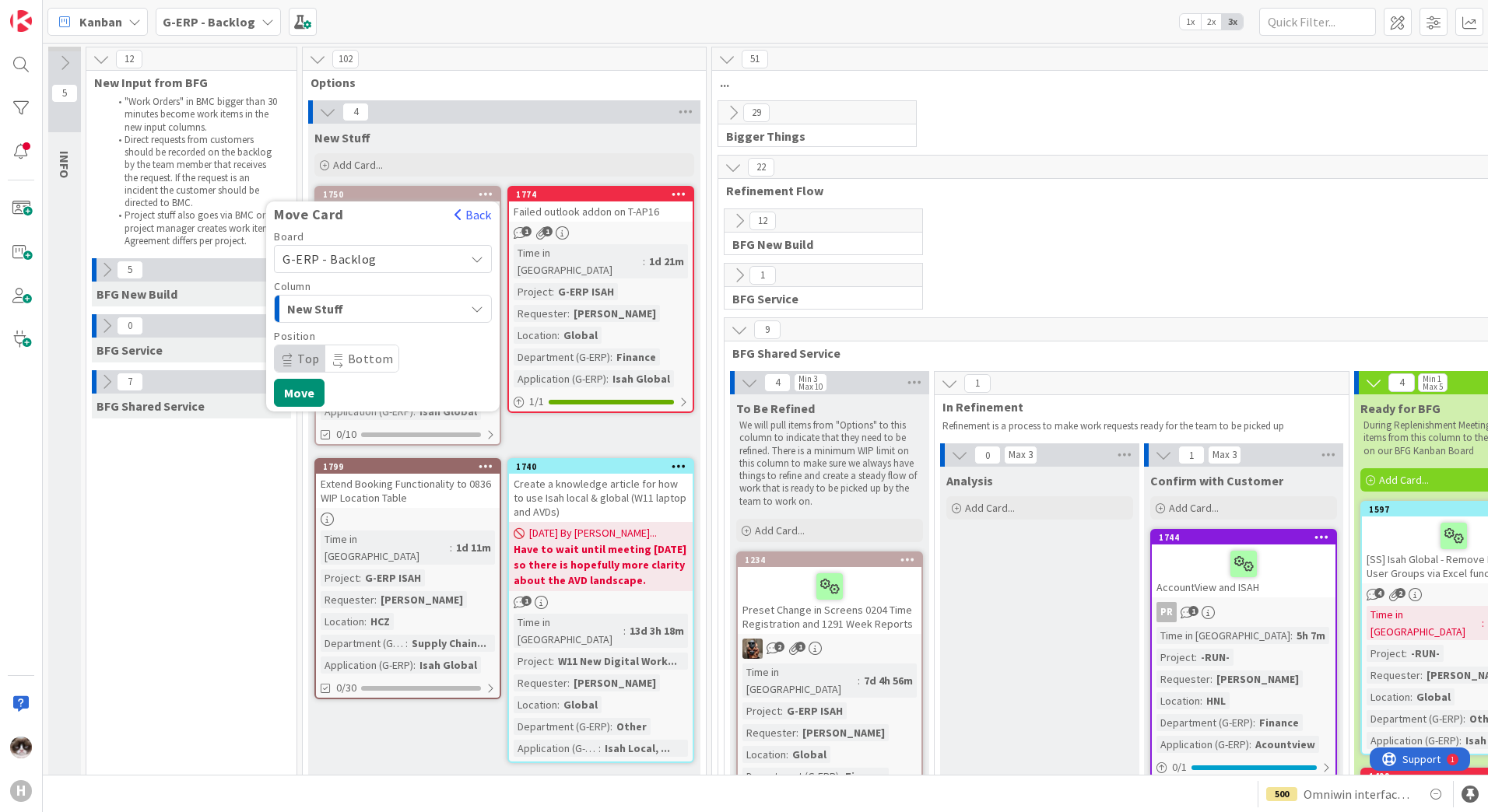
click at [383, 315] on span "New Stuff" at bounding box center [345, 308] width 117 height 20
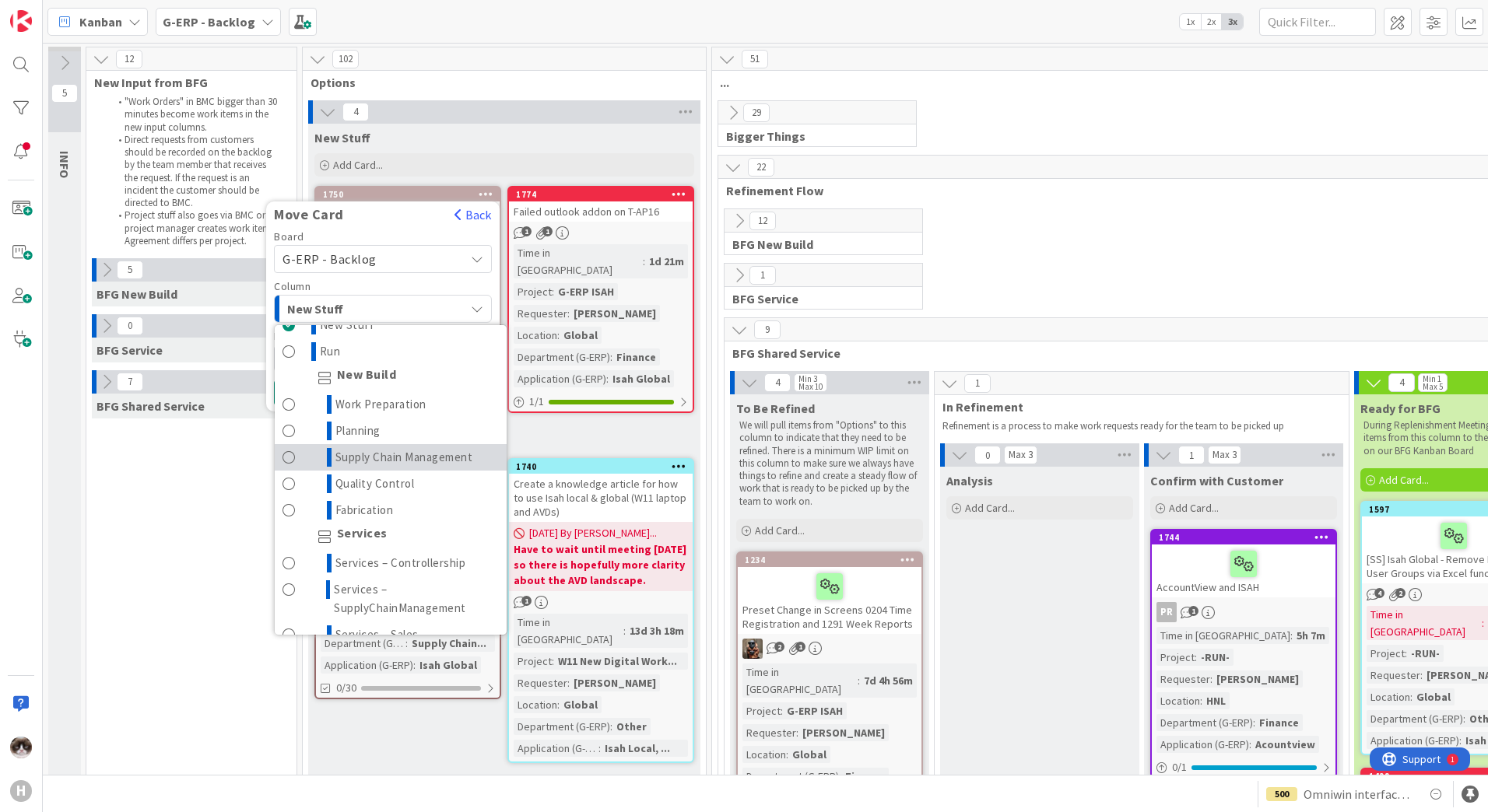
scroll to position [155, 0]
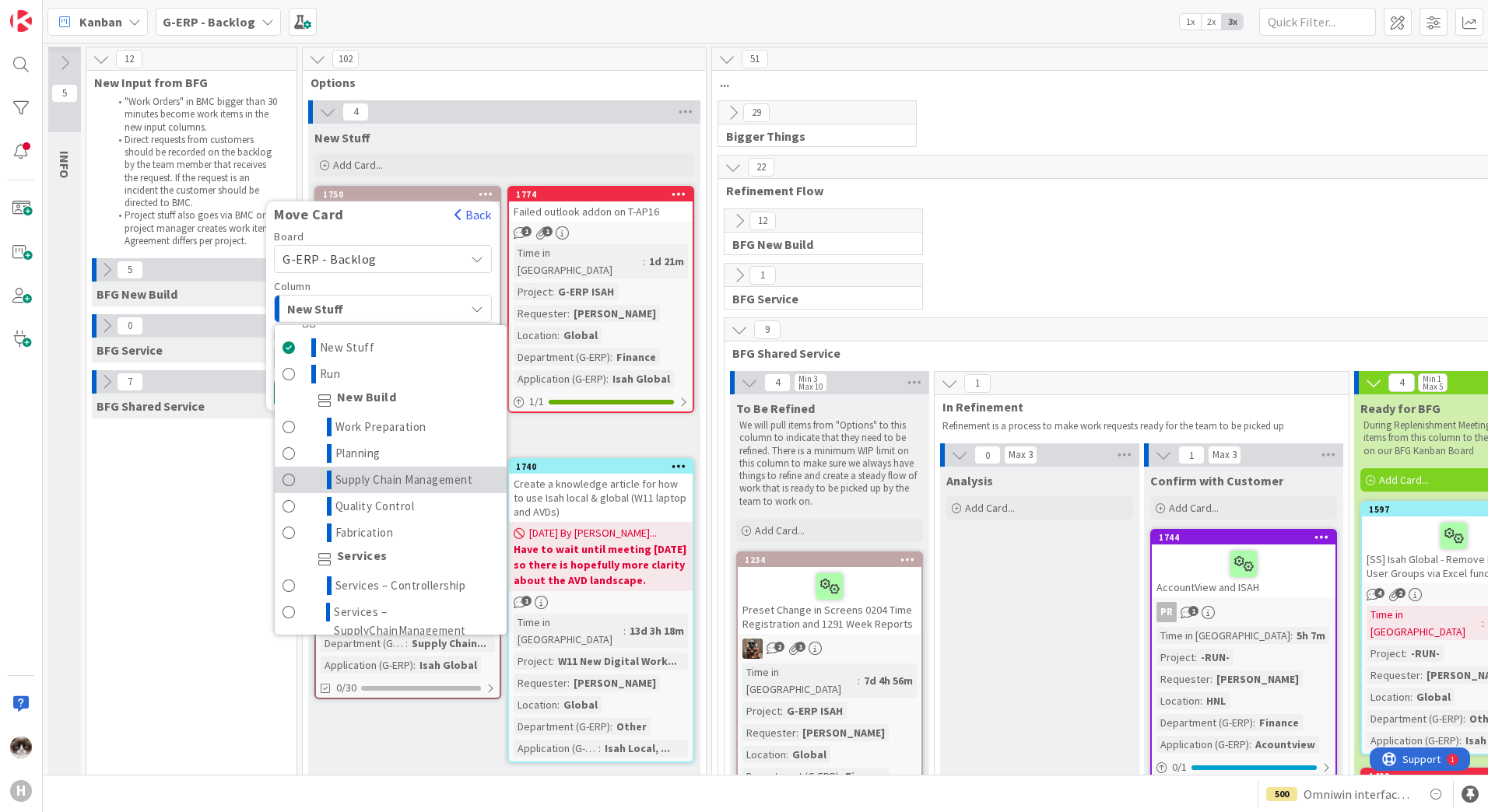
click at [440, 487] on span "Supply Chain Management" at bounding box center [404, 480] width 138 height 18
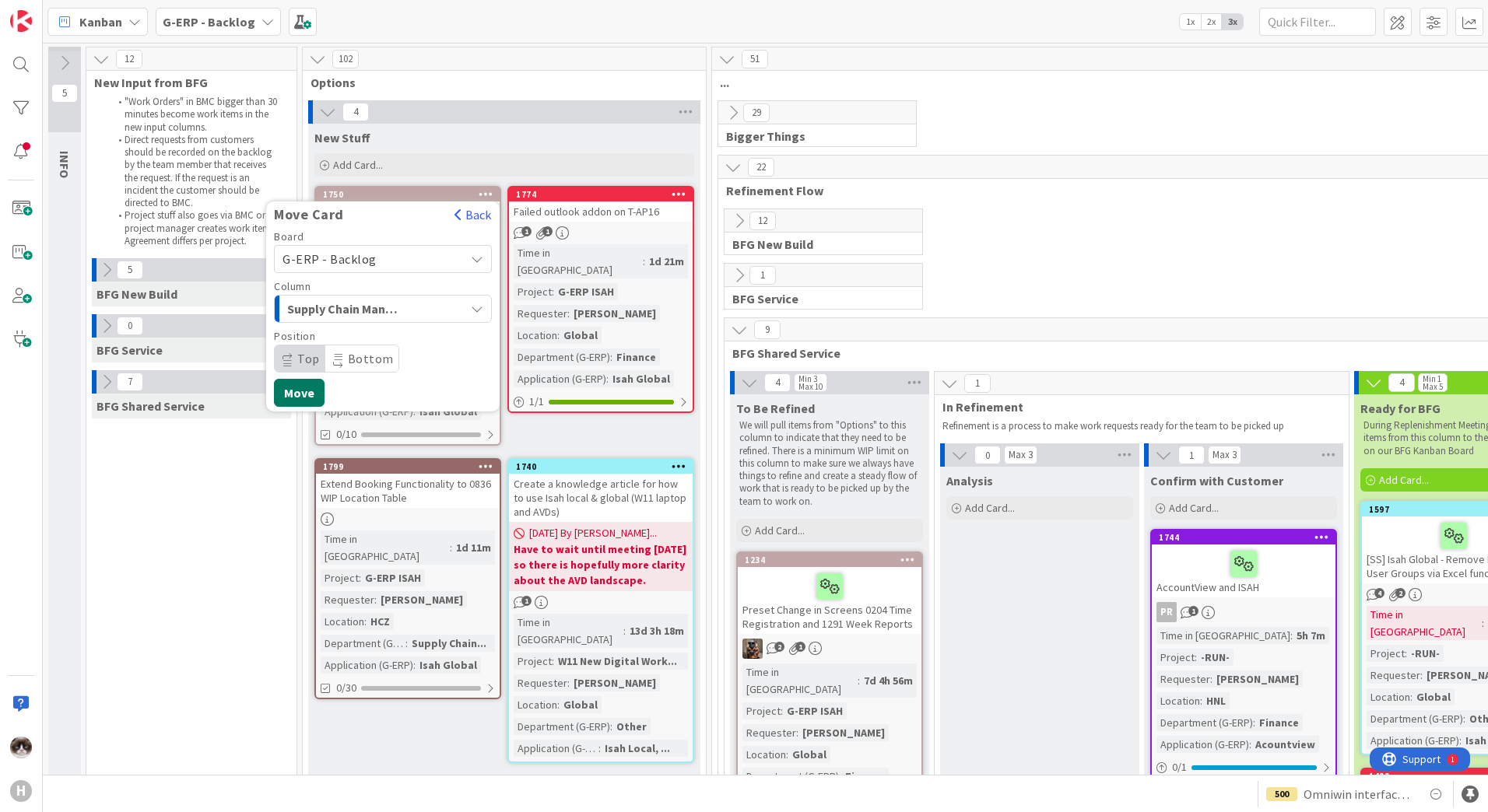
click at [295, 395] on button "Move" at bounding box center [299, 392] width 50 height 28
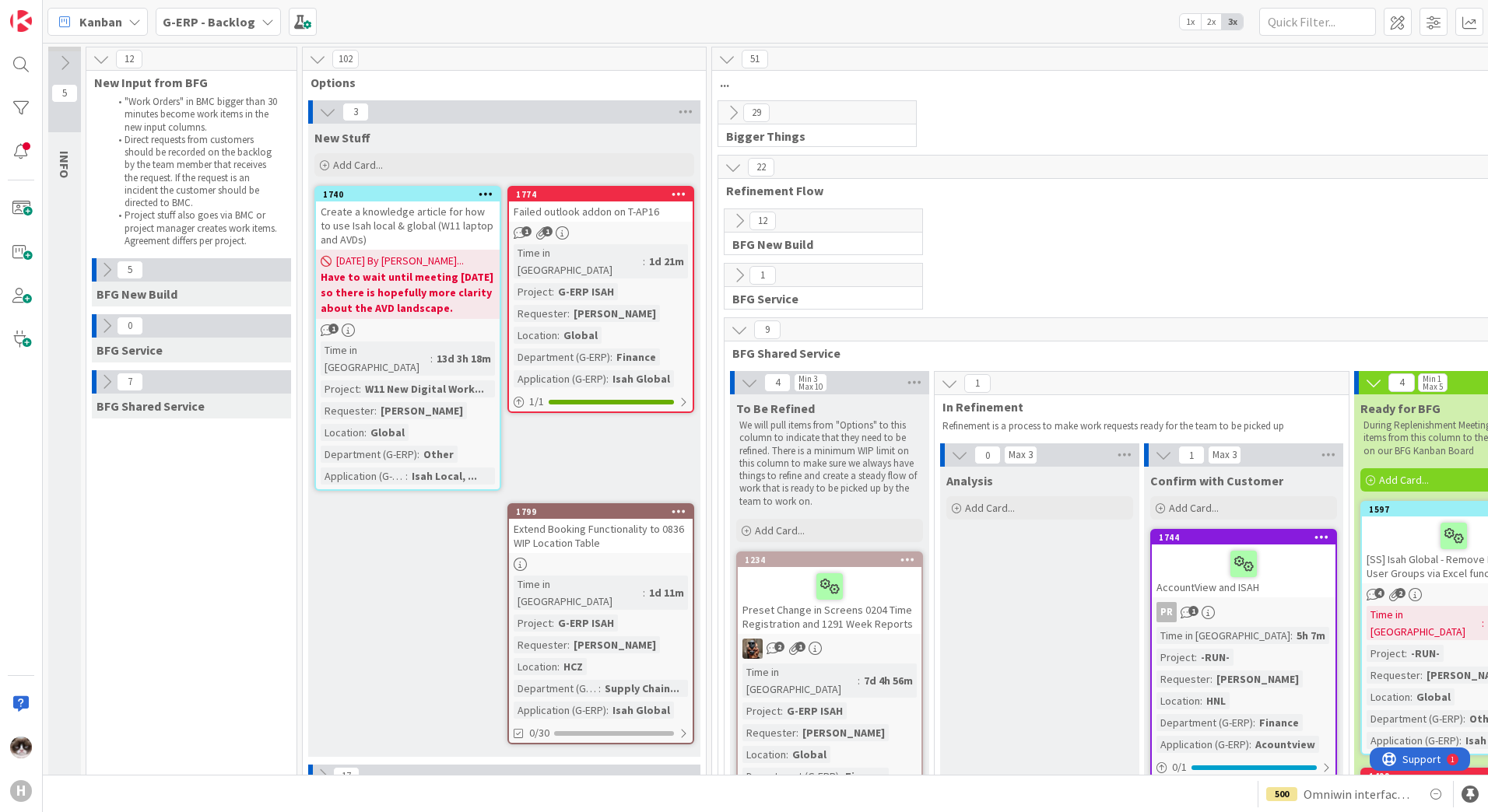
click at [487, 190] on icon at bounding box center [486, 193] width 14 height 11
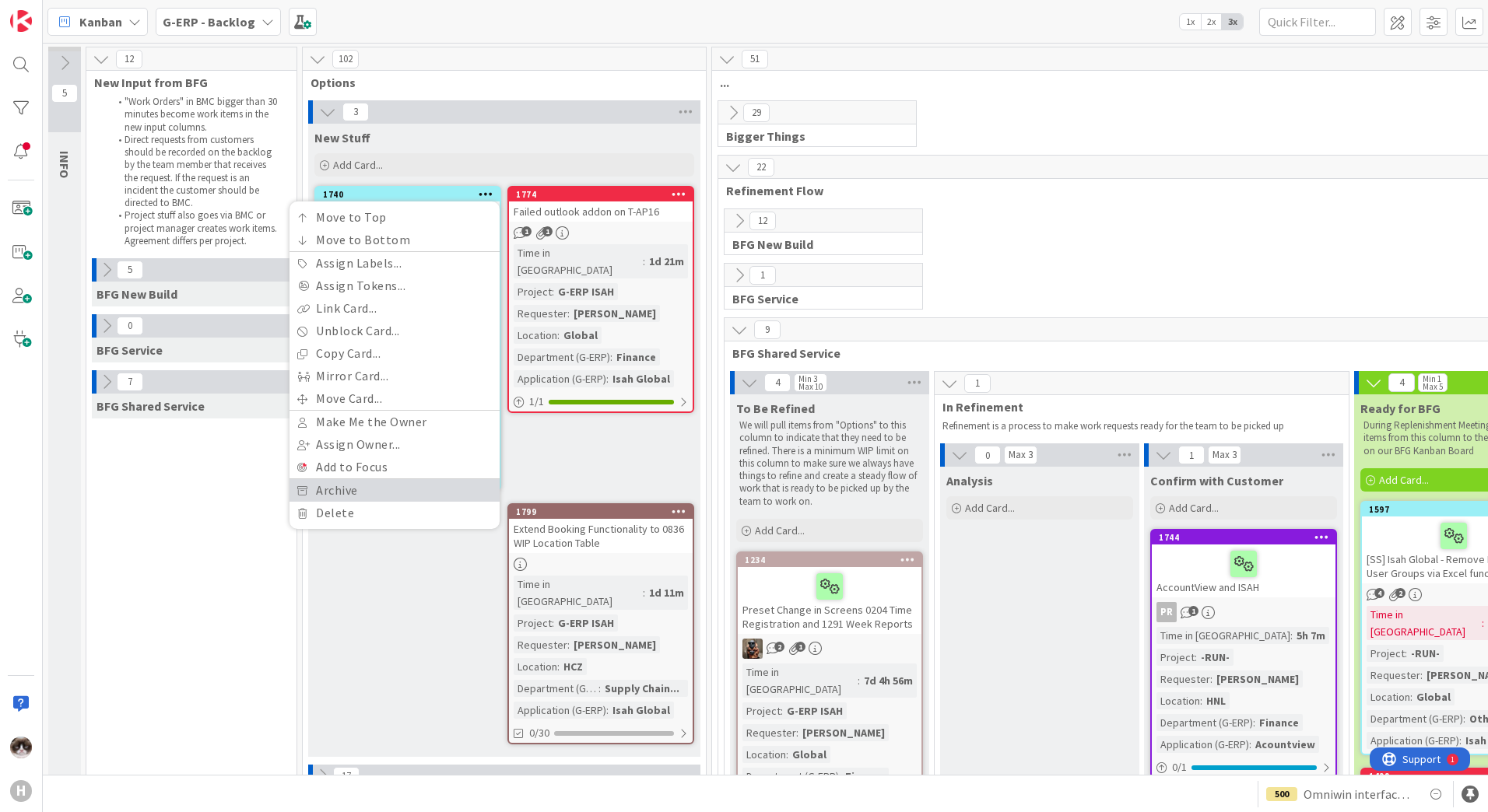
click at [391, 488] on link "Archive" at bounding box center [395, 490] width 211 height 22
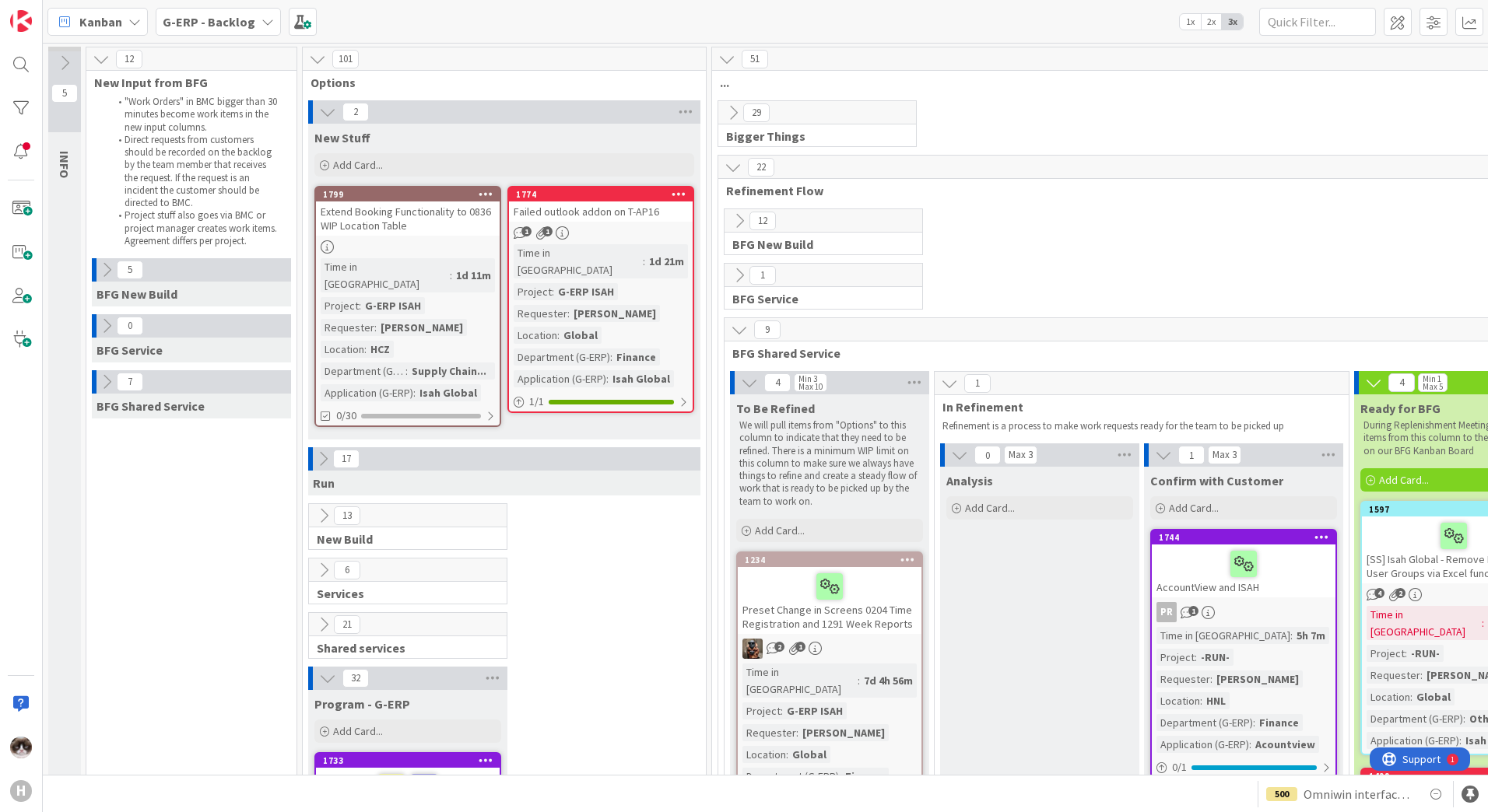
click at [463, 265] on div "Time in Column : 1d 11m Project : G-ERP ISAH Requester : [PERSON_NAME] Location…" at bounding box center [407, 330] width 175 height 143
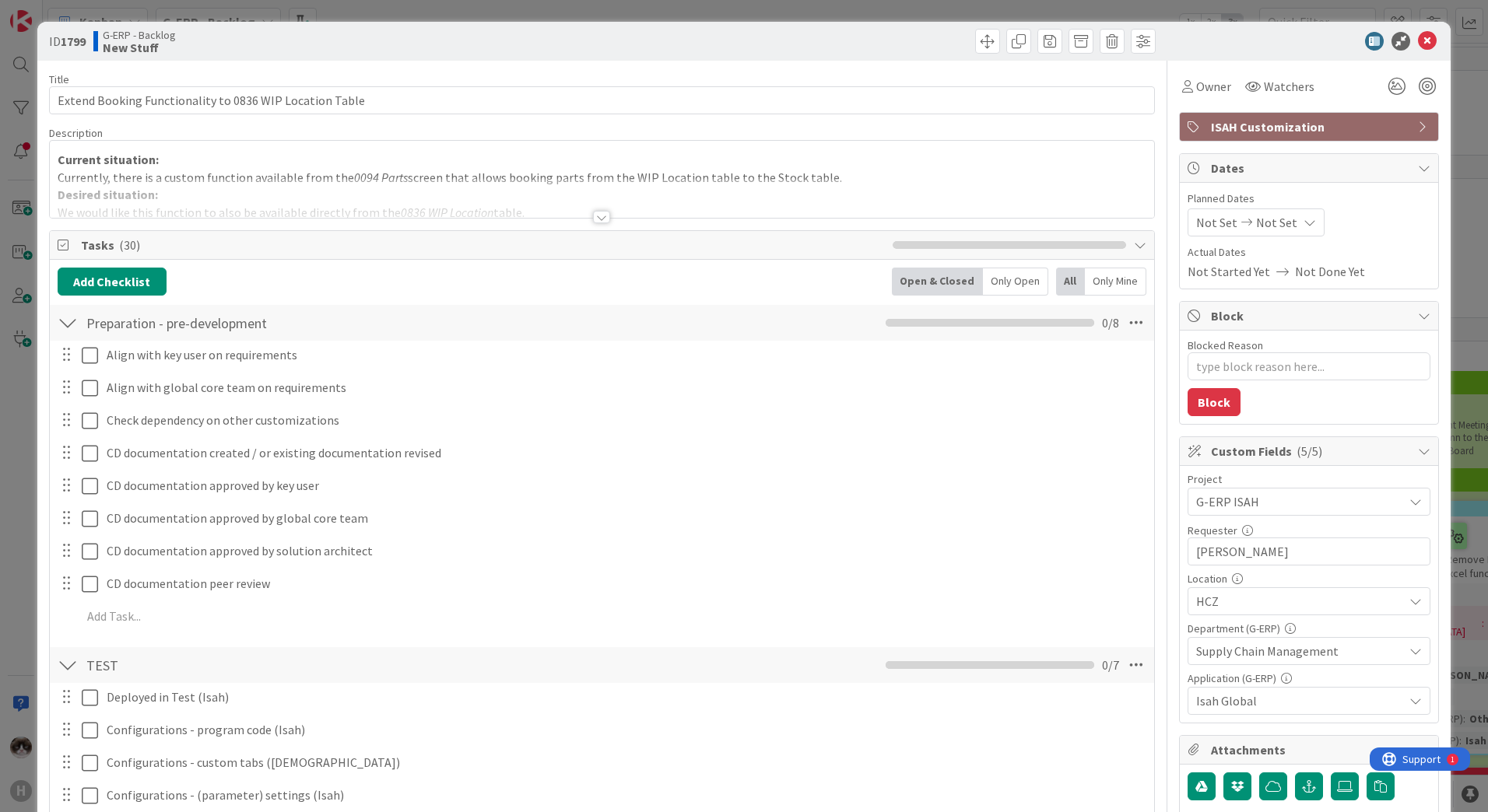
click at [593, 218] on div at bounding box center [602, 216] width 17 height 13
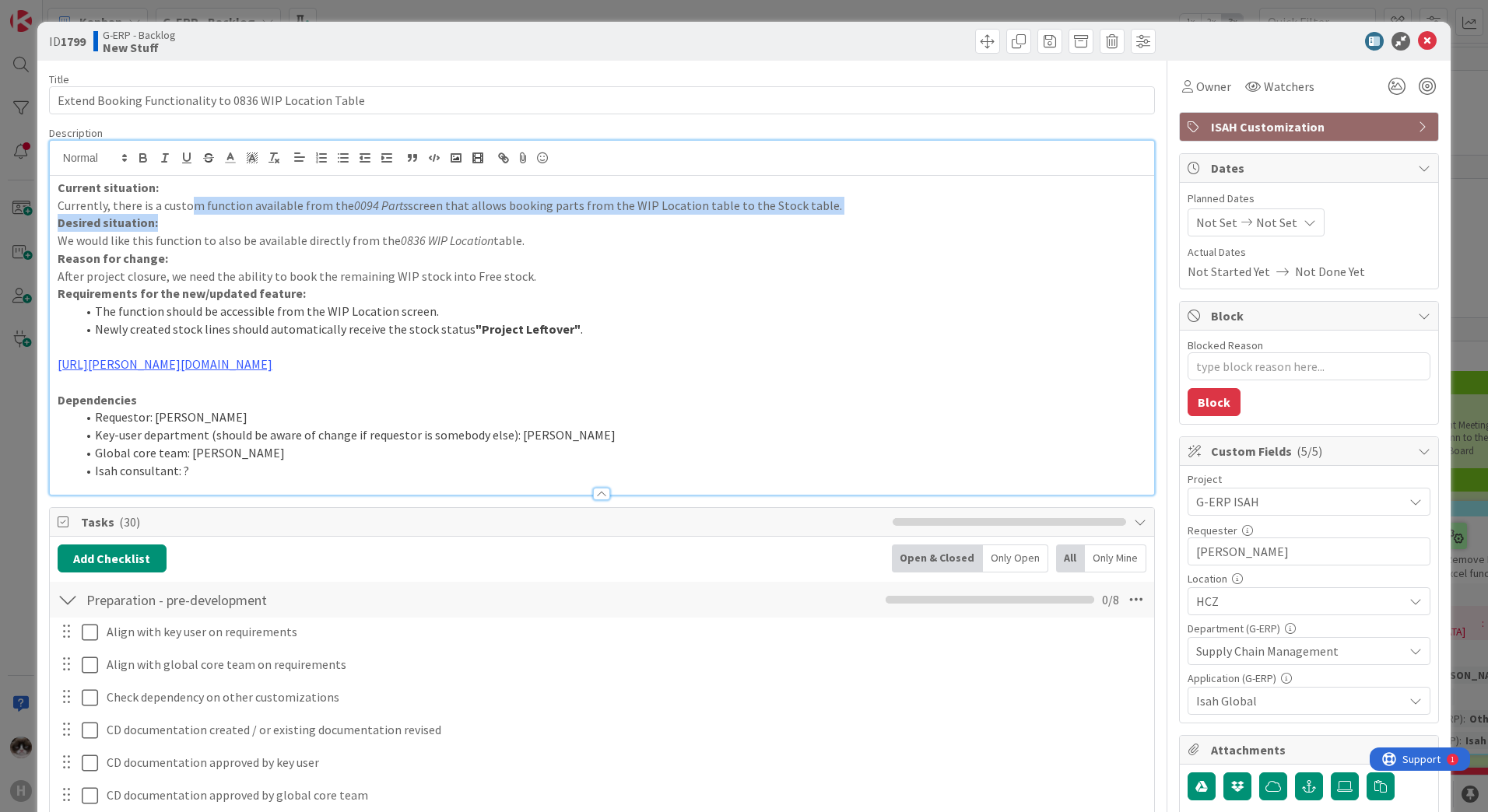
drag, startPoint x: 206, startPoint y: 207, endPoint x: 400, endPoint y: 217, distance: 194.3
click at [400, 217] on div "Current situation: Currently, there is a custom function available from the 009…" at bounding box center [602, 335] width 1104 height 319
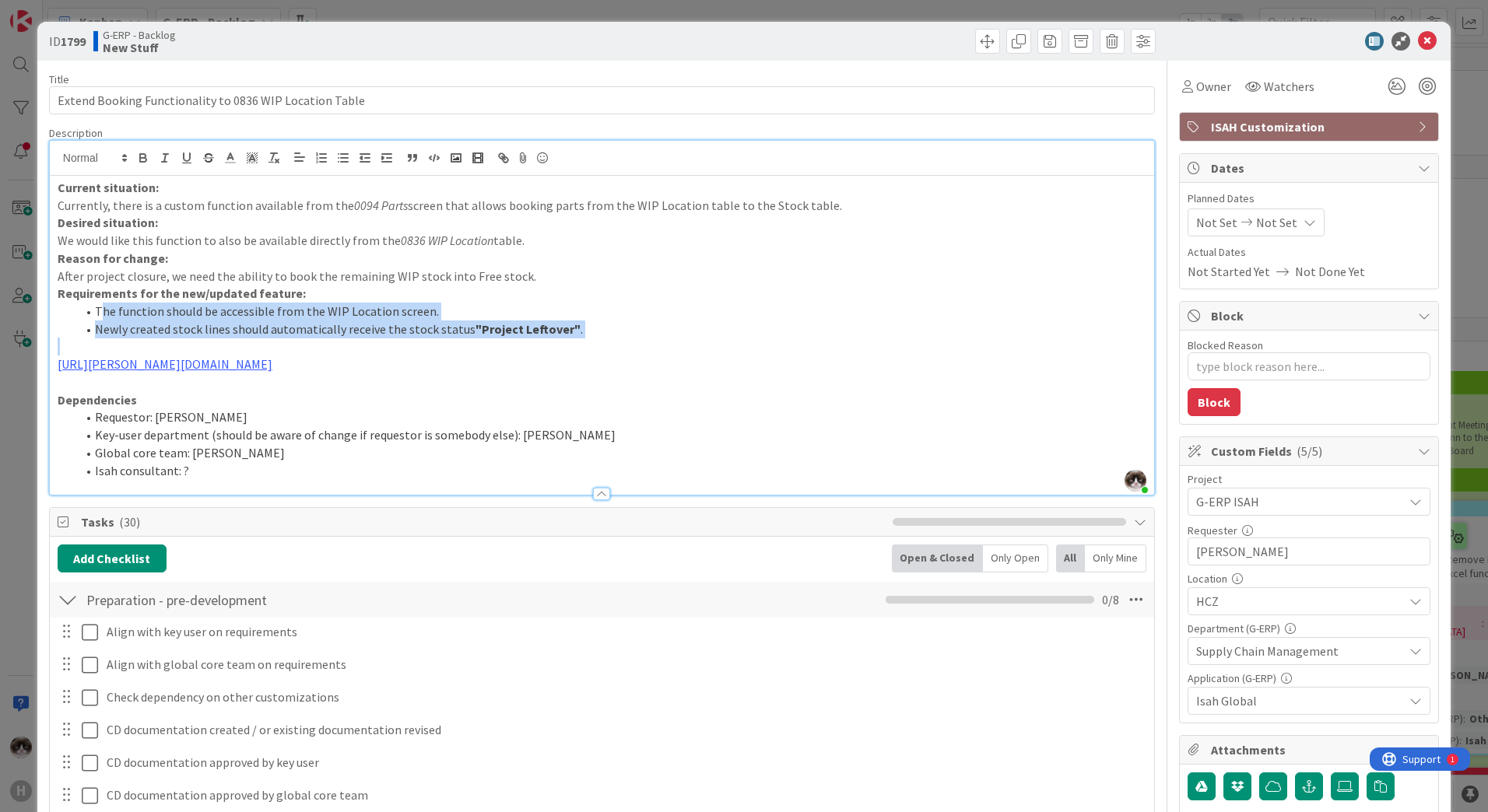
drag, startPoint x: 103, startPoint y: 309, endPoint x: 581, endPoint y: 339, distance: 478.9
click at [581, 339] on div "Current situation: Currently, there is a custom function available from the 009…" at bounding box center [602, 335] width 1104 height 319
click at [597, 339] on p at bounding box center [602, 347] width 1088 height 18
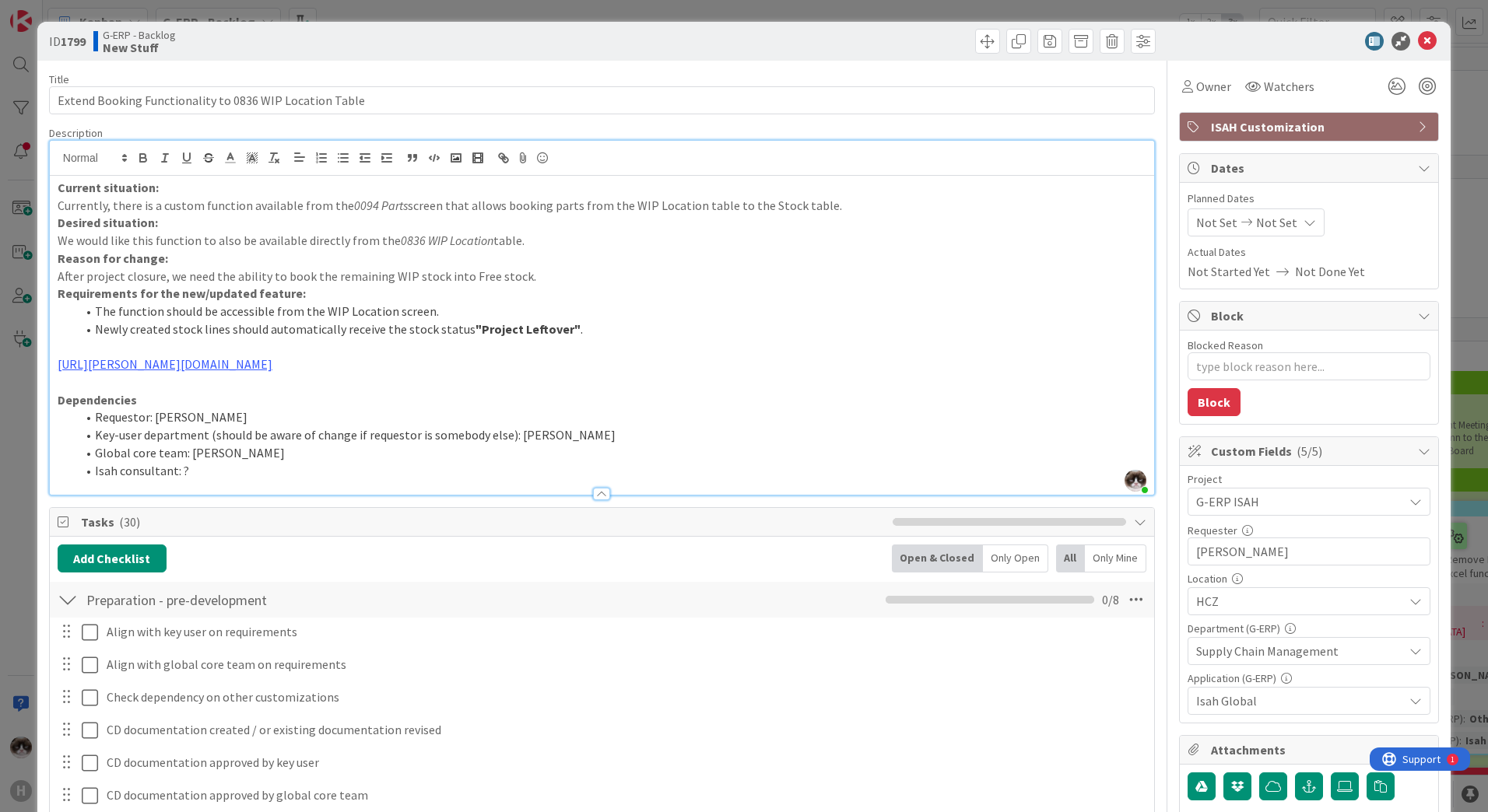
drag, startPoint x: 109, startPoint y: 269, endPoint x: 156, endPoint y: 272, distance: 47.1
click at [136, 270] on p "After project closure, we need the ability to book the remaining WIP stock into…" at bounding box center [602, 276] width 1088 height 18
drag, startPoint x: 100, startPoint y: 275, endPoint x: 546, endPoint y: 271, distance: 446.0
click at [546, 271] on p "After project closure, we need the ability to book the remaining WIP stock into…" at bounding box center [602, 276] width 1088 height 18
click at [403, 291] on p "Requirements for the new/updated feature:" at bounding box center [602, 294] width 1088 height 18
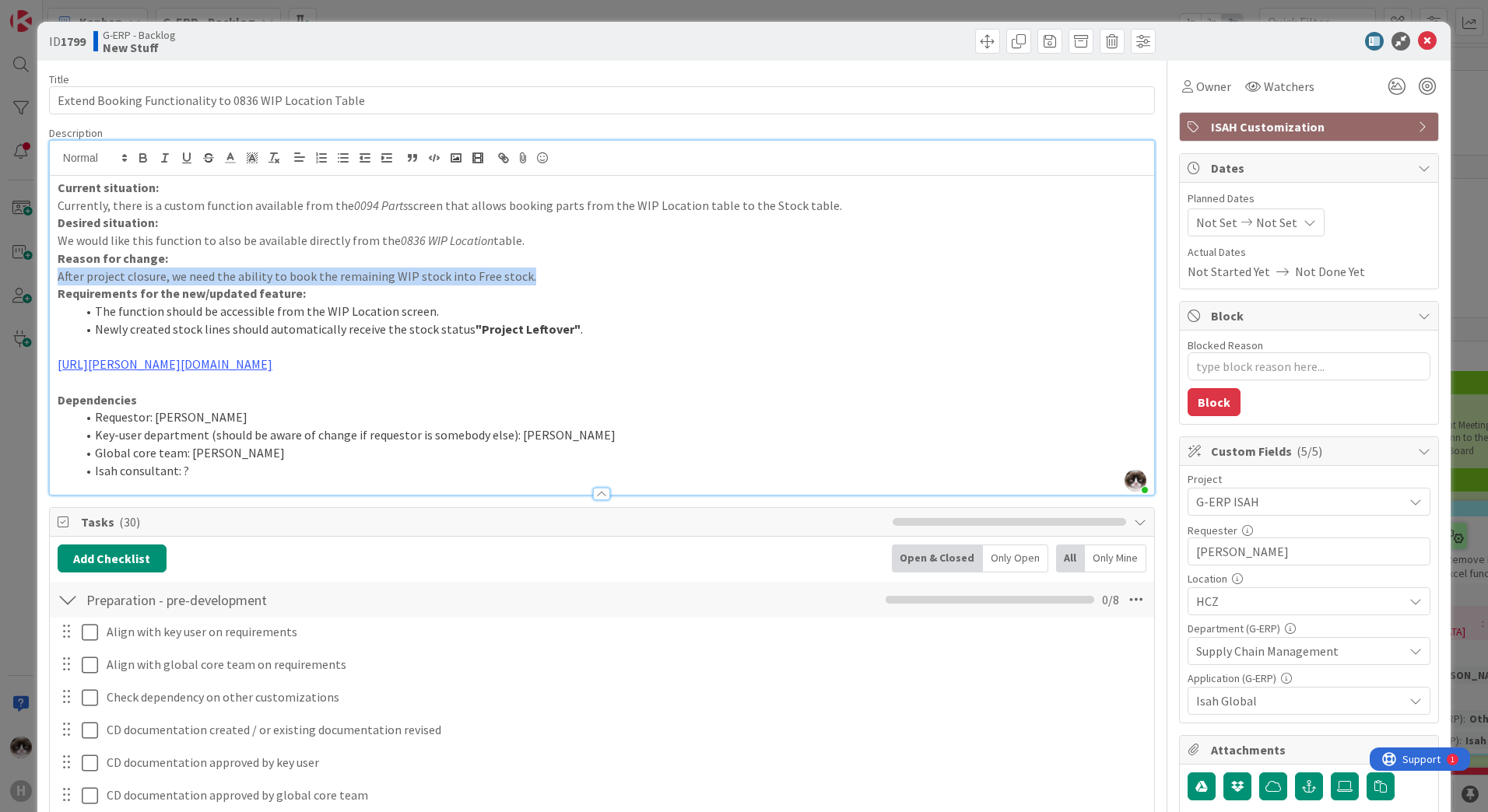
drag, startPoint x: 56, startPoint y: 274, endPoint x: 516, endPoint y: 281, distance: 460.1
click at [516, 281] on div "Current situation: Currently, there is a custom function available from the 009…" at bounding box center [602, 335] width 1104 height 319
click at [93, 279] on p "After project closure, we need the ability to book the remaining WIP stock into…" at bounding box center [602, 276] width 1088 height 18
drag, startPoint x: 187, startPoint y: 276, endPoint x: 368, endPoint y: 281, distance: 181.1
click at [368, 281] on p "After project closure, we need the ability to book the remaining WIP stock into…" at bounding box center [602, 276] width 1088 height 18
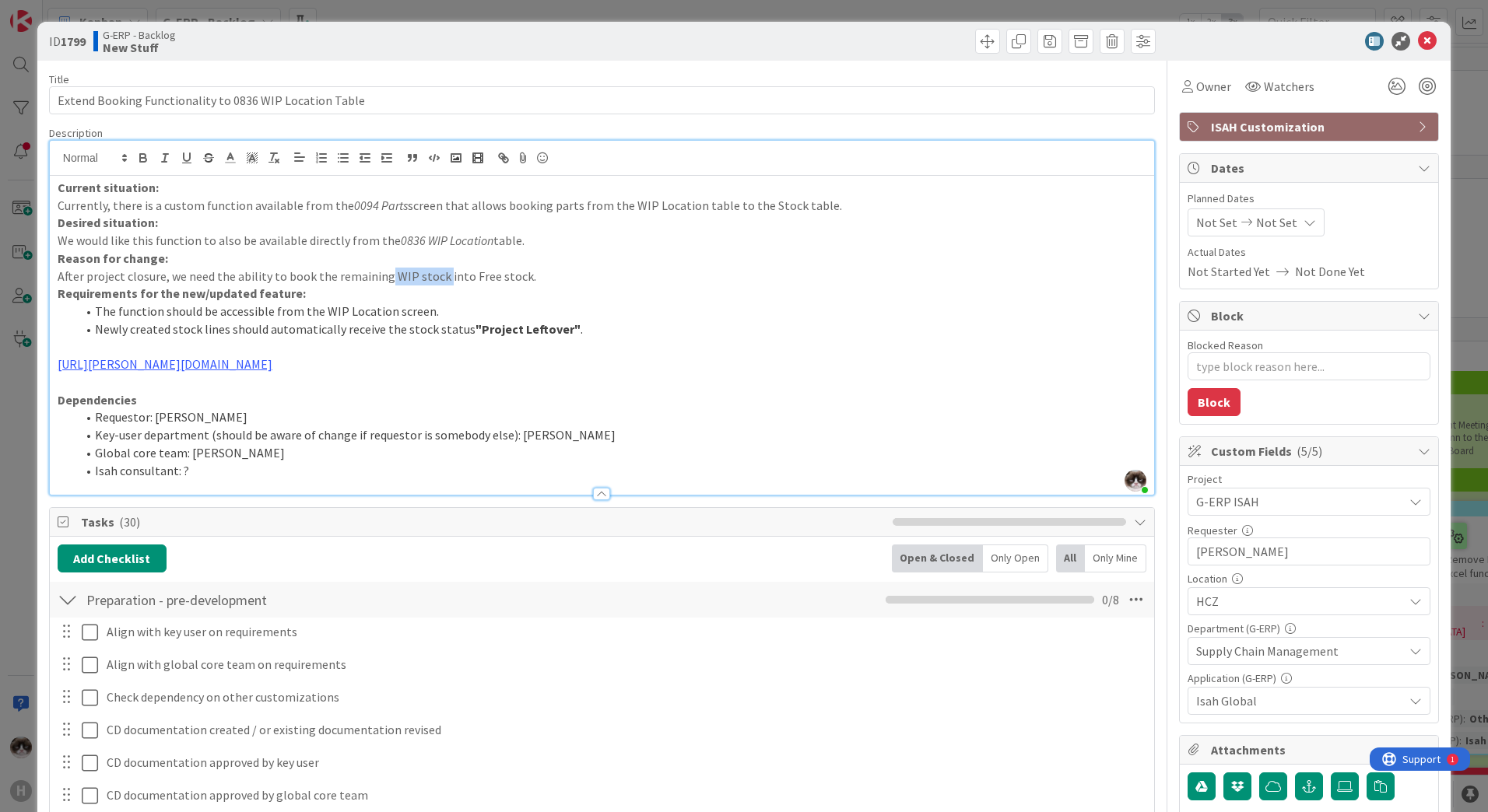
drag, startPoint x: 382, startPoint y: 278, endPoint x: 438, endPoint y: 275, distance: 56.1
click at [438, 275] on p "After project closure, we need the ability to book the remaining WIP stock into…" at bounding box center [602, 276] width 1088 height 18
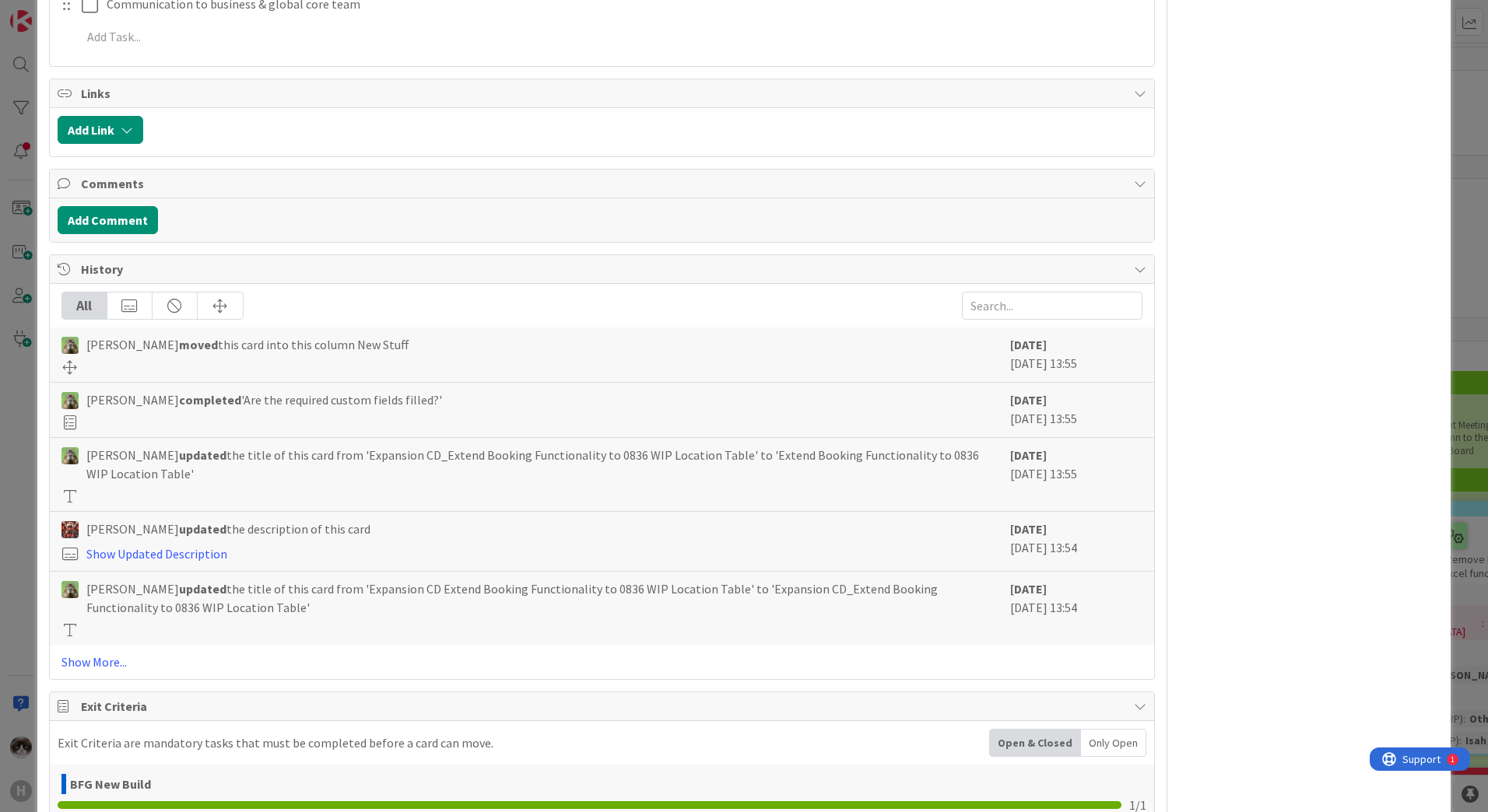
scroll to position [1905, 0]
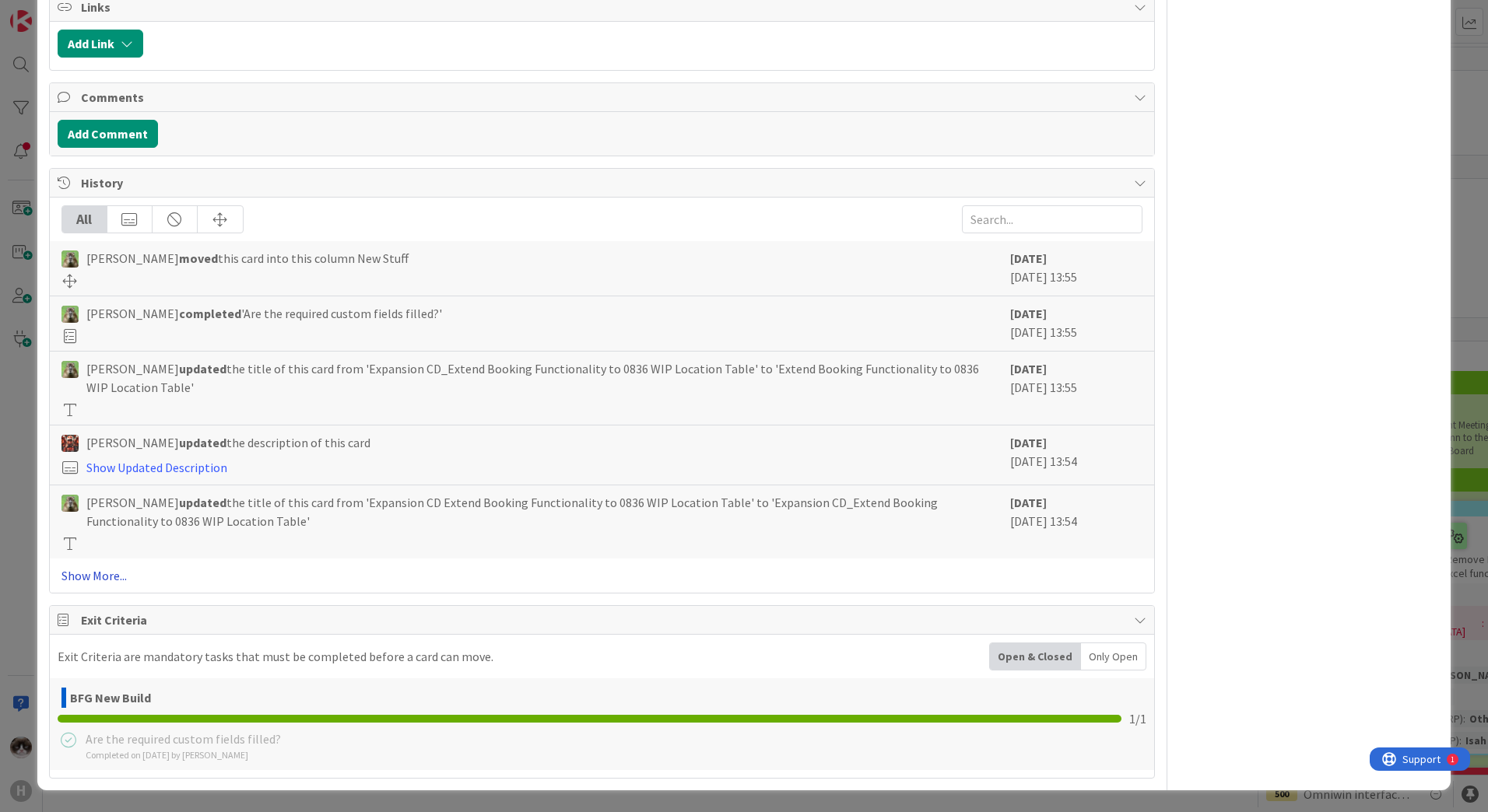
click at [100, 570] on link "Show More..." at bounding box center [602, 575] width 1081 height 18
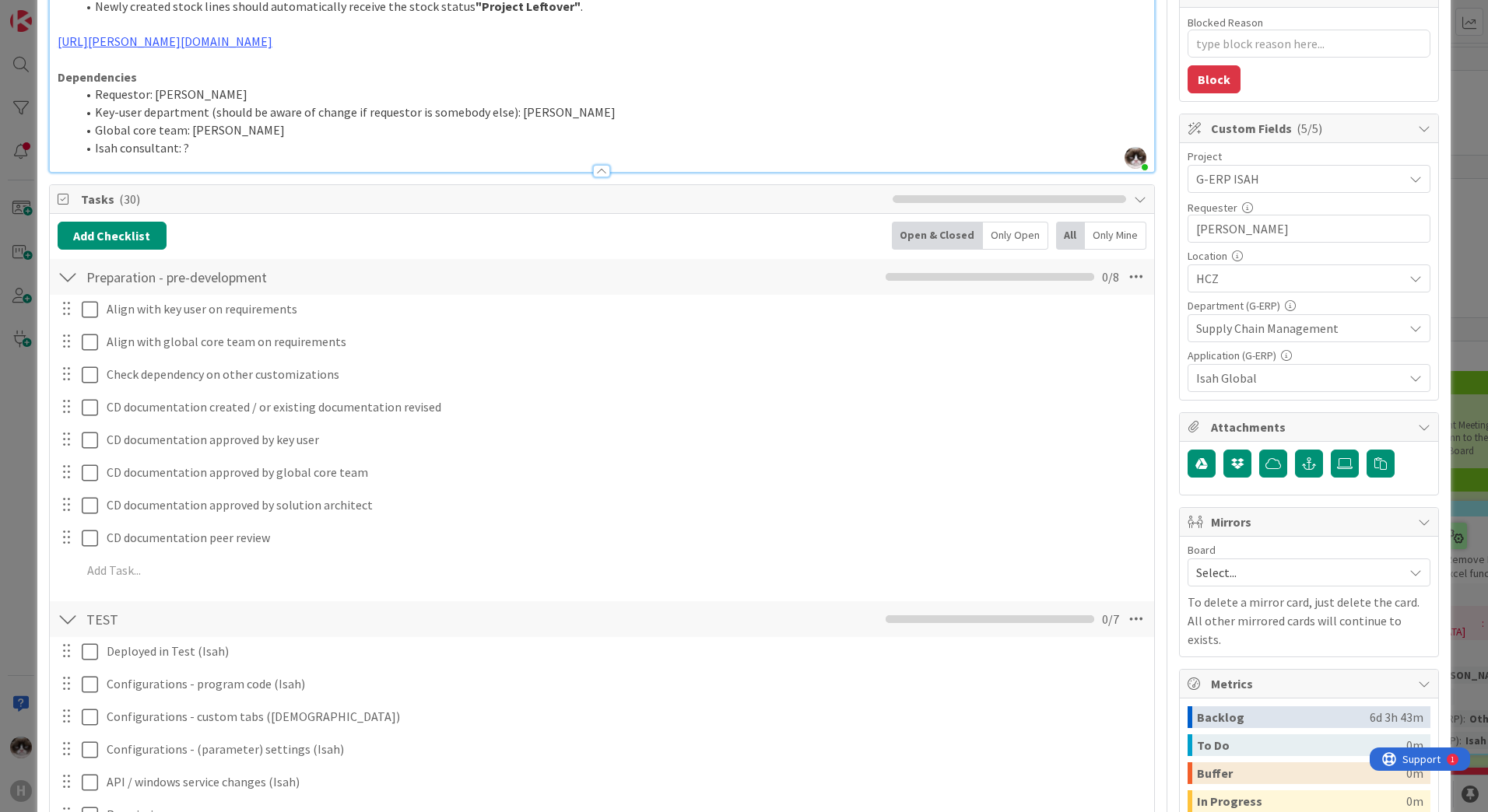
scroll to position [0, 0]
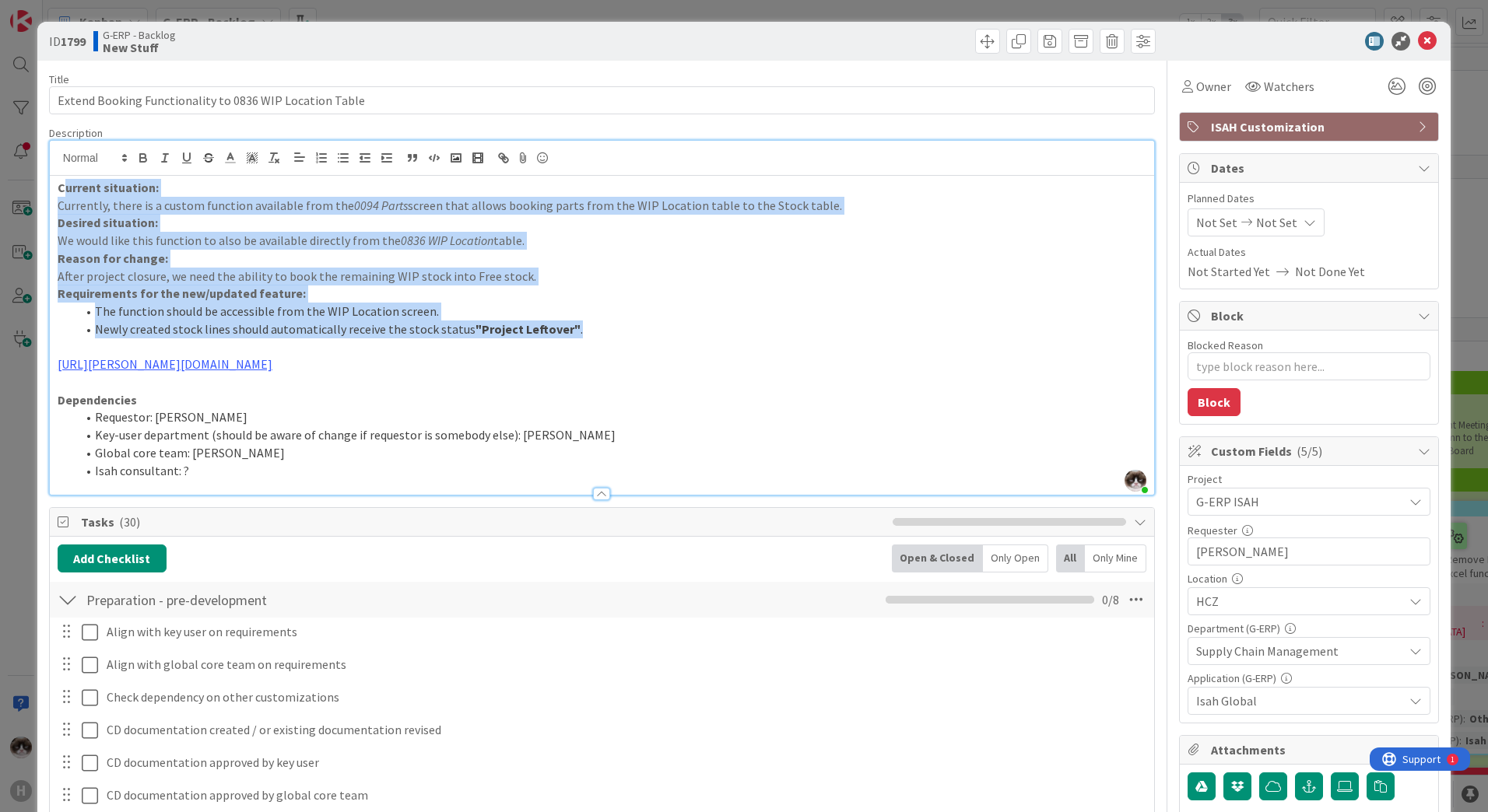
drag, startPoint x: 65, startPoint y: 186, endPoint x: 643, endPoint y: 322, distance: 593.8
click at [643, 322] on div "Current situation: Currently, there is a custom function available from the 009…" at bounding box center [602, 335] width 1104 height 319
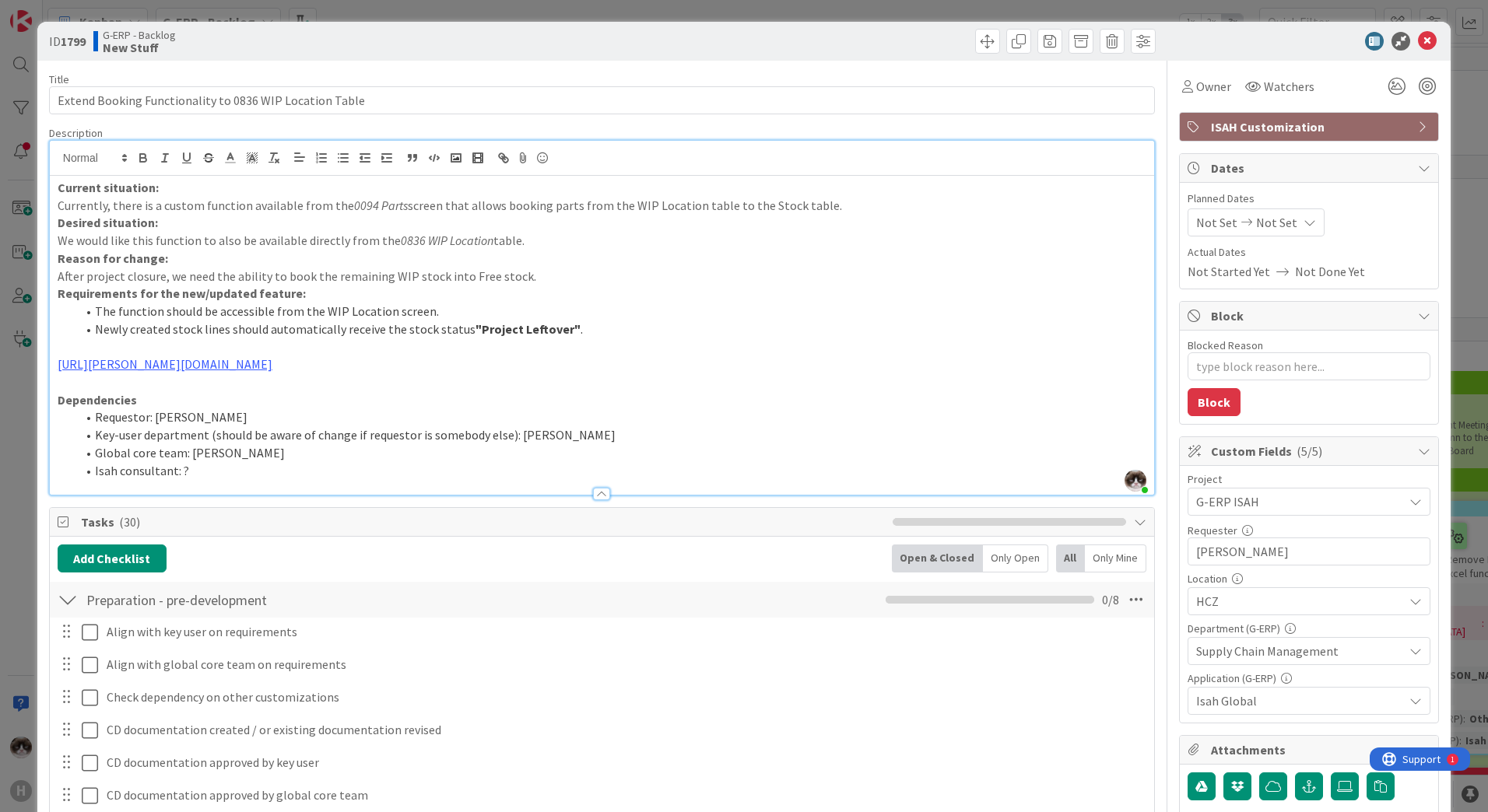
click at [660, 348] on p at bounding box center [602, 347] width 1088 height 18
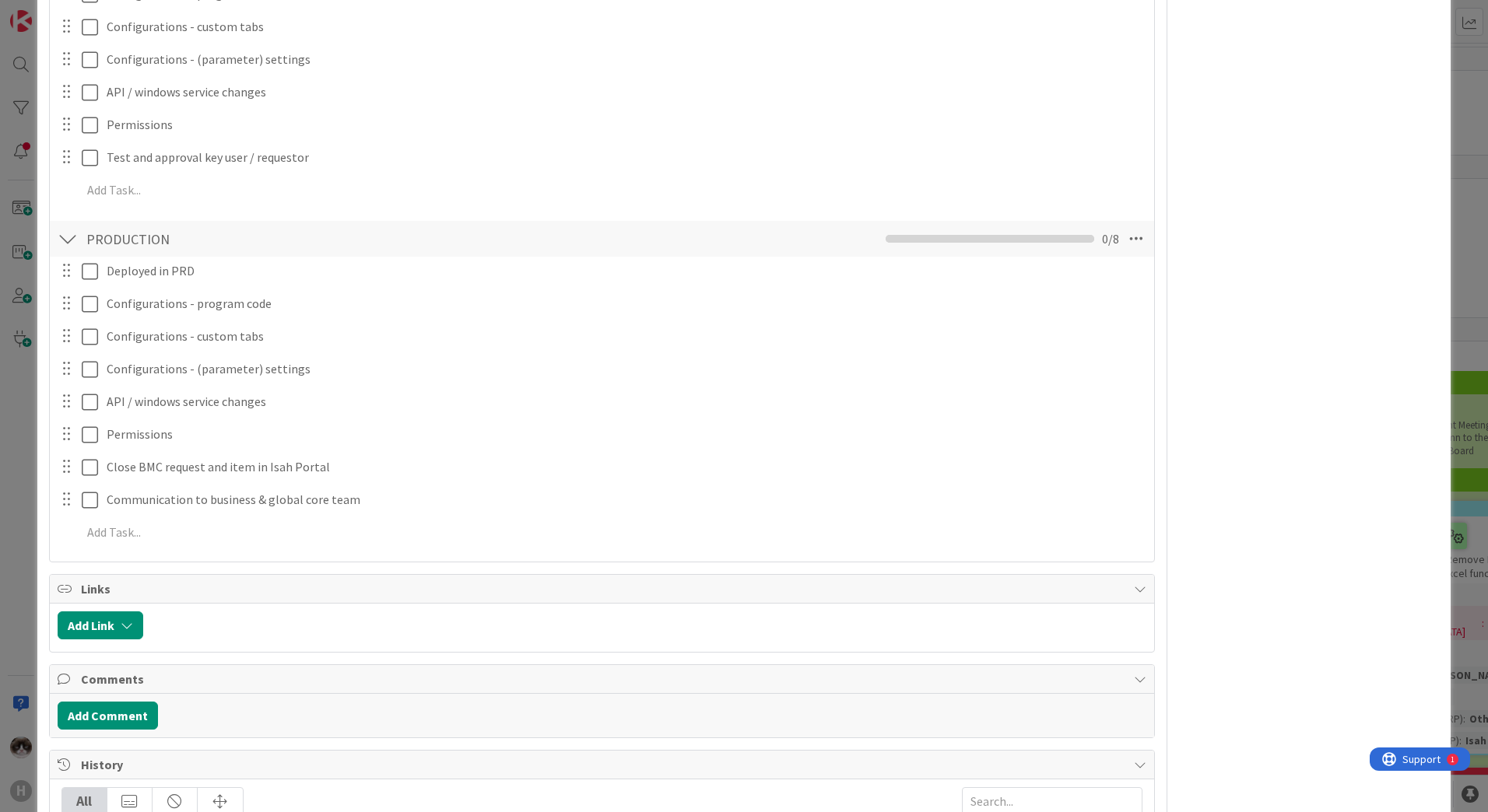
scroll to position [855, 0]
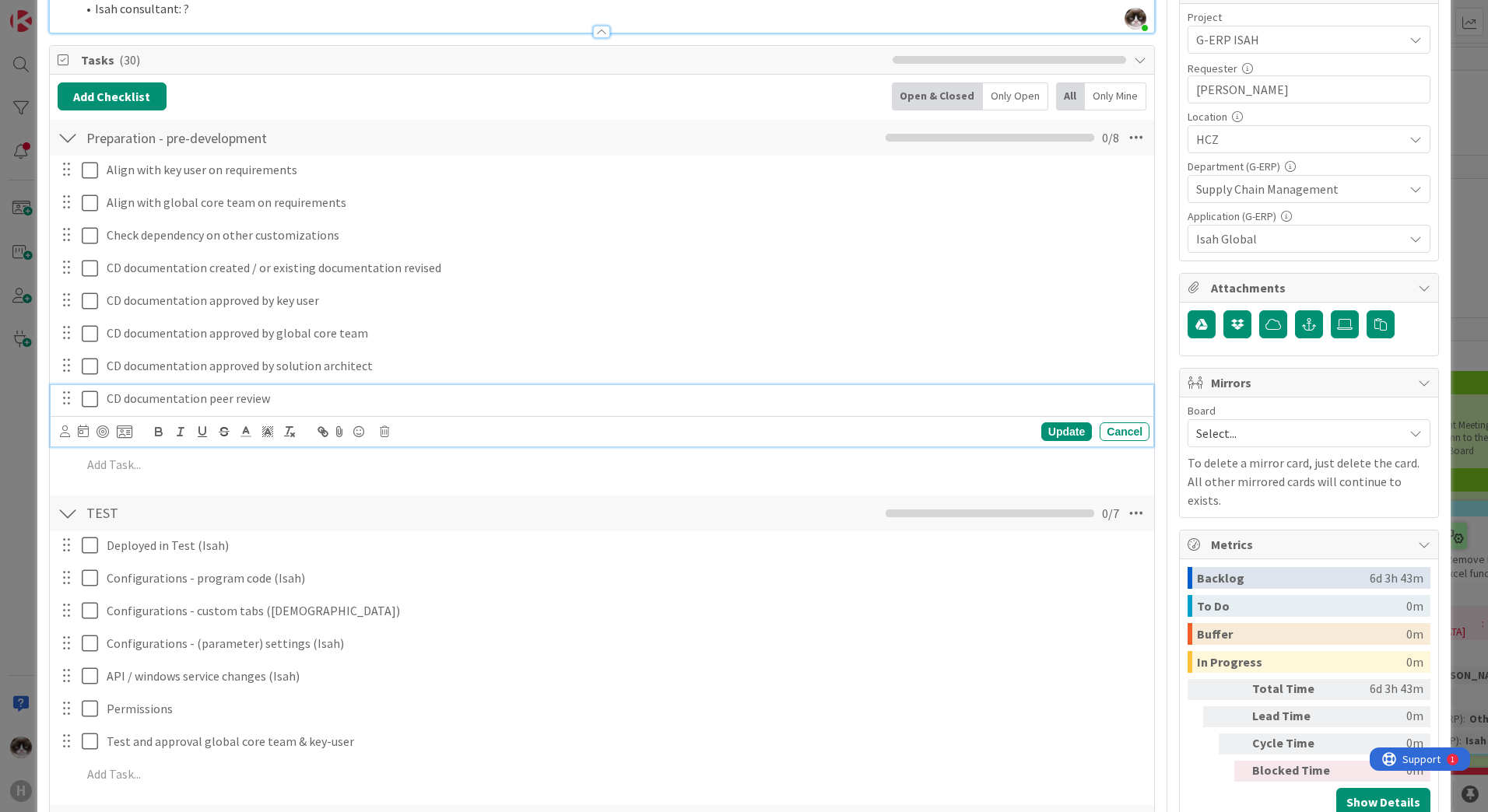
click at [792, 398] on p "CD documentation peer review" at bounding box center [624, 399] width 1036 height 18
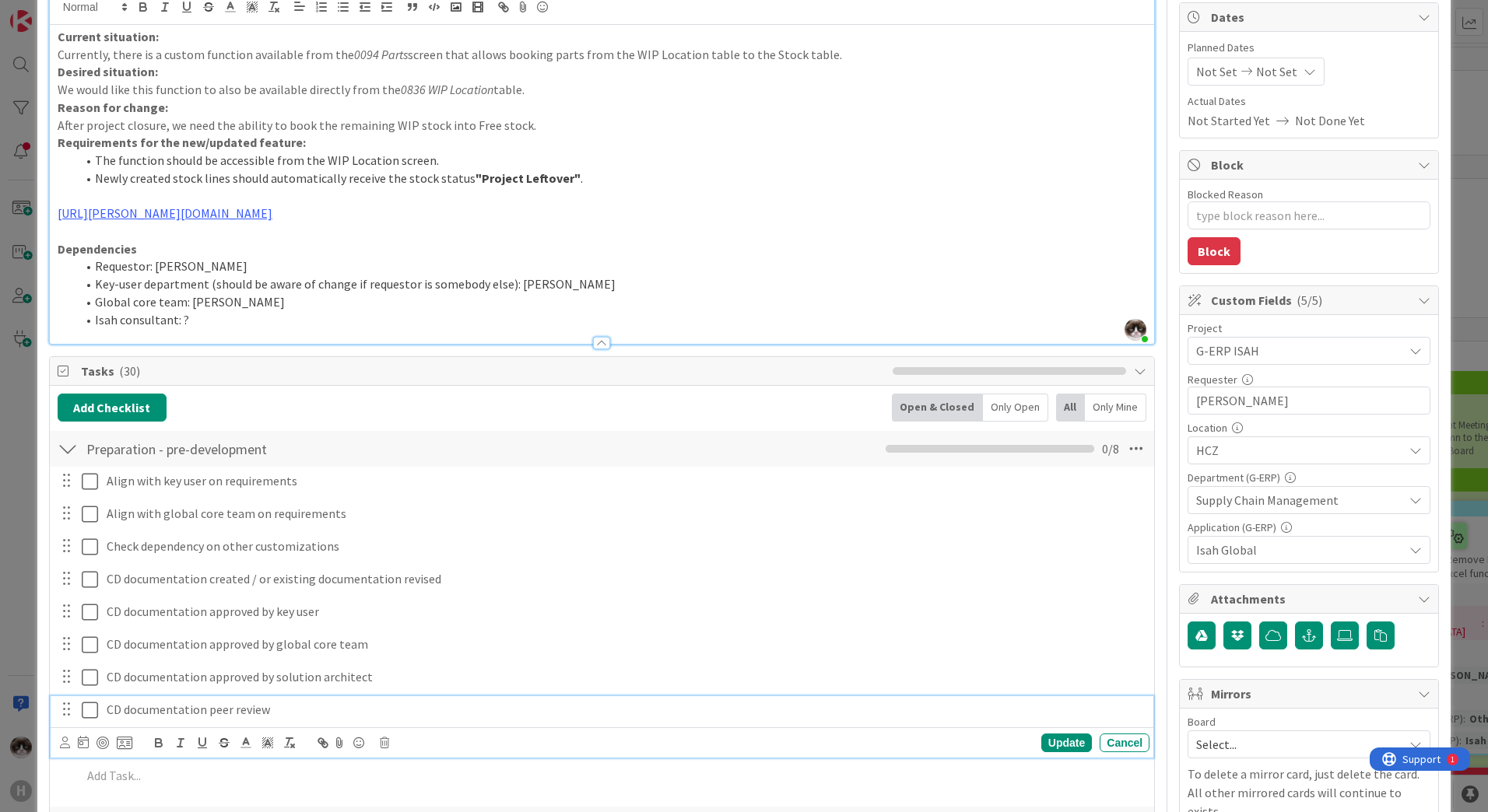
scroll to position [0, 0]
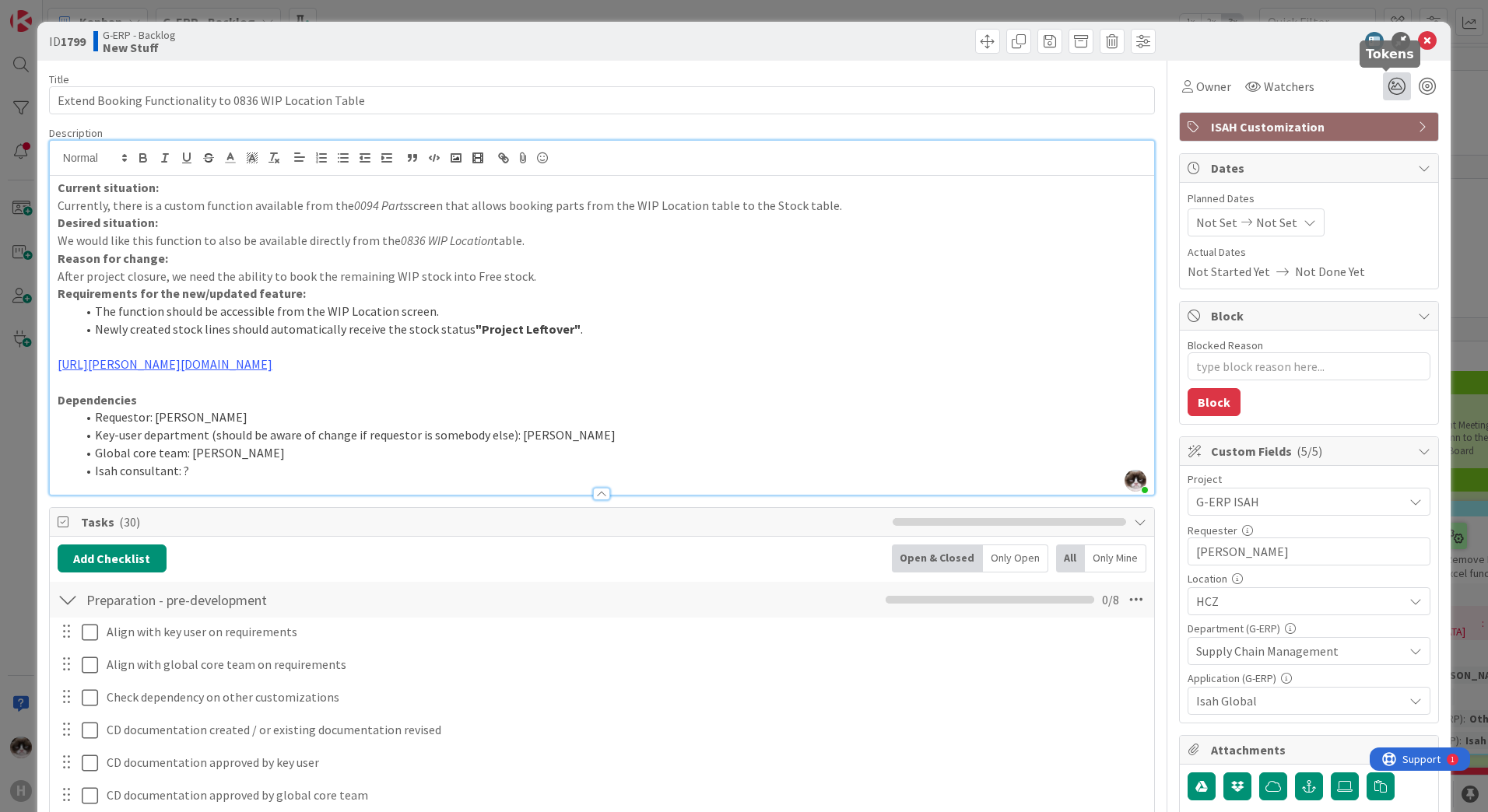
click at [1383, 88] on icon at bounding box center [1396, 86] width 28 height 28
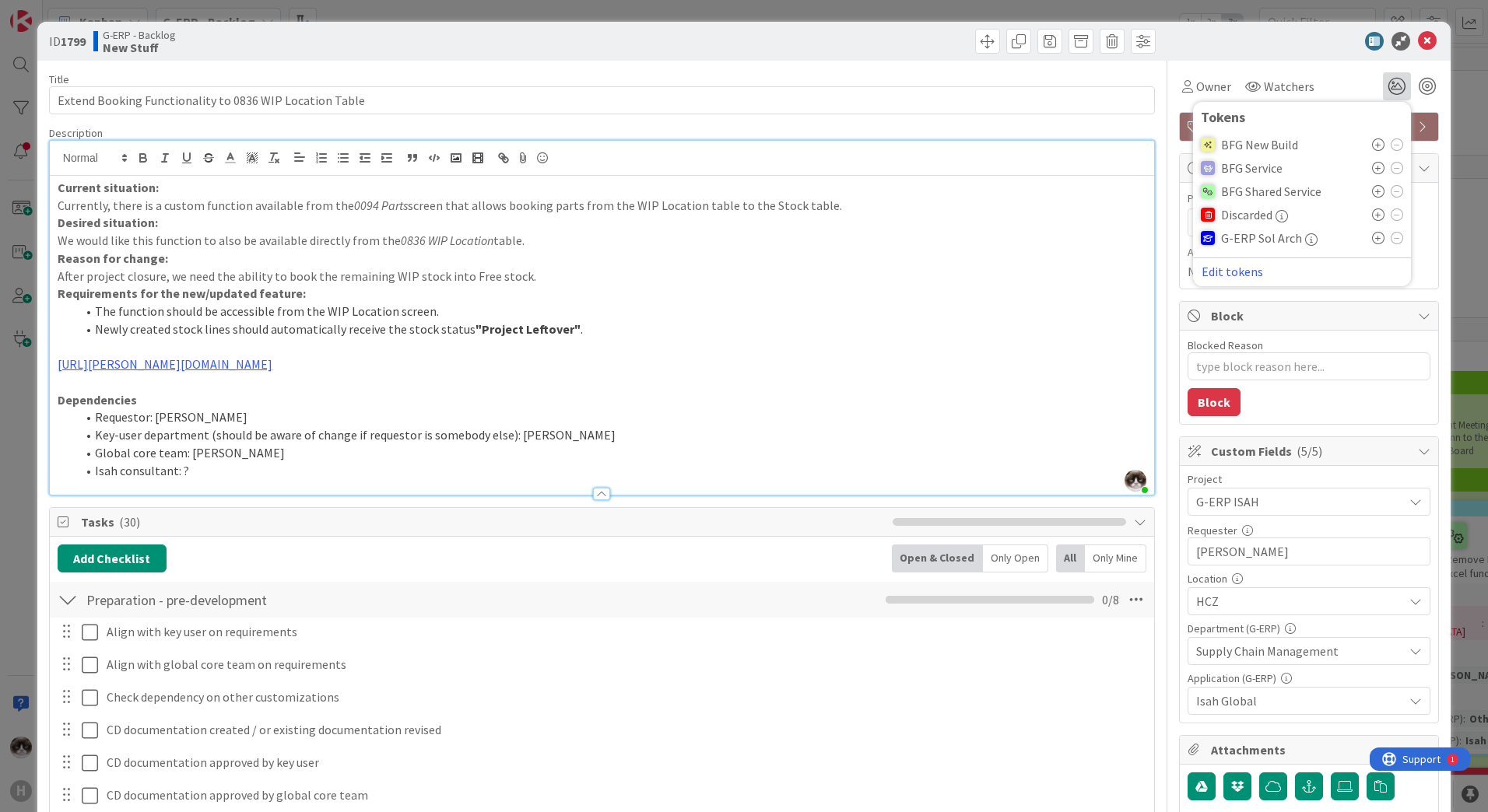
click at [1372, 142] on icon at bounding box center [1378, 144] width 13 height 13
click at [1113, 264] on p "Reason for change:" at bounding box center [602, 259] width 1088 height 18
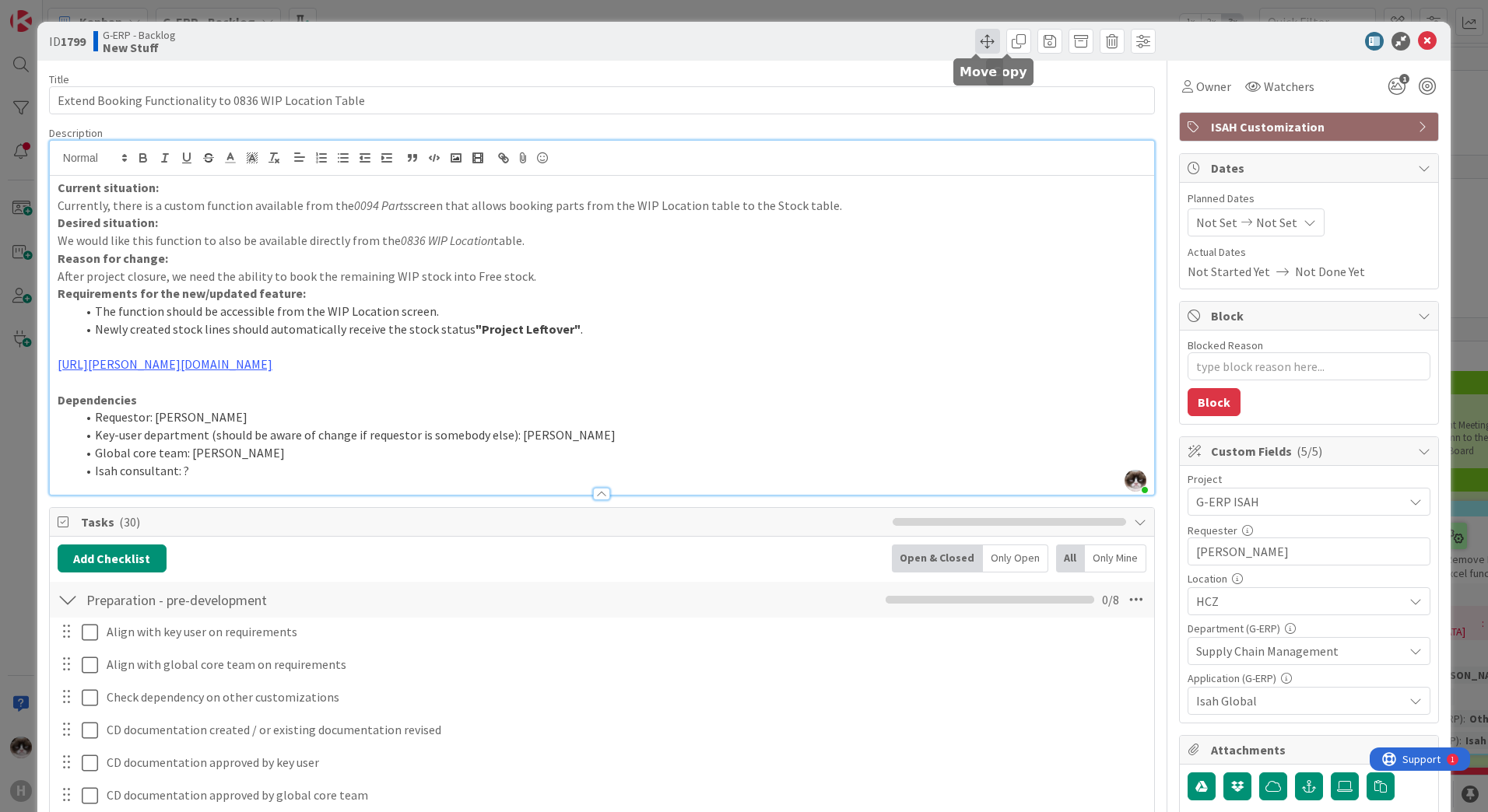
click at [975, 40] on span at bounding box center [988, 42] width 25 height 25
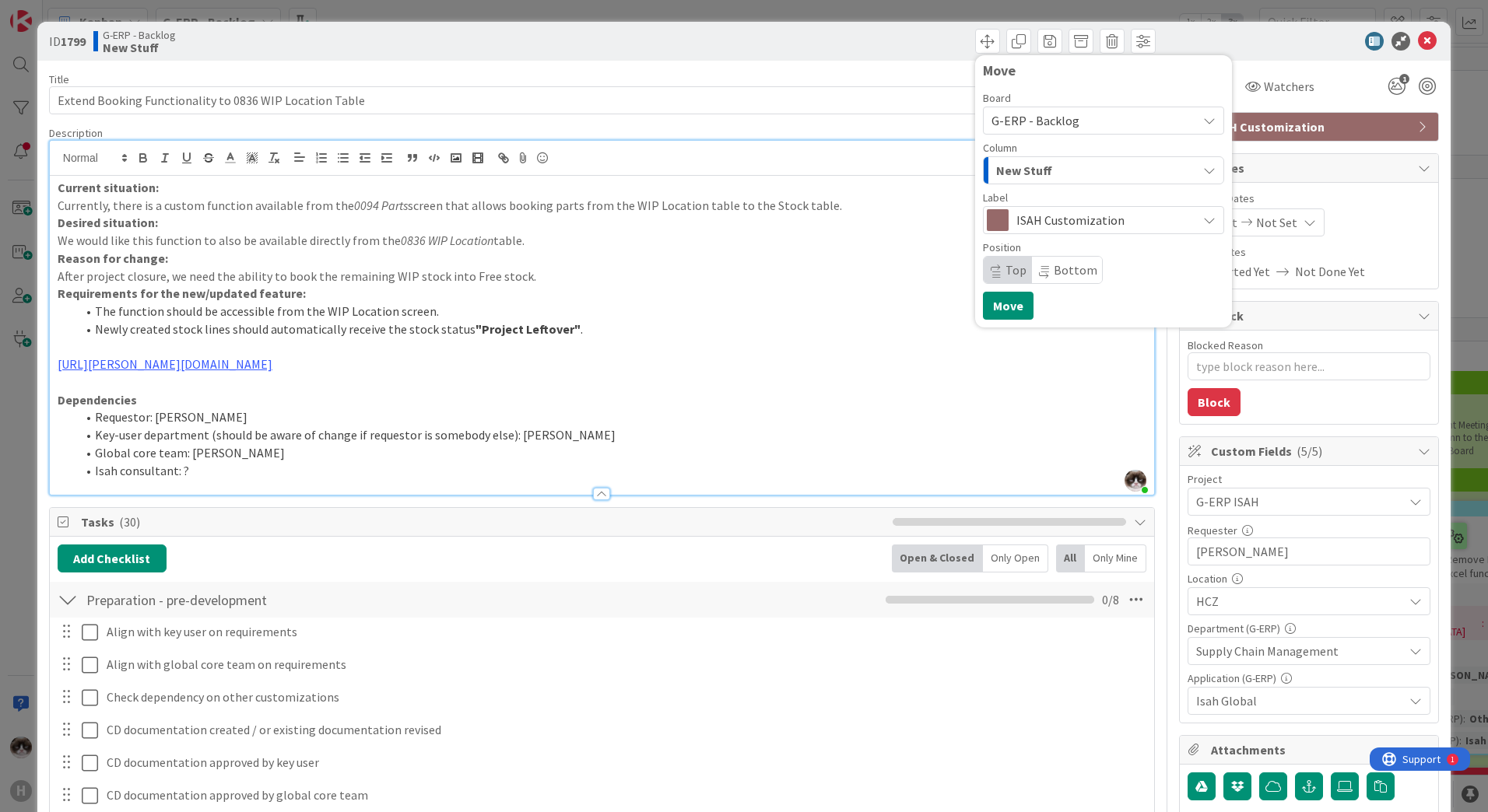
click at [1418, 41] on icon at bounding box center [1426, 41] width 18 height 18
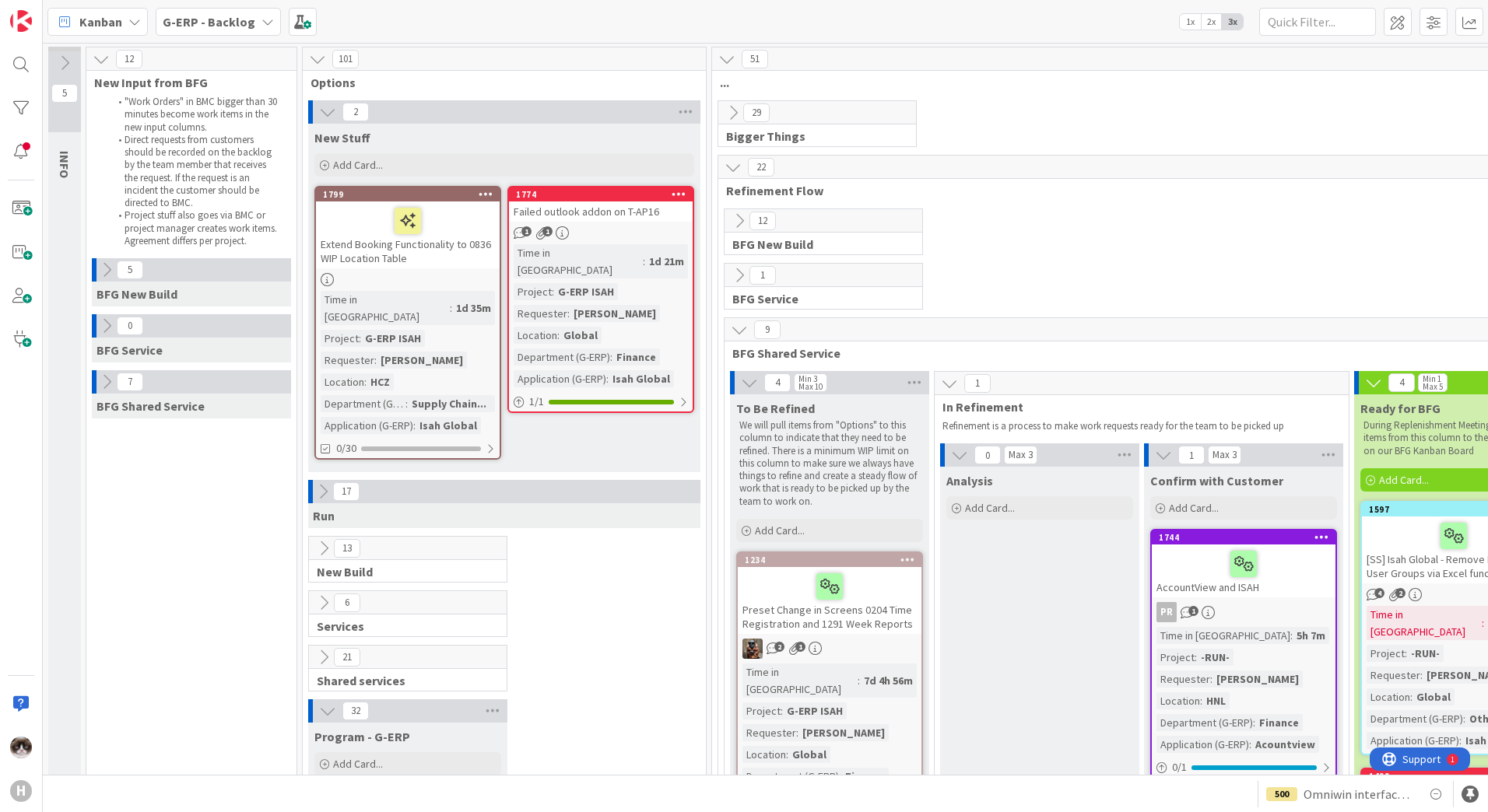
click at [485, 199] on icon at bounding box center [486, 193] width 14 height 11
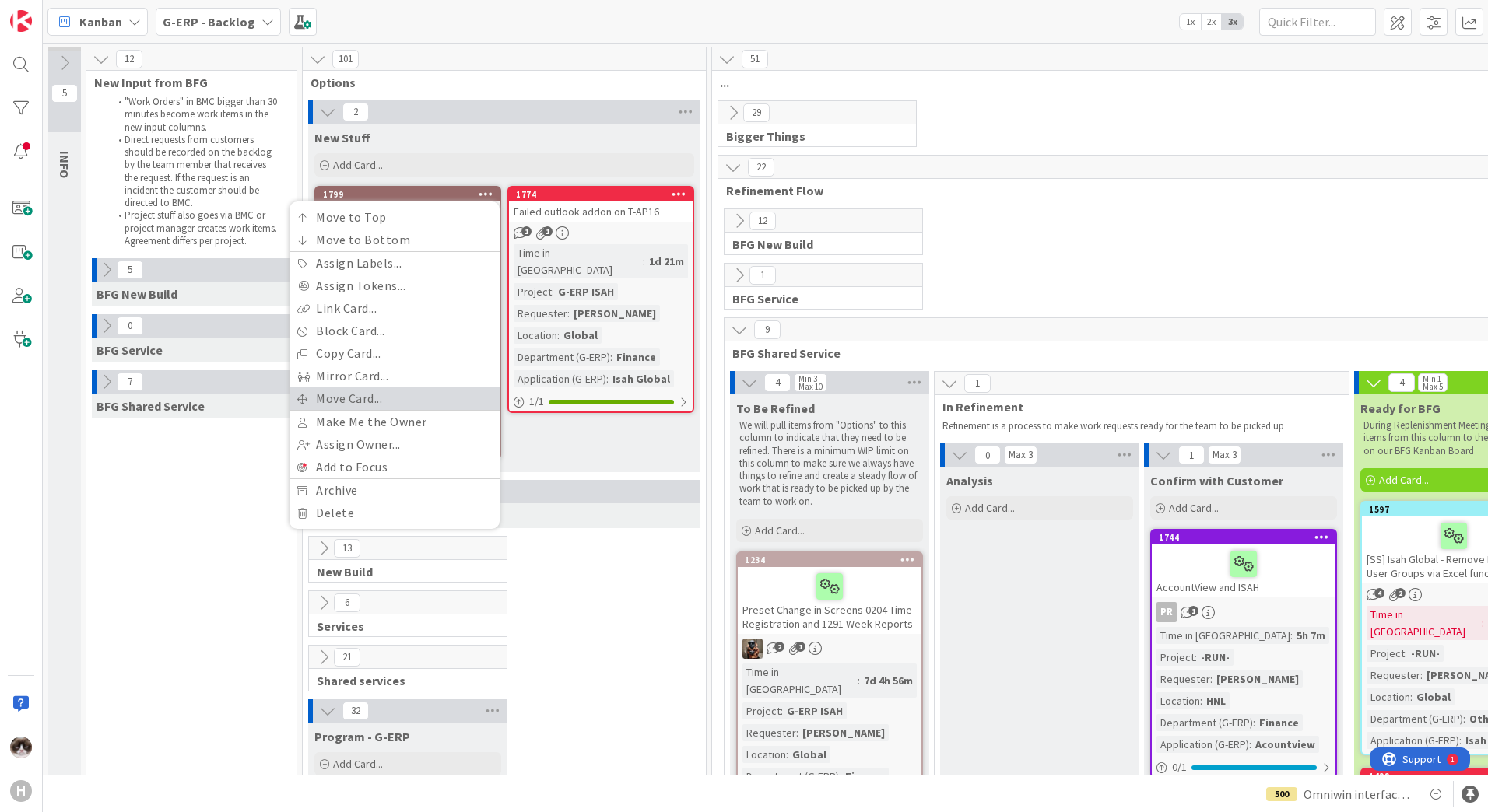
click at [395, 405] on link "Move Card..." at bounding box center [395, 398] width 211 height 22
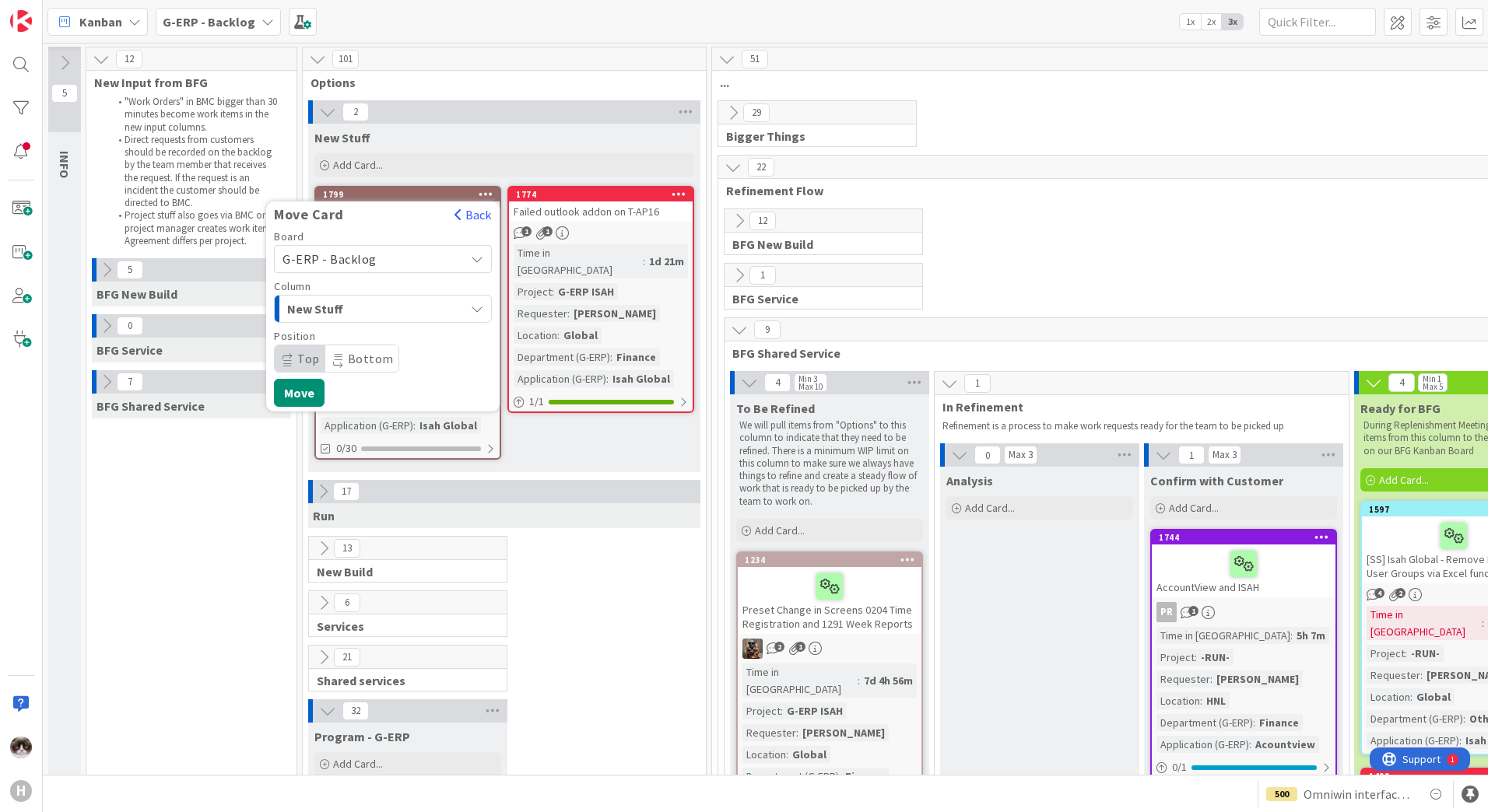
click at [361, 308] on span "New Stuff" at bounding box center [345, 308] width 117 height 20
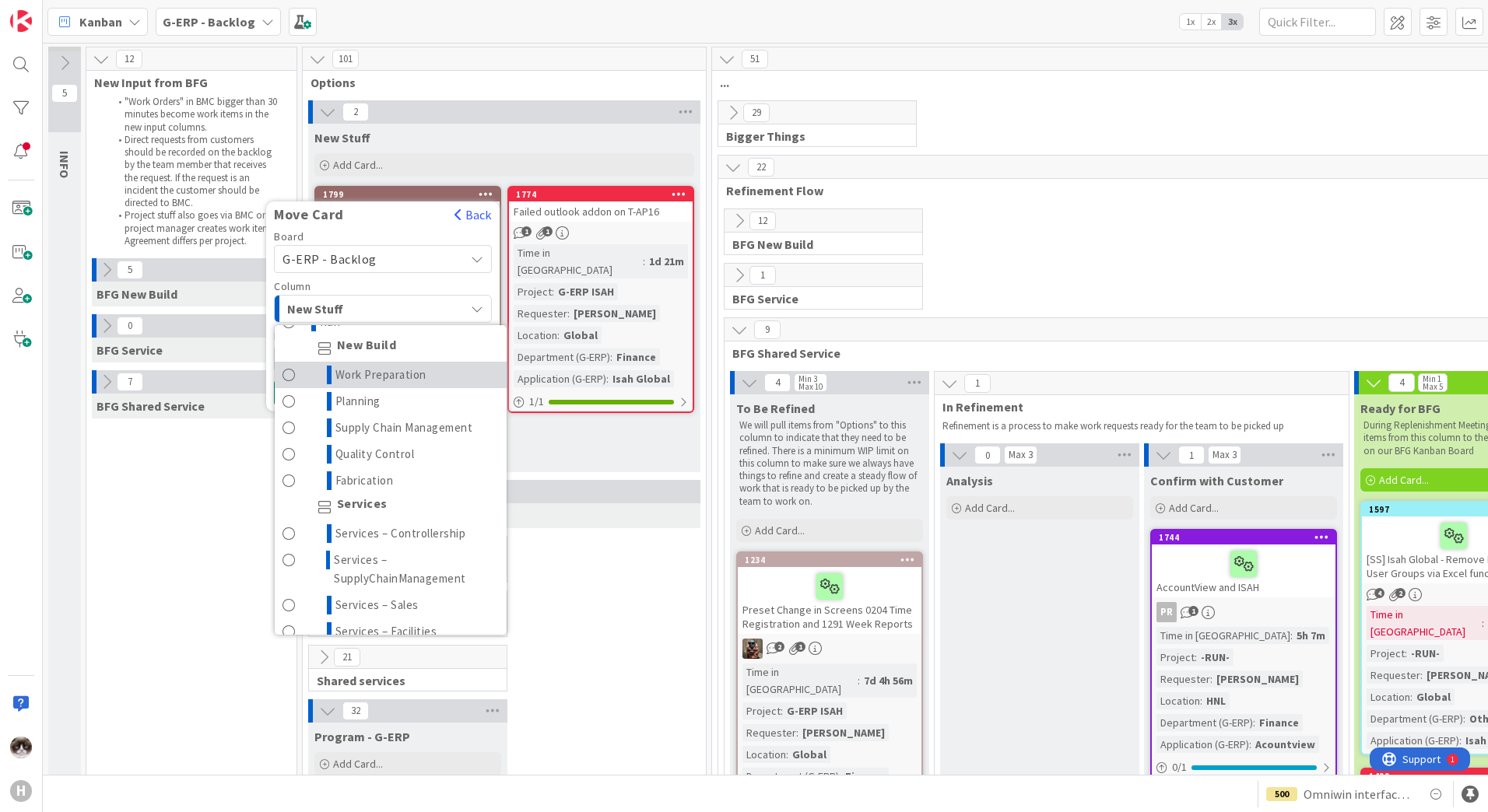
scroll to position [78, 0]
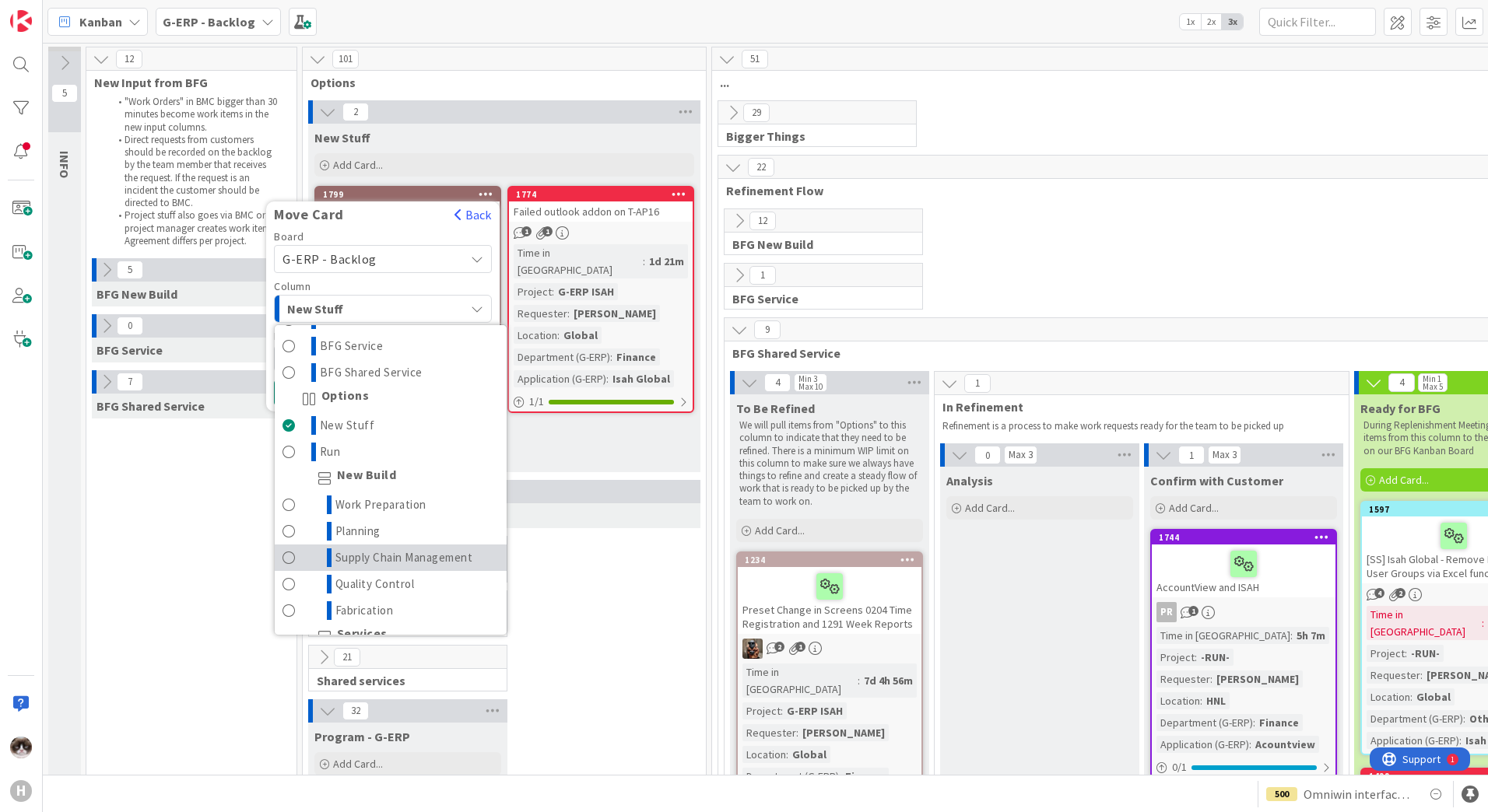
click at [424, 552] on span "Supply Chain Management" at bounding box center [404, 557] width 138 height 18
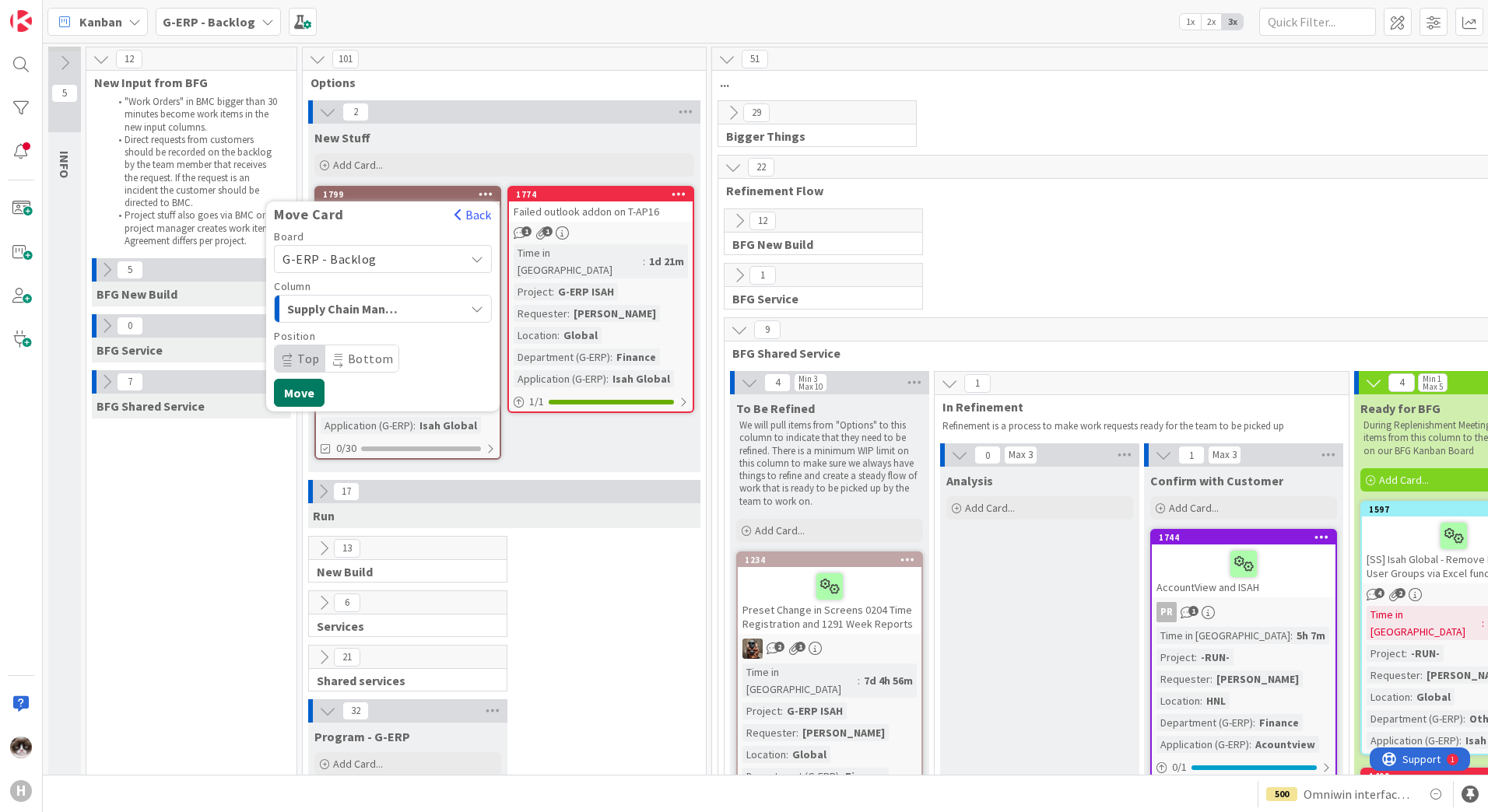
click at [303, 399] on button "Move" at bounding box center [299, 392] width 50 height 28
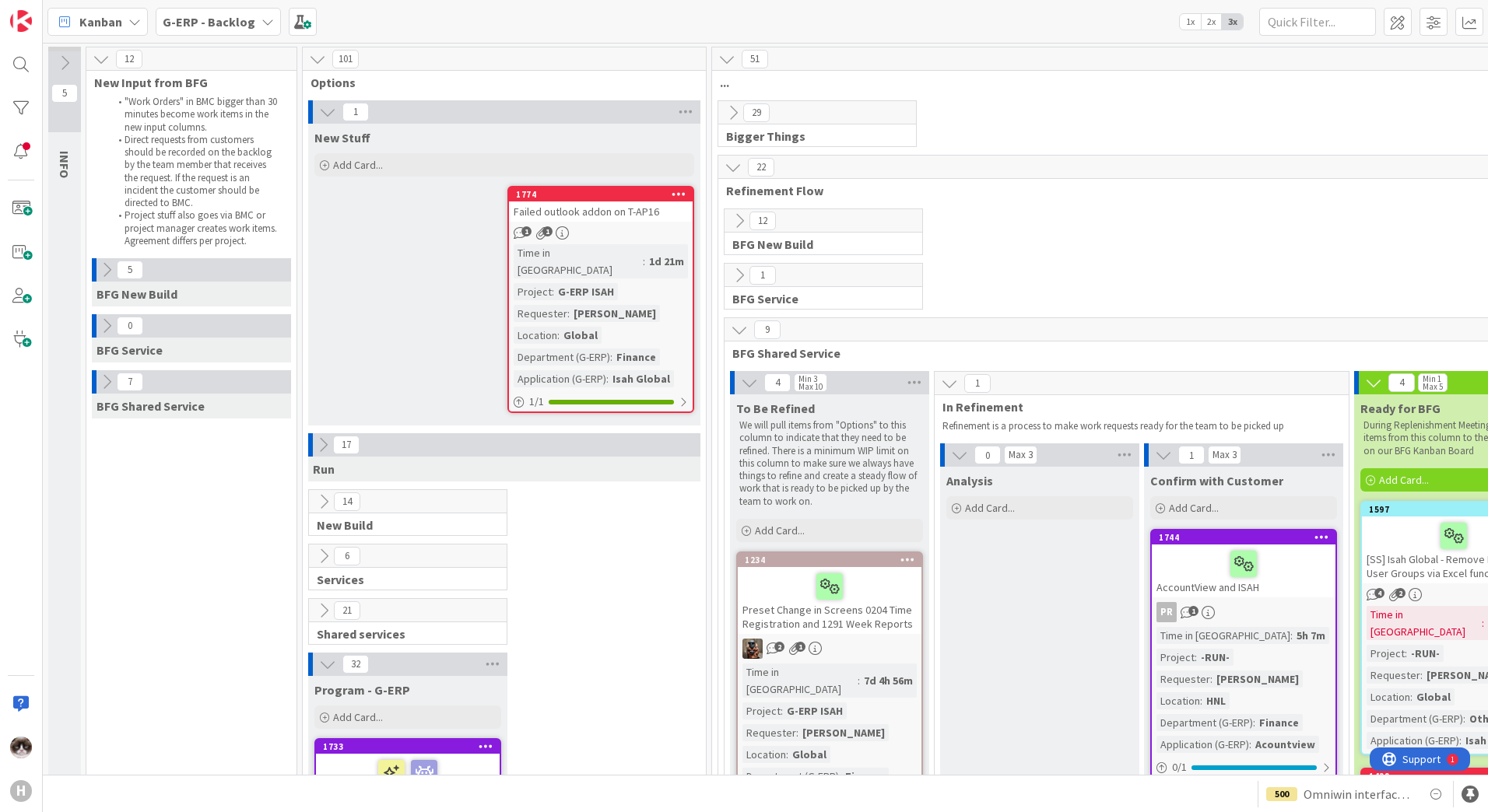
click at [96, 270] on div at bounding box center [94, 270] width 5 height 23
click at [101, 274] on icon at bounding box center [107, 270] width 17 height 17
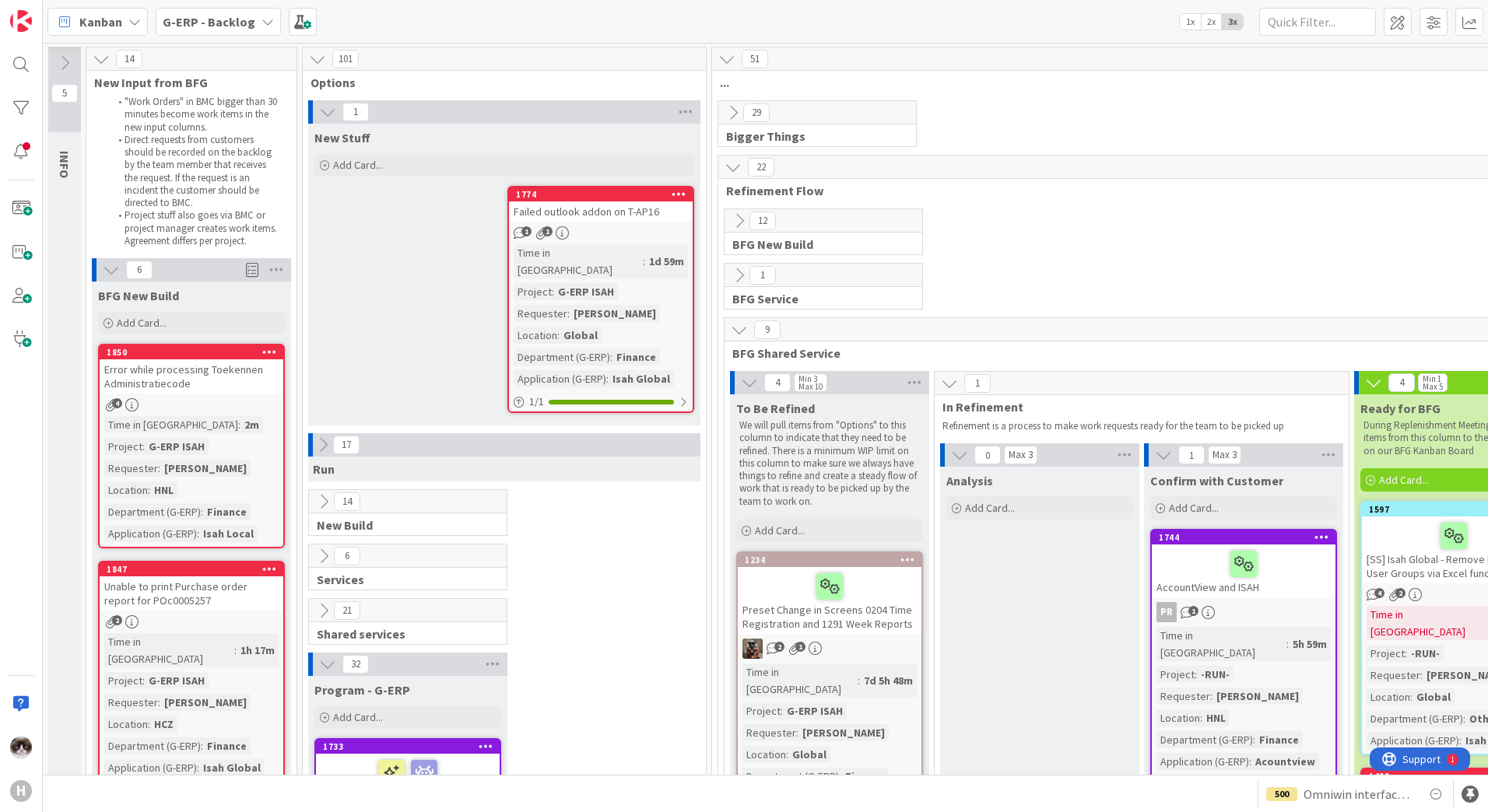
click at [589, 214] on div "Failed outlook addon on T-AP16" at bounding box center [601, 211] width 183 height 20
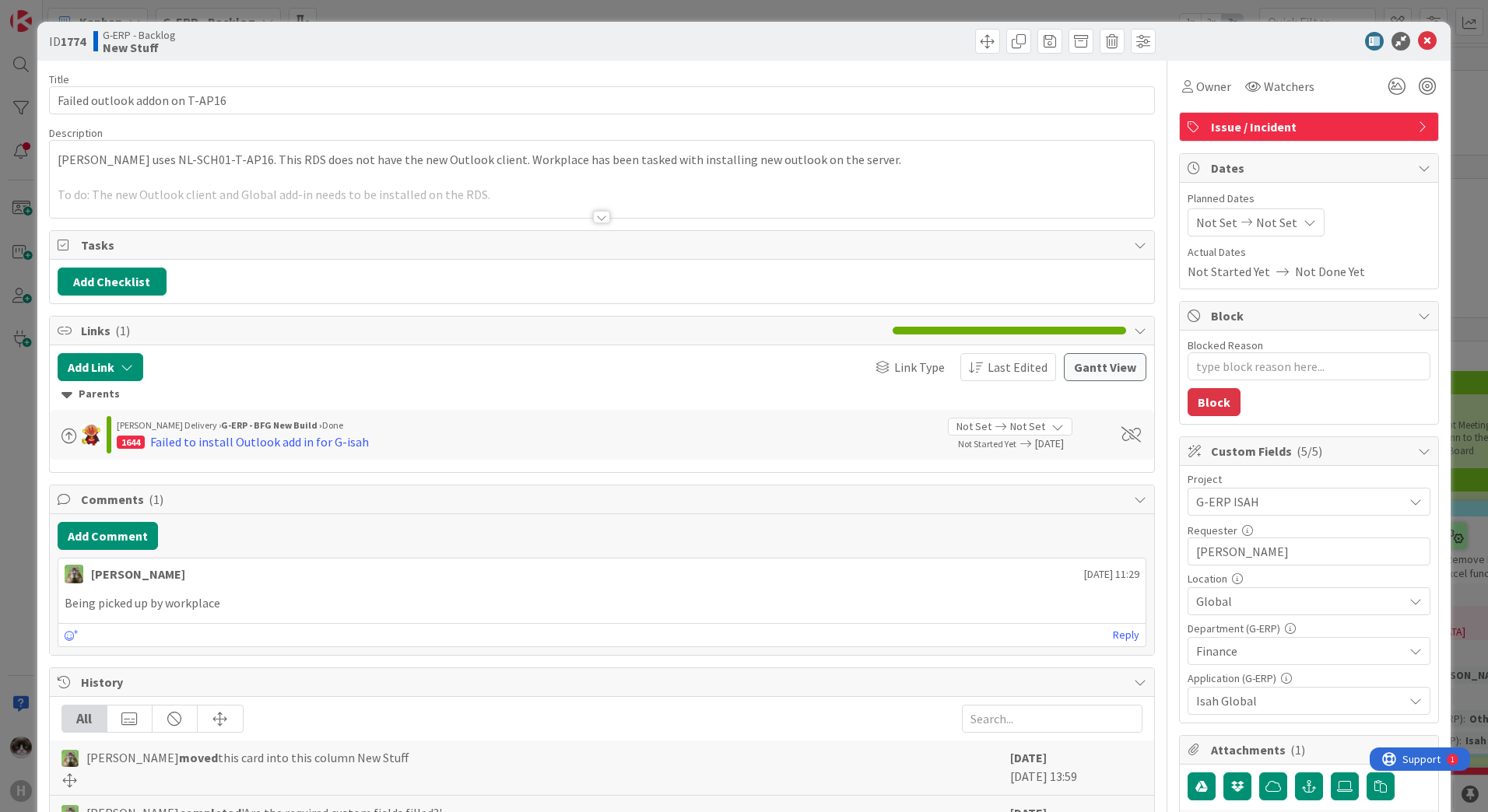
click at [553, 215] on div at bounding box center [602, 198] width 1104 height 40
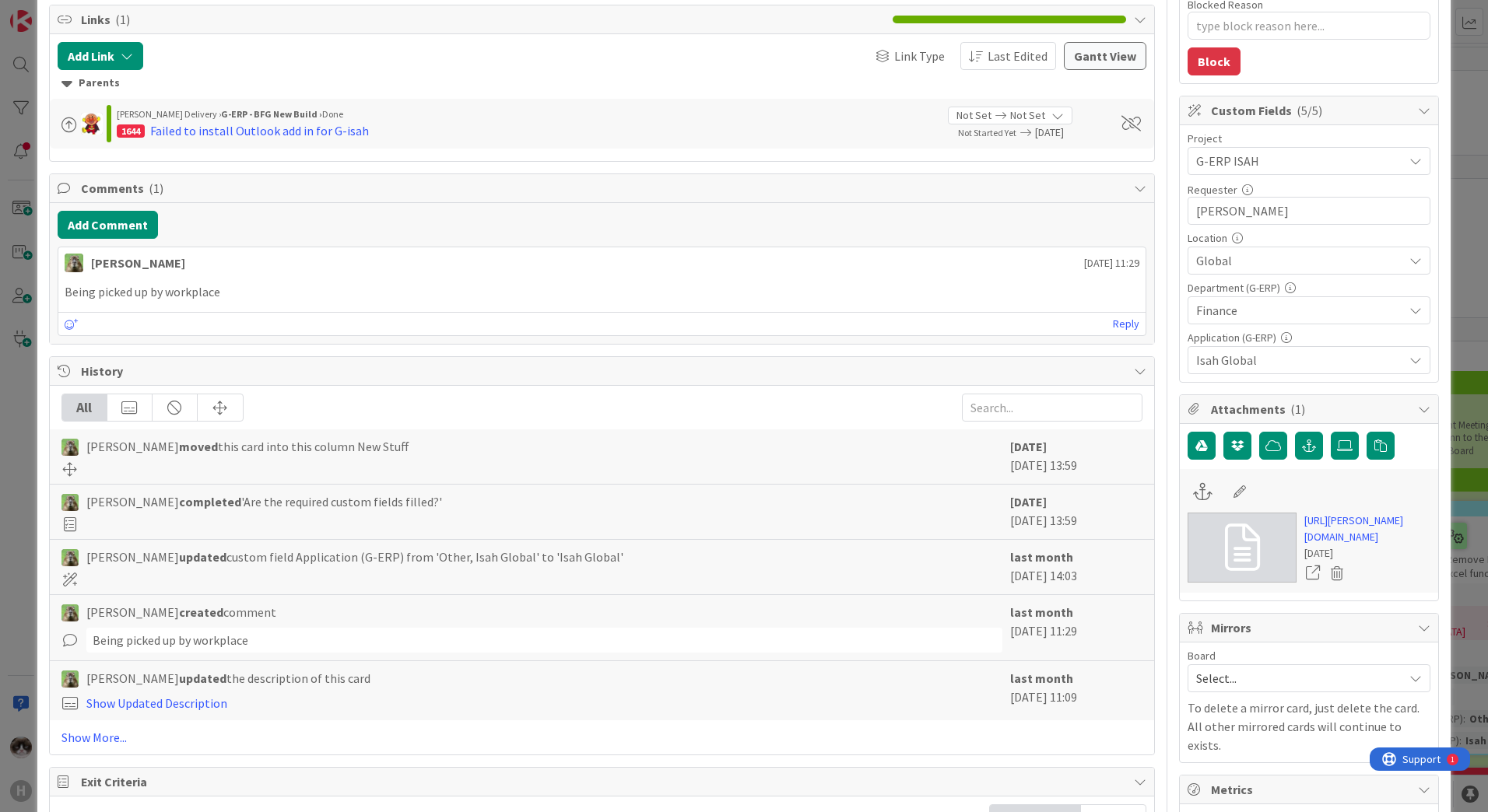
scroll to position [466, 0]
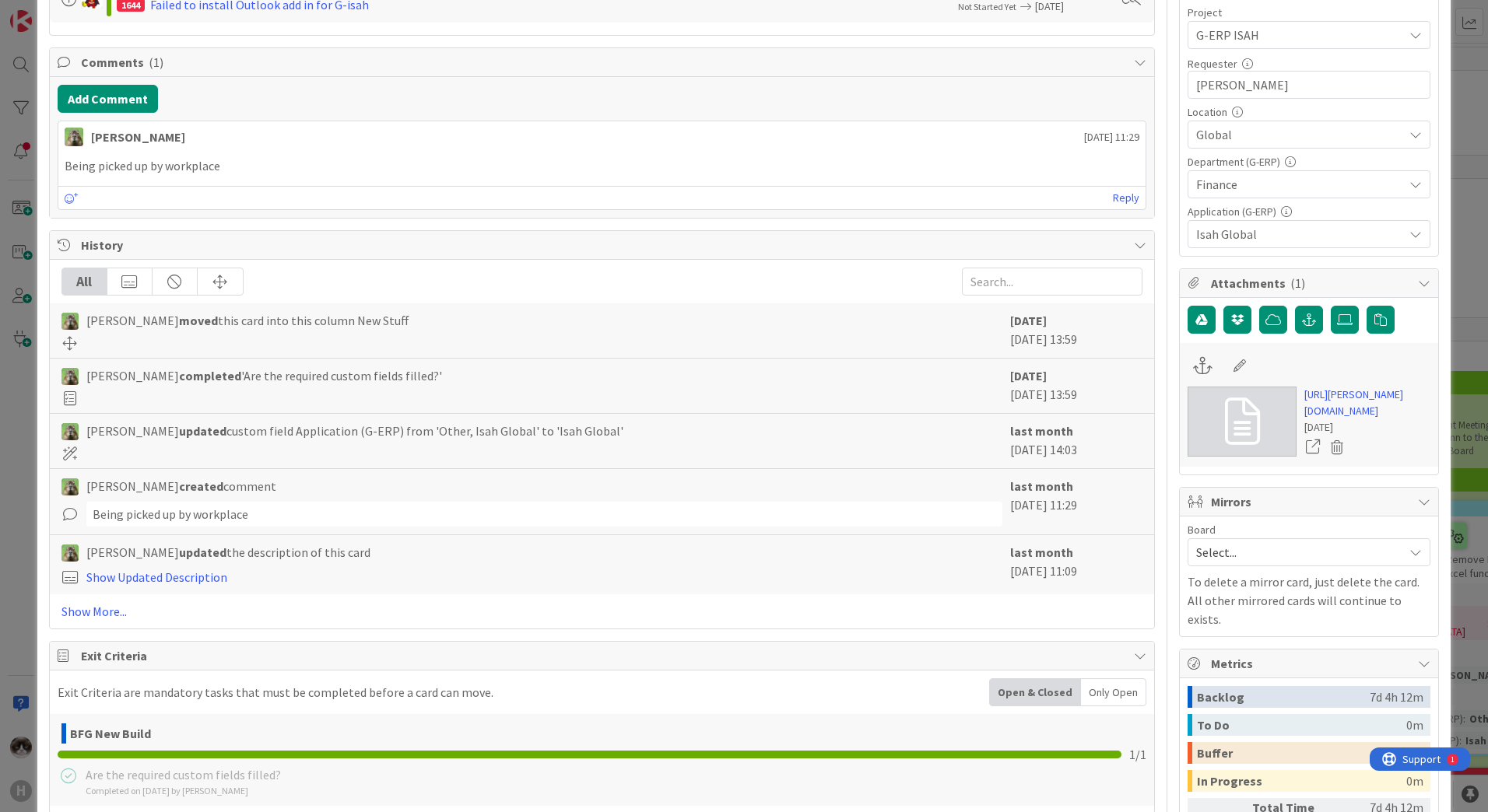
click at [120, 601] on div "All [PERSON_NAME] moved this card into this column New Stuff [DATE] [DATE] 13:5…" at bounding box center [602, 444] width 1104 height 369
click at [102, 615] on link "Show More..." at bounding box center [602, 611] width 1081 height 18
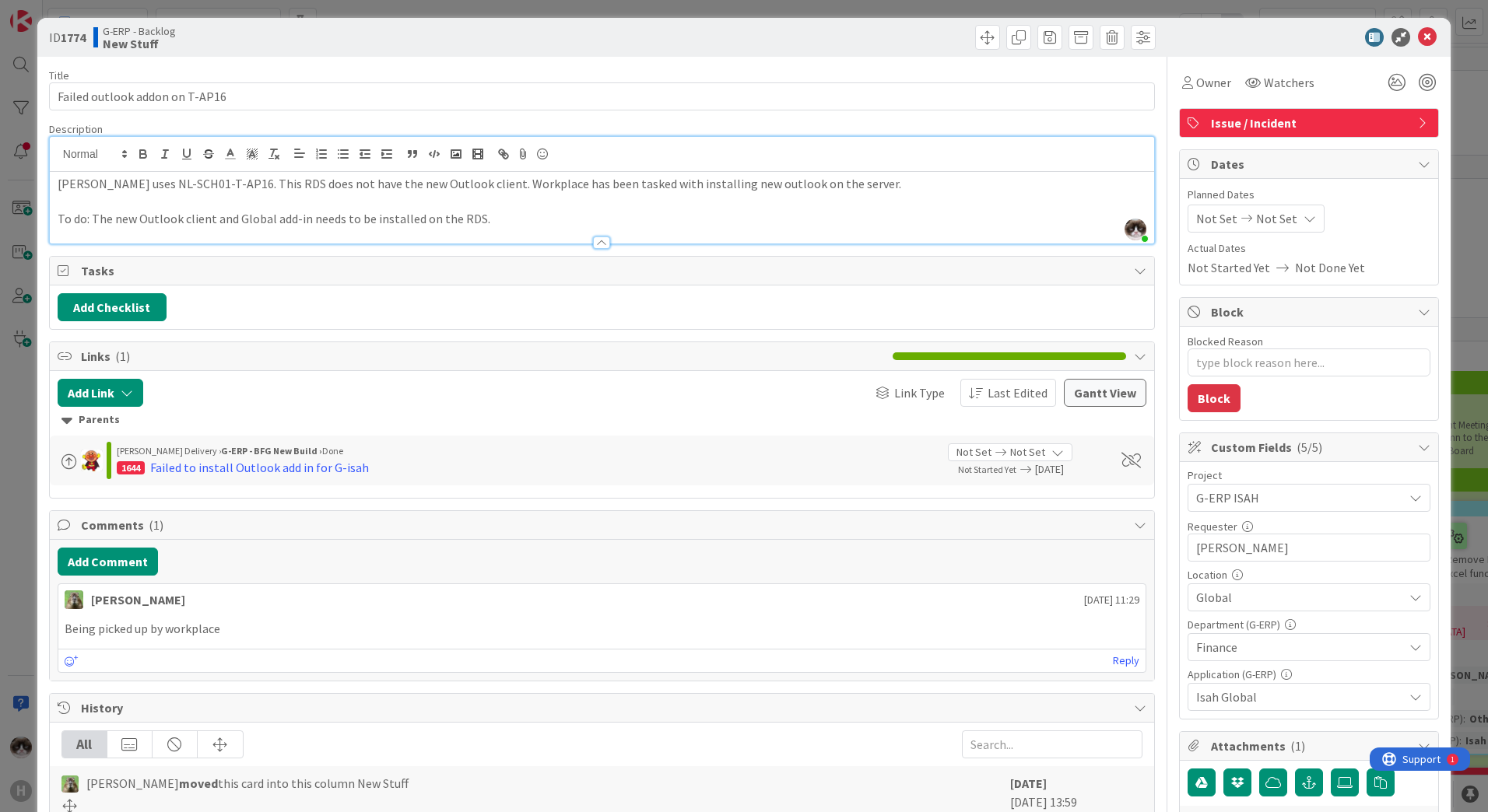
scroll to position [0, 0]
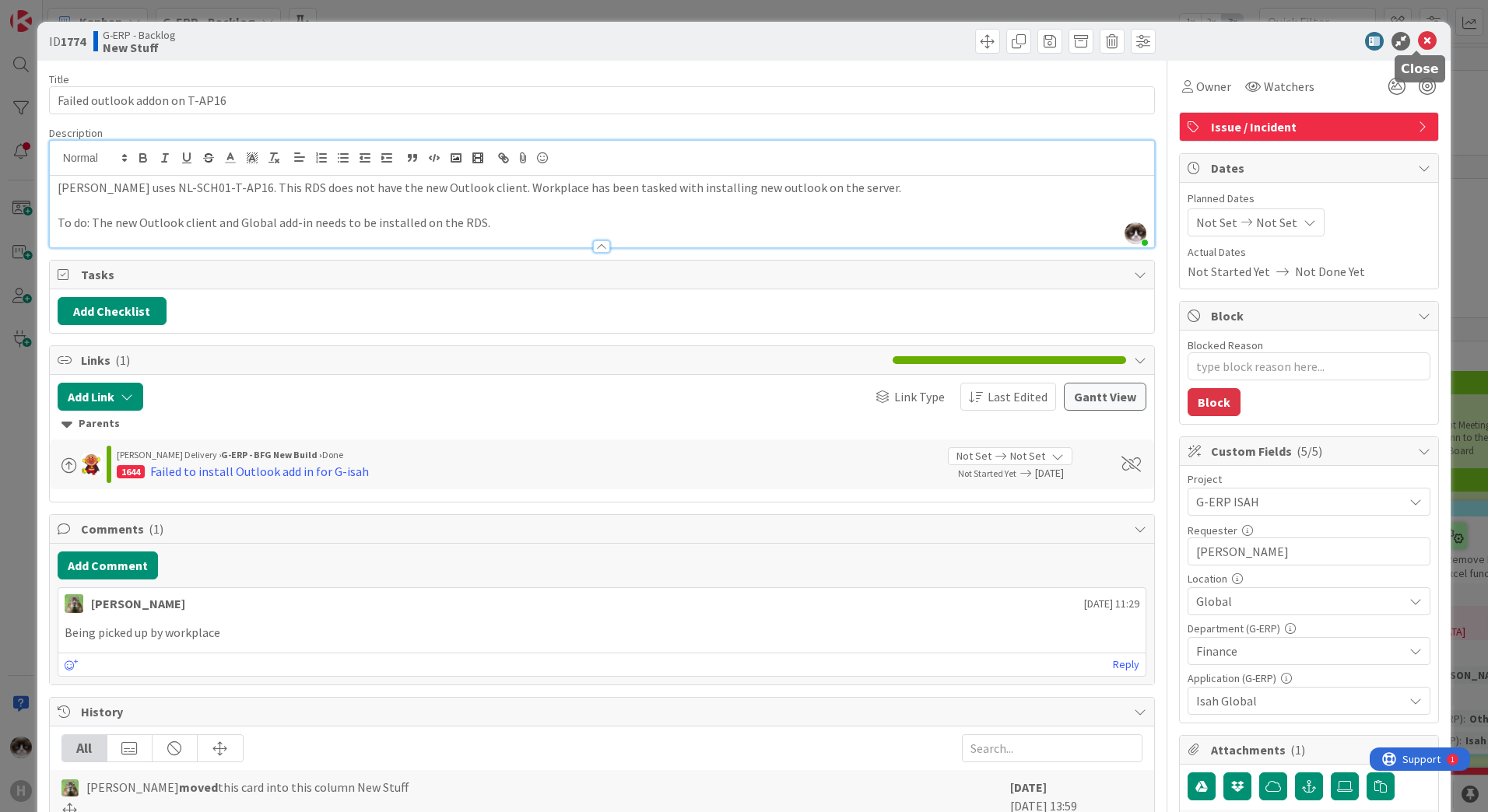
click at [1418, 39] on icon at bounding box center [1426, 41] width 18 height 18
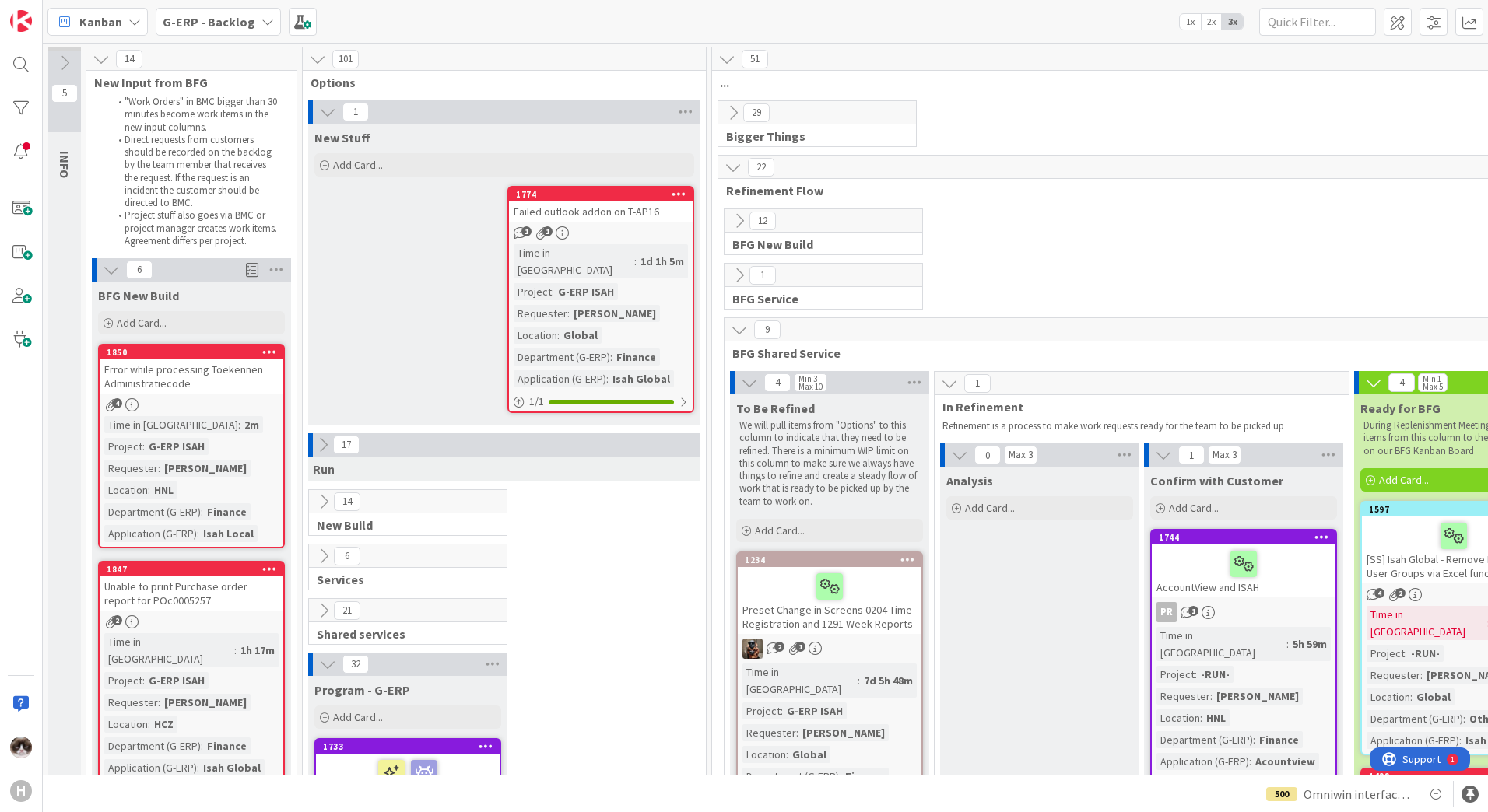
click at [588, 217] on div "Failed outlook addon on T-AP16" at bounding box center [601, 211] width 183 height 20
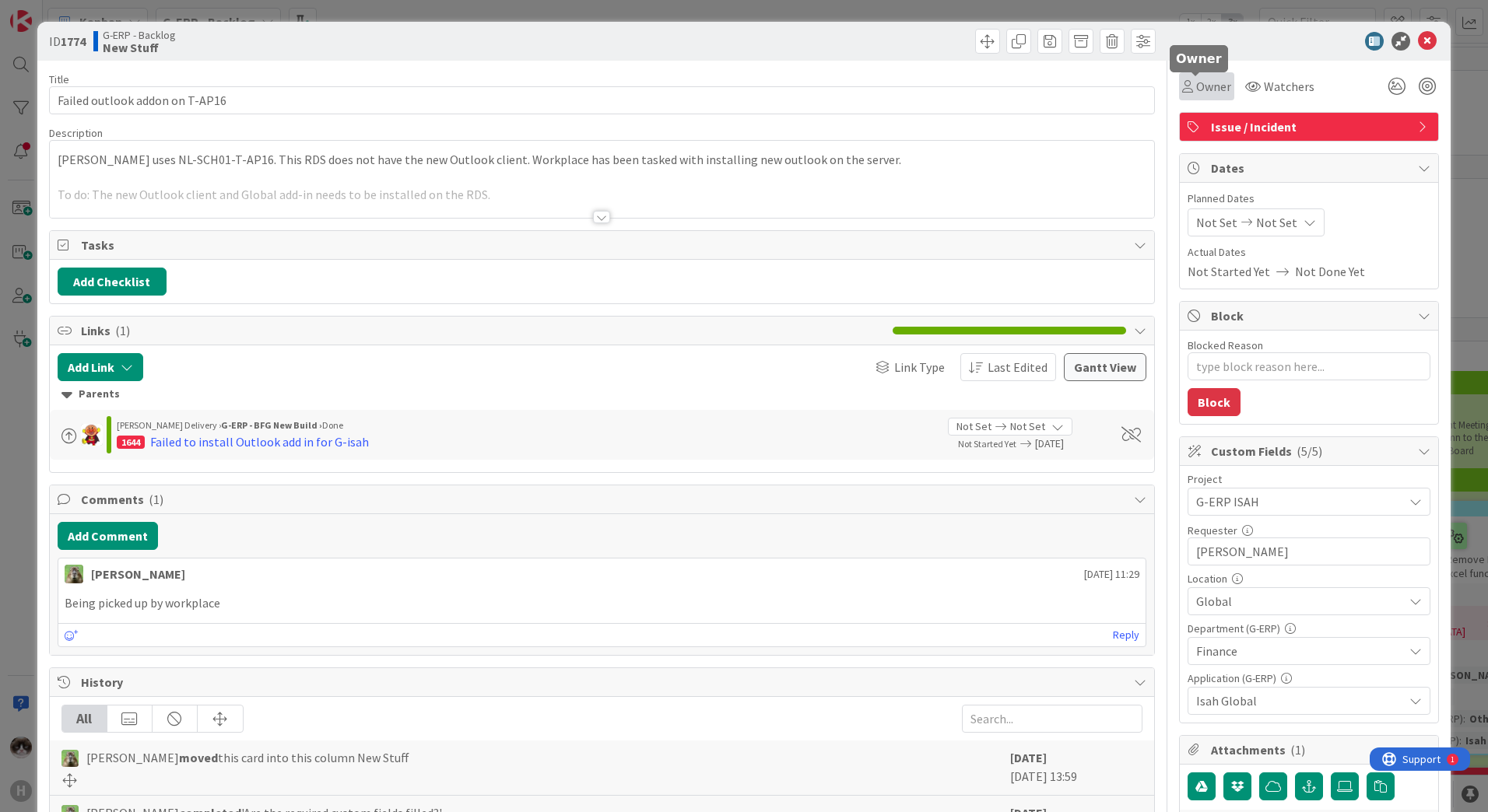
click at [1200, 86] on span "Owner" at bounding box center [1214, 86] width 35 height 18
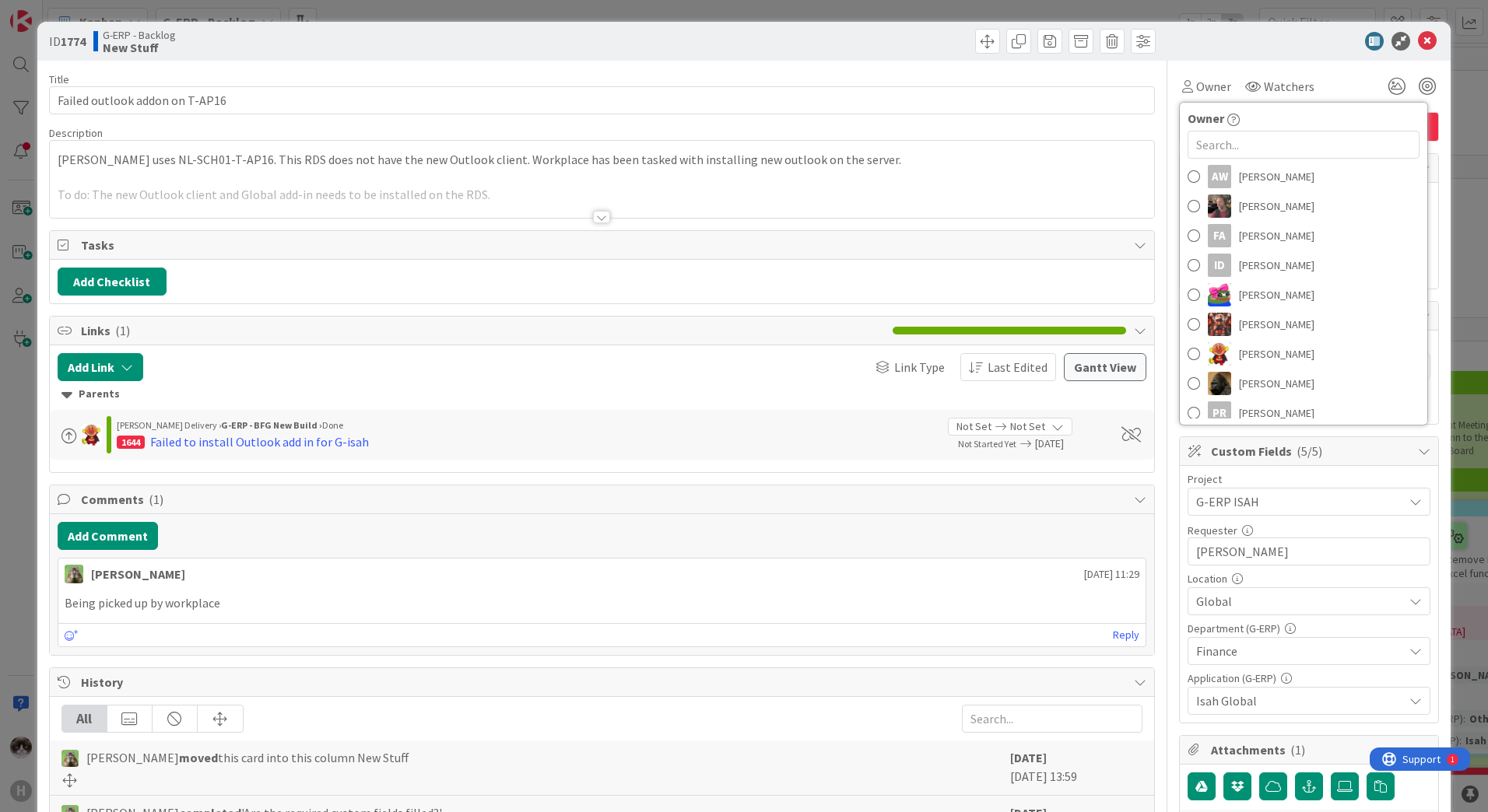
scroll to position [234, 0]
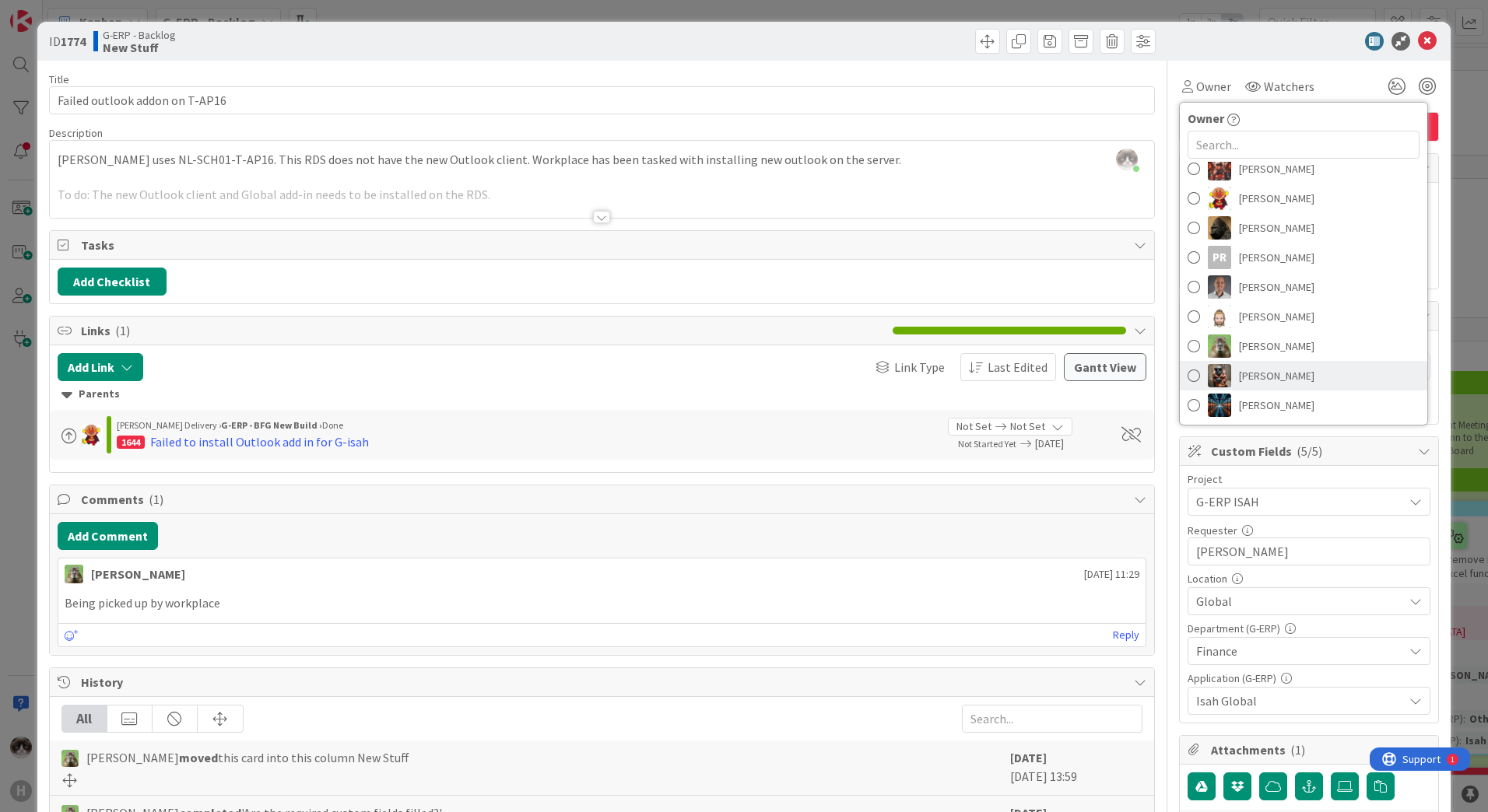
click at [1288, 370] on span "[PERSON_NAME]" at bounding box center [1277, 376] width 75 height 23
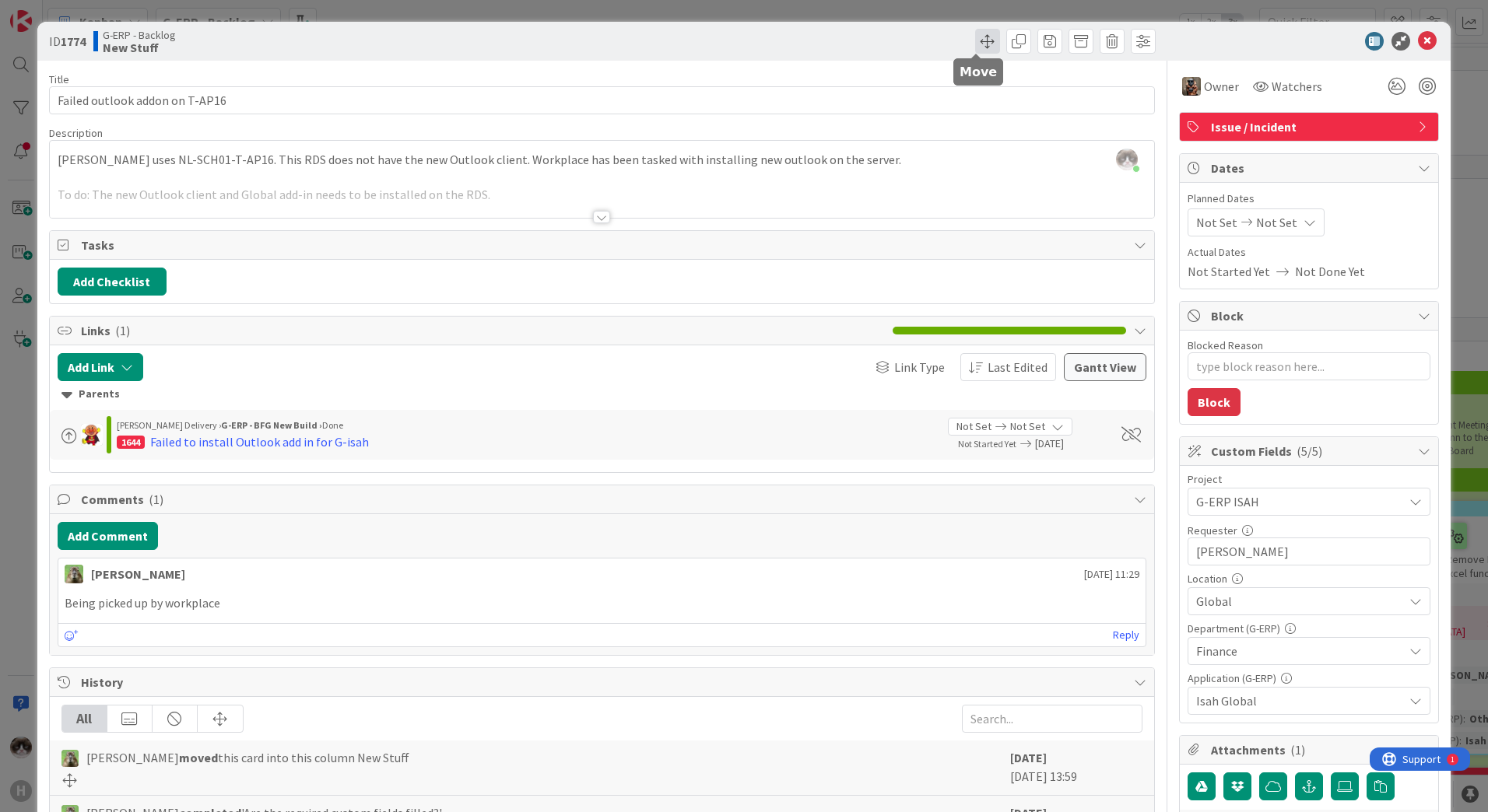
click at [978, 42] on span at bounding box center [988, 42] width 25 height 25
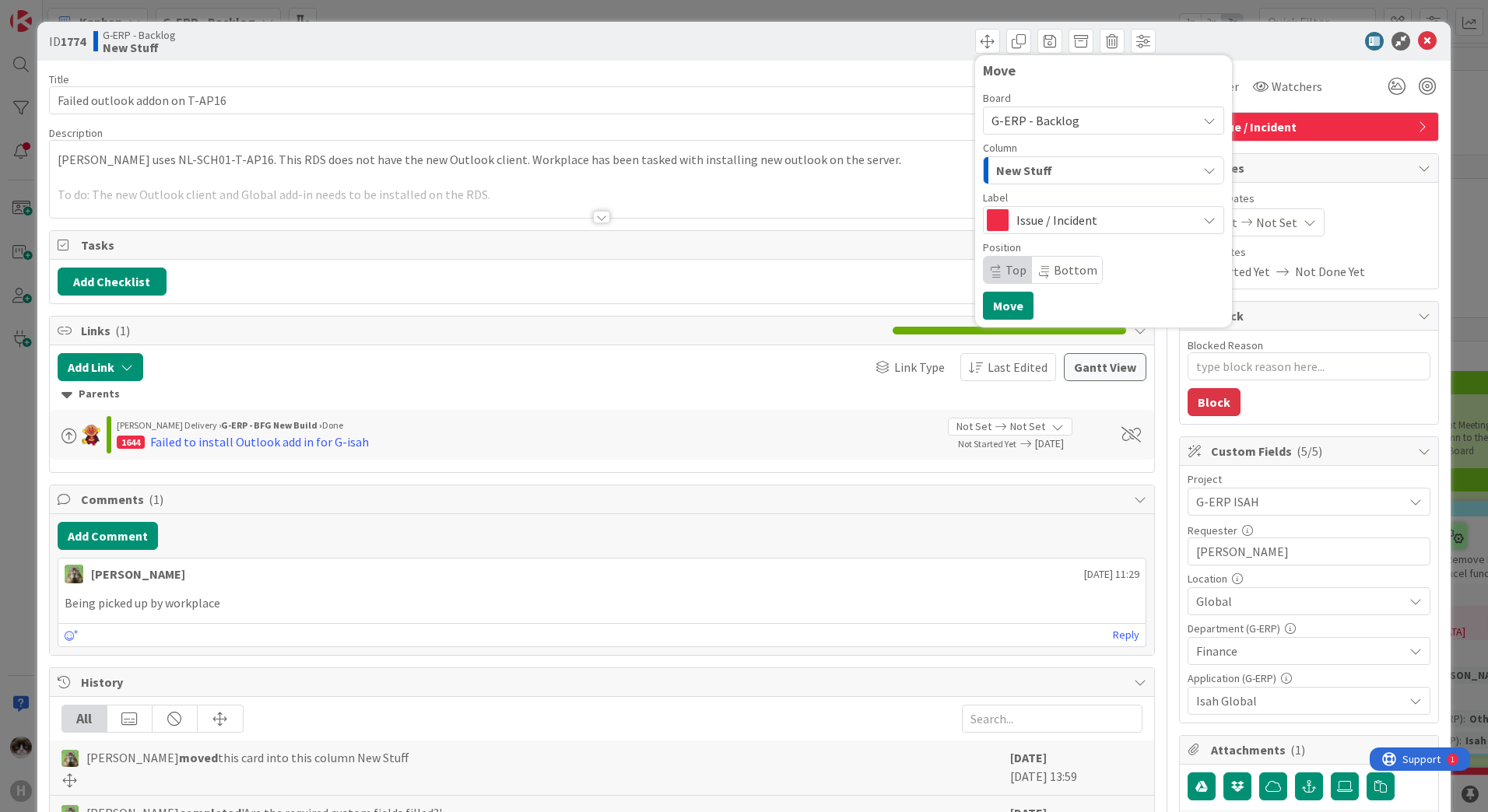
click at [1069, 178] on div "New Stuff" at bounding box center [1094, 171] width 205 height 25
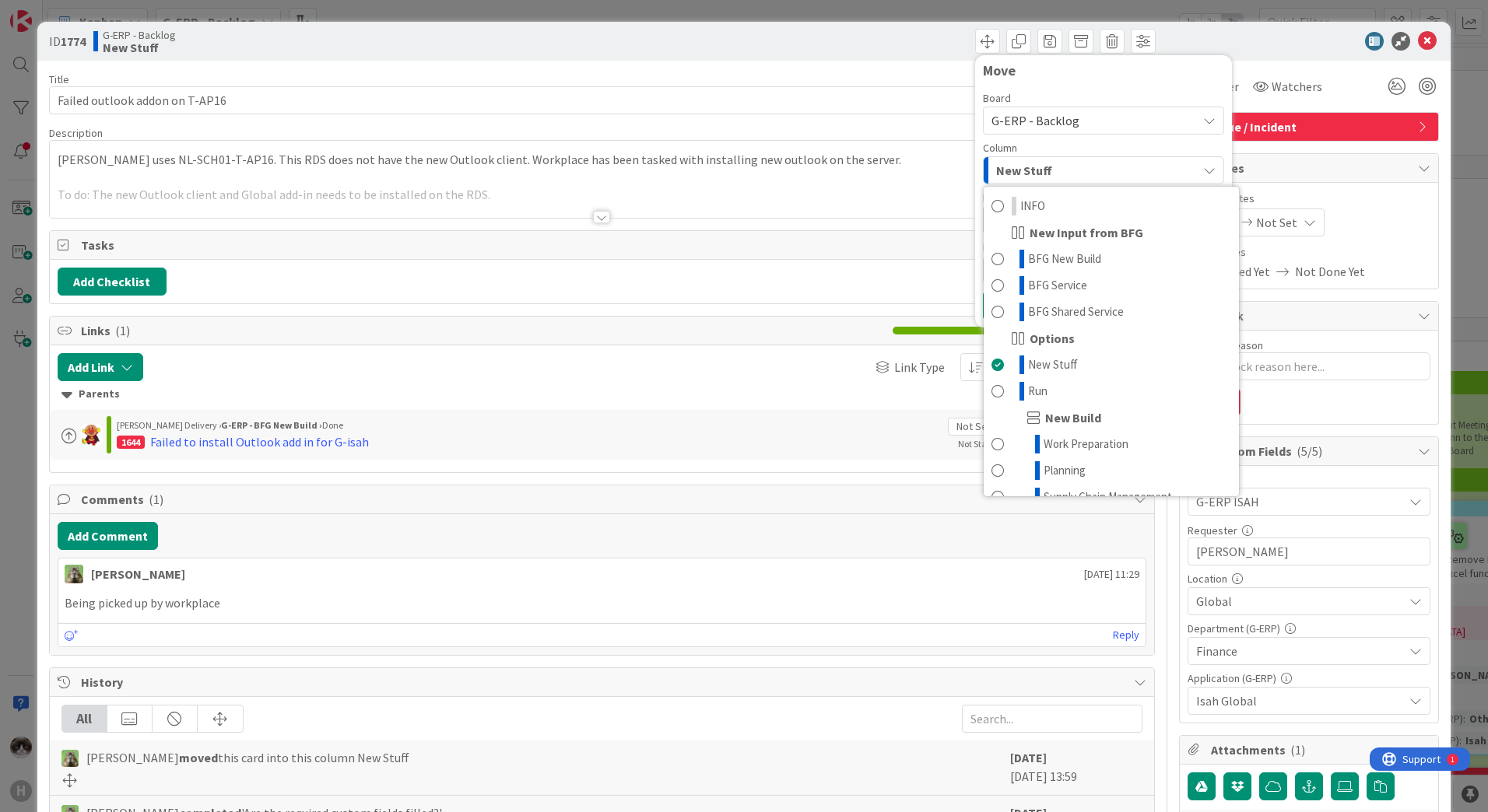
click at [1068, 117] on span "G-ERP - Backlog" at bounding box center [1090, 121] width 198 height 22
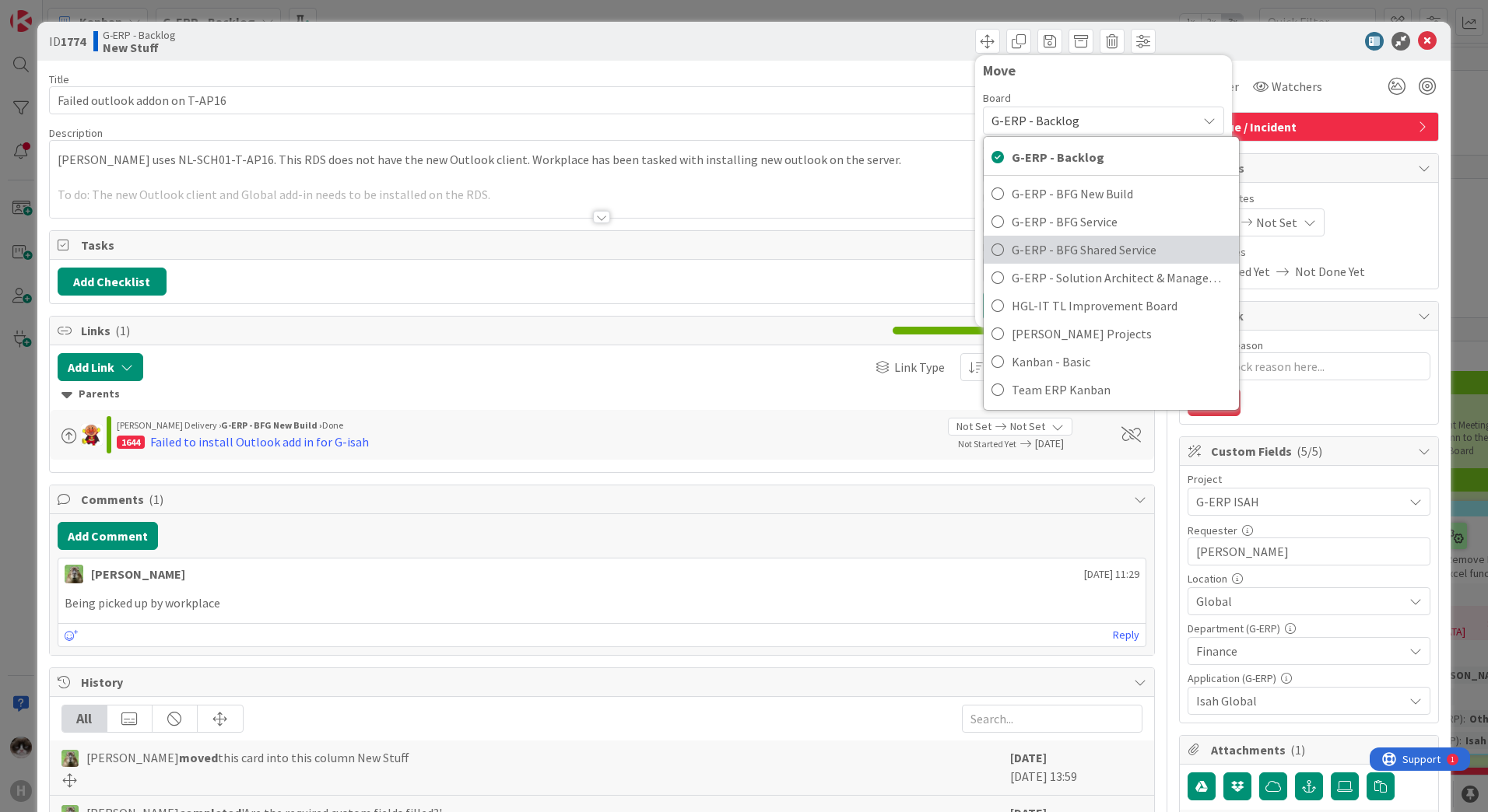
click at [1106, 240] on span "G-ERP - BFG Shared Service" at bounding box center [1121, 250] width 219 height 23
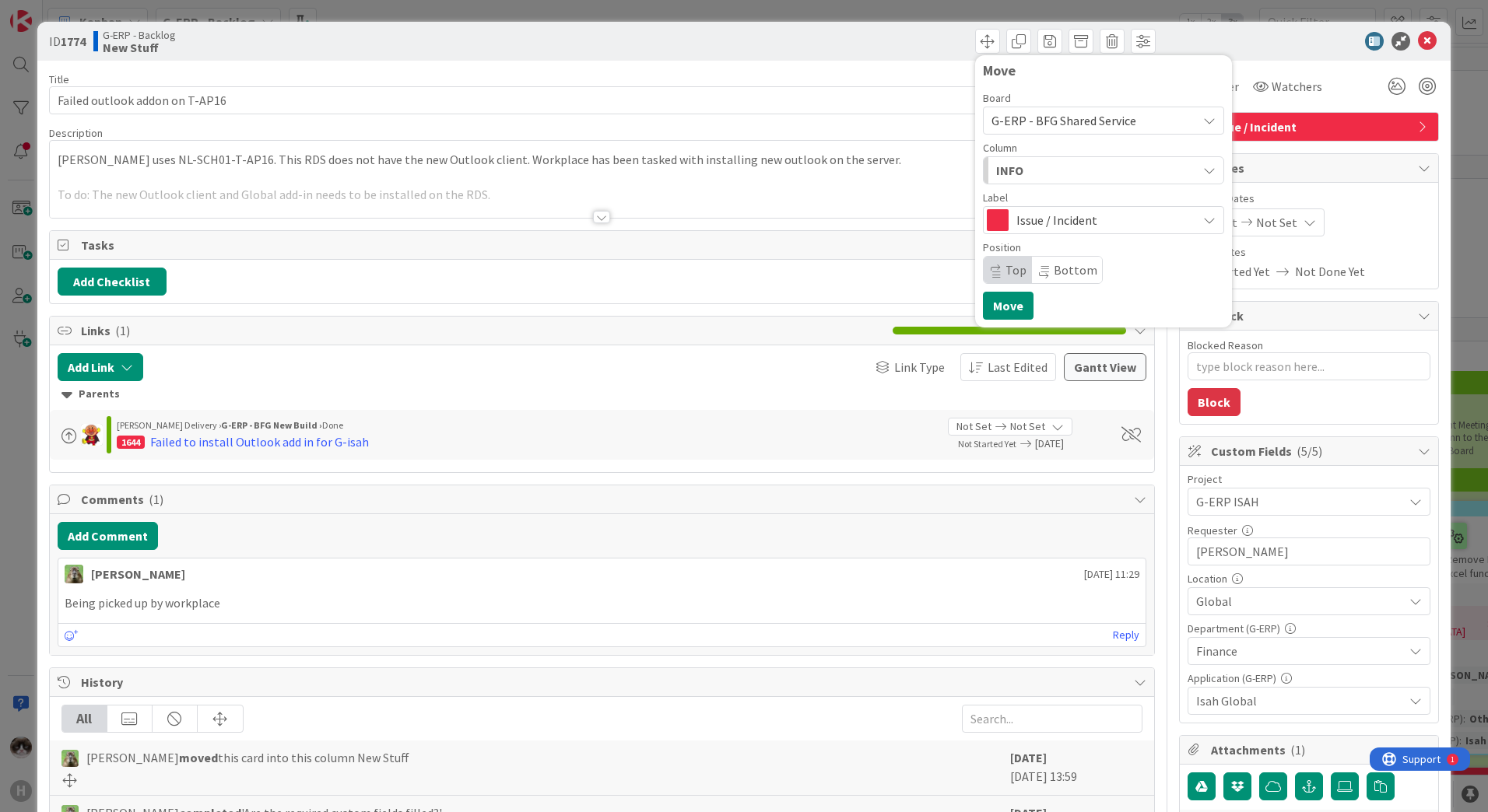
click at [1055, 170] on div "INFO" at bounding box center [1094, 171] width 205 height 25
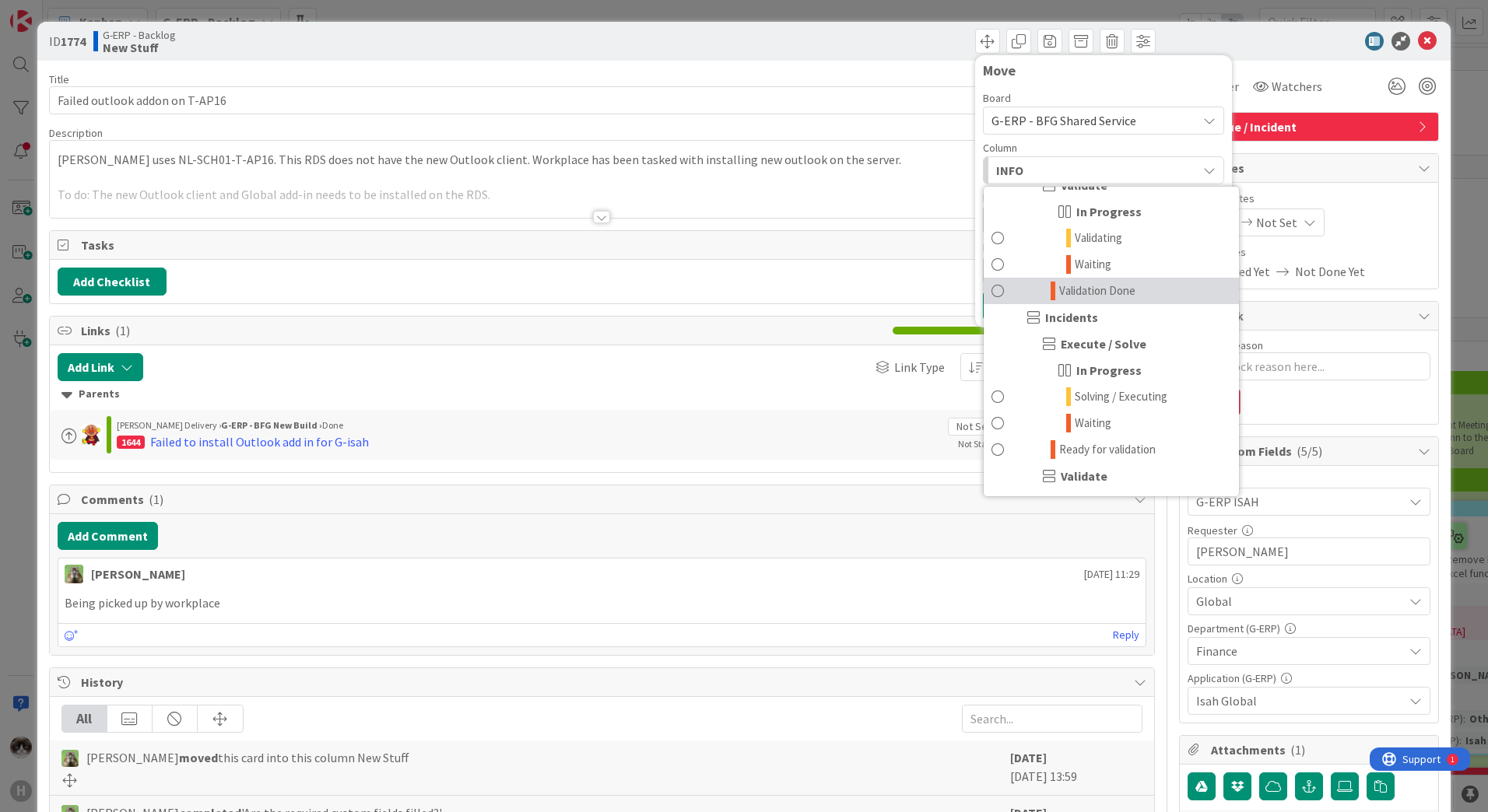
scroll to position [1167, 0]
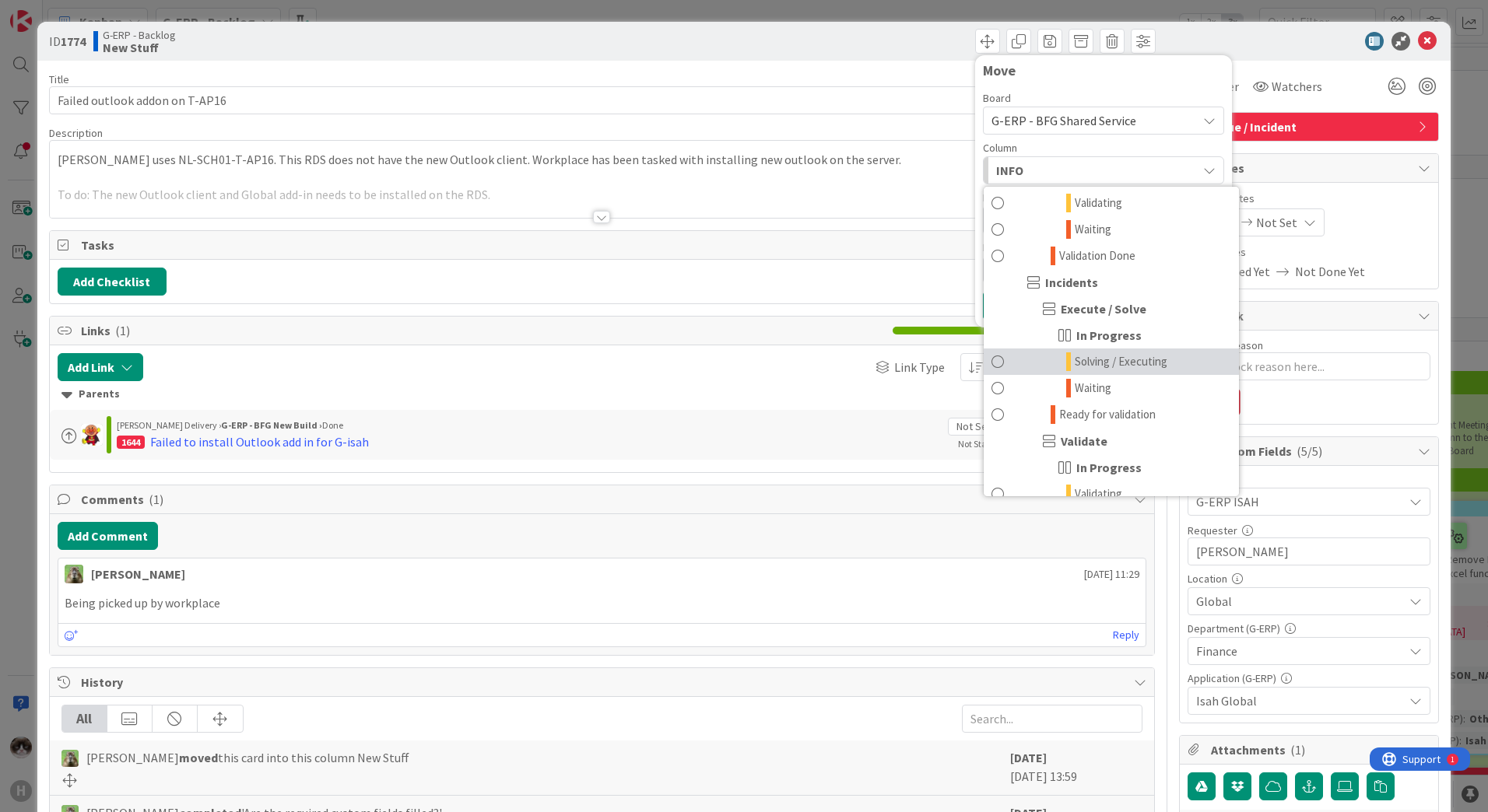
click at [1133, 359] on span "Solving / Executing" at bounding box center [1121, 361] width 93 height 18
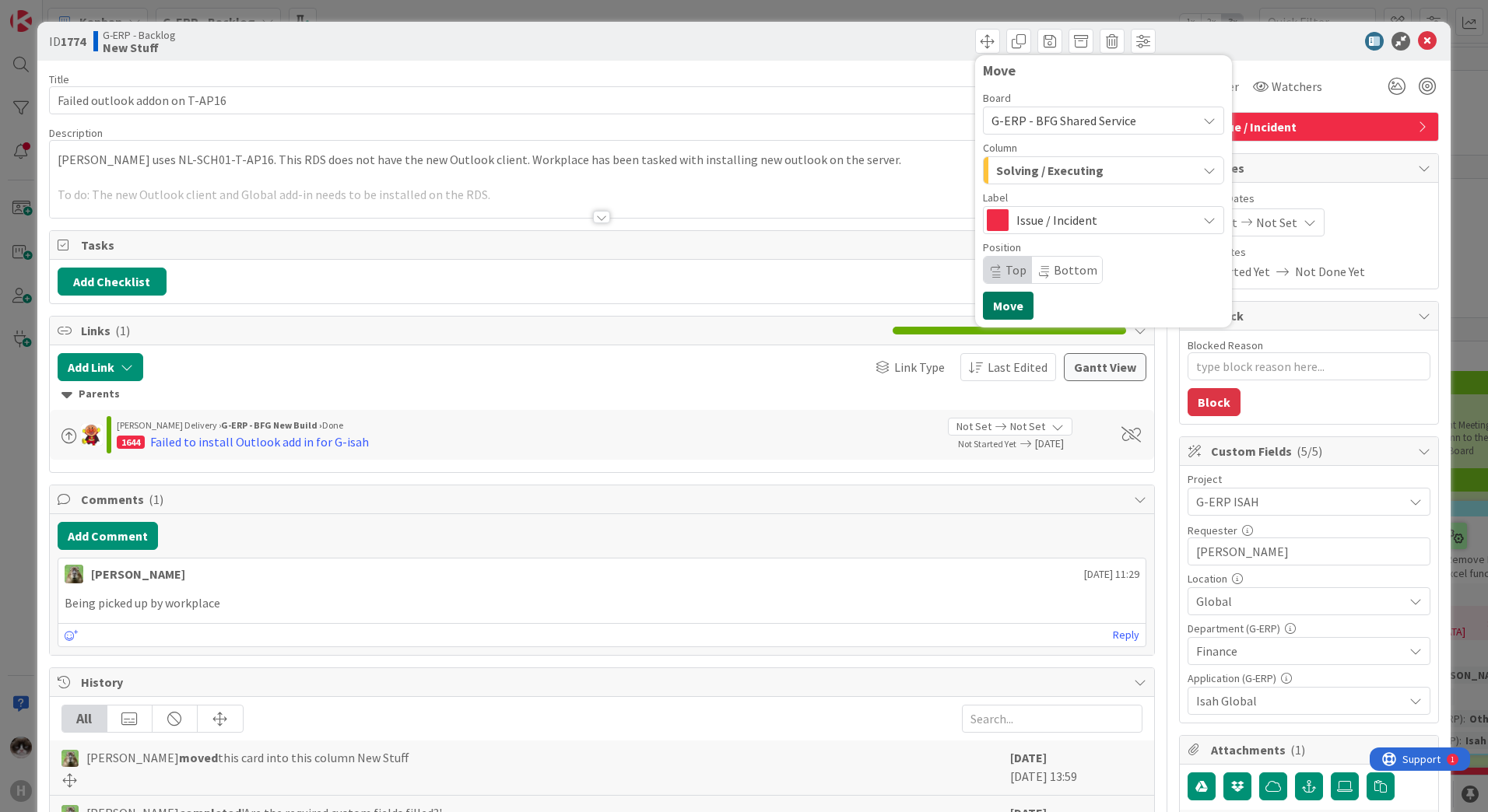
click at [1003, 299] on button "Move" at bounding box center [1008, 305] width 50 height 28
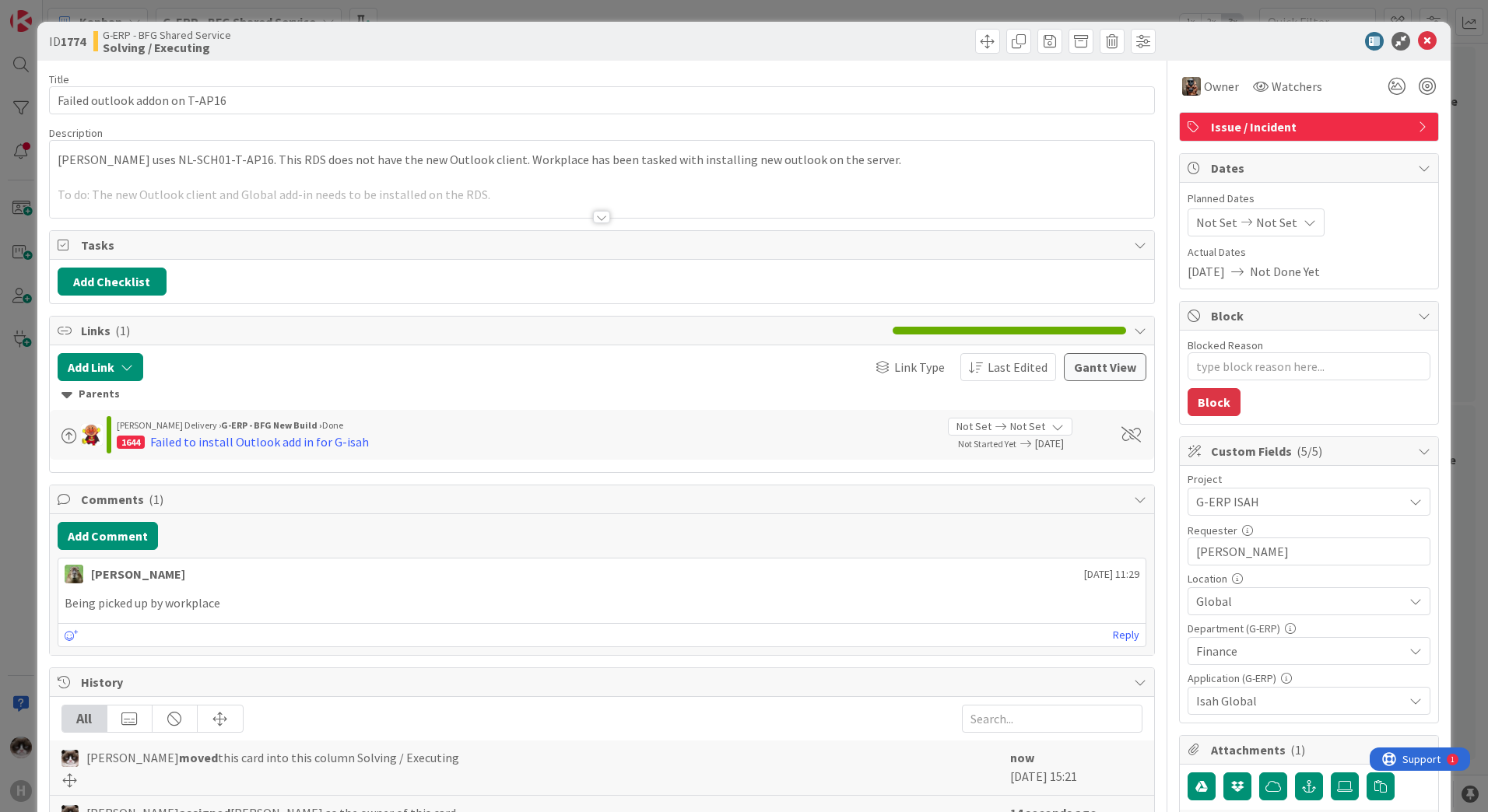
click at [1425, 34] on div at bounding box center [1301, 41] width 275 height 18
click at [1418, 37] on icon at bounding box center [1426, 41] width 18 height 18
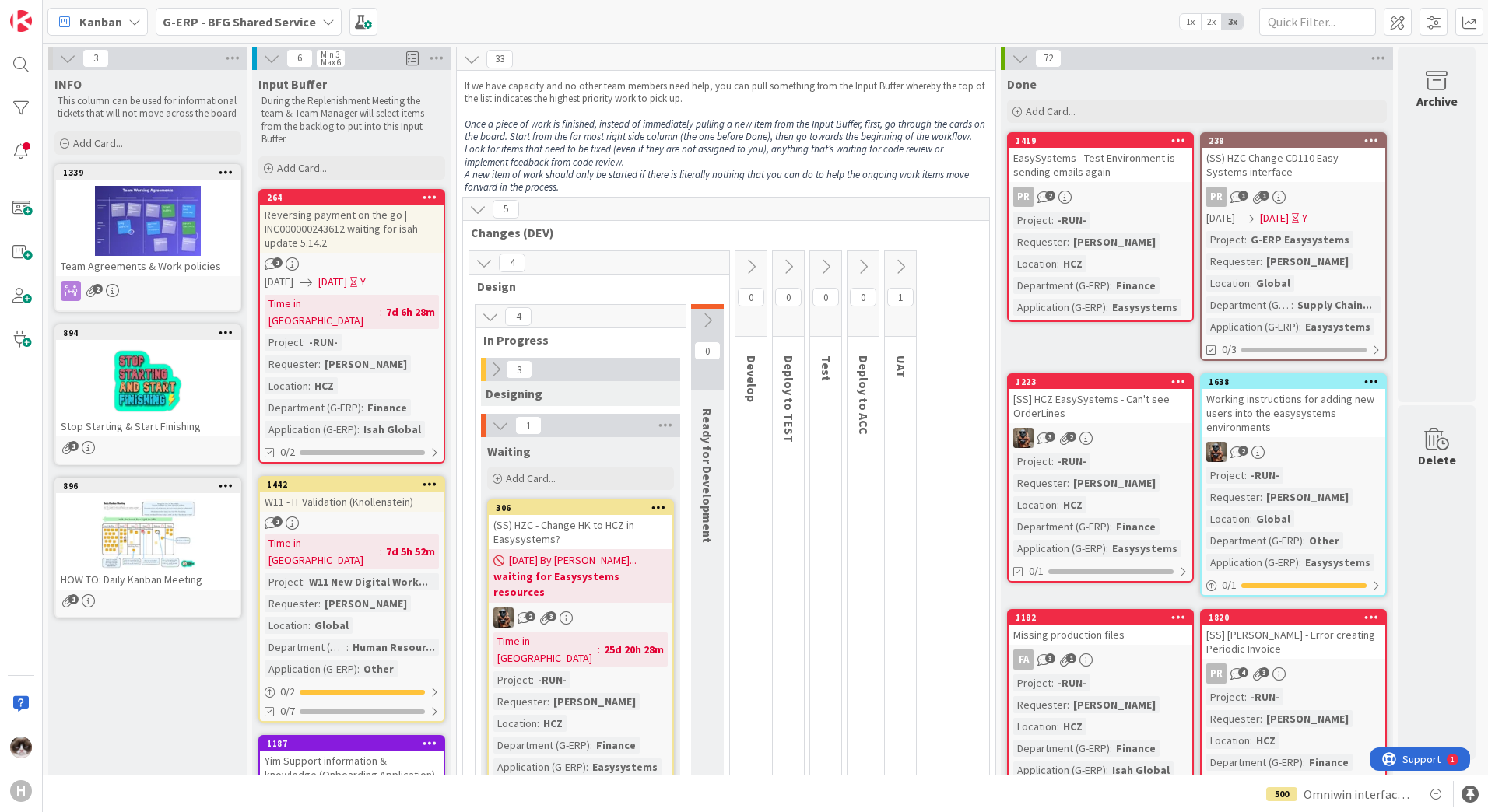
click at [266, 30] on span "G-ERP - BFG Shared Service" at bounding box center [239, 21] width 154 height 18
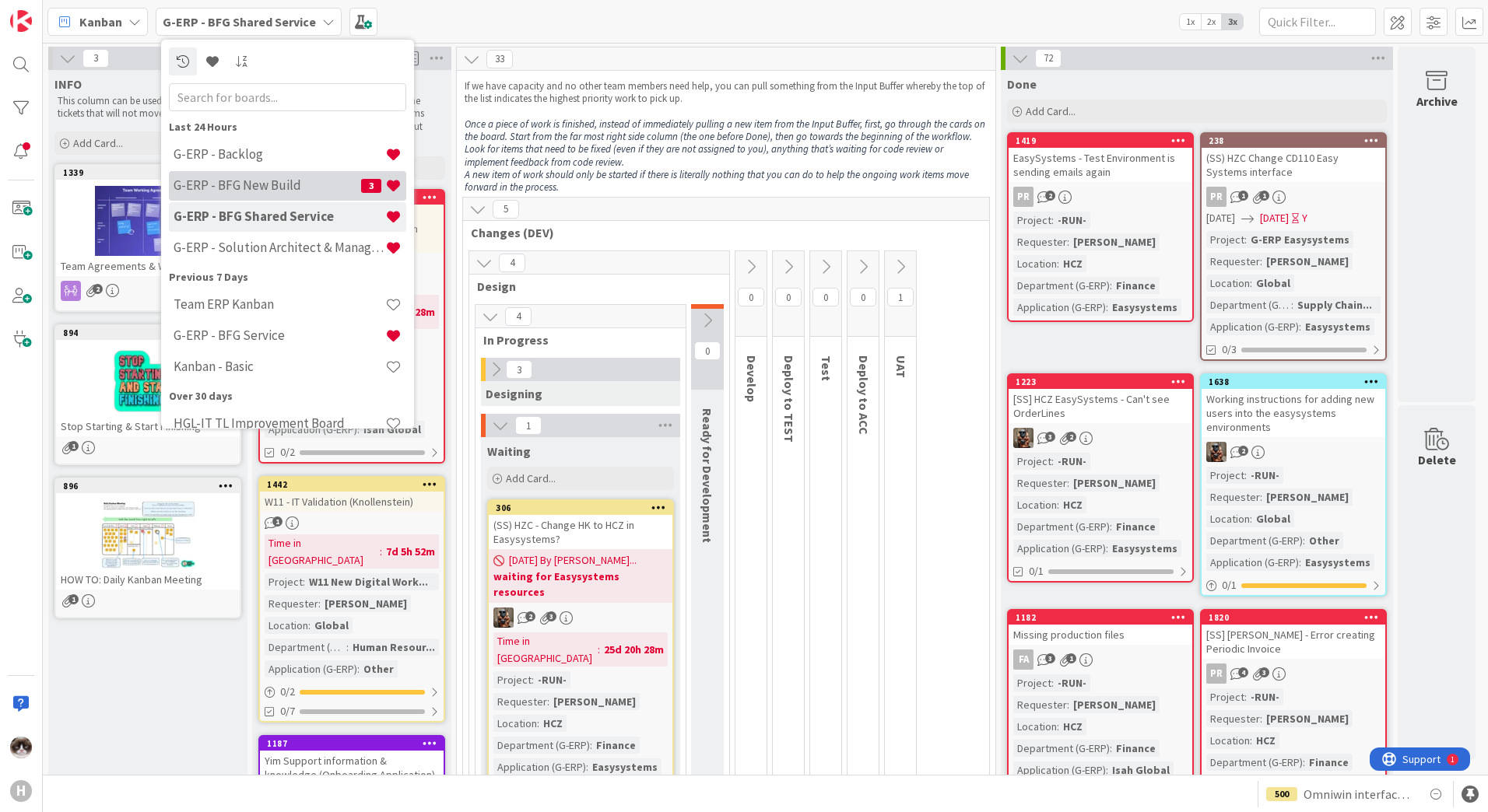
click at [270, 182] on h4 "G-ERP - BFG New Build" at bounding box center [267, 185] width 187 height 15
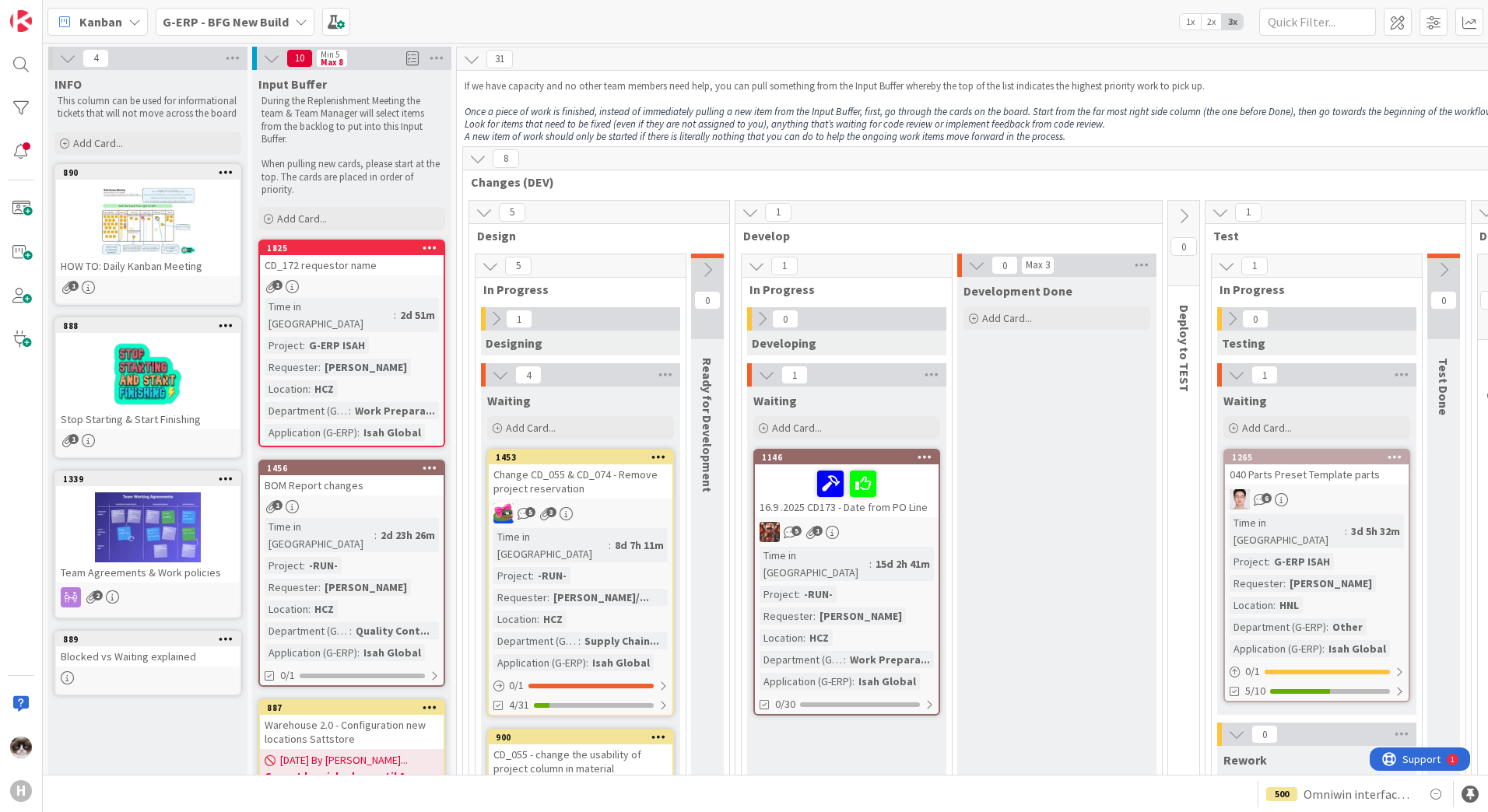
click at [648, 500] on link "1453 Change CD_055 & CD_074 - Remove project reservation 5 3 Time in [GEOGRAPHI…" at bounding box center [579, 582] width 186 height 267
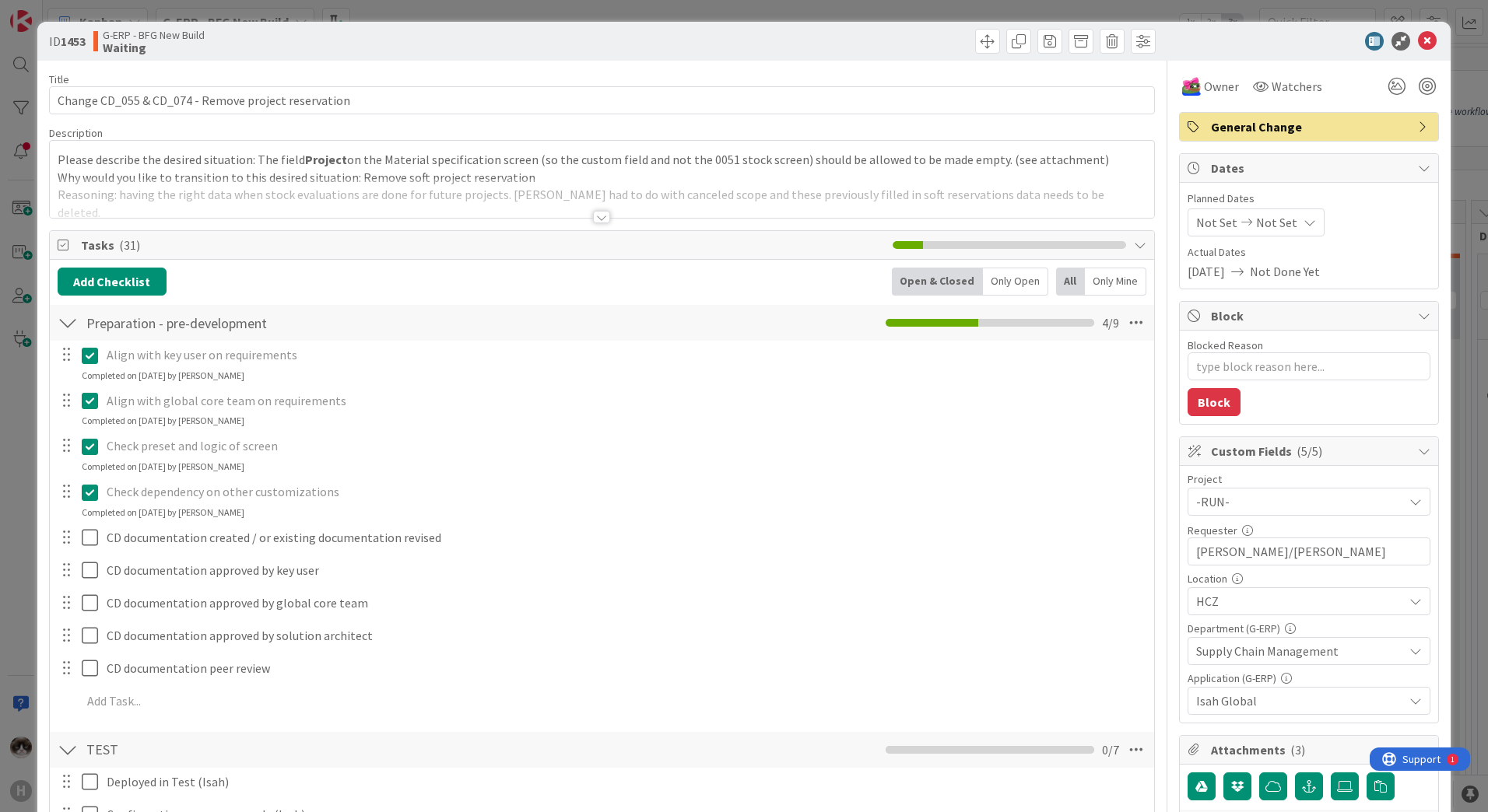
click at [1362, 133] on span "General Change" at bounding box center [1310, 126] width 199 height 18
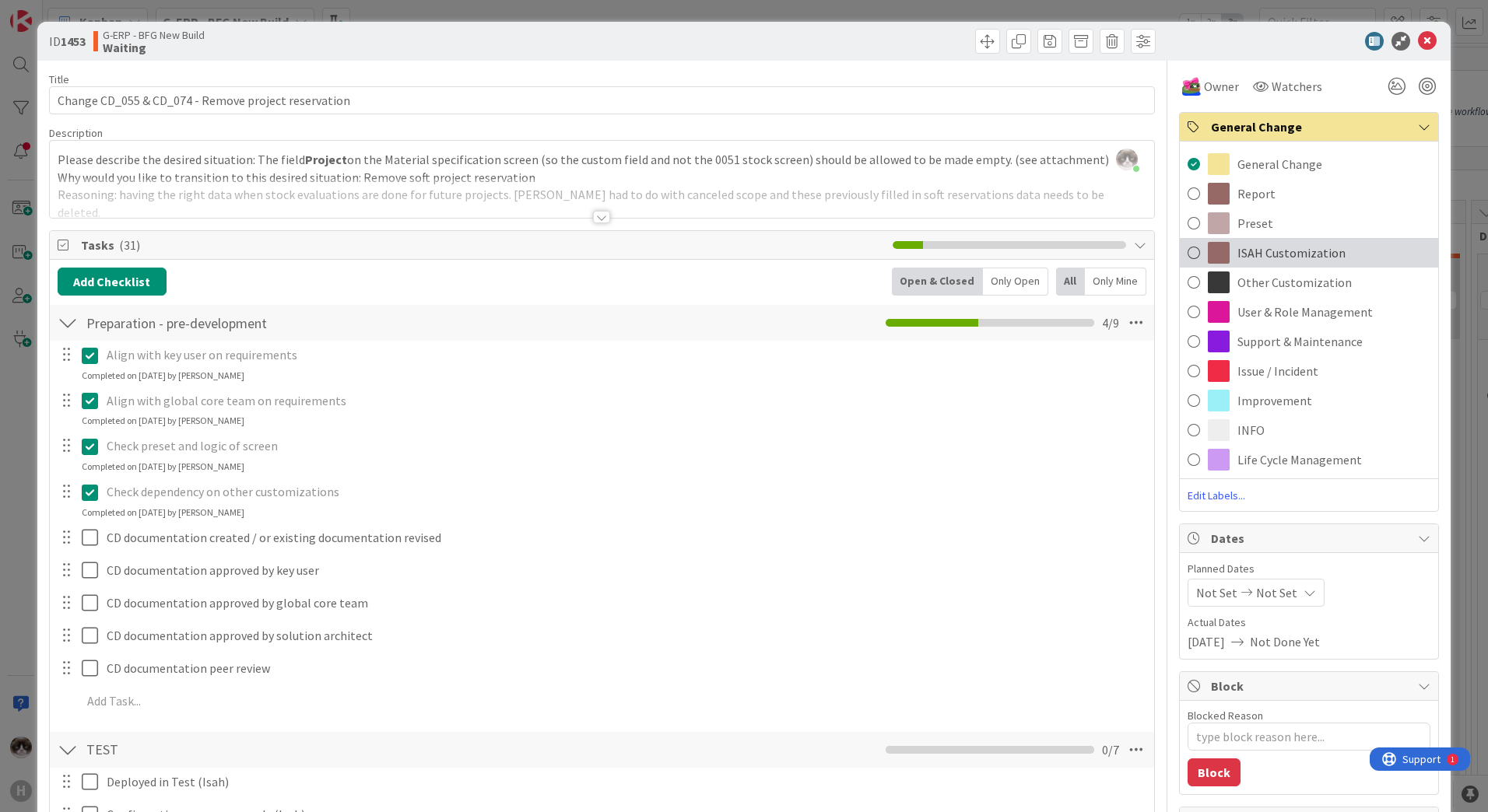
click at [1306, 238] on div "ISAH Customization" at bounding box center [1309, 253] width 259 height 30
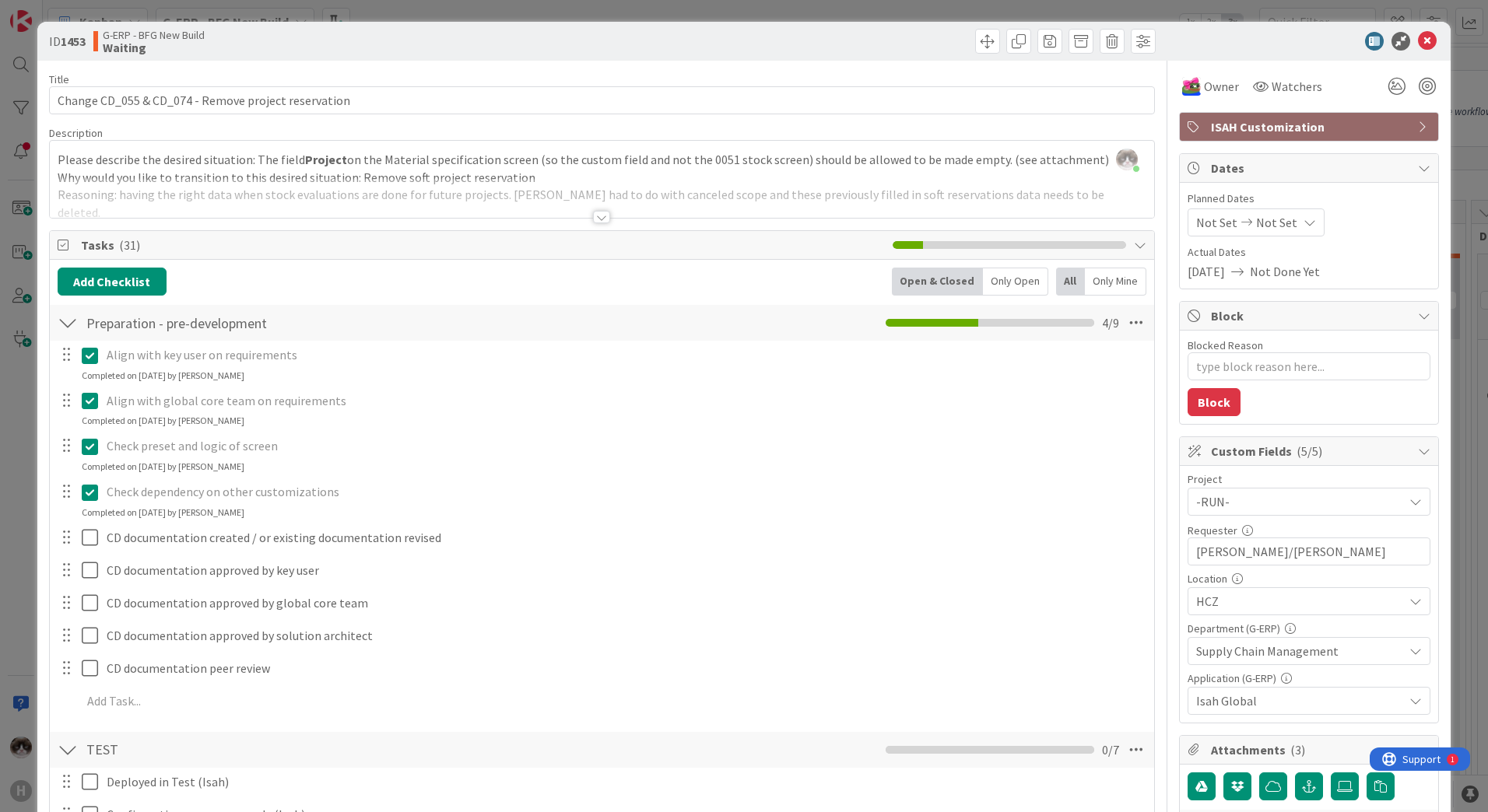
type textarea "x"
click at [599, 220] on div at bounding box center [602, 216] width 17 height 13
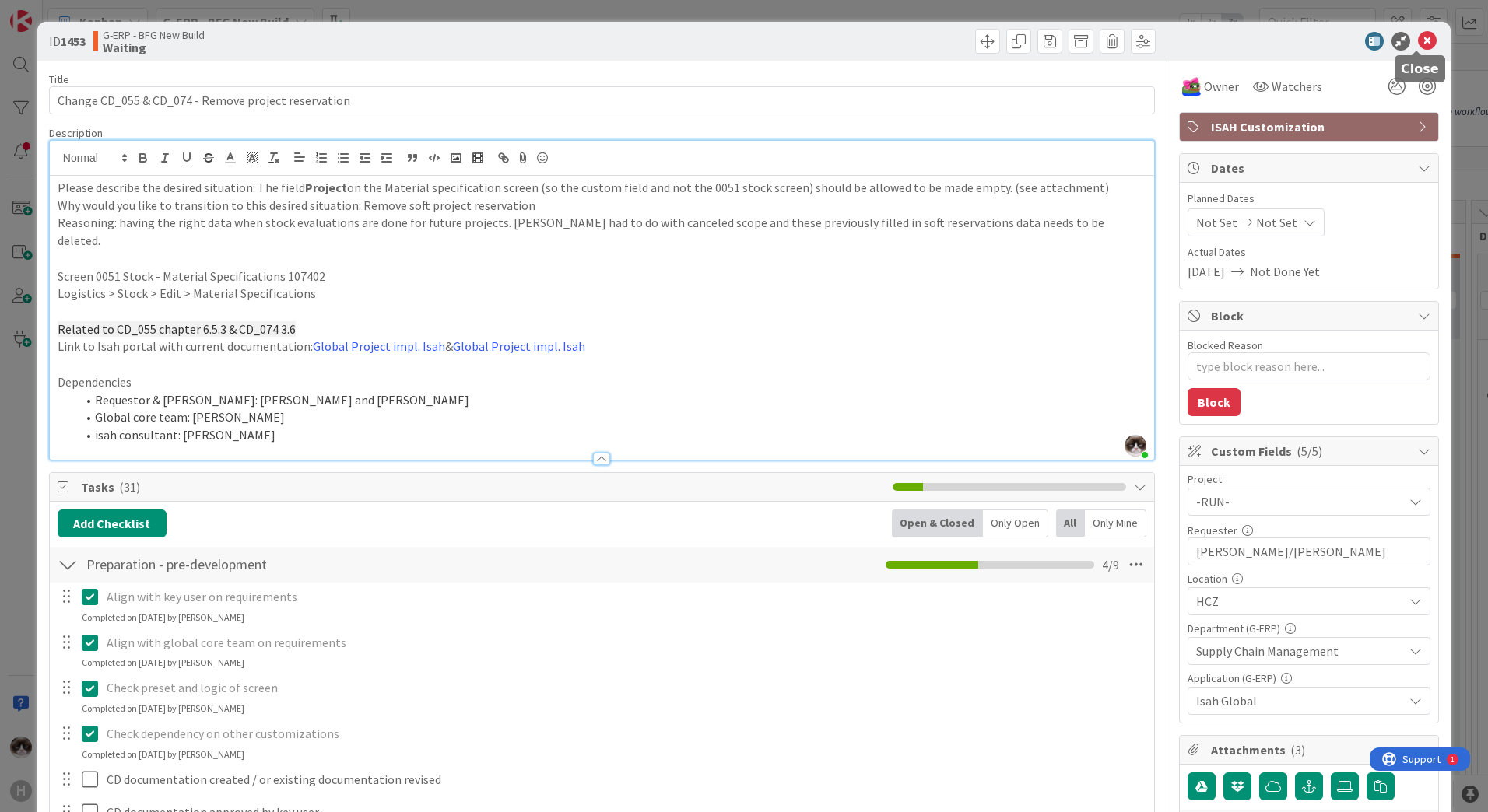
click at [1418, 42] on icon at bounding box center [1426, 41] width 18 height 18
